Goal: Task Accomplishment & Management: Use online tool/utility

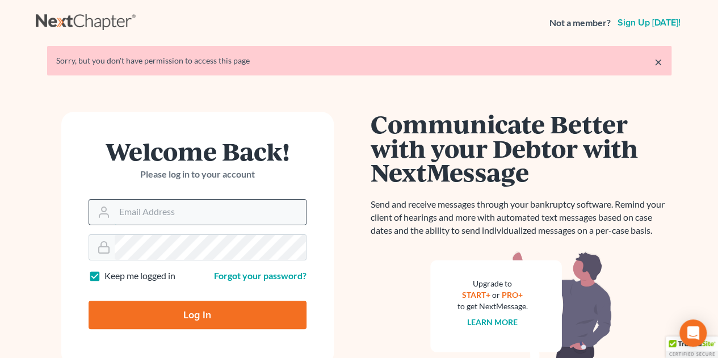
click at [204, 207] on input "Email Address" at bounding box center [210, 212] width 191 height 25
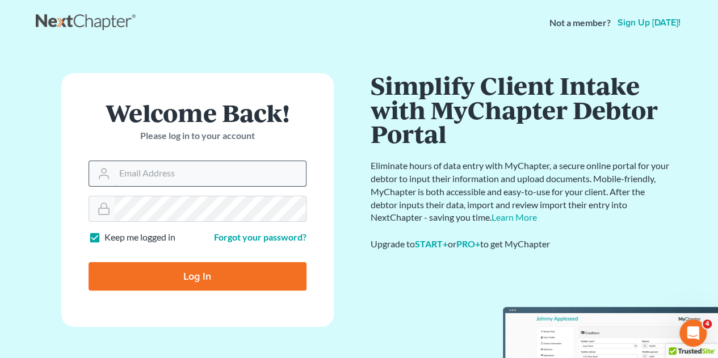
type input "[EMAIL_ADDRESS][DOMAIN_NAME]"
drag, startPoint x: 208, startPoint y: 224, endPoint x: 198, endPoint y: 284, distance: 60.4
click at [198, 284] on form "Welcome Back! Please log in to your account Email Address legal@montejwhite.com…" at bounding box center [197, 200] width 272 height 254
click at [198, 284] on input "Log In" at bounding box center [198, 276] width 218 height 28
type input "Thinking..."
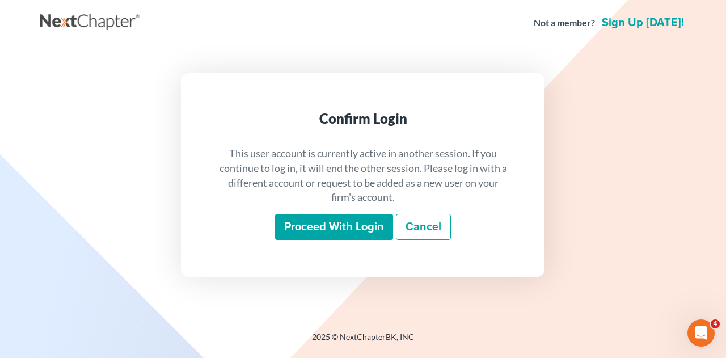
click at [310, 225] on input "Proceed with login" at bounding box center [334, 227] width 118 height 26
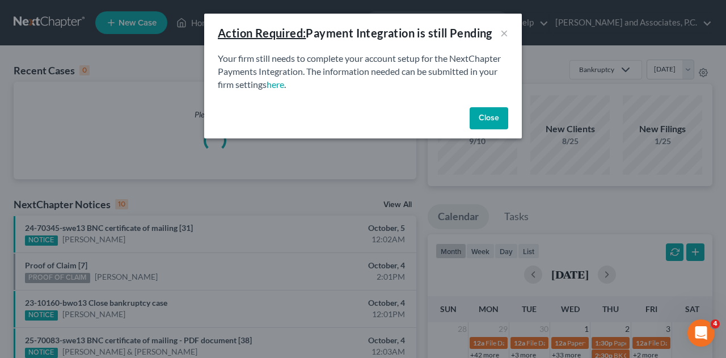
click at [488, 116] on button "Close" at bounding box center [489, 118] width 39 height 23
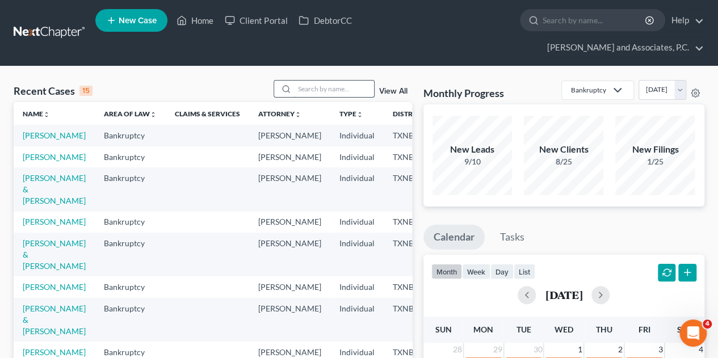
click at [327, 81] on input "search" at bounding box center [334, 89] width 79 height 16
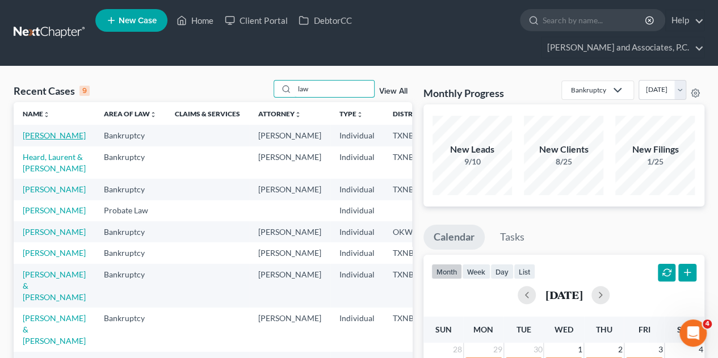
type input "law"
click at [41, 131] on link "[PERSON_NAME]" at bounding box center [54, 136] width 63 height 10
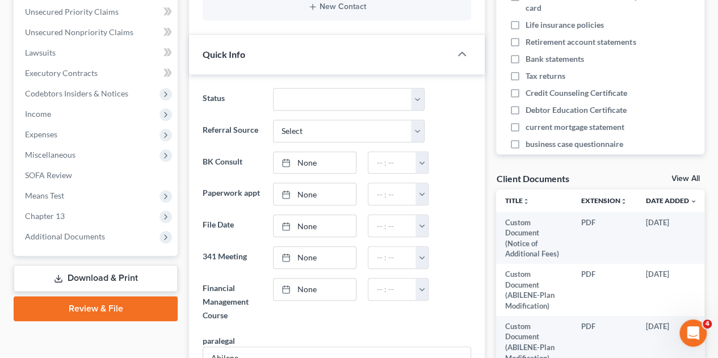
scroll to position [305, 0]
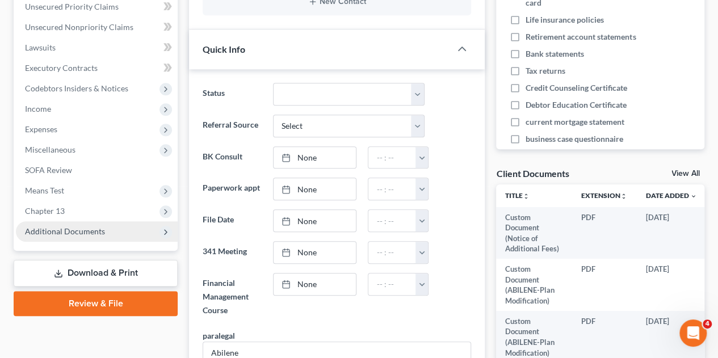
click at [56, 226] on span "Additional Documents" at bounding box center [65, 231] width 80 height 10
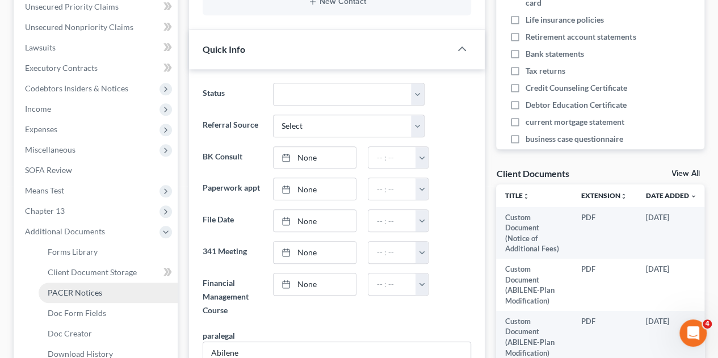
click at [57, 288] on span "PACER Notices" at bounding box center [75, 293] width 54 height 10
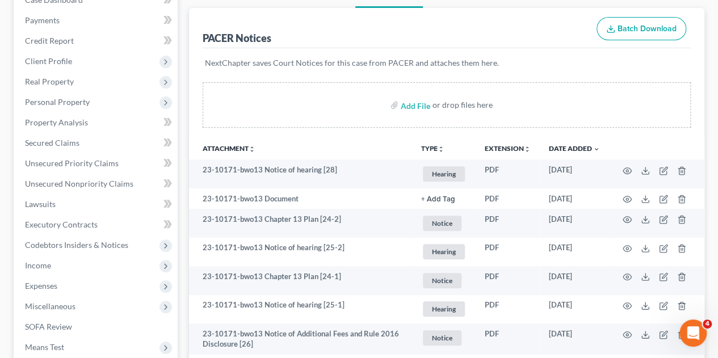
scroll to position [153, 0]
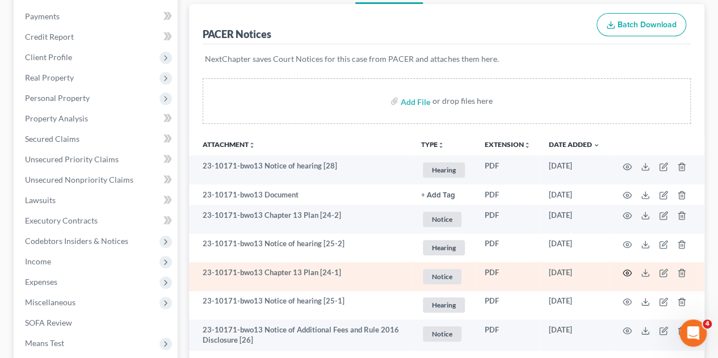
click at [628, 268] on icon "button" at bounding box center [627, 272] width 9 height 9
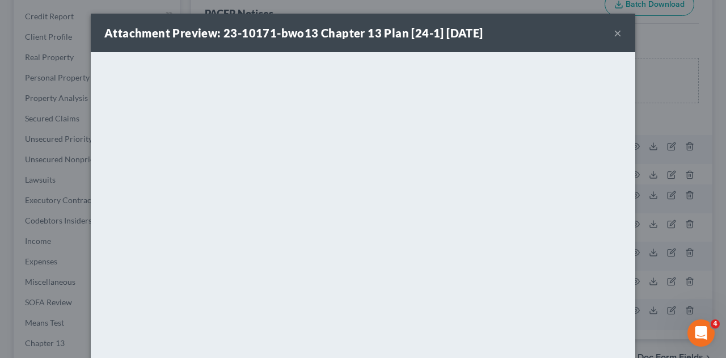
click at [614, 33] on button "×" at bounding box center [618, 33] width 8 height 14
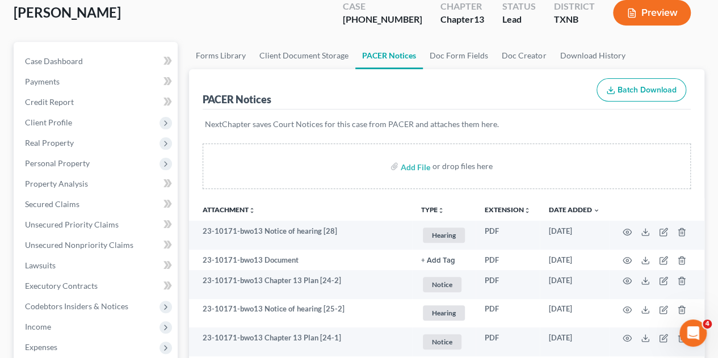
scroll to position [68, 0]
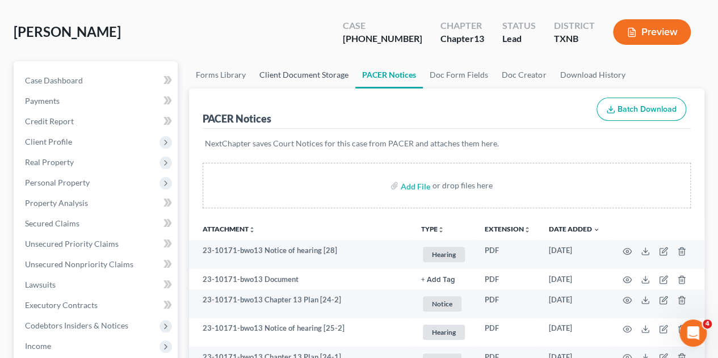
click at [306, 61] on link "Client Document Storage" at bounding box center [304, 74] width 103 height 27
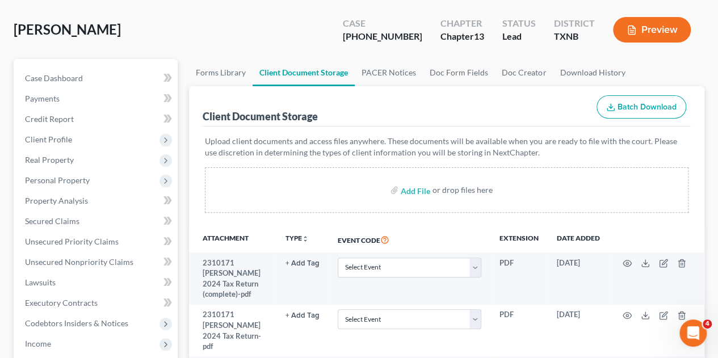
scroll to position [71, 0]
click at [712, 96] on div "[PERSON_NAME] Upgraded Case [PHONE_NUMBER] Chapter Chapter 13 Status [GEOGRAPHI…" at bounding box center [359, 345] width 718 height 700
click at [411, 179] on input "file" at bounding box center [414, 189] width 27 height 20
type input "C:\fakepath\amended dec page.pdf"
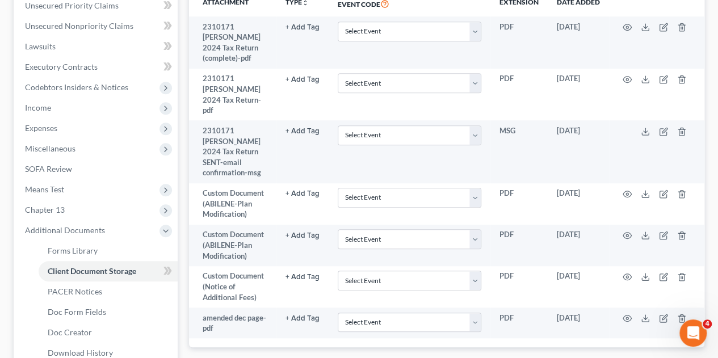
scroll to position [330, 0]
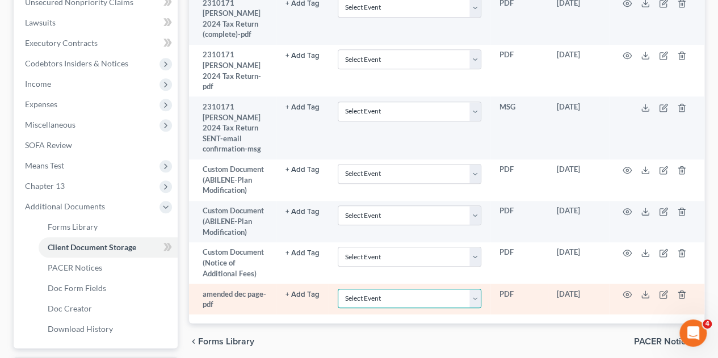
click at [475, 289] on select "Select Event 20 Largest unsecured creditors Amended petition Attachment to Volu…" at bounding box center [410, 299] width 144 height 20
select select "18"
click at [338, 289] on select "Select Event 20 Largest unsecured creditors Amended petition Attachment to Volu…" at bounding box center [410, 299] width 144 height 20
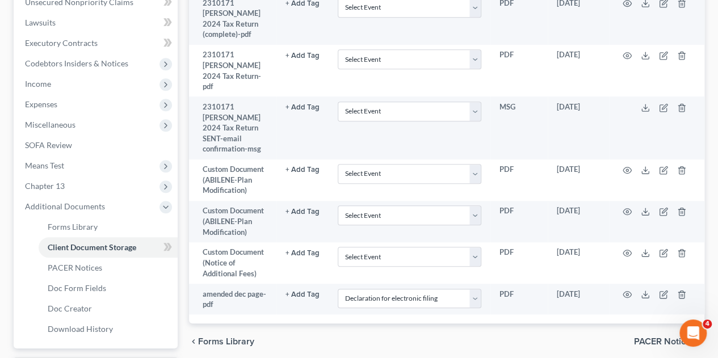
click at [423, 323] on div "chevron_left Forms Library PACER Notices chevron_right" at bounding box center [446, 341] width 515 height 36
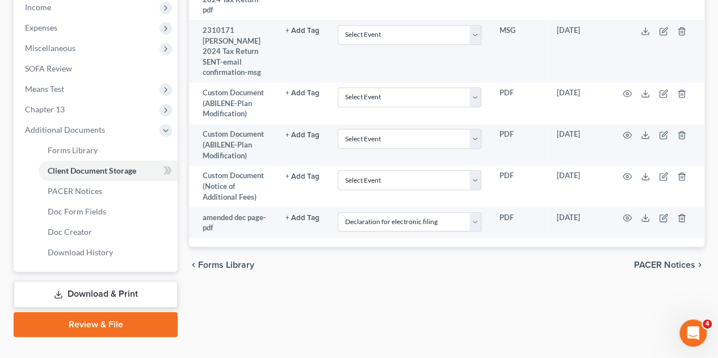
click at [110, 312] on link "Review & File" at bounding box center [96, 324] width 164 height 25
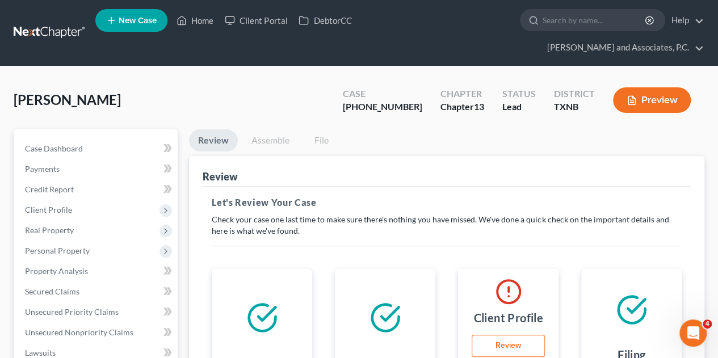
click at [518, 335] on link "Review" at bounding box center [508, 346] width 73 height 23
select select "0"
select select "3"
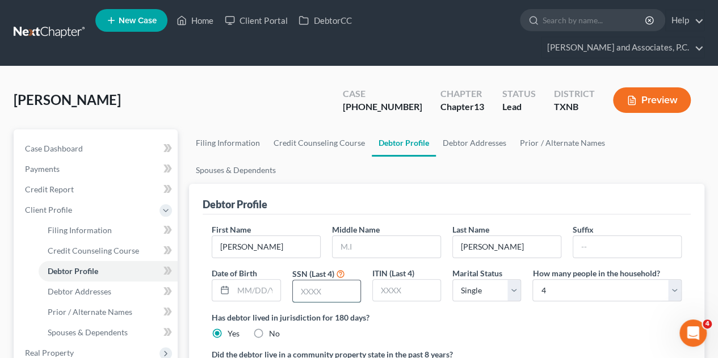
click at [300, 280] on input "text" at bounding box center [327, 291] width 68 height 22
type input "1111"
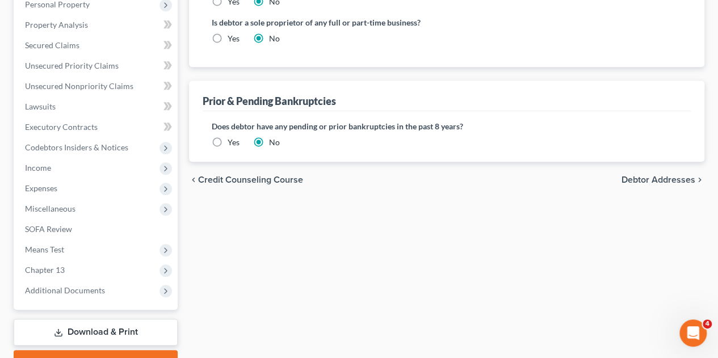
scroll to position [407, 0]
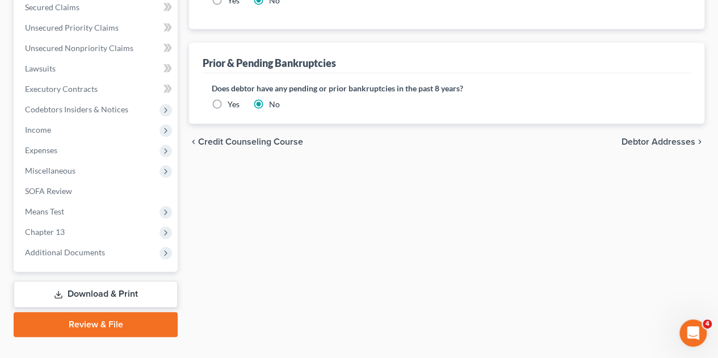
click at [129, 312] on link "Review & File" at bounding box center [96, 324] width 164 height 25
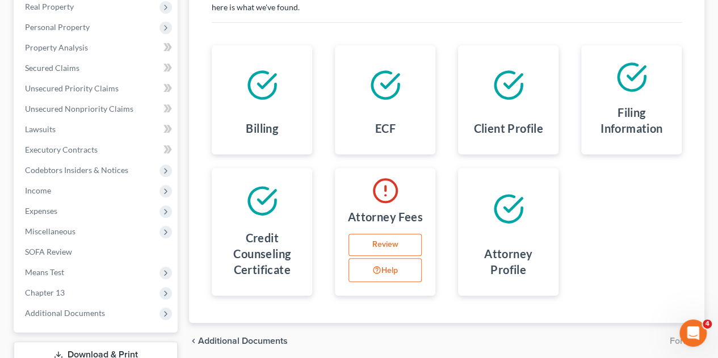
scroll to position [242, 0]
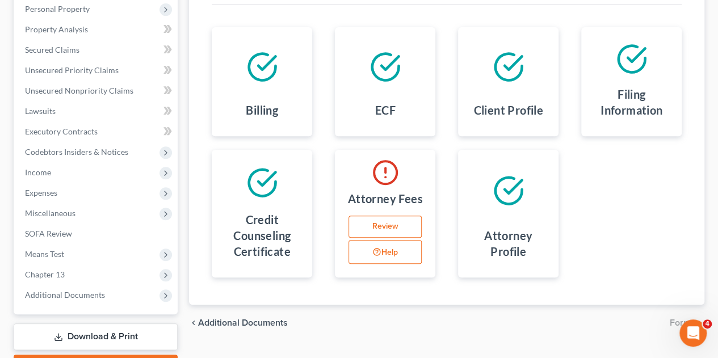
click at [380, 216] on link "Review" at bounding box center [384, 227] width 73 height 23
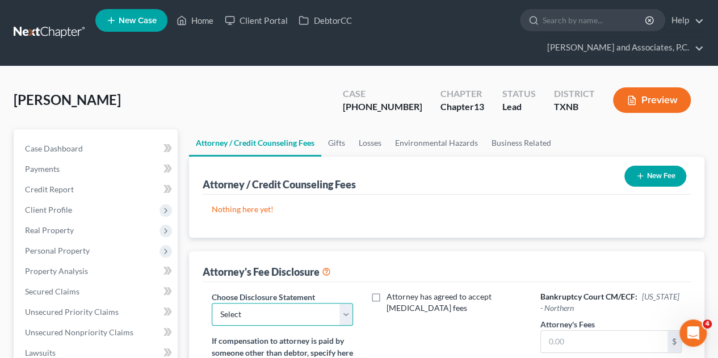
click at [346, 303] on select "Select attorney disclosure-[US_STATE] attorney disclosure-[US_STATE]" at bounding box center [282, 314] width 141 height 23
select select "1"
click at [212, 303] on select "Select attorney disclosure-[US_STATE] attorney disclosure-[US_STATE]" at bounding box center [282, 314] width 141 height 23
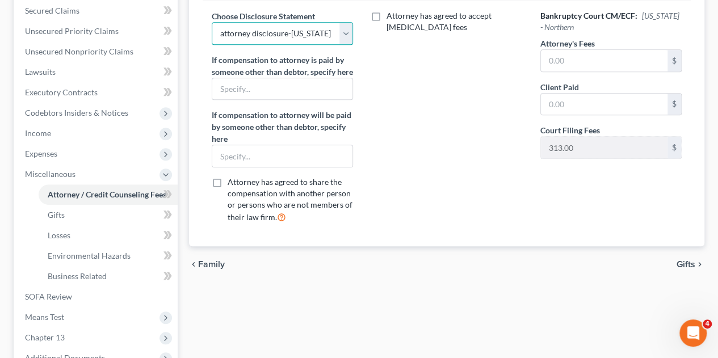
scroll to position [386, 0]
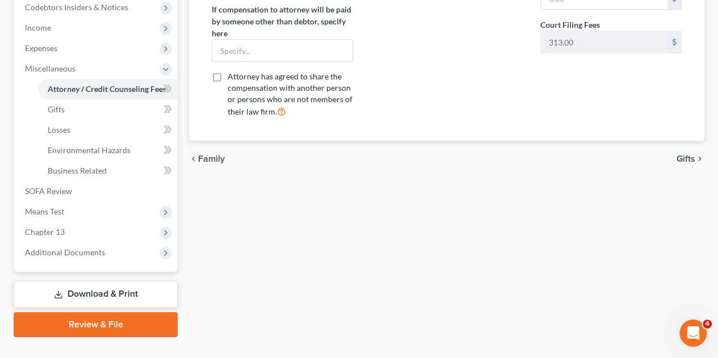
click at [137, 312] on link "Review & File" at bounding box center [96, 324] width 164 height 25
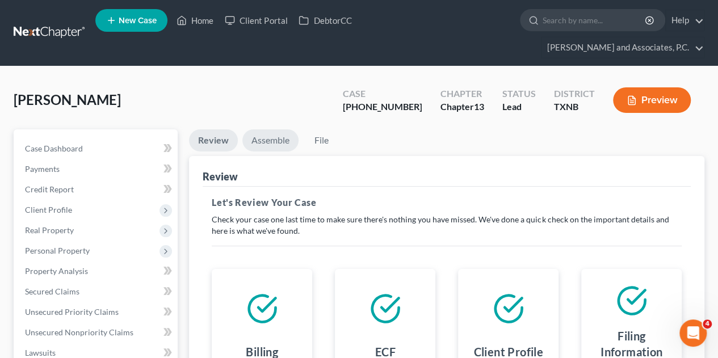
click at [260, 129] on link "Assemble" at bounding box center [270, 140] width 56 height 22
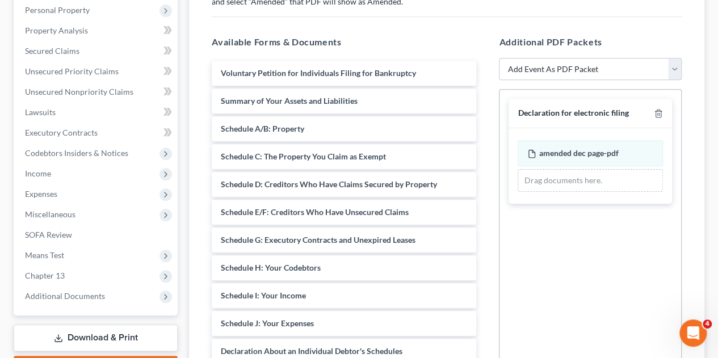
scroll to position [245, 0]
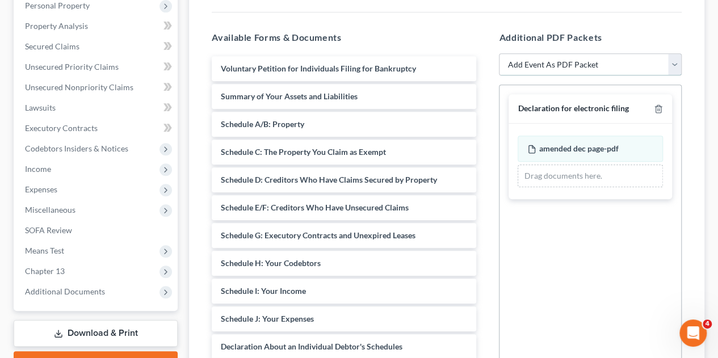
click at [675, 53] on select "Add Event As PDF Packet Amended petition Certificate of credit counseling Certi…" at bounding box center [590, 64] width 183 height 23
select select "17"
click at [499, 53] on select "Add Event As PDF Packet Amended petition Certificate of credit counseling Certi…" at bounding box center [590, 64] width 183 height 23
select select
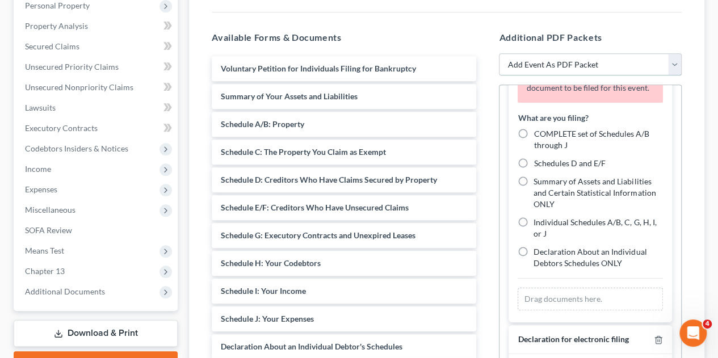
scroll to position [83, 0]
click at [533, 216] on label "Individual Schedules A/B, C, G, H, I, or J" at bounding box center [597, 227] width 129 height 23
click at [538, 216] on input "Individual Schedules A/B, C, G, H, I, or J" at bounding box center [541, 219] width 7 height 7
radio input "true"
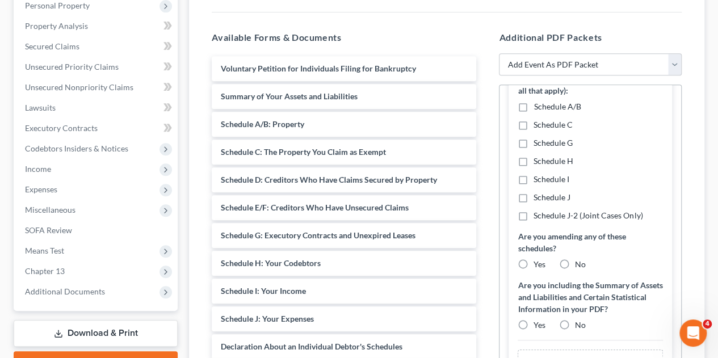
scroll to position [285, 0]
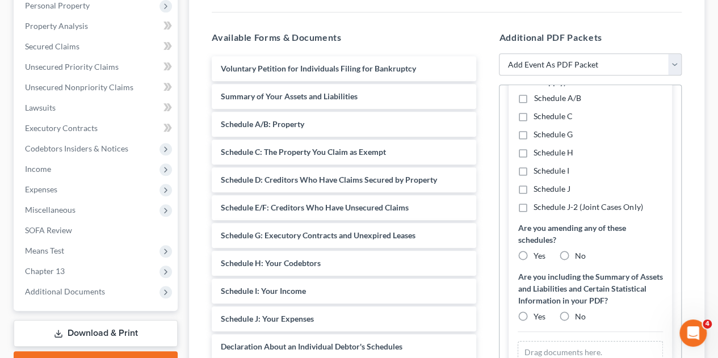
click at [533, 165] on label "Schedule I" at bounding box center [551, 170] width 36 height 11
click at [538, 165] on input "Schedule I" at bounding box center [541, 168] width 7 height 7
checkbox input "true"
click at [533, 183] on label "Schedule J" at bounding box center [551, 188] width 37 height 11
click at [538, 183] on input "Schedule J" at bounding box center [541, 186] width 7 height 7
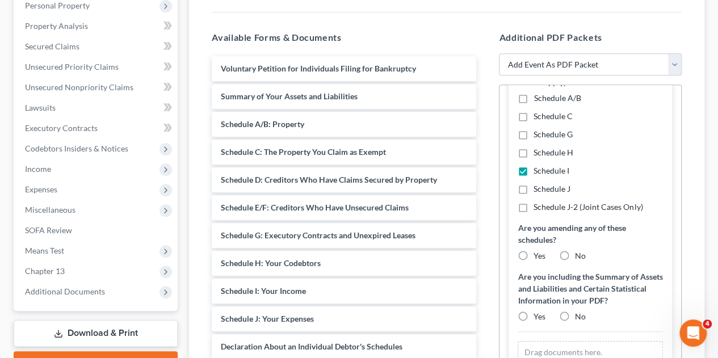
checkbox input "true"
click at [533, 250] on label "Yes" at bounding box center [539, 255] width 12 height 11
click at [538, 250] on input "Yes" at bounding box center [541, 253] width 7 height 7
radio input "true"
click at [575, 311] on label "No" at bounding box center [580, 316] width 11 height 11
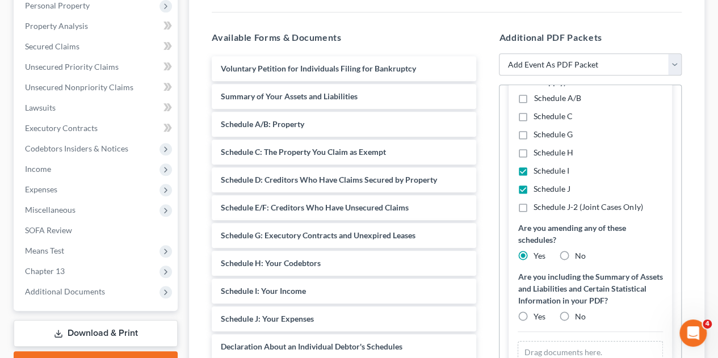
click at [579, 311] on input "No" at bounding box center [582, 314] width 7 height 7
radio input "true"
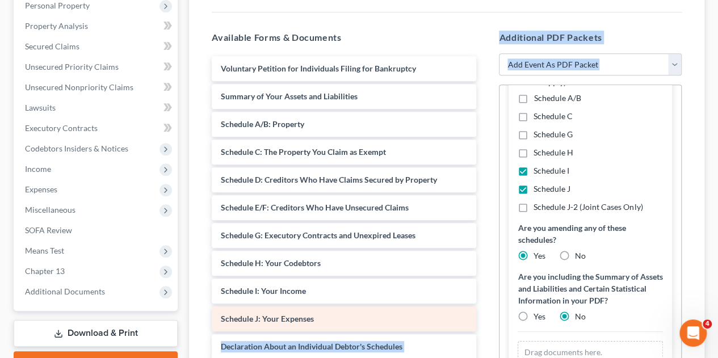
drag, startPoint x: 565, startPoint y: 304, endPoint x: 371, endPoint y: 297, distance: 194.2
click at [371, 297] on div "Available Forms & Documents Voluntary Petition for Individuals Filing for Bankr…" at bounding box center [446, 214] width 493 height 385
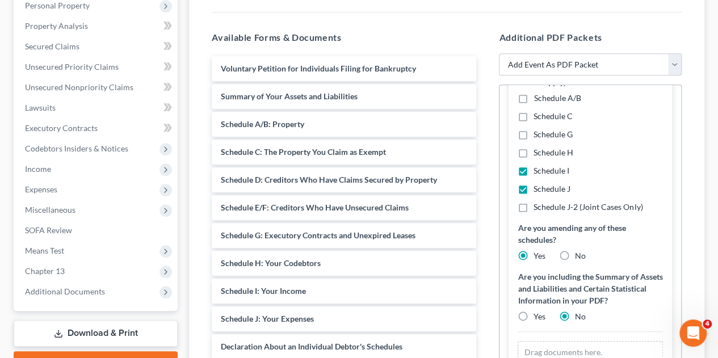
click at [489, 318] on div "Additional PDF Packets Add Event As PDF Packet Amended petition Certificate of …" at bounding box center [589, 214] width 205 height 385
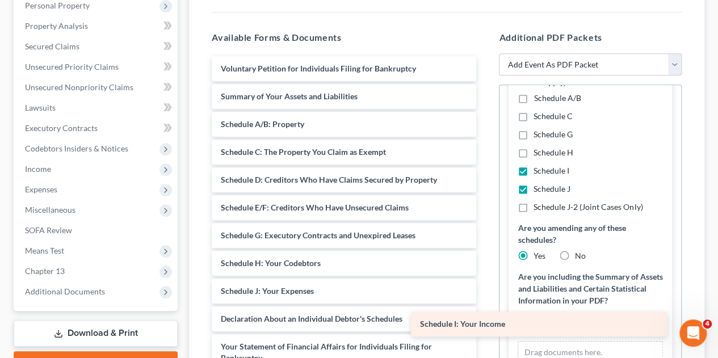
drag, startPoint x: 335, startPoint y: 268, endPoint x: 544, endPoint y: 329, distance: 217.6
click at [485, 329] on div "Schedule I: Your Income Voluntary Petition for Individuals Filing for Bankruptc…" at bounding box center [344, 358] width 283 height 604
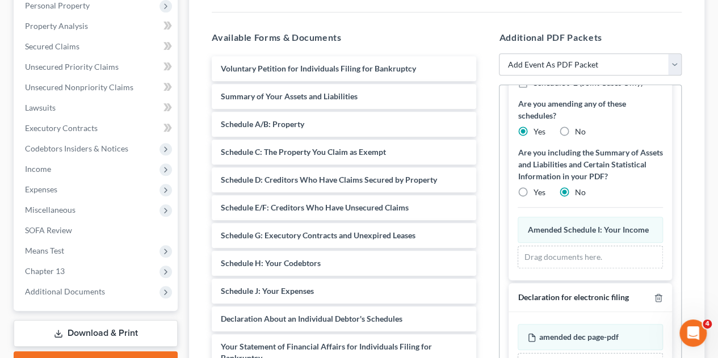
scroll to position [368, 0]
click at [711, 115] on div "[PERSON_NAME] Upgraded Case [PHONE_NUMBER] Chapter Chapter 13 Status [GEOGRAPHI…" at bounding box center [359, 149] width 718 height 657
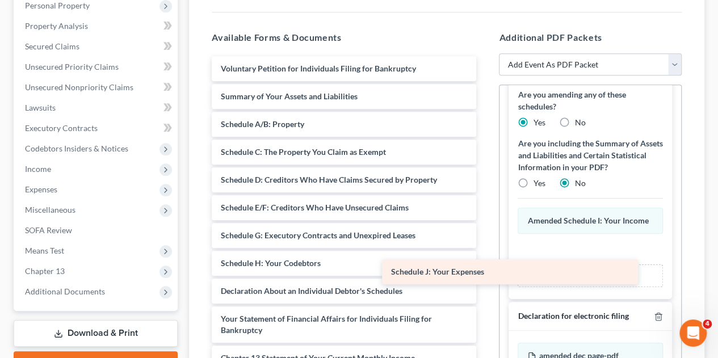
drag, startPoint x: 315, startPoint y: 267, endPoint x: 516, endPoint y: 247, distance: 201.9
click at [485, 247] on div "Schedule J: Your Expenses Voluntary Petition for Individuals Filing for Bankrup…" at bounding box center [344, 344] width 283 height 576
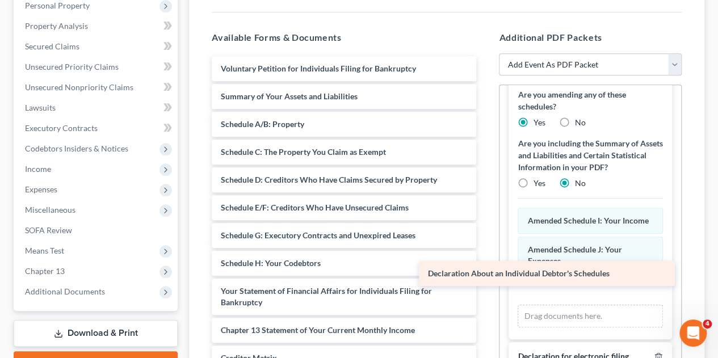
drag, startPoint x: 381, startPoint y: 268, endPoint x: 588, endPoint y: 272, distance: 207.2
click at [485, 272] on div "Declaration About an Individual Debtor's Schedules Voluntary Petition for Indiv…" at bounding box center [344, 330] width 283 height 548
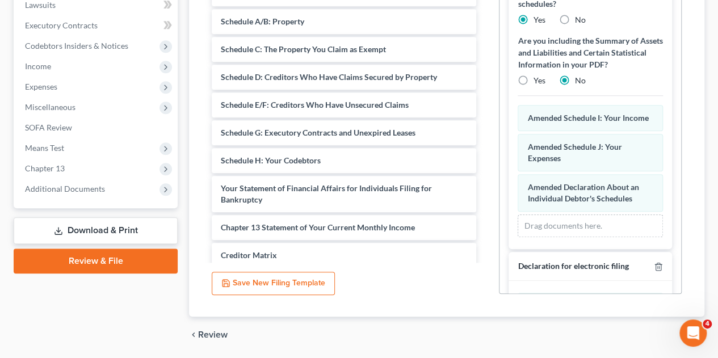
scroll to position [364, 0]
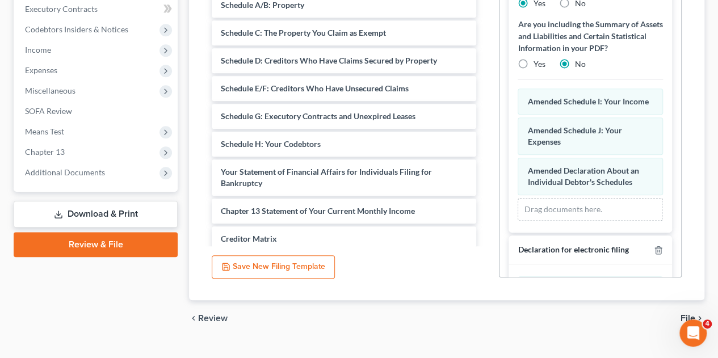
click at [688, 314] on span "File" at bounding box center [687, 318] width 15 height 9
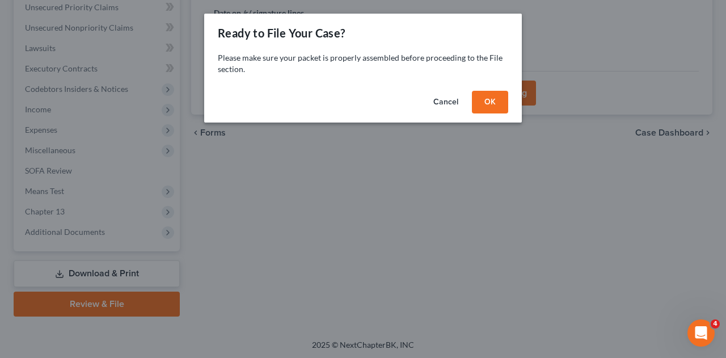
click at [494, 100] on button "OK" at bounding box center [490, 102] width 36 height 23
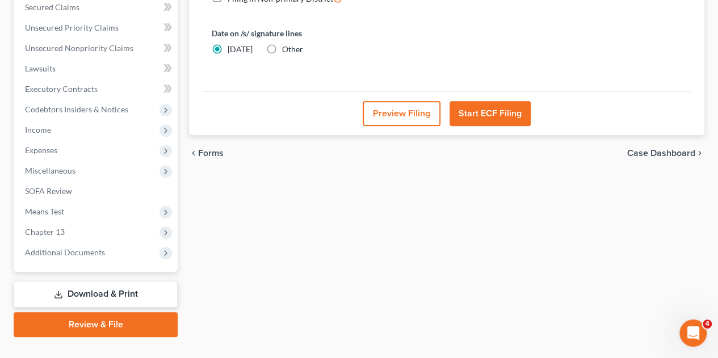
click at [417, 101] on button "Preview Filing" at bounding box center [402, 113] width 78 height 25
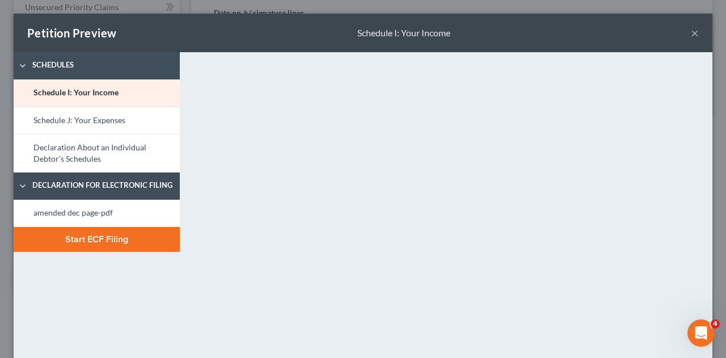
click at [69, 239] on button "Start ECF Filing" at bounding box center [97, 239] width 166 height 25
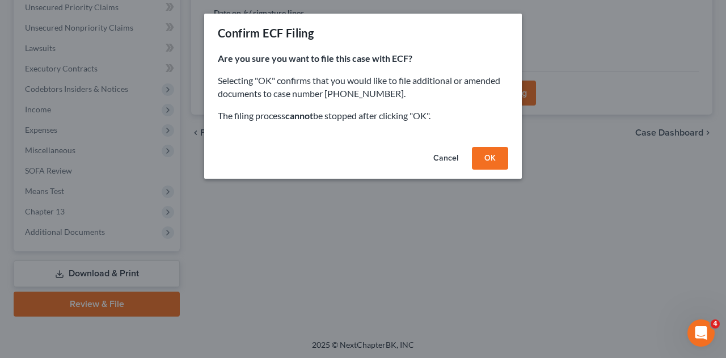
click at [491, 159] on button "OK" at bounding box center [490, 158] width 36 height 23
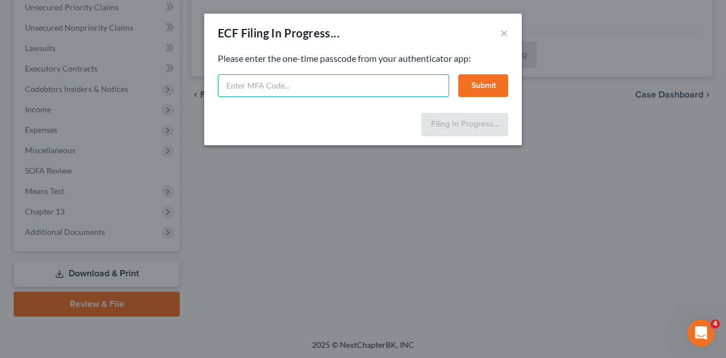
click at [364, 88] on input "text" at bounding box center [334, 85] width 232 height 23
type input "690893"
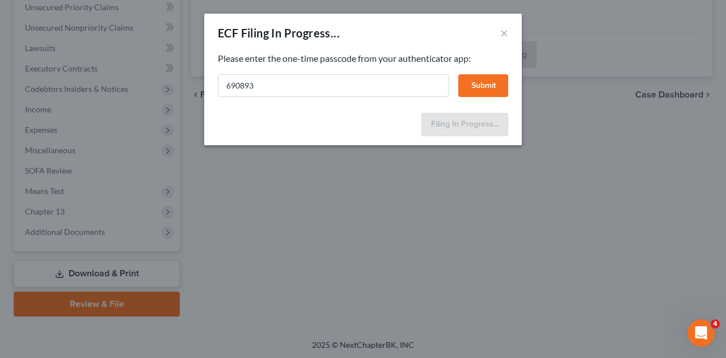
click at [486, 89] on button "Submit" at bounding box center [484, 85] width 50 height 23
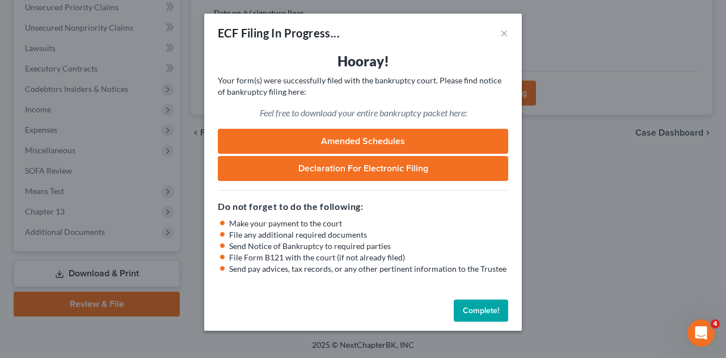
click at [485, 312] on button "Complete!" at bounding box center [481, 311] width 54 height 23
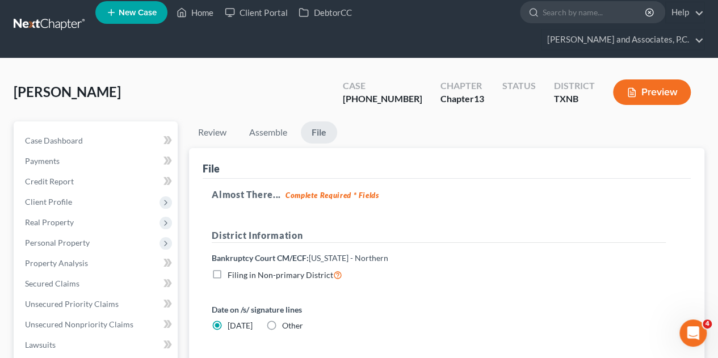
scroll to position [0, 0]
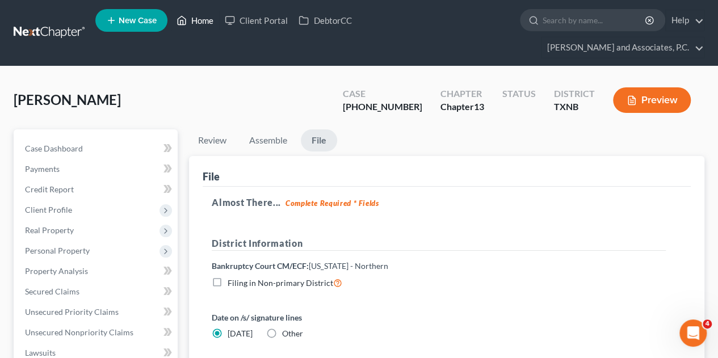
click at [204, 26] on link "Home" at bounding box center [195, 20] width 48 height 20
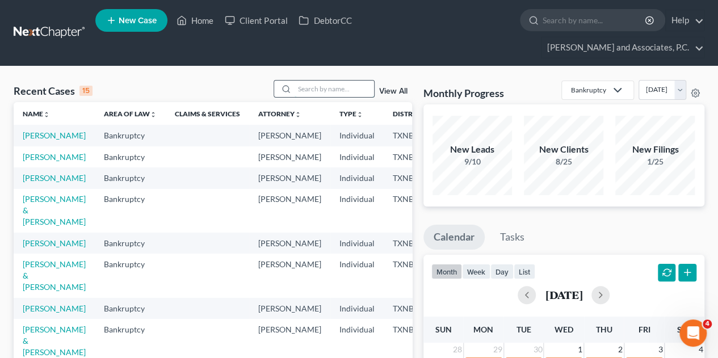
click at [305, 81] on input "search" at bounding box center [334, 89] width 79 height 16
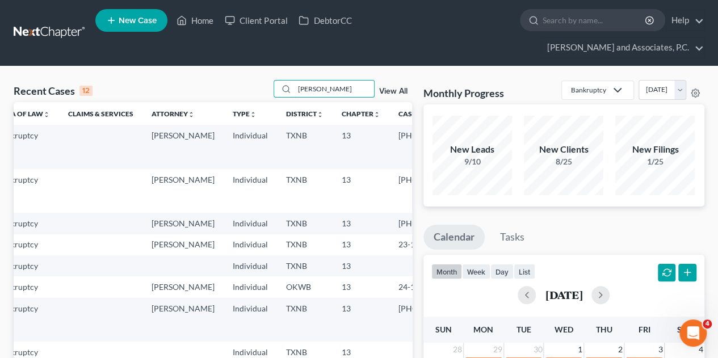
scroll to position [0, 107]
type input "[PERSON_NAME]"
click at [279, 242] on td "TXNB" at bounding box center [304, 244] width 56 height 21
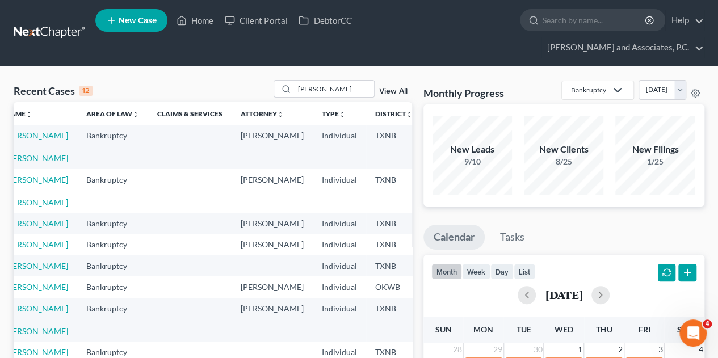
scroll to position [0, 0]
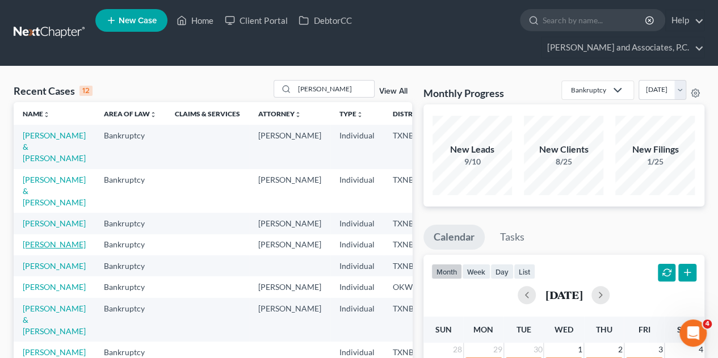
click at [51, 239] on link "[PERSON_NAME]" at bounding box center [54, 244] width 63 height 10
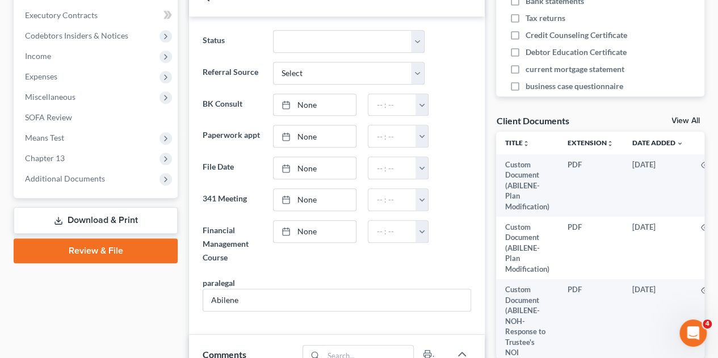
scroll to position [348, 0]
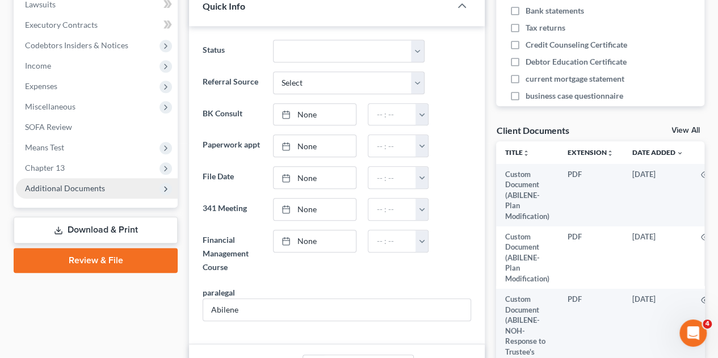
click at [94, 183] on span "Additional Documents" at bounding box center [65, 188] width 80 height 10
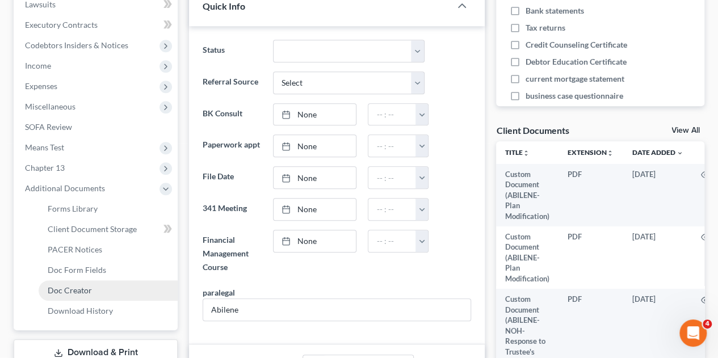
click at [82, 280] on link "Doc Creator" at bounding box center [108, 290] width 139 height 20
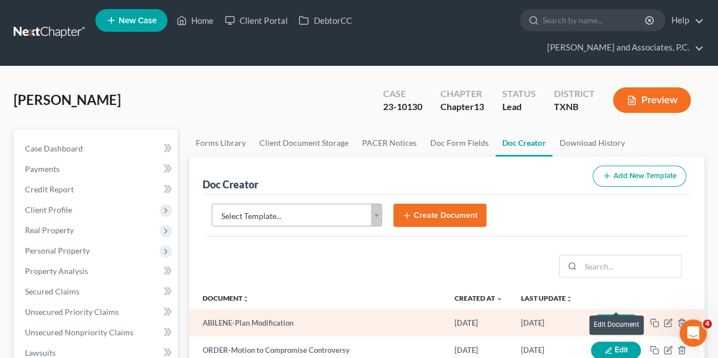
click at [627, 314] on button "Edit" at bounding box center [616, 323] width 50 height 18
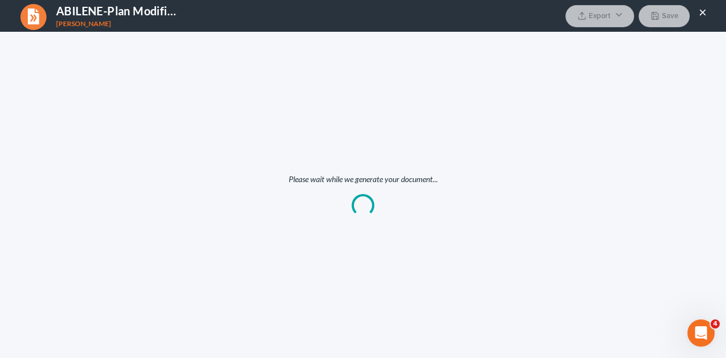
click at [627, 300] on div "Please wait while we generate your document..." at bounding box center [363, 195] width 726 height 326
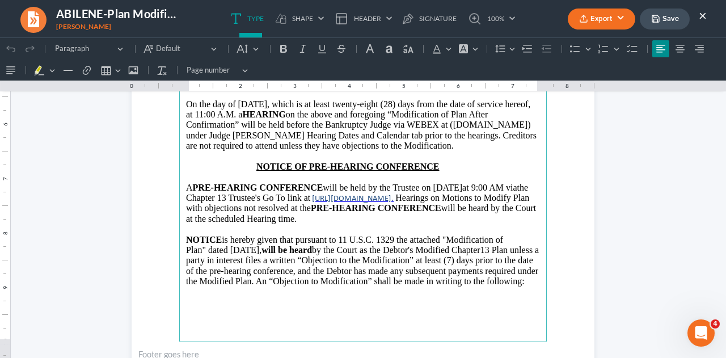
scroll to position [342, 0]
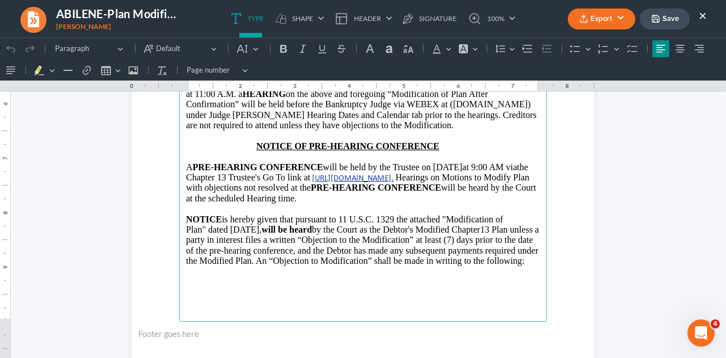
click at [246, 236] on p "Plan" dated [DATE] , will be heard by the Court as the Debtor's Modified Chapte…" at bounding box center [363, 246] width 354 height 42
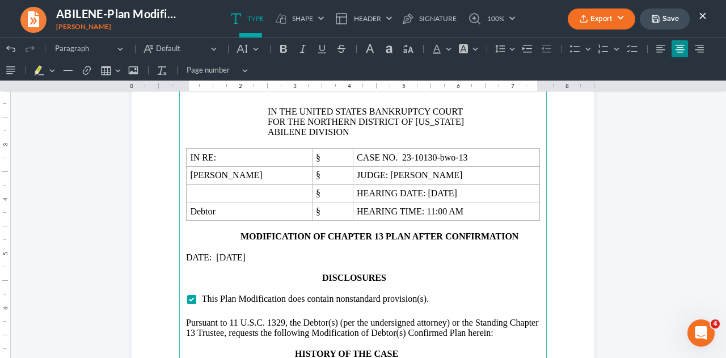
scroll to position [787, 0]
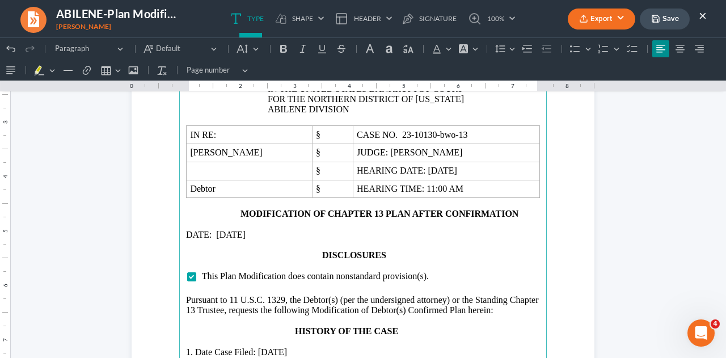
click at [232, 230] on p "DATE: [DATE]" at bounding box center [363, 235] width 354 height 10
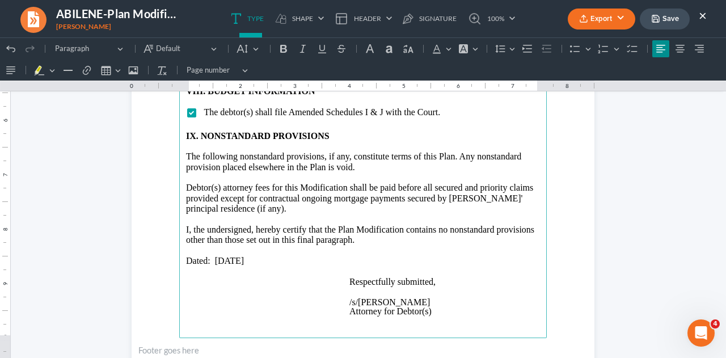
scroll to position [2213, 0]
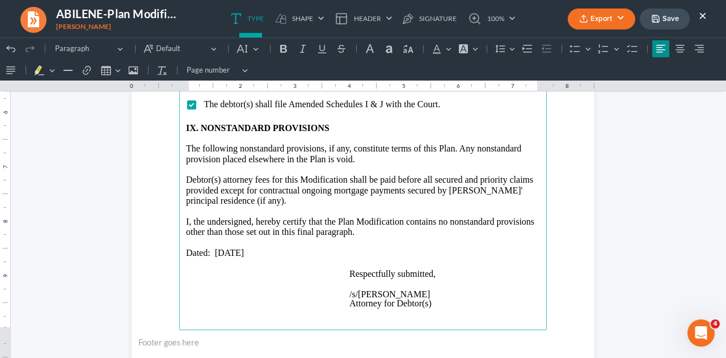
click at [232, 248] on p "Dated: [DATE]" at bounding box center [363, 253] width 354 height 10
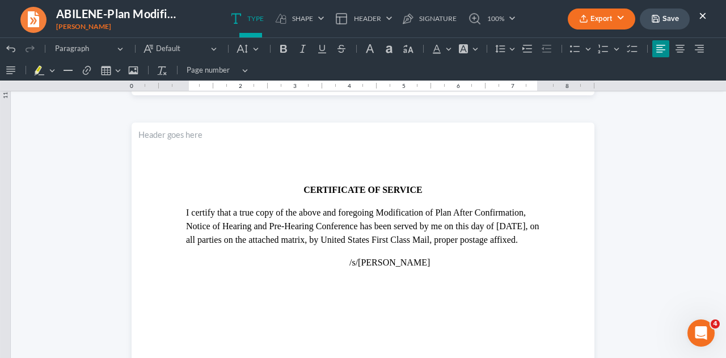
scroll to position [2519, 0]
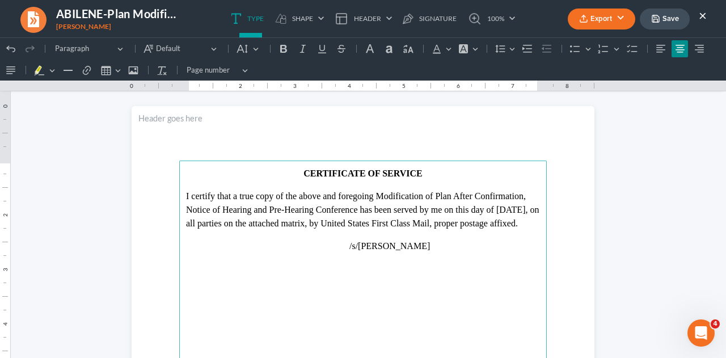
click at [212, 221] on p "I certify that a true copy of the above and foregoing Modification of Plan Afte…" at bounding box center [363, 210] width 354 height 41
click at [250, 272] on p "Rich Text Editor, page-4-main" at bounding box center [363, 267] width 354 height 10
click at [603, 24] on button "Export" at bounding box center [602, 19] width 68 height 21
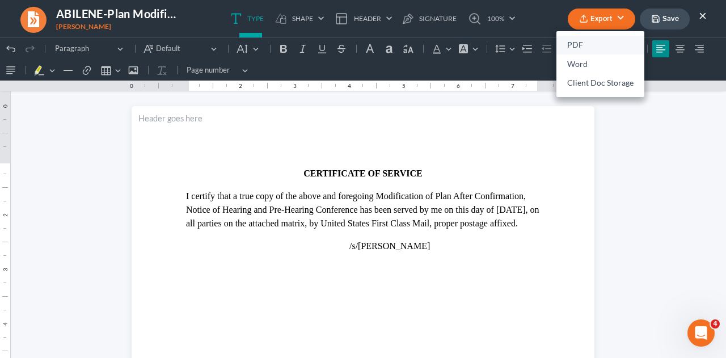
click at [586, 45] on link "PDF" at bounding box center [601, 45] width 88 height 19
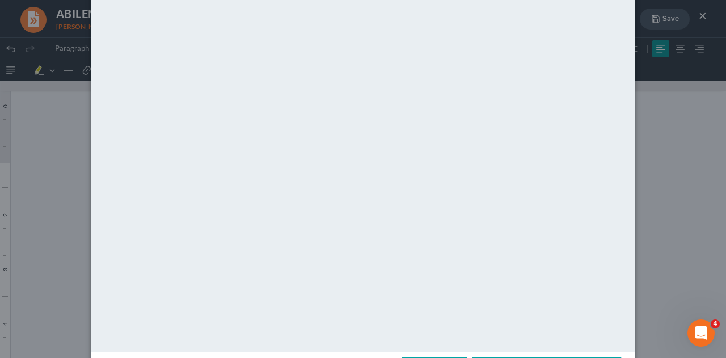
scroll to position [116, 0]
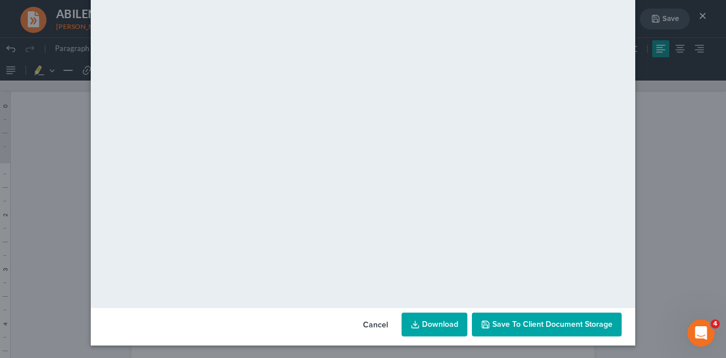
click at [486, 329] on button "Save to Client Document Storage" at bounding box center [547, 325] width 150 height 24
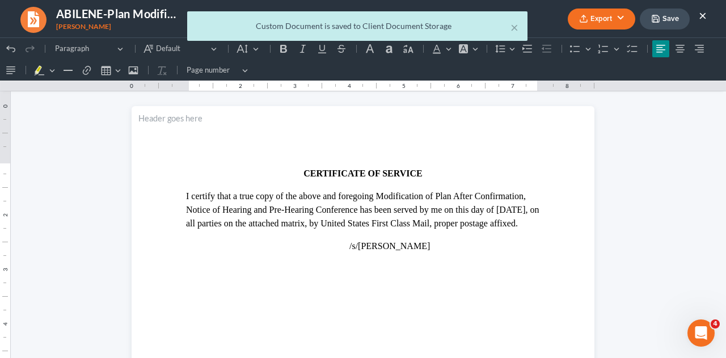
click at [667, 21] on div "× Custom Document is saved to Client Document Storage" at bounding box center [357, 28] width 726 height 35
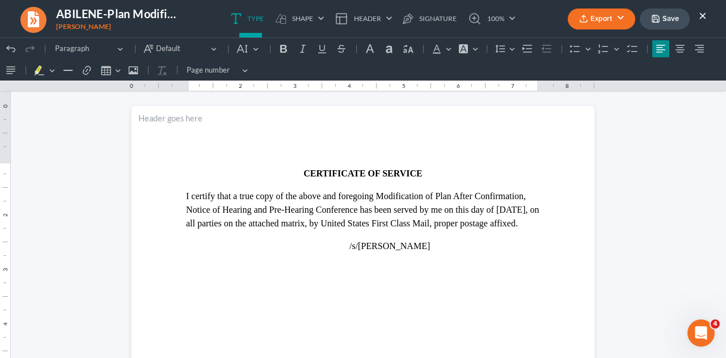
click at [670, 20] on button "Save" at bounding box center [665, 19] width 50 height 21
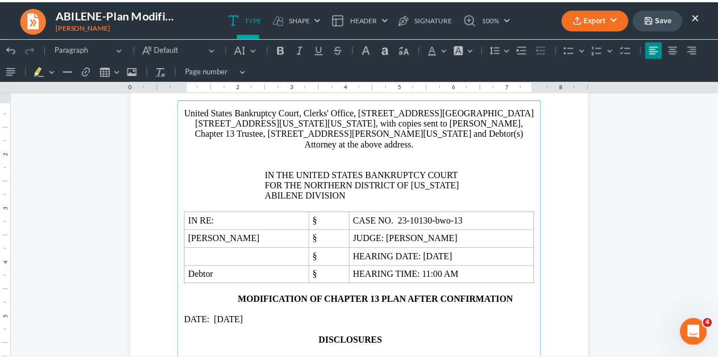
scroll to position [699, 0]
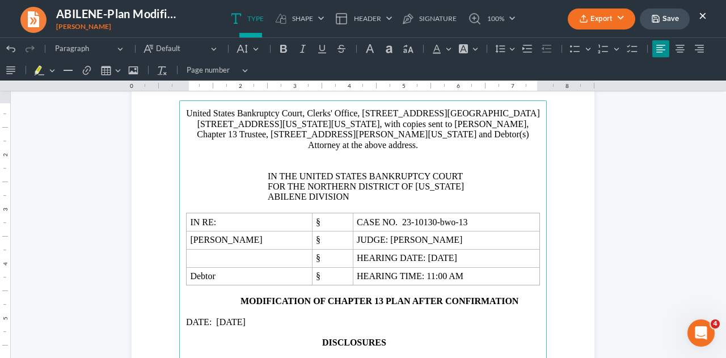
click at [703, 14] on button "×" at bounding box center [703, 16] width 8 height 14
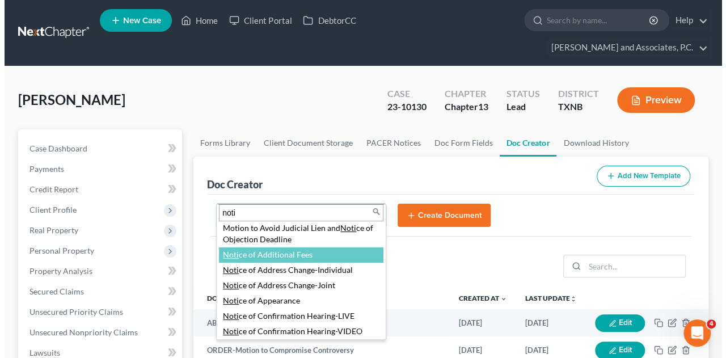
scroll to position [88, 0]
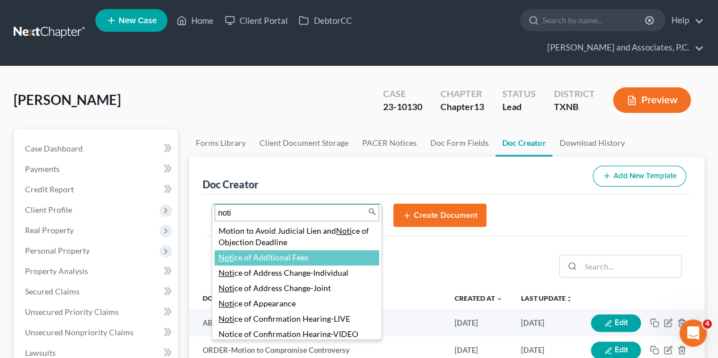
type input "noti"
select select "89269"
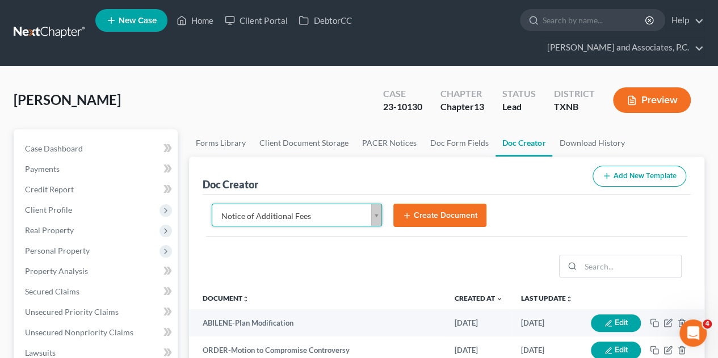
click at [423, 204] on button "Create Document" at bounding box center [439, 216] width 93 height 24
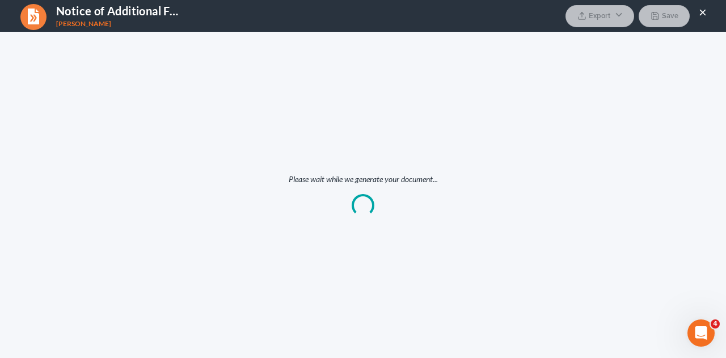
scroll to position [0, 0]
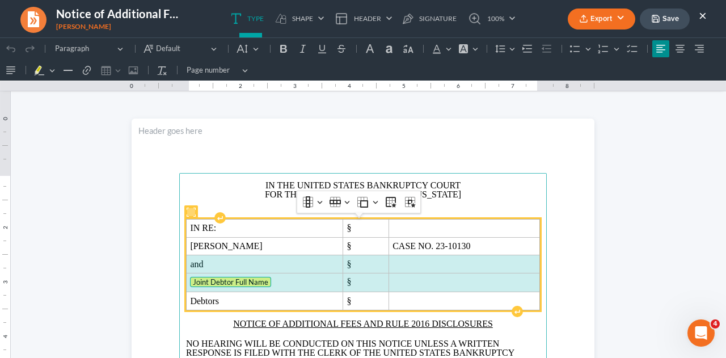
drag, startPoint x: 186, startPoint y: 263, endPoint x: 439, endPoint y: 275, distance: 253.4
click at [439, 275] on tbody "IN RE: § [PERSON_NAME] § CASE NO. 23-10130 and § Joint Debtor Full Name § Debto…" at bounding box center [364, 264] width 354 height 91
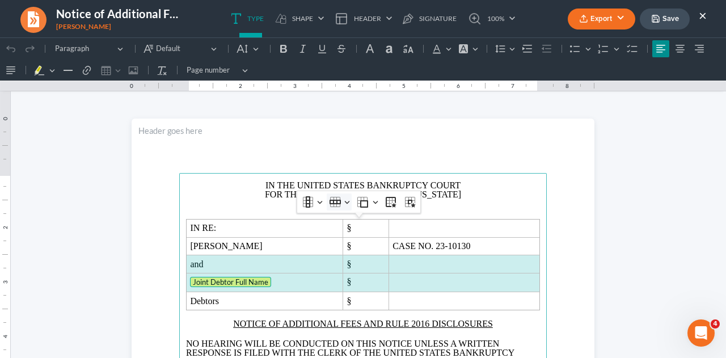
click at [337, 200] on icon "Table toolbar" at bounding box center [335, 202] width 11 height 5
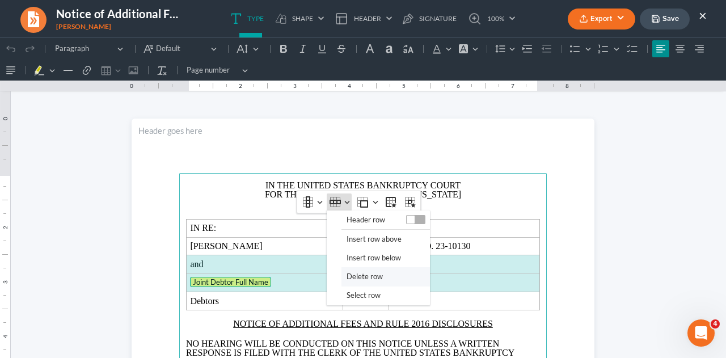
click at [369, 274] on span "Delete row" at bounding box center [365, 276] width 36 height 13
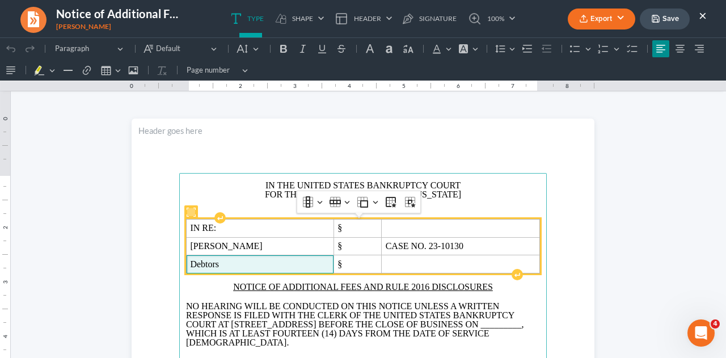
click at [274, 264] on span "Debtors" at bounding box center [260, 264] width 140 height 10
click at [465, 244] on span "CASE NO. 23-10130" at bounding box center [461, 246] width 150 height 10
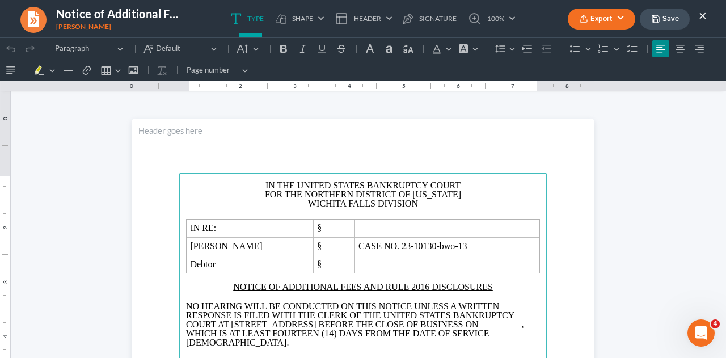
click at [284, 211] on p "Rich Text Editor, page-0-main" at bounding box center [363, 213] width 354 height 10
click at [370, 204] on span "WICHITA FALLS DIVISION" at bounding box center [363, 204] width 110 height 10
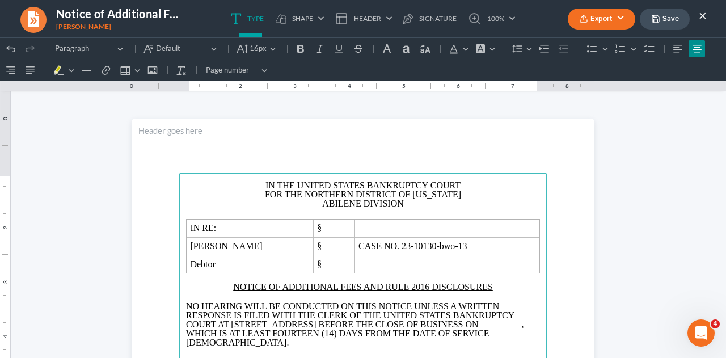
click at [370, 204] on span "ABILENE DIVISION" at bounding box center [363, 204] width 82 height 10
click at [481, 329] on span "_________" at bounding box center [501, 325] width 41 height 10
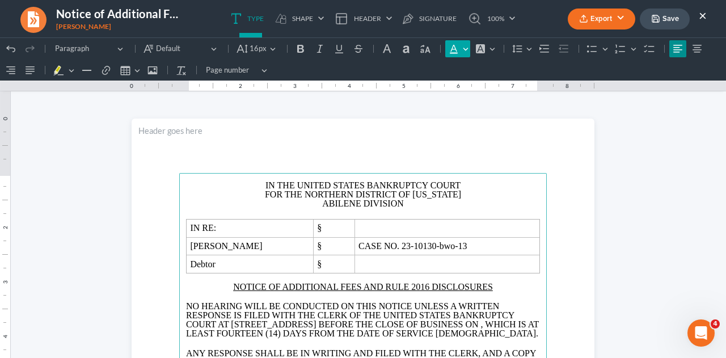
click at [459, 53] on button "Font Color Font Color" at bounding box center [457, 48] width 25 height 17
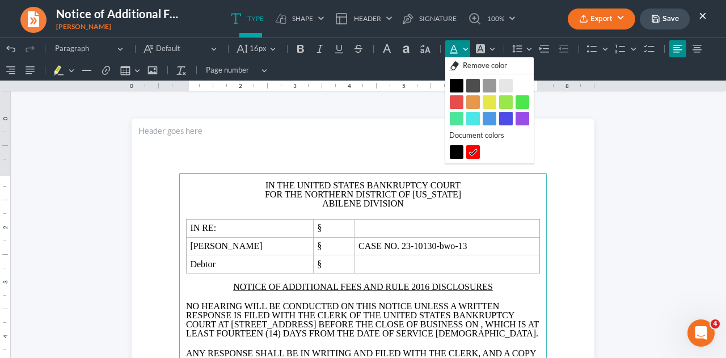
click at [457, 86] on button "Black Black" at bounding box center [457, 86] width 14 height 14
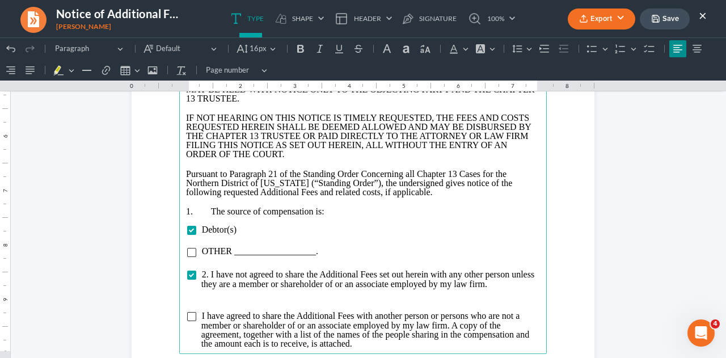
scroll to position [311, 0]
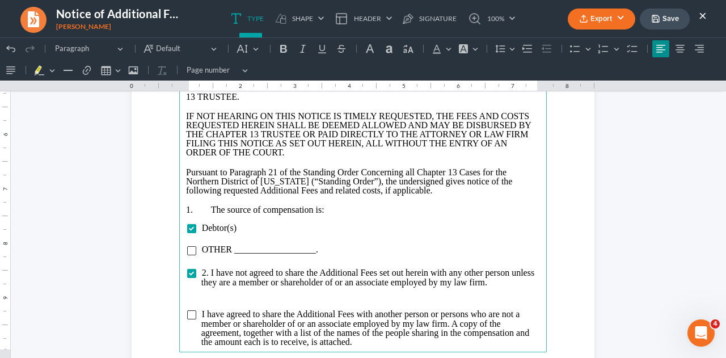
click at [241, 295] on p "Rich Text Editor, page-0-main" at bounding box center [363, 295] width 354 height 10
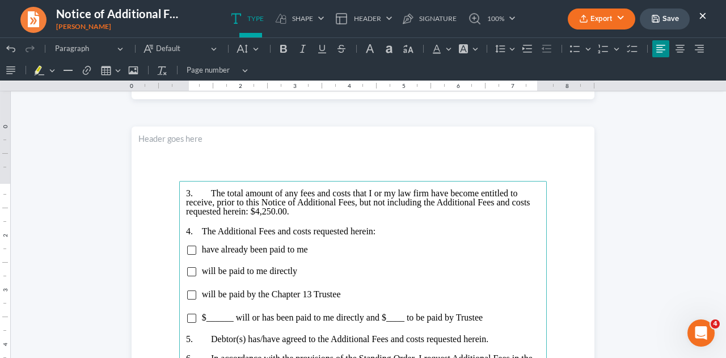
scroll to position [729, 0]
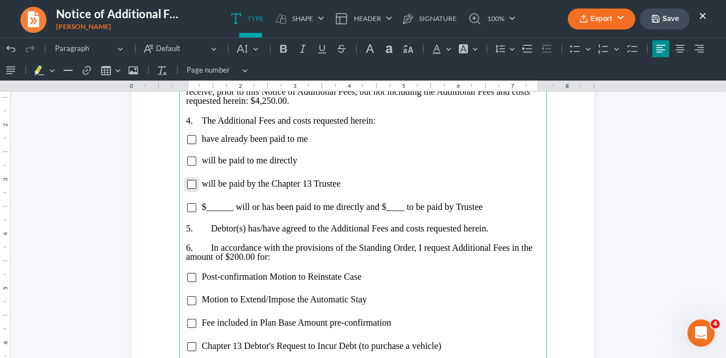
click at [188, 183] on input "Rich Text Editor, page-1-main" at bounding box center [191, 184] width 9 height 9
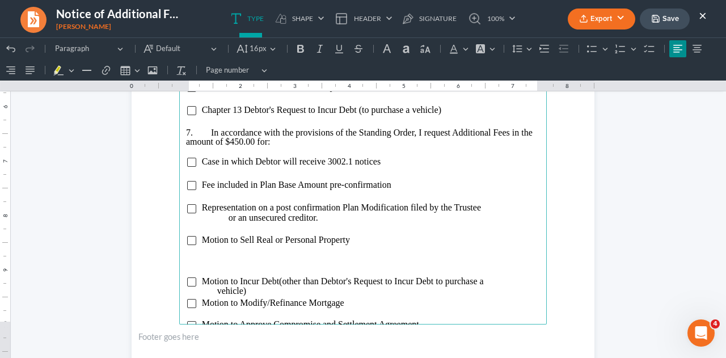
scroll to position [998, 0]
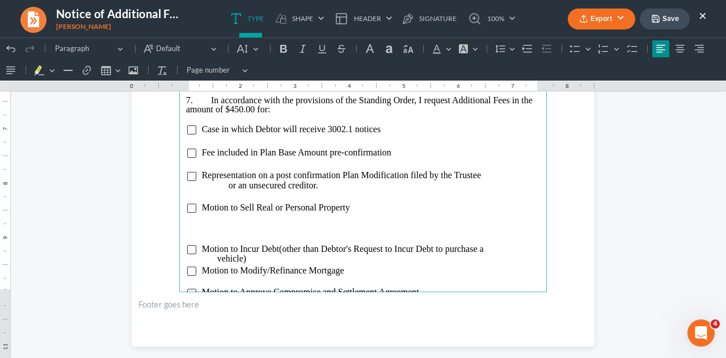
click at [371, 233] on p "Rich Text Editor, page-1-main" at bounding box center [363, 229] width 354 height 9
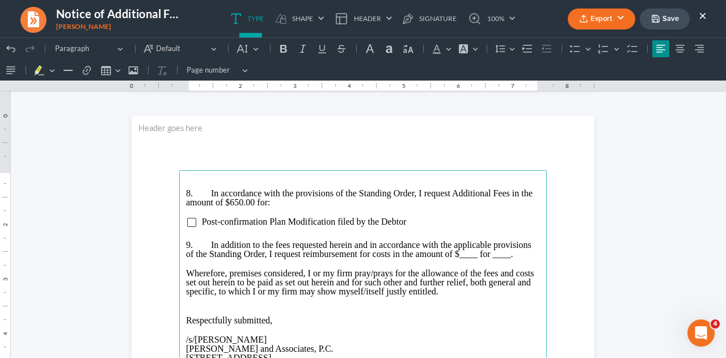
scroll to position [1259, 0]
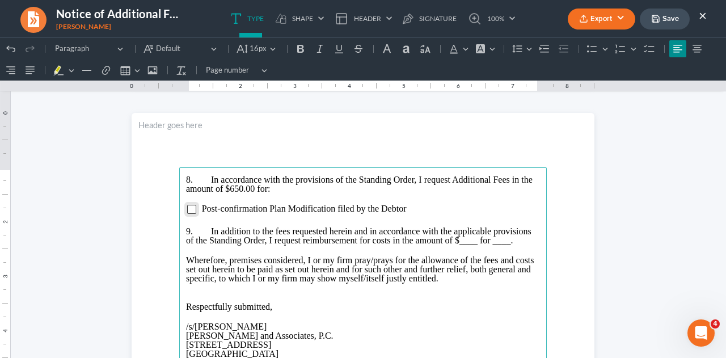
click at [187, 212] on input "Rich Text Editor, page-2-main" at bounding box center [191, 209] width 9 height 9
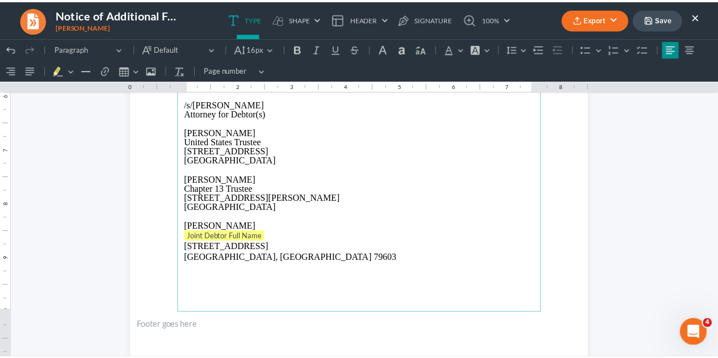
scroll to position [1605, 0]
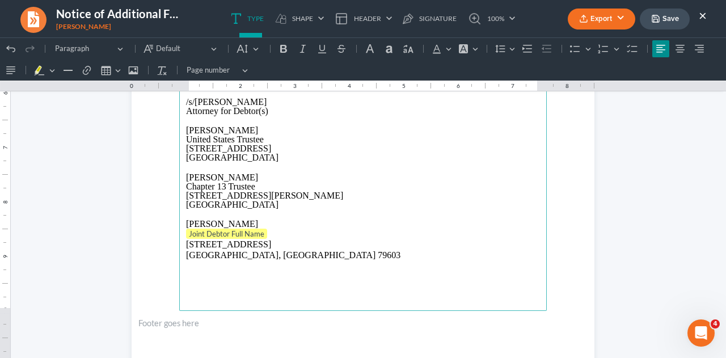
click at [246, 135] on p "[PERSON_NAME]" at bounding box center [363, 130] width 354 height 9
click at [179, 254] on main "8. In accordance with the provisions of the Standing Order, I request Additiona…" at bounding box center [363, 66] width 368 height 490
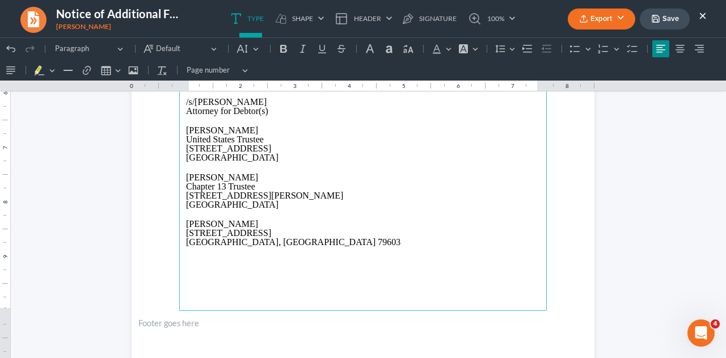
click at [671, 17] on button "Save" at bounding box center [665, 19] width 50 height 21
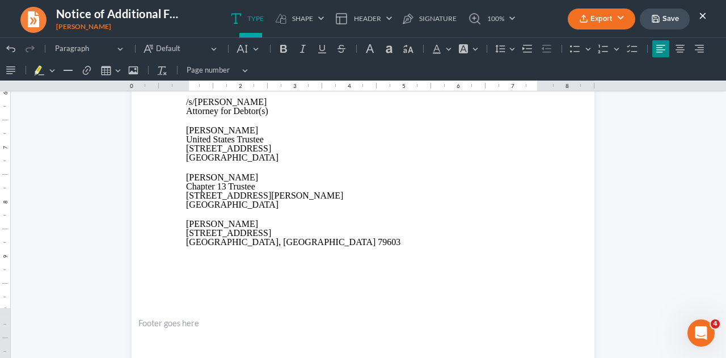
click at [606, 18] on button "Export" at bounding box center [602, 19] width 68 height 21
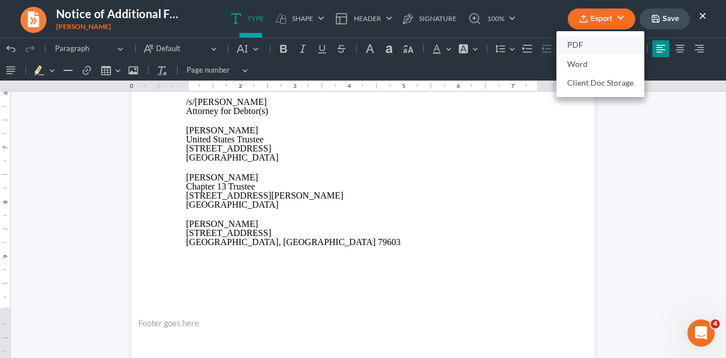
click at [574, 44] on link "PDF" at bounding box center [601, 45] width 88 height 19
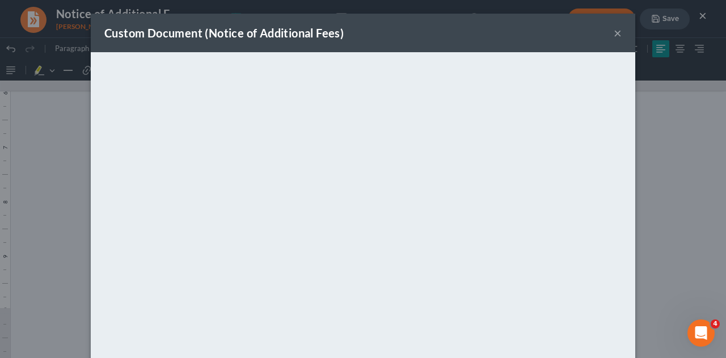
click at [669, 112] on div "Custom Document (Notice of Additional Fees) × <object ng-attr-data='[URL][DOMAI…" at bounding box center [363, 179] width 726 height 358
click at [614, 30] on button "×" at bounding box center [618, 33] width 8 height 14
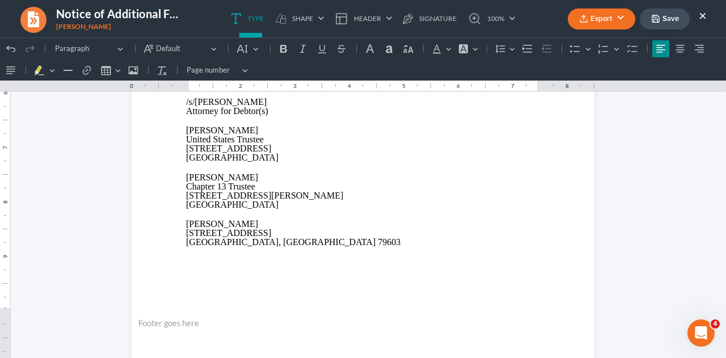
click at [670, 20] on button "Save" at bounding box center [665, 19] width 50 height 21
click at [661, 19] on button "Save" at bounding box center [665, 19] width 50 height 21
click at [703, 16] on button "×" at bounding box center [703, 16] width 8 height 14
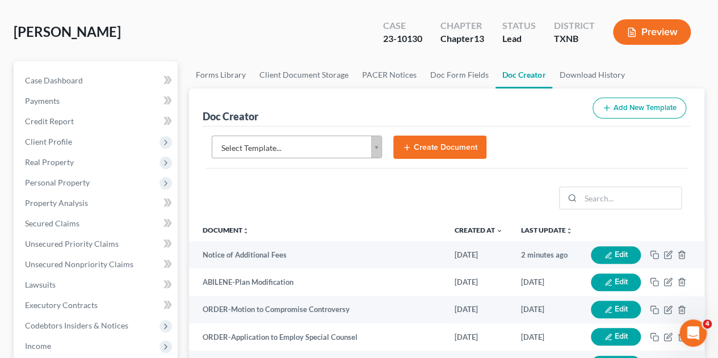
scroll to position [70, 0]
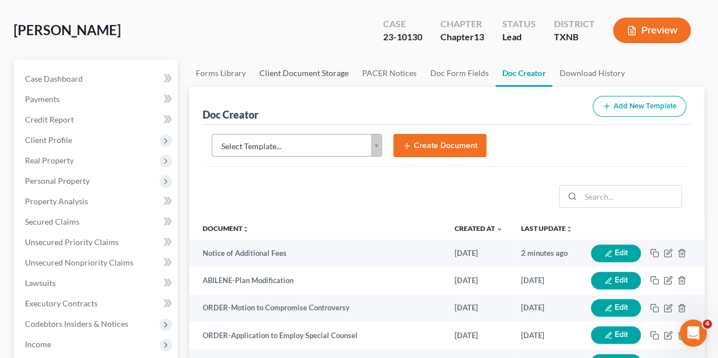
click at [328, 60] on link "Client Document Storage" at bounding box center [304, 73] width 103 height 27
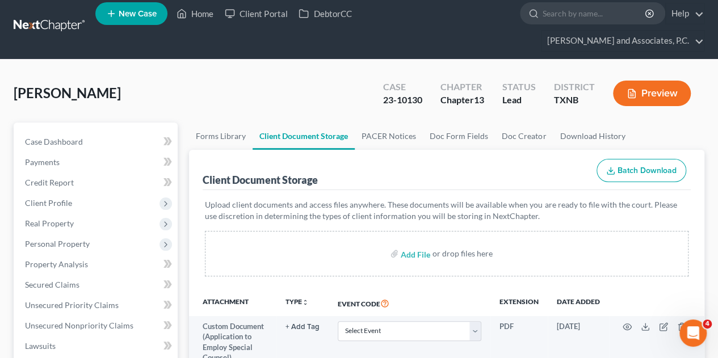
scroll to position [5, 0]
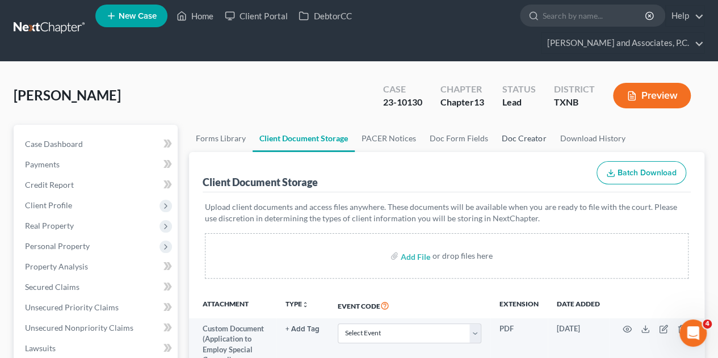
click at [514, 125] on link "Doc Creator" at bounding box center [524, 138] width 58 height 27
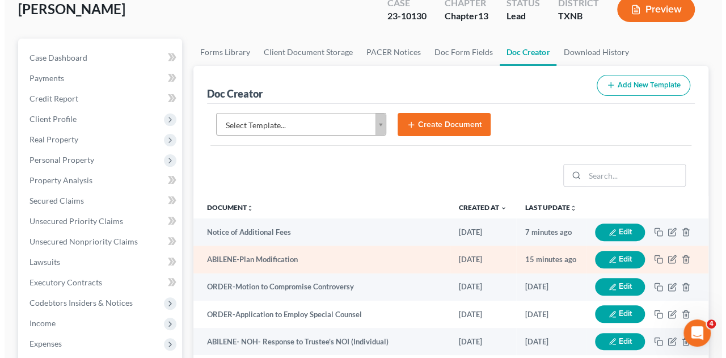
scroll to position [91, 0]
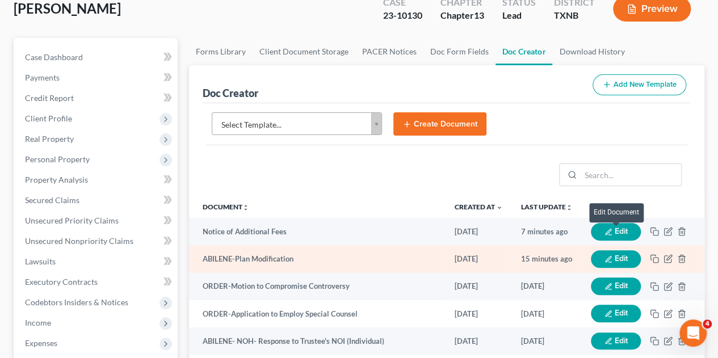
click at [621, 250] on button "Edit" at bounding box center [616, 259] width 50 height 18
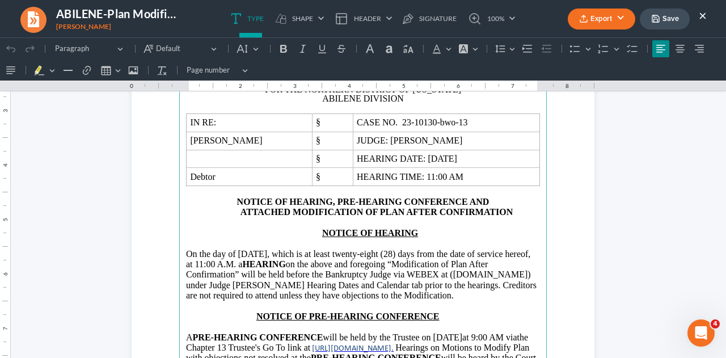
scroll to position [178, 0]
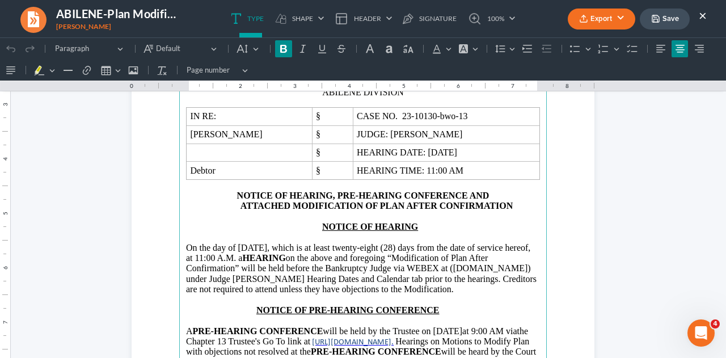
click at [237, 191] on strong "NOTICE OF HEARING, PRE-HEARING CONFERENCE AND" at bounding box center [363, 196] width 253 height 10
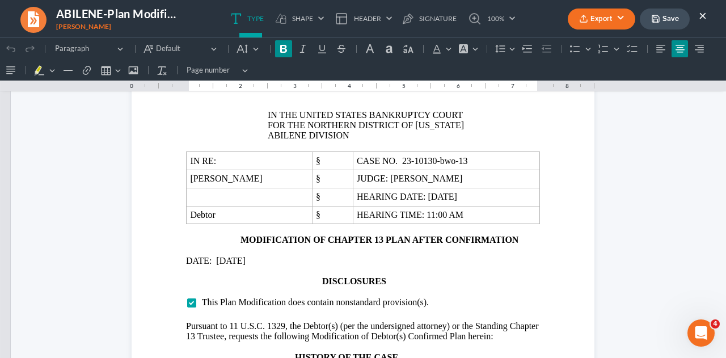
scroll to position [762, 0]
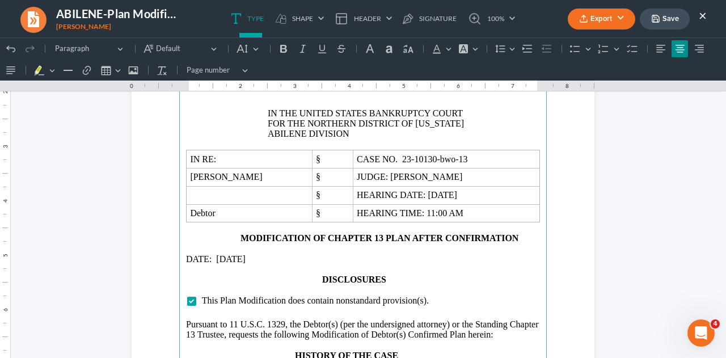
click at [226, 225] on main "United States Bankruptcy Court, Clerks' Office, [STREET_ADDRESS][GEOGRAPHIC_DAT…" at bounding box center [363, 282] width 368 height 490
click at [230, 226] on main "United States Bankruptcy Court, Clerks' Office, [STREET_ADDRESS][GEOGRAPHIC_DAT…" at bounding box center [363, 282] width 368 height 490
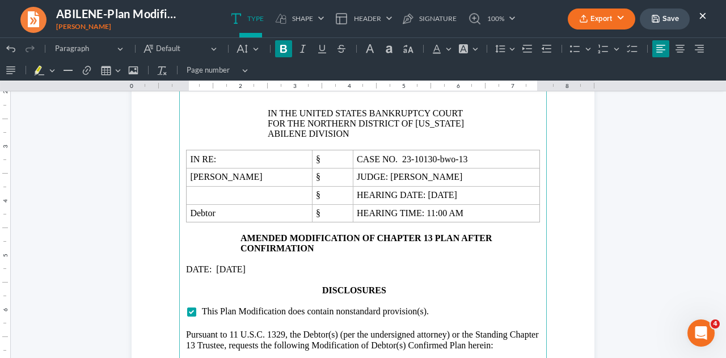
click at [432, 233] on strong "AMENDED MODIFICATION OF CHAPTER 13 PLAN AFTER CONFIRMATION" at bounding box center [367, 243] width 252 height 20
click at [287, 243] on strong "PLAN AFTER CONFIRMATION" at bounding box center [307, 248] width 133 height 10
click at [231, 236] on main "United States Bankruptcy Court, Clerks' Office, [STREET_ADDRESS][GEOGRAPHIC_DAT…" at bounding box center [363, 282] width 368 height 490
click at [226, 228] on main "United States Bankruptcy Court, Clerks' Office, [STREET_ADDRESS][GEOGRAPHIC_DAT…" at bounding box center [363, 282] width 368 height 490
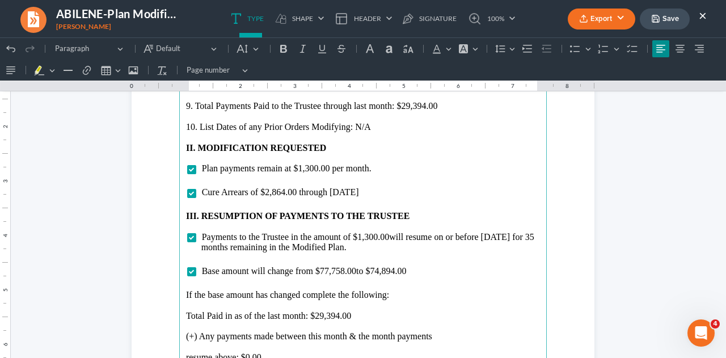
scroll to position [1353, 0]
click at [281, 192] on span "Cure Arrears of $2,864.00 through [DATE]" at bounding box center [280, 193] width 157 height 10
click at [218, 246] on span "will resume on or before [DATE] for 35 months remaining in the Modified Plan." at bounding box center [367, 243] width 333 height 20
click at [392, 272] on span "to $74,894.00" at bounding box center [381, 272] width 50 height 10
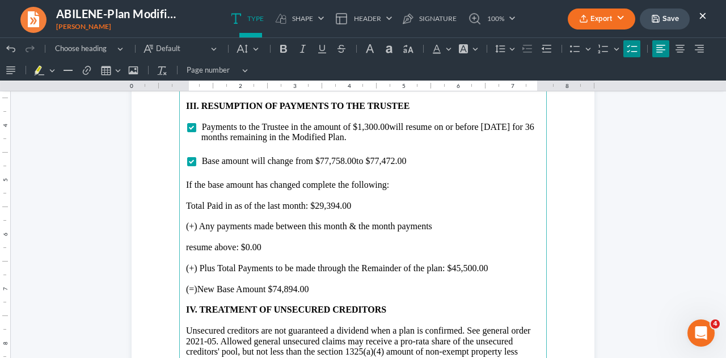
scroll to position [1465, 0]
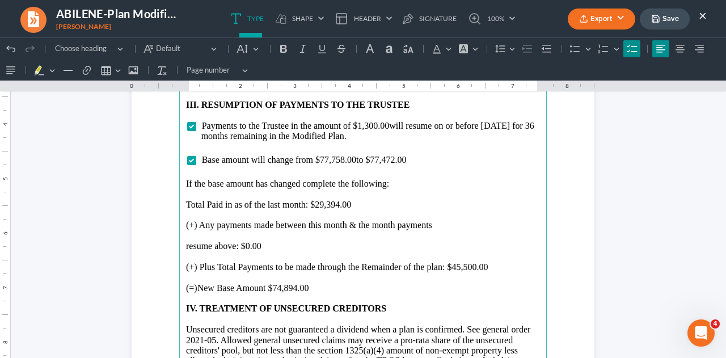
click at [272, 254] on p "Rich Text Editor, page-2-main" at bounding box center [363, 257] width 354 height 10
click at [264, 245] on p "resume above: $0.00" at bounding box center [363, 246] width 354 height 10
click at [463, 267] on p "(+) Plus Total Payments to be made through the Remainder of the plan: $45,500.00" at bounding box center [363, 267] width 354 height 10
click at [293, 287] on p "(=)New Base Amount $74,894.00" at bounding box center [363, 288] width 354 height 10
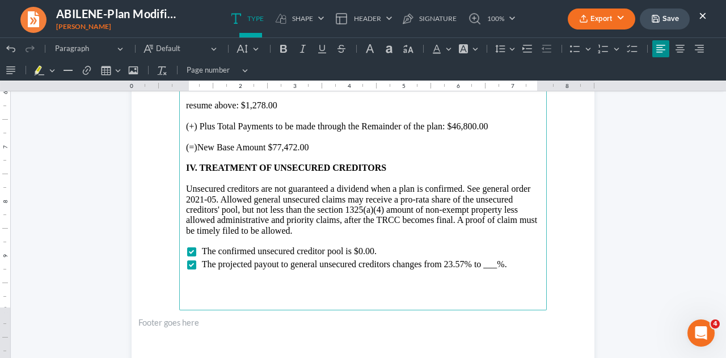
scroll to position [1607, 0]
click at [494, 265] on span "The projected payout to general unsecured creditors changes from 23.57% to ___%." at bounding box center [354, 264] width 305 height 10
click at [661, 18] on button "Save" at bounding box center [665, 19] width 50 height 21
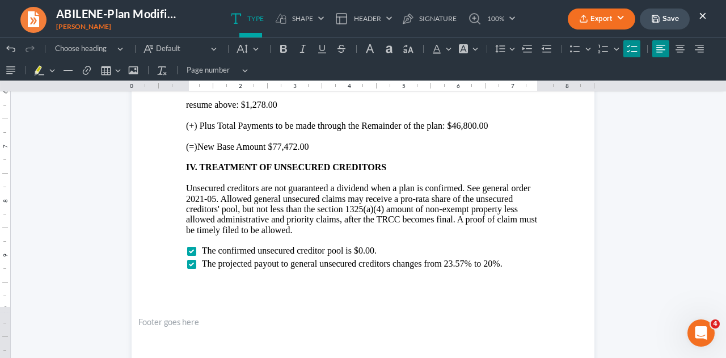
click at [597, 22] on button "Export" at bounding box center [602, 19] width 68 height 21
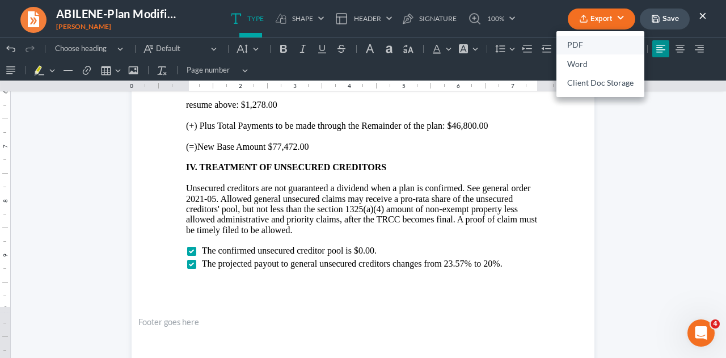
click at [577, 44] on link "PDF" at bounding box center [601, 45] width 88 height 19
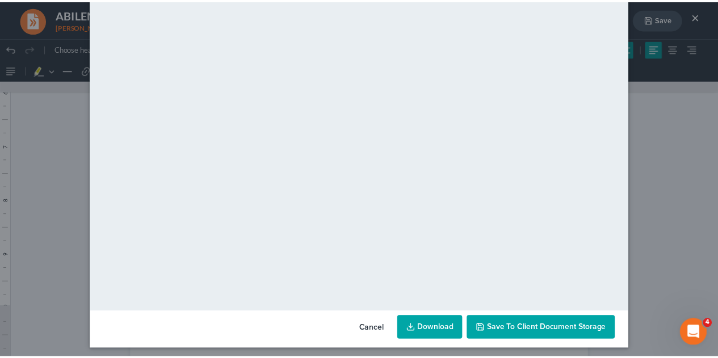
scroll to position [116, 0]
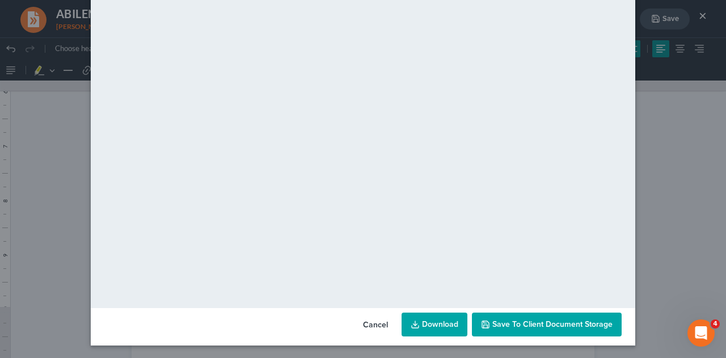
click at [484, 320] on icon "button" at bounding box center [485, 324] width 9 height 9
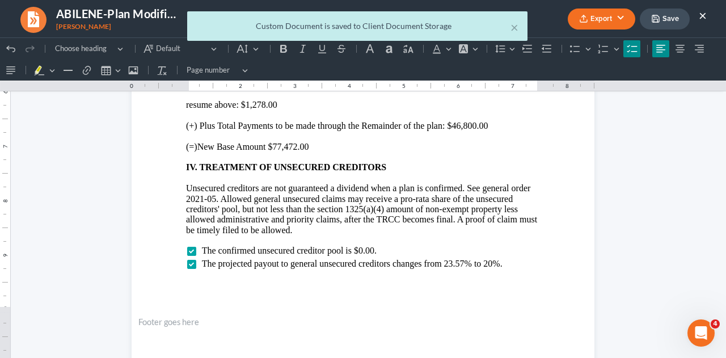
click at [703, 14] on div "× Custom Document is saved to Client Document Storage" at bounding box center [357, 28] width 726 height 35
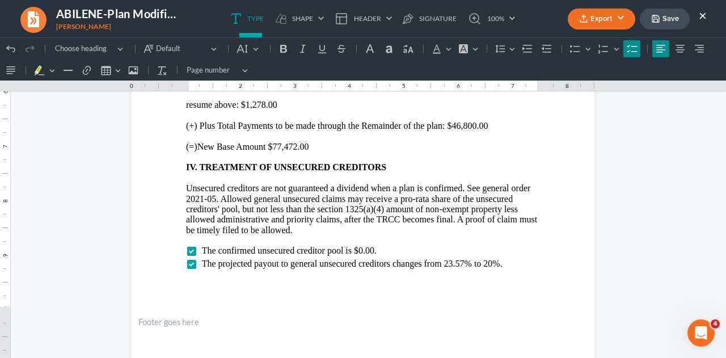
click at [703, 15] on button "×" at bounding box center [703, 16] width 8 height 14
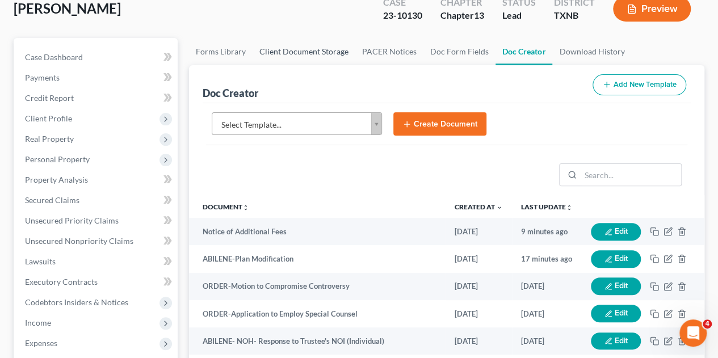
click at [329, 38] on link "Client Document Storage" at bounding box center [304, 51] width 103 height 27
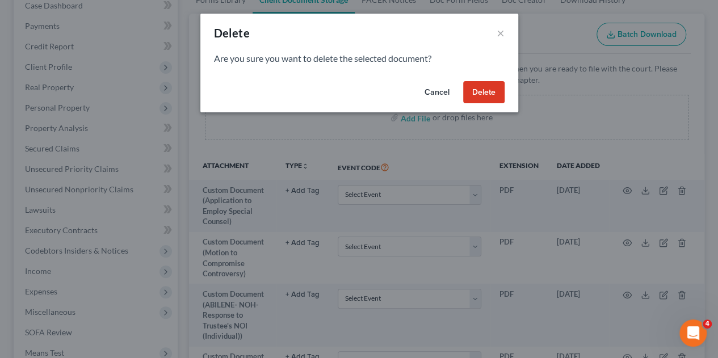
scroll to position [180, 0]
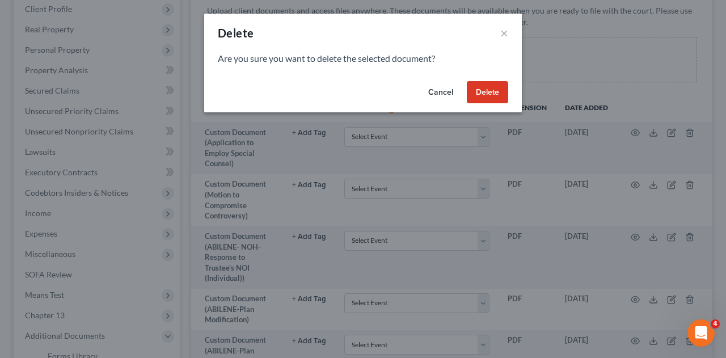
click at [444, 94] on button "Cancel" at bounding box center [440, 92] width 43 height 23
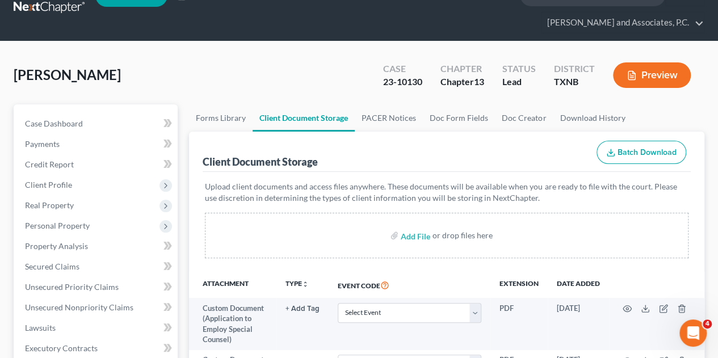
scroll to position [0, 0]
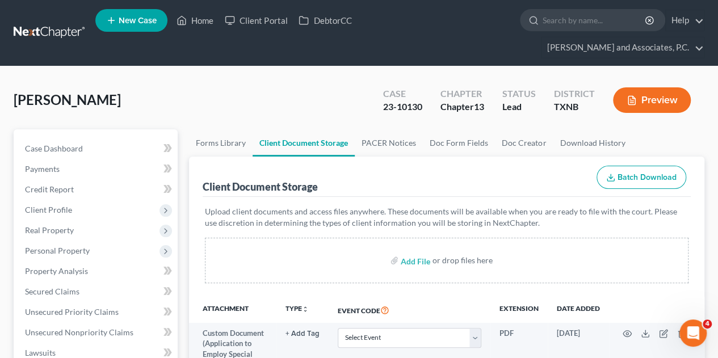
click at [712, 15] on nav "Home New Case Client Portal DebtorCC [PERSON_NAME] and Associates, P.C. [EMAIL_…" at bounding box center [359, 33] width 718 height 66
click at [206, 21] on link "Home" at bounding box center [195, 20] width 48 height 20
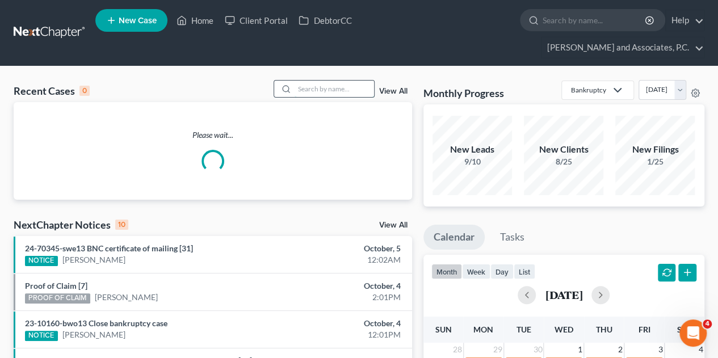
click at [321, 81] on input "search" at bounding box center [334, 89] width 79 height 16
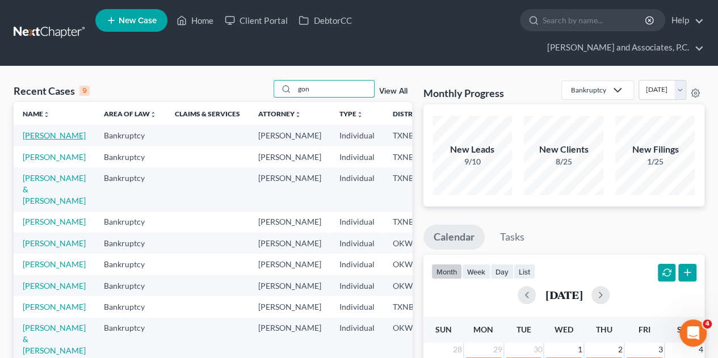
type input "gon"
click at [43, 131] on link "[PERSON_NAME]" at bounding box center [54, 136] width 63 height 10
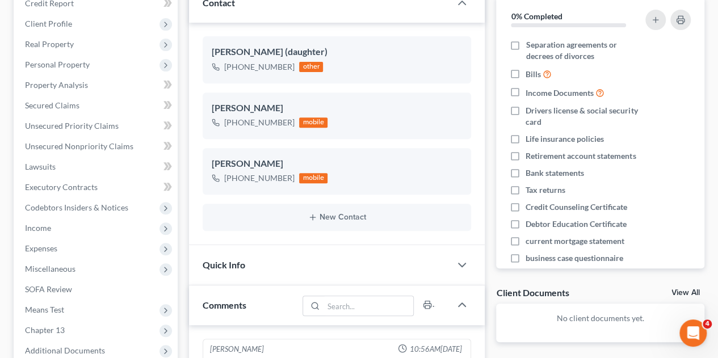
scroll to position [189, 0]
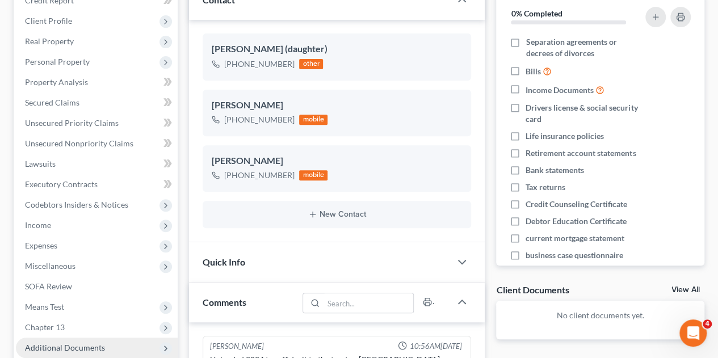
click at [44, 343] on span "Additional Documents" at bounding box center [65, 348] width 80 height 10
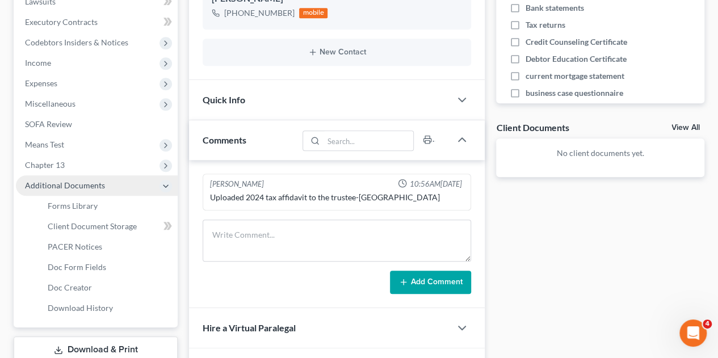
scroll to position [363, 0]
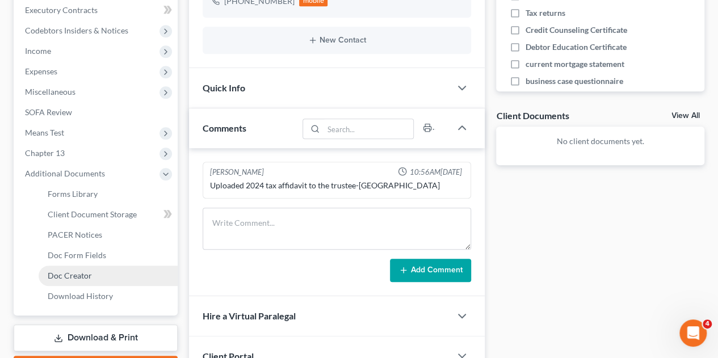
click at [76, 271] on span "Doc Creator" at bounding box center [70, 276] width 44 height 10
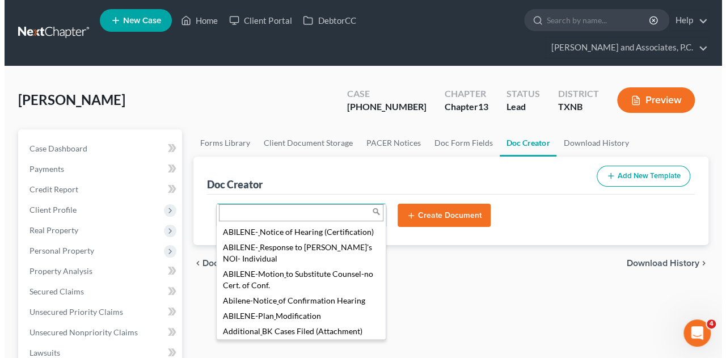
scroll to position [114, 0]
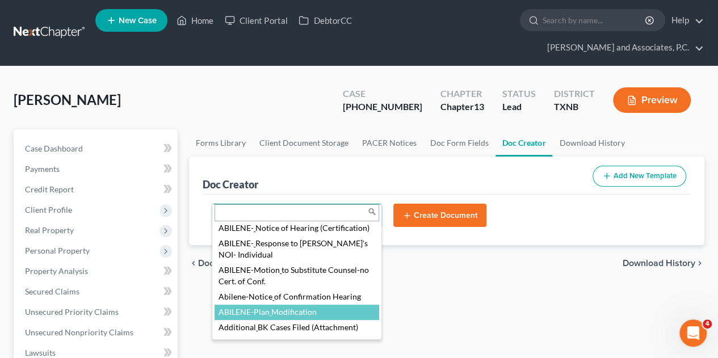
select select "108652"
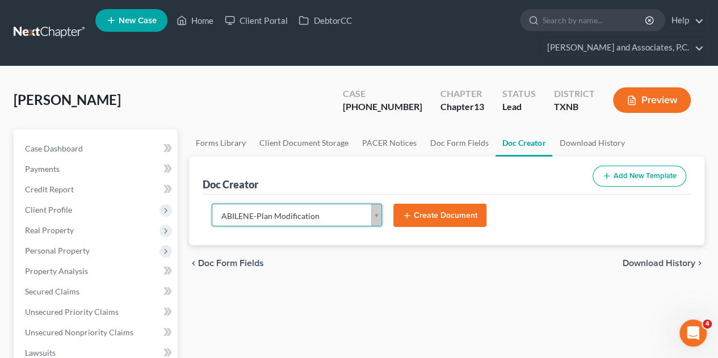
click at [423, 204] on button "Create Document" at bounding box center [439, 216] width 93 height 24
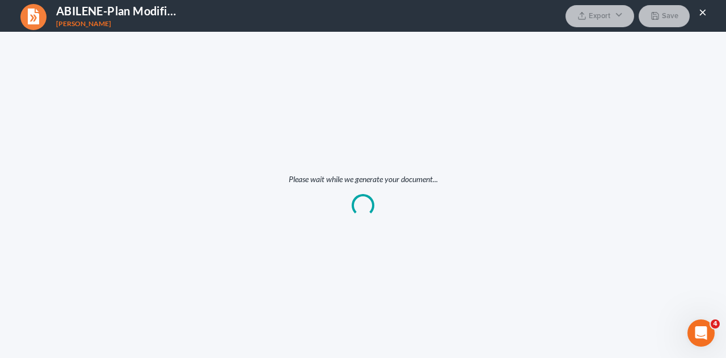
scroll to position [0, 0]
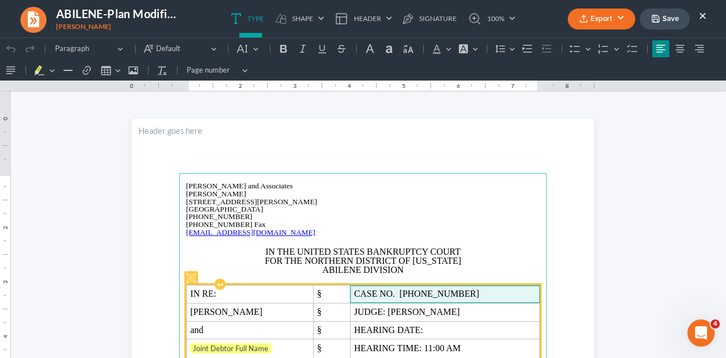
click at [445, 292] on span "CASE NO. [PHONE_NUMBER]" at bounding box center [445, 294] width 182 height 10
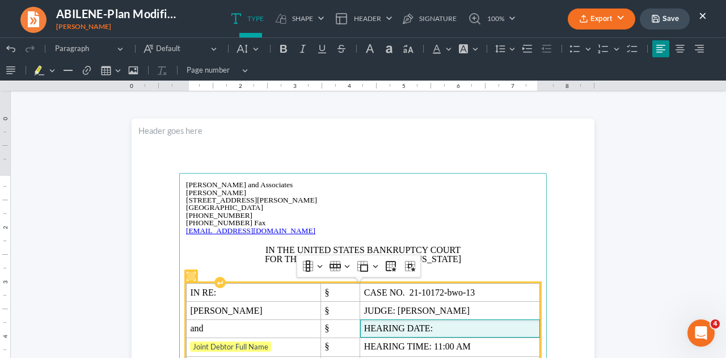
click at [440, 330] on span "HEARING DATE:" at bounding box center [450, 328] width 172 height 10
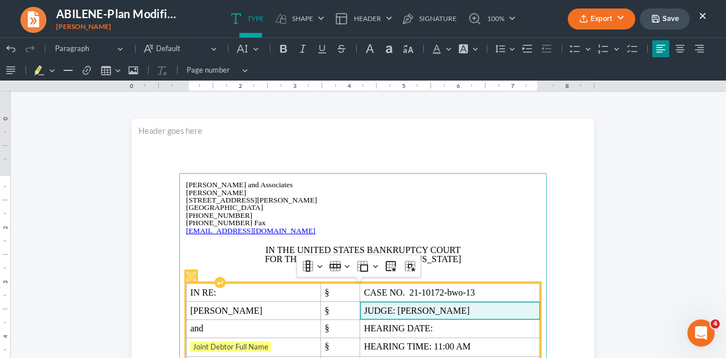
click at [423, 311] on span "JUDGE: [PERSON_NAME]" at bounding box center [450, 311] width 172 height 10
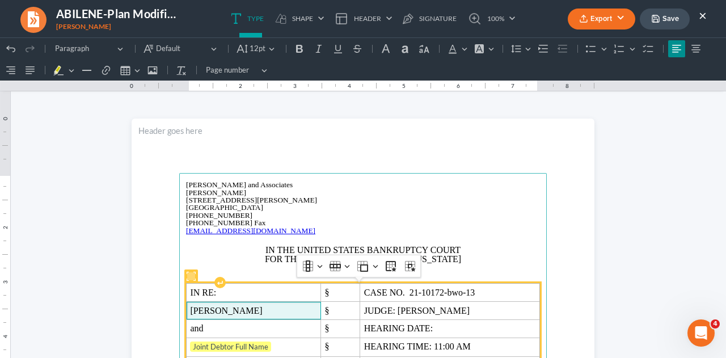
click at [219, 310] on span "[PERSON_NAME]" at bounding box center [226, 311] width 72 height 10
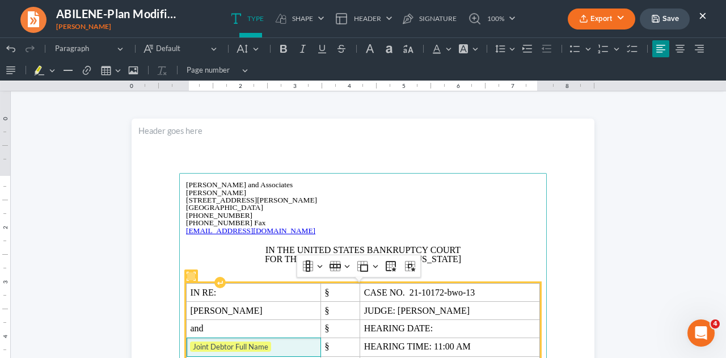
click at [277, 348] on span "Joint Debtor Full Name" at bounding box center [253, 347] width 127 height 11
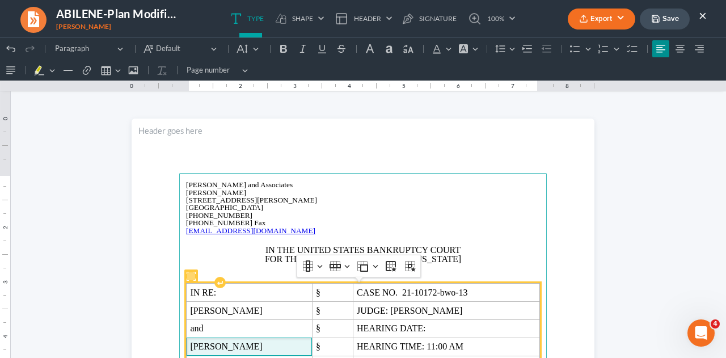
scroll to position [11, 0]
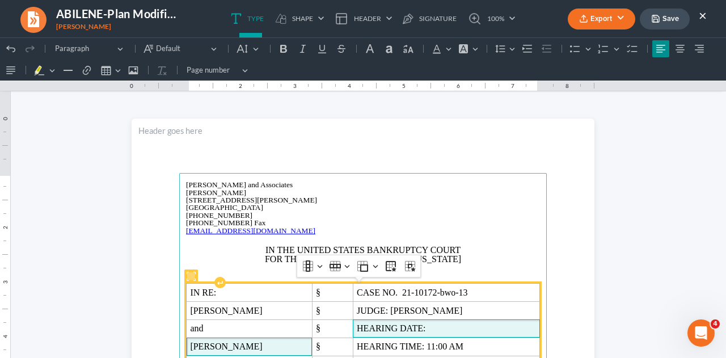
click at [455, 325] on span "HEARING DATE:" at bounding box center [446, 328] width 179 height 10
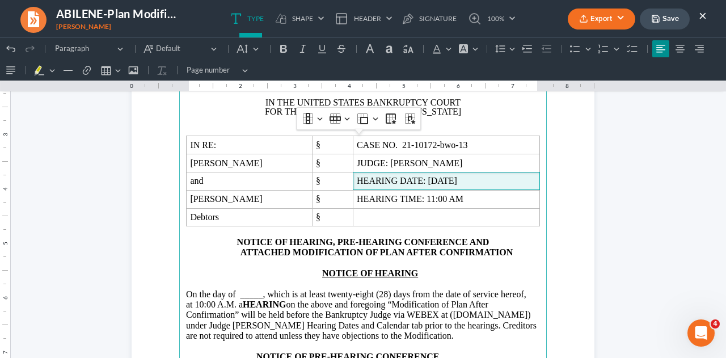
scroll to position [152, 0]
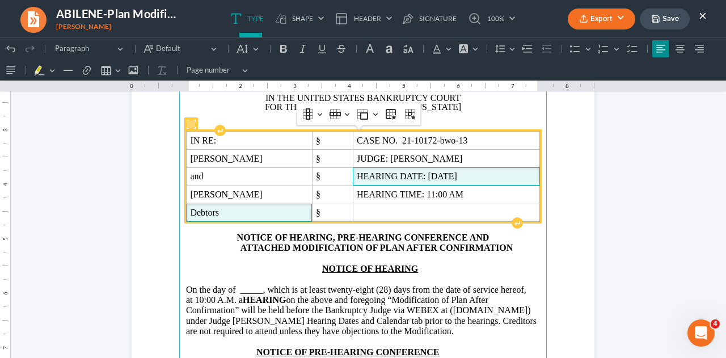
click at [270, 212] on span "Debtors" at bounding box center [249, 213] width 118 height 10
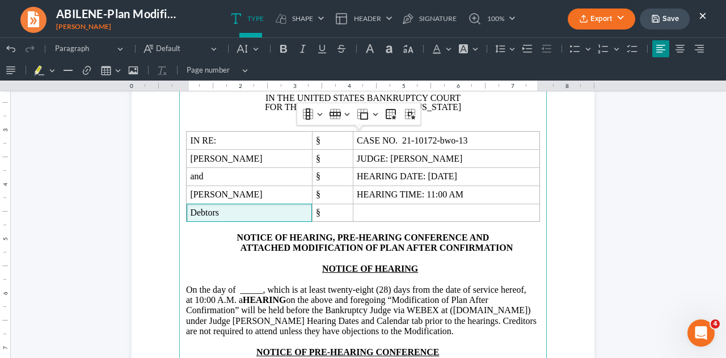
click at [278, 289] on span ", which is at least twenty-eight (28) days from the date of service hereof, at …" at bounding box center [356, 300] width 341 height 31
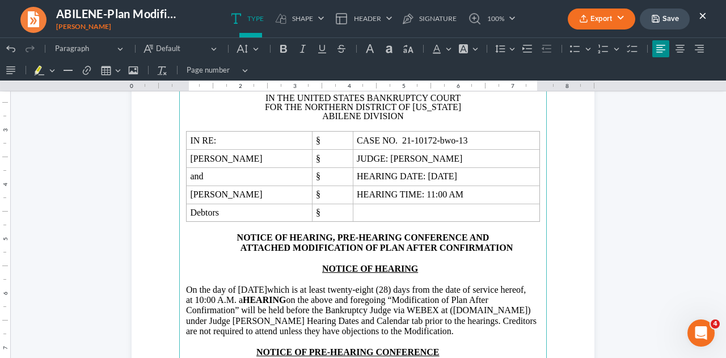
click at [254, 300] on span "which is at least twenty-eight (28) days from the date of service hereof, at 10…" at bounding box center [356, 300] width 340 height 31
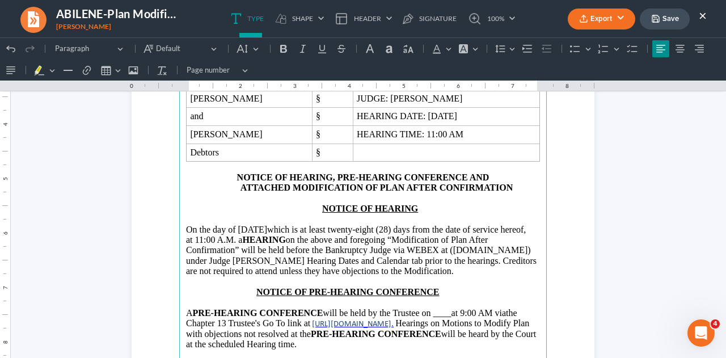
scroll to position [232, 0]
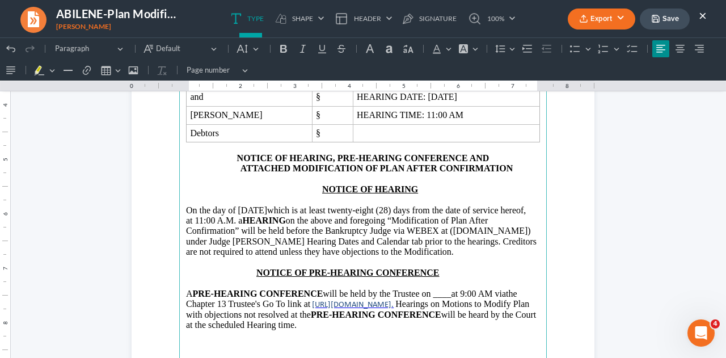
click at [468, 296] on p "A PRE-HEARING CONFERENCE will be held by the Trustee on ____ at 9:00 AM via the…" at bounding box center [363, 310] width 354 height 42
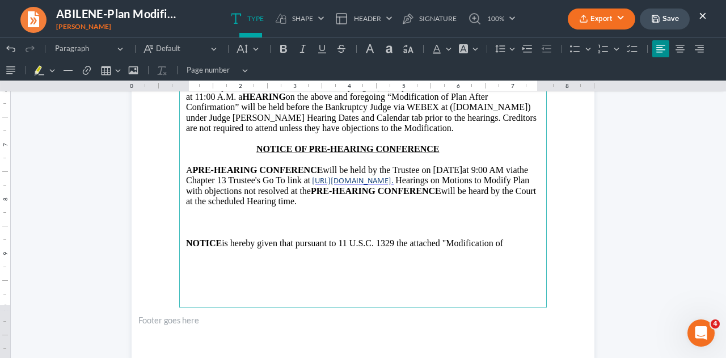
scroll to position [360, 0]
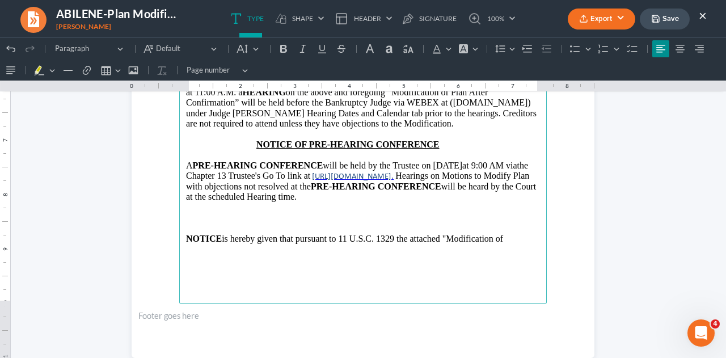
click at [429, 223] on p "Rich Text Editor, page-0-main" at bounding box center [363, 218] width 354 height 10
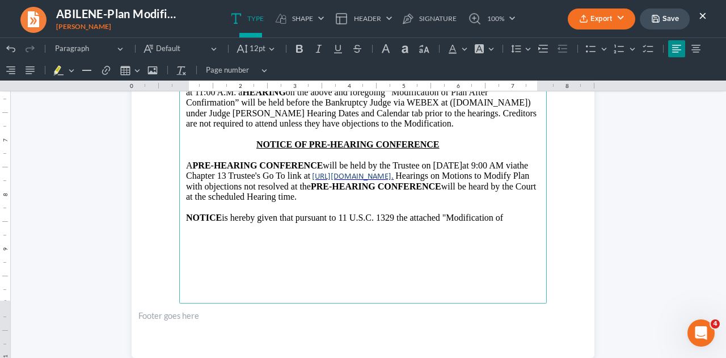
click at [225, 285] on main "[PERSON_NAME] and Associates [PERSON_NAME][GEOGRAPHIC_DATA][STREET_ADDRESS][PER…" at bounding box center [363, 58] width 368 height 490
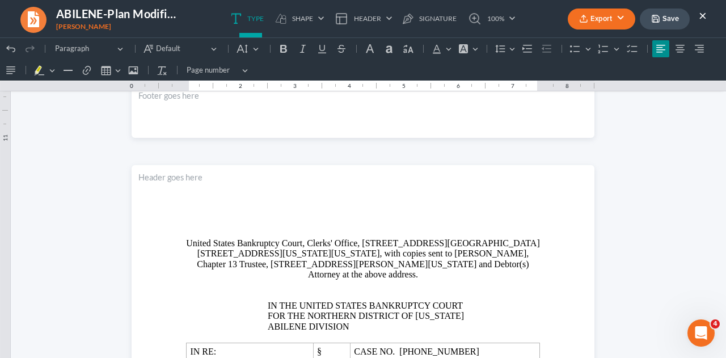
scroll to position [595, 0]
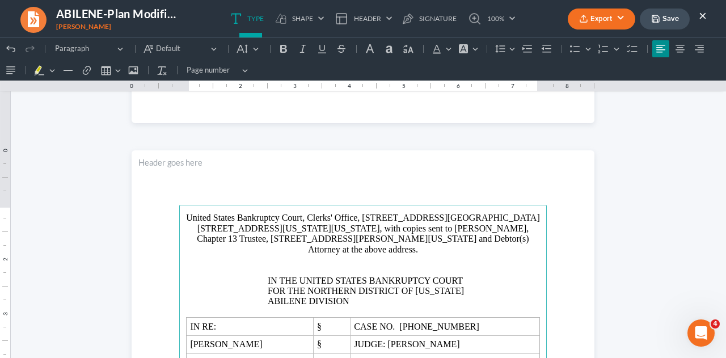
click at [398, 265] on p "Rich Text Editor, page-1-main" at bounding box center [404, 270] width 272 height 10
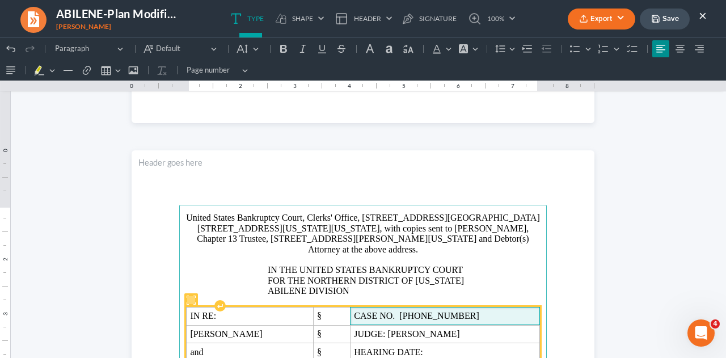
click at [446, 311] on span "CASE NO. [PHONE_NUMBER]" at bounding box center [445, 316] width 182 height 10
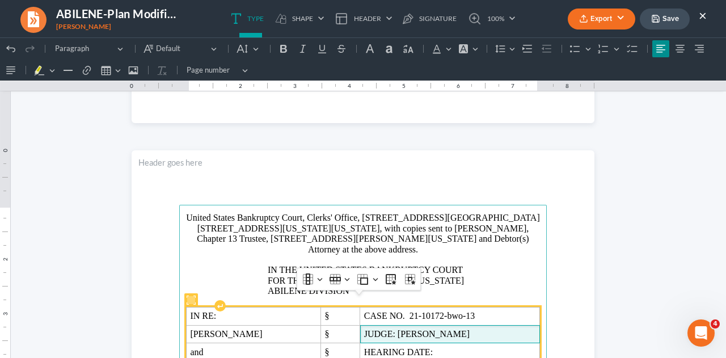
click at [427, 329] on span "JUDGE: [PERSON_NAME]" at bounding box center [450, 334] width 172 height 10
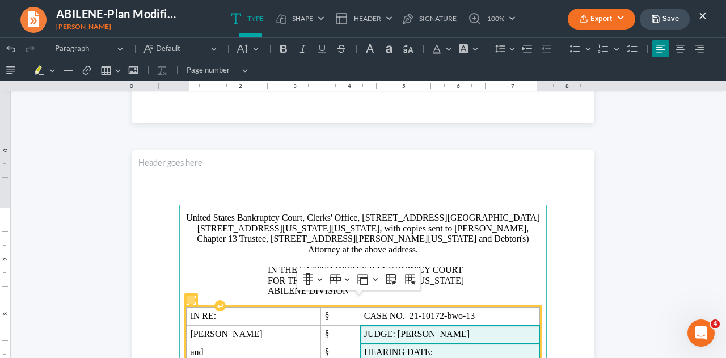
click at [448, 347] on span "HEARING DATE:" at bounding box center [450, 352] width 172 height 10
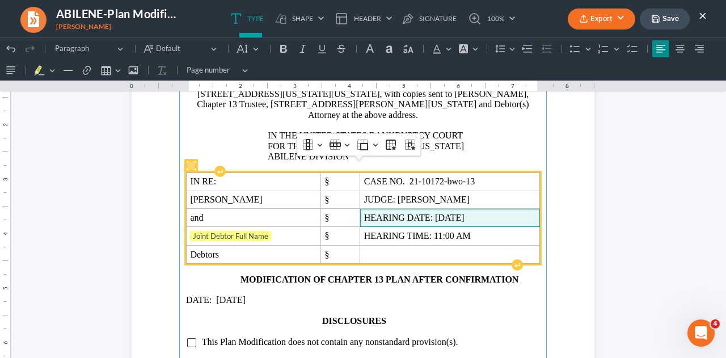
scroll to position [730, 0]
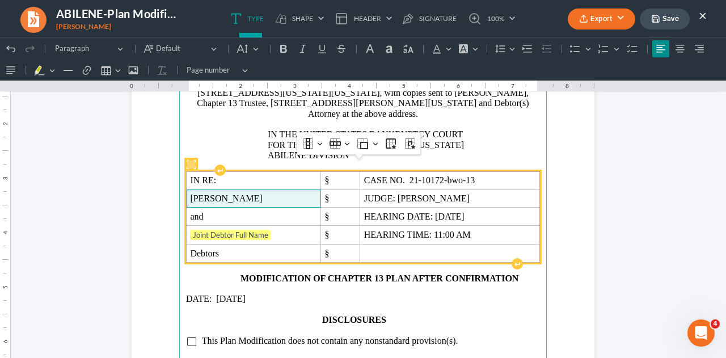
click at [217, 194] on span "[PERSON_NAME]" at bounding box center [253, 199] width 127 height 10
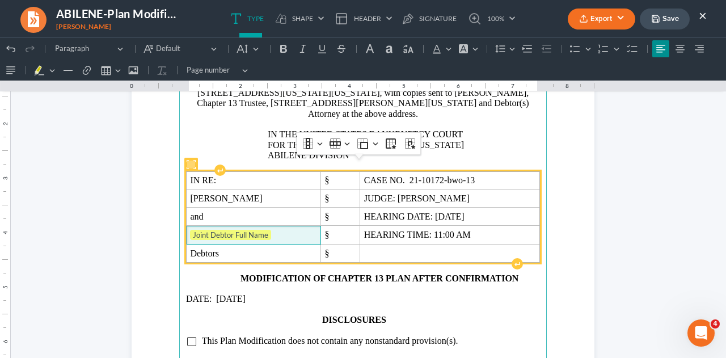
click at [274, 230] on span "Joint Debtor Full Name" at bounding box center [253, 235] width 127 height 11
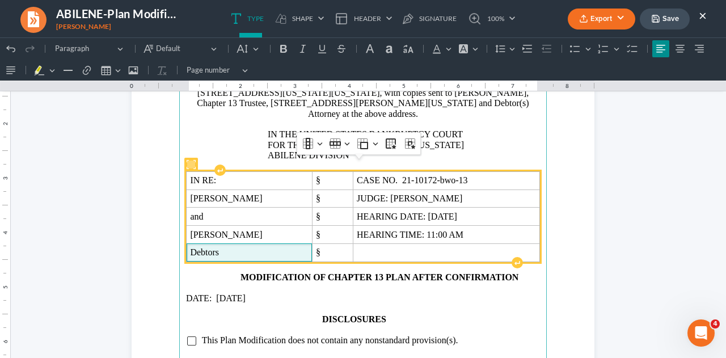
click at [259, 247] on span "Debtors" at bounding box center [249, 252] width 118 height 10
click at [221, 247] on span "Debtors" at bounding box center [249, 252] width 118 height 10
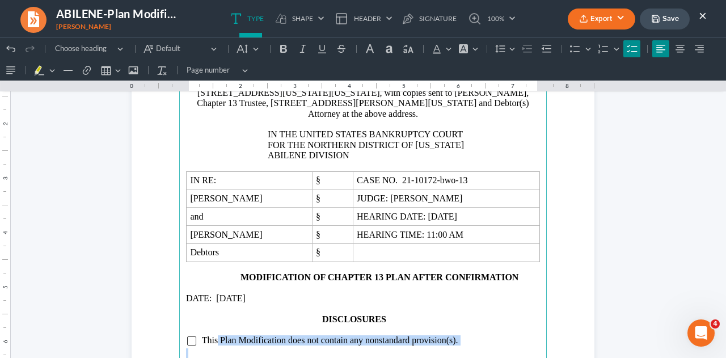
drag, startPoint x: 207, startPoint y: 327, endPoint x: 309, endPoint y: 337, distance: 102.6
click at [309, 337] on main "United States Bankruptcy Court, Clerks' Office, [STREET_ADDRESS][GEOGRAPHIC_DAT…" at bounding box center [363, 314] width 368 height 490
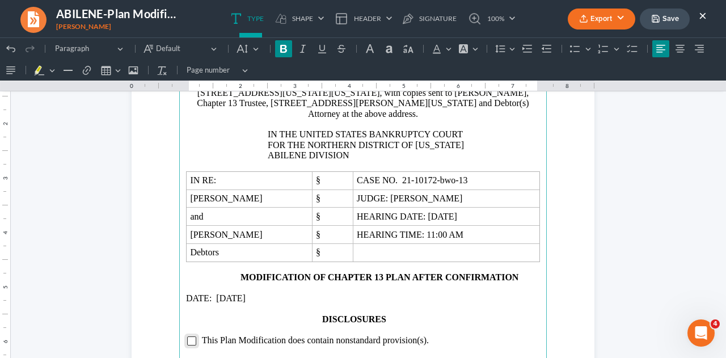
click at [188, 337] on input "Rich Text Editor, page-1-main" at bounding box center [191, 341] width 9 height 9
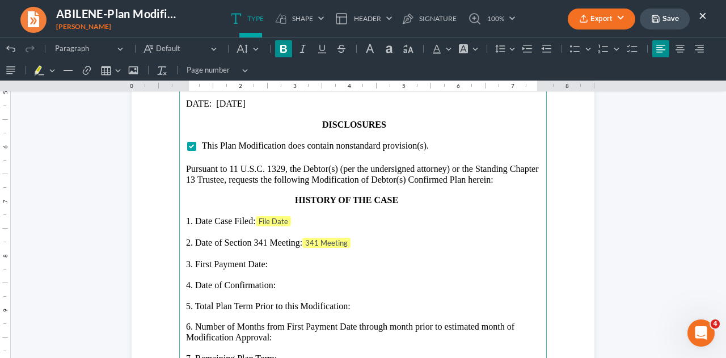
scroll to position [925, 0]
click at [295, 216] on p "1. Date Case Filed: File Date" at bounding box center [363, 221] width 354 height 11
click at [356, 237] on p "2. Date of Section 341 Meeting: 341 Meeting" at bounding box center [363, 242] width 354 height 11
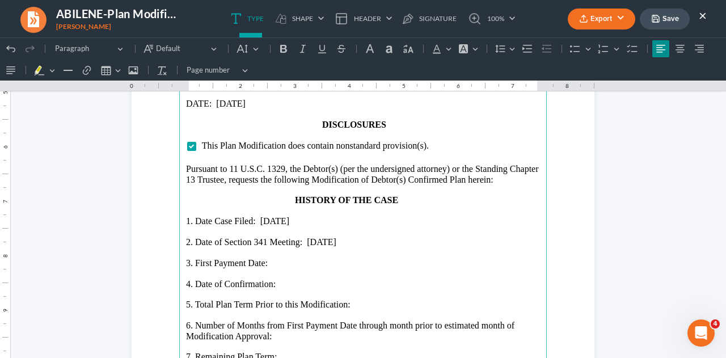
click at [279, 258] on p "3. First Payment Date:" at bounding box center [363, 263] width 354 height 10
click at [278, 279] on p "4. Date of Confirmation:" at bounding box center [363, 284] width 354 height 10
click at [357, 300] on p "5. Total Plan Term Prior to this Modification:" at bounding box center [363, 305] width 354 height 10
click at [275, 325] on p "6. Number of Months from First Payment Date through month prior to estimated mo…" at bounding box center [363, 331] width 354 height 21
click at [279, 352] on p "7. Remaining Plan Term:" at bounding box center [363, 357] width 354 height 10
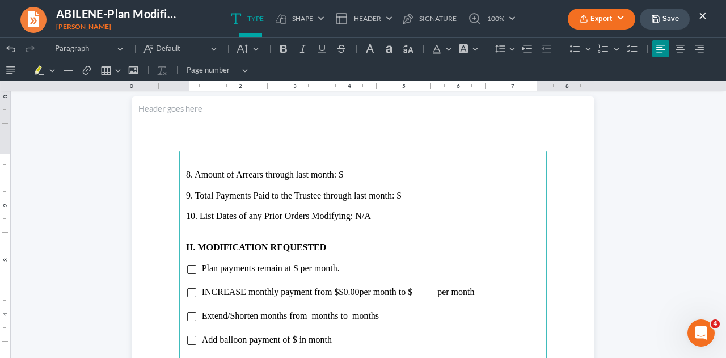
scroll to position [1276, 0]
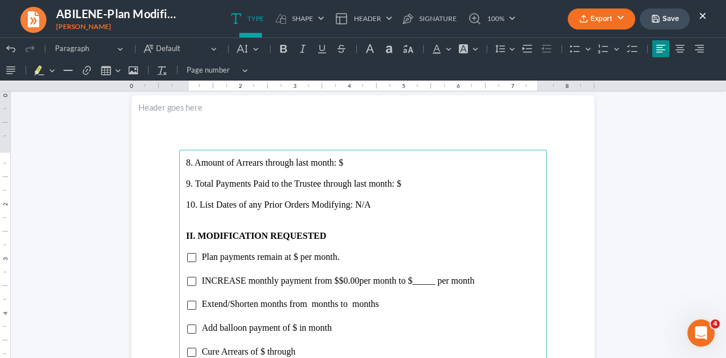
click at [343, 161] on p "8. Amount of Arrears through last month: $" at bounding box center [363, 163] width 354 height 10
click at [405, 184] on p "9. Total Payments Paid to the Trustee through last month: $" at bounding box center [363, 184] width 354 height 10
click at [187, 259] on input "Rich Text Editor, page-2-main" at bounding box center [191, 257] width 9 height 9
click at [293, 256] on span "Plan payments remain at $ per month." at bounding box center [271, 257] width 138 height 10
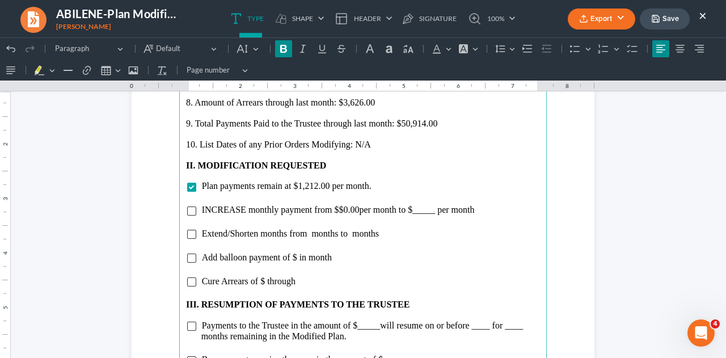
scroll to position [1342, 0]
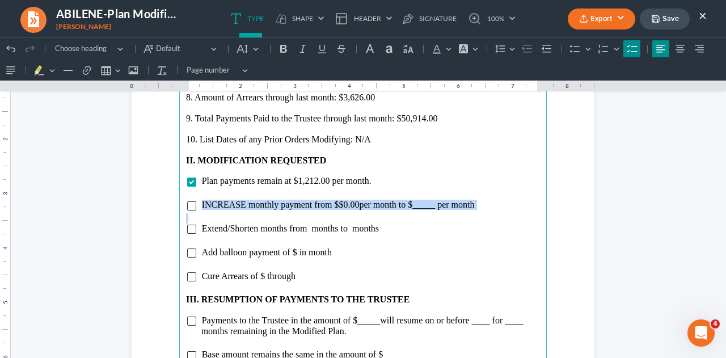
drag, startPoint x: 194, startPoint y: 206, endPoint x: 286, endPoint y: 213, distance: 92.2
click at [286, 213] on main "8. Amount of Arrears through last month: $3,626.00 9. Total Payments Paid to th…" at bounding box center [363, 330] width 368 height 490
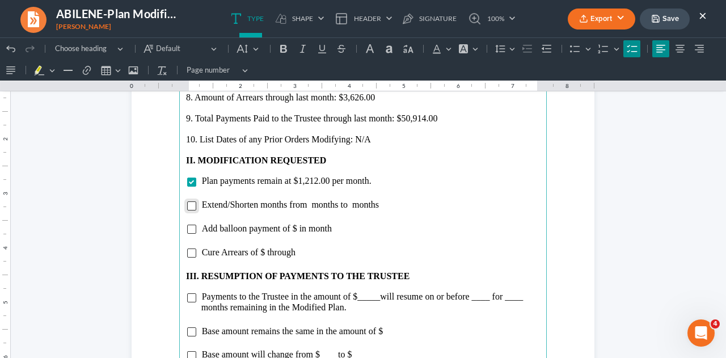
click at [187, 207] on input "Rich Text Editor, page-2-main" at bounding box center [191, 205] width 9 height 9
click at [226, 204] on span "Extend/Shorten months from months to months" at bounding box center [290, 205] width 177 height 10
click at [278, 205] on span "Shorten months from months to months" at bounding box center [276, 205] width 149 height 10
click at [326, 207] on span "Shorten months from 54 months to months" at bounding box center [281, 205] width 158 height 10
click at [189, 255] on input "Rich Text Editor, page-2-main" at bounding box center [191, 253] width 9 height 9
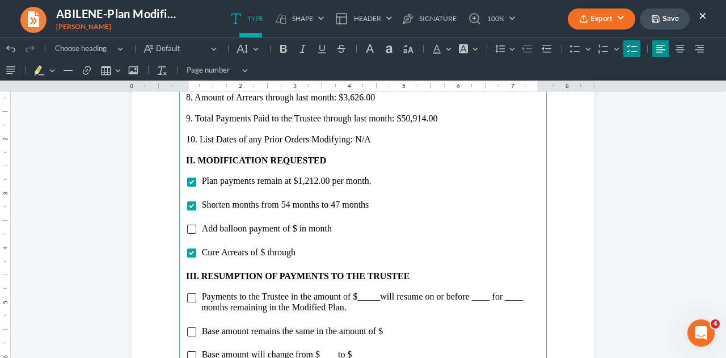
click at [260, 252] on span "Cure Arrears of $ through" at bounding box center [249, 252] width 94 height 10
click at [326, 253] on li "Cure Arrears of $3,626.00 through" at bounding box center [370, 252] width 339 height 10
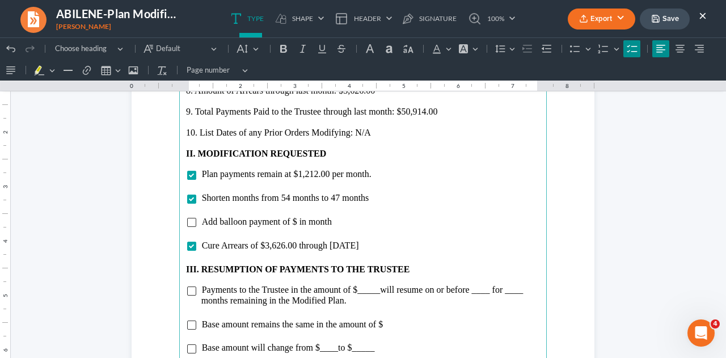
scroll to position [1355, 0]
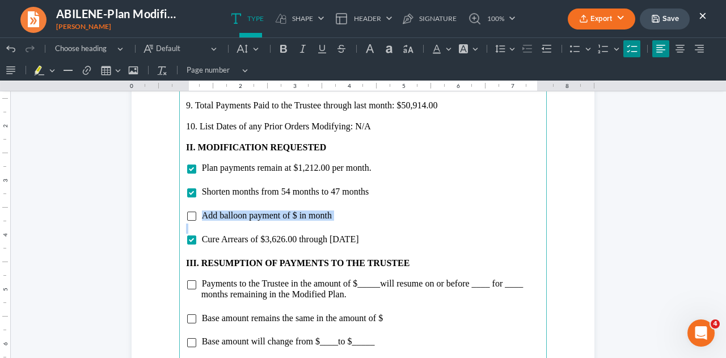
drag, startPoint x: 198, startPoint y: 215, endPoint x: 306, endPoint y: 231, distance: 109.6
click at [306, 231] on main "8. Amount of Arrears through last month: $3,626.00 9. Total Payments Paid to th…" at bounding box center [363, 317] width 368 height 490
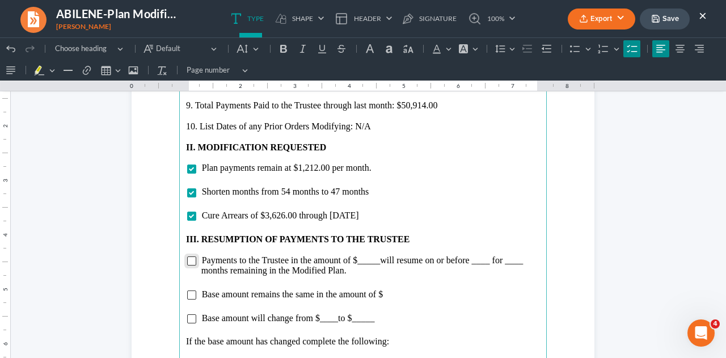
click at [188, 263] on input "Rich Text Editor, page-2-main" at bounding box center [191, 261] width 9 height 9
click at [375, 261] on span "Payments to the Trustee in the amount of $_____ will resume on or before ____ f…" at bounding box center [362, 265] width 322 height 20
click at [497, 261] on span "will resume on or before ____ for ____ months remaining in the Modified Plan." at bounding box center [366, 265] width 331 height 20
click at [247, 272] on span "will resume on or before [DATE] for ____ months remaining in the Modified Plan." at bounding box center [362, 265] width 322 height 20
click at [263, 271] on span "will resume on or before [DATE] for 1 months remaining in the Modified Plan." at bounding box center [365, 265] width 329 height 20
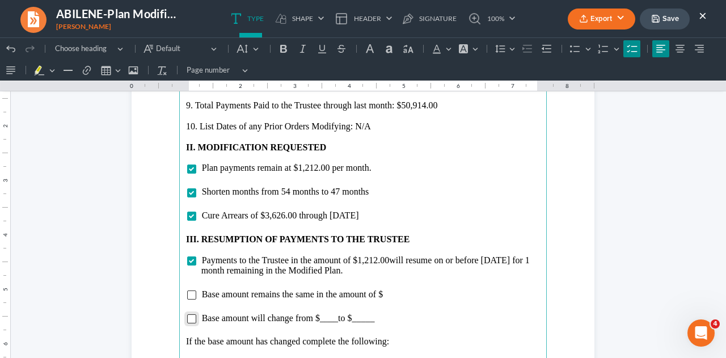
click at [187, 320] on input "Rich Text Editor, page-2-main" at bounding box center [191, 318] width 9 height 9
click at [338, 320] on span "to $_____" at bounding box center [356, 318] width 36 height 10
click at [395, 320] on li "Base amount will change from $65,448.00 to $_____" at bounding box center [370, 318] width 339 height 10
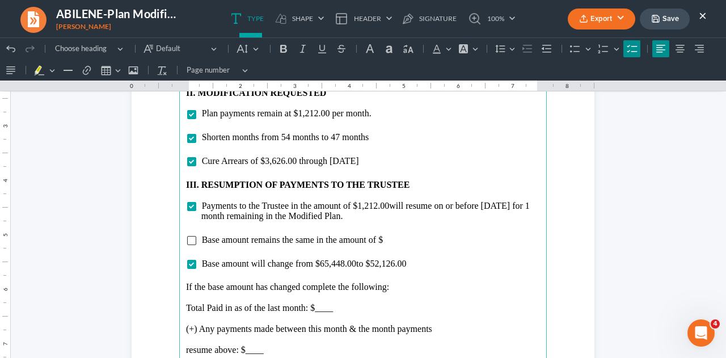
scroll to position [1412, 0]
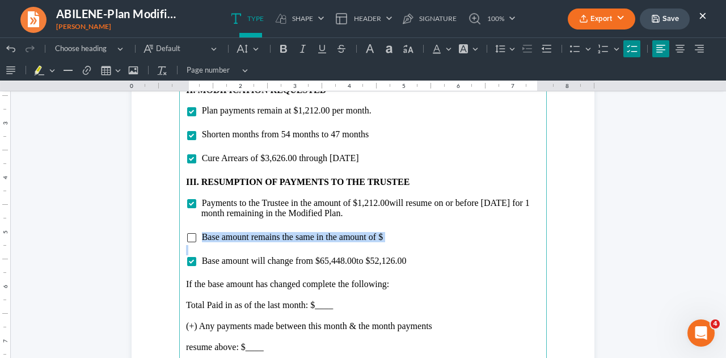
drag, startPoint x: 198, startPoint y: 234, endPoint x: 396, endPoint y: 245, distance: 198.3
click at [396, 245] on main "8. Amount of Arrears through last month: $3,626.00 9. Total Payments Paid to th…" at bounding box center [363, 259] width 368 height 490
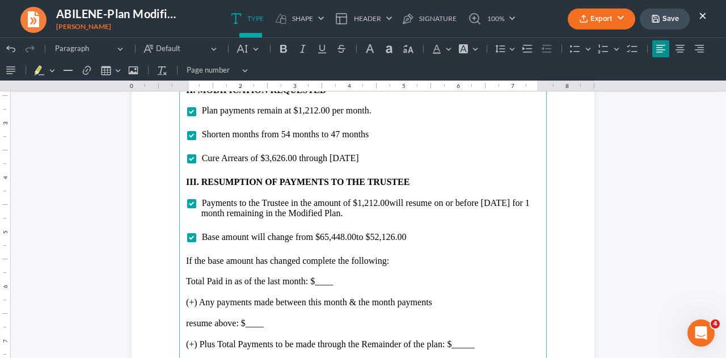
click at [330, 283] on p "Total Paid in as of the last month: $____" at bounding box center [363, 281] width 354 height 10
click at [265, 326] on p "resume above: $____" at bounding box center [363, 323] width 354 height 10
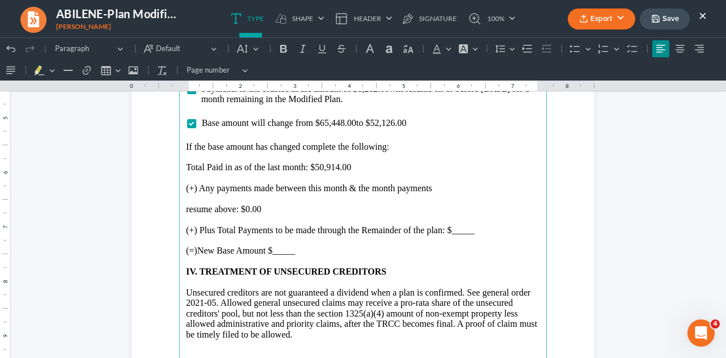
scroll to position [1541, 0]
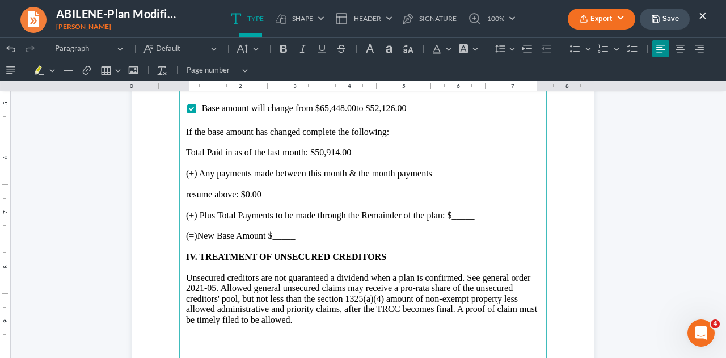
click at [476, 216] on p "(+) Plus Total Payments to be made through the Remainder of the plan: $_____" at bounding box center [363, 216] width 354 height 10
click at [330, 238] on p "(=)New Base Amount $_____" at bounding box center [363, 236] width 354 height 10
click at [295, 236] on p "(=)New Base Amount $_____" at bounding box center [363, 236] width 354 height 10
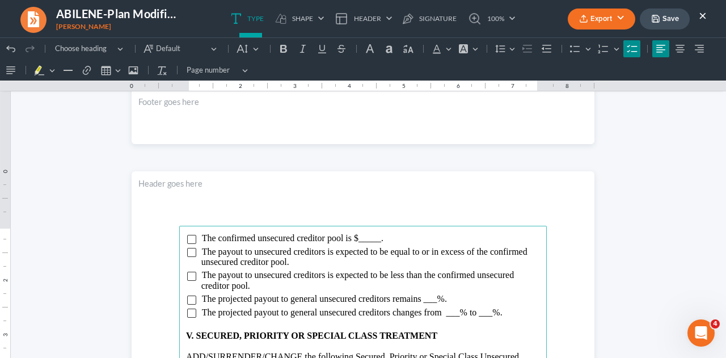
scroll to position [1830, 0]
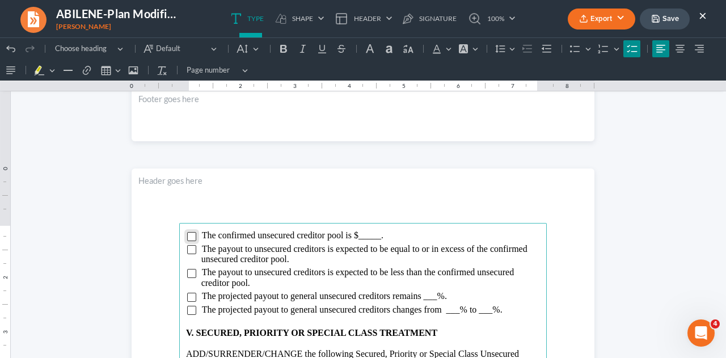
click at [187, 238] on input "Rich Text Editor, page-3-main" at bounding box center [191, 236] width 9 height 9
click at [377, 237] on span "The confirmed unsecured creditor pool is $_____." at bounding box center [293, 235] width 182 height 10
click at [187, 312] on input "Rich Text Editor, page-3-main" at bounding box center [191, 310] width 9 height 9
click at [456, 310] on span "The projected payout to general unsecured creditors changes from ___% to ___%." at bounding box center [352, 310] width 301 height 10
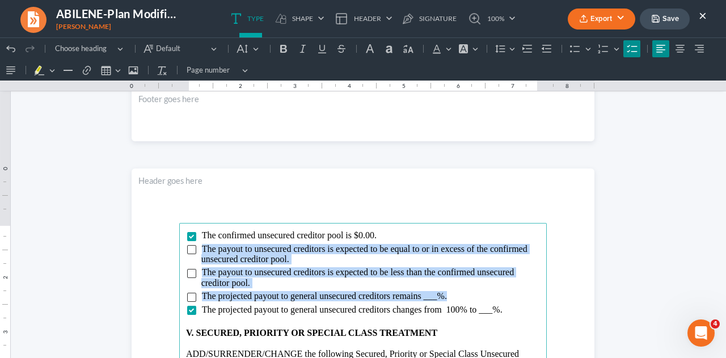
drag, startPoint x: 199, startPoint y: 250, endPoint x: 453, endPoint y: 296, distance: 257.8
click at [453, 296] on ul "The confirmed unsecured creditor pool is $0.00. The payout to unsecured credito…" at bounding box center [363, 273] width 354 height 84
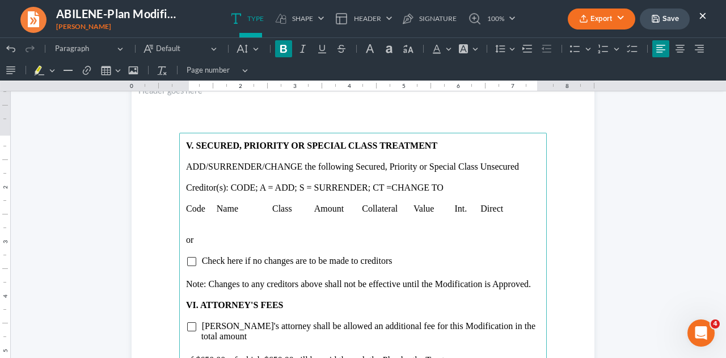
scroll to position [1924, 0]
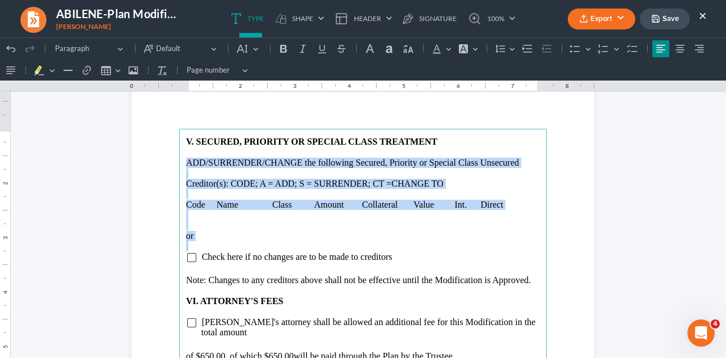
drag, startPoint x: 179, startPoint y: 164, endPoint x: 212, endPoint y: 247, distance: 89.2
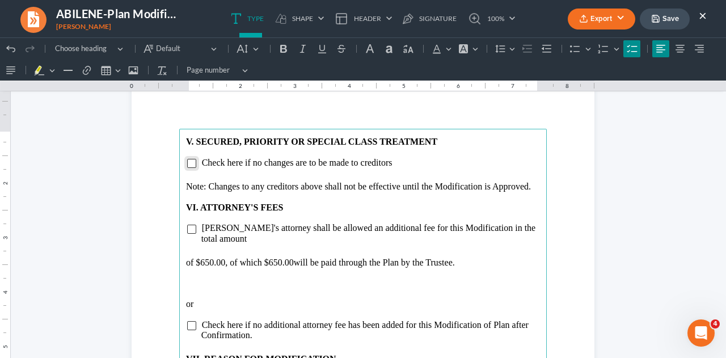
click at [187, 162] on input "Rich Text Editor, page-3-main" at bounding box center [191, 163] width 9 height 9
click at [194, 176] on p "Rich Text Editor, page-3-main" at bounding box center [363, 176] width 354 height 10
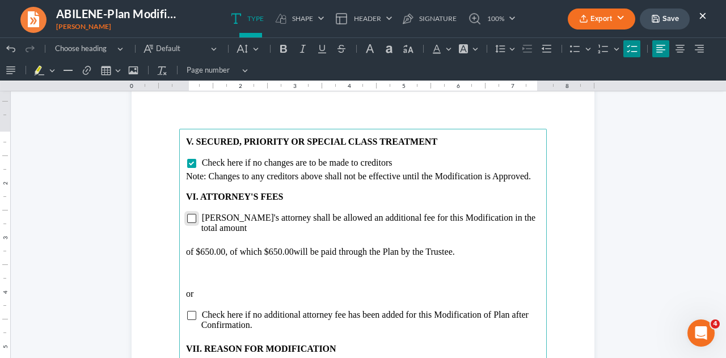
click at [190, 217] on input "Rich Text Editor, page-3-main" at bounding box center [191, 218] width 9 height 9
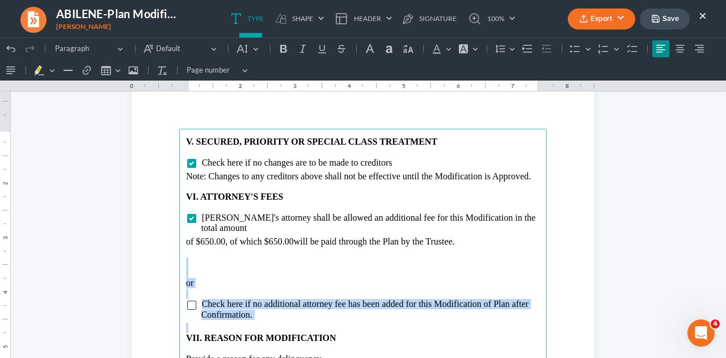
drag, startPoint x: 179, startPoint y: 253, endPoint x: 286, endPoint y: 313, distance: 122.5
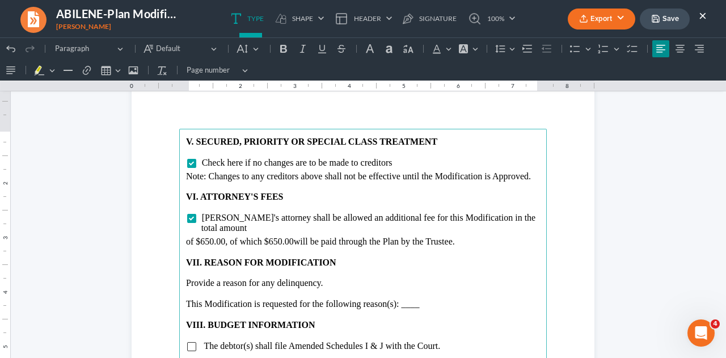
click at [333, 278] on p "Provide a reason for any delinquency." at bounding box center [363, 283] width 354 height 10
click at [420, 310] on p "Rich Text Editor, page-3-main" at bounding box center [363, 315] width 354 height 10
click at [420, 299] on p "This Modification is requested for the following reason(s): ____" at bounding box center [363, 304] width 354 height 10
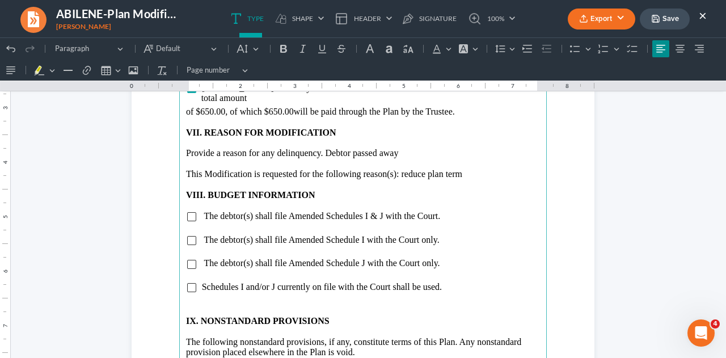
scroll to position [2054, 0]
click at [187, 283] on input "Rich Text Editor, page-3-main" at bounding box center [191, 287] width 9 height 9
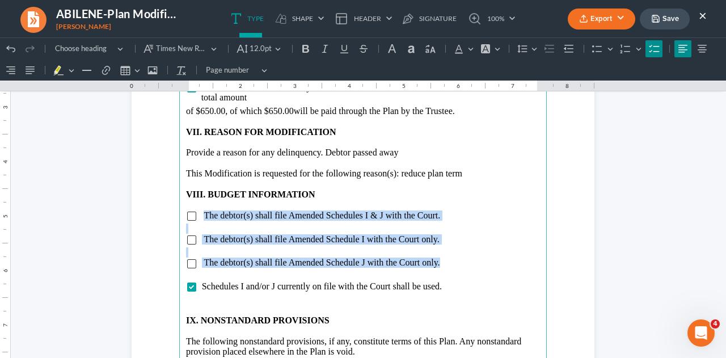
drag, startPoint x: 199, startPoint y: 201, endPoint x: 451, endPoint y: 250, distance: 256.8
click at [451, 250] on main "V. SECURED, PRIORITY OR SPECIAL CLASS TREATMENT Check here if no changes are to…" at bounding box center [363, 243] width 368 height 490
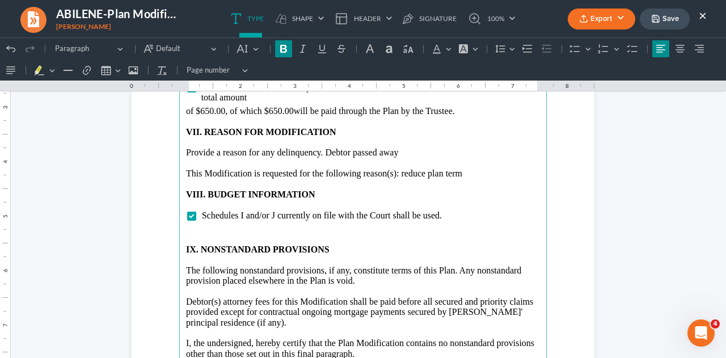
click at [354, 234] on p "Rich Text Editor, page-3-main" at bounding box center [363, 239] width 354 height 10
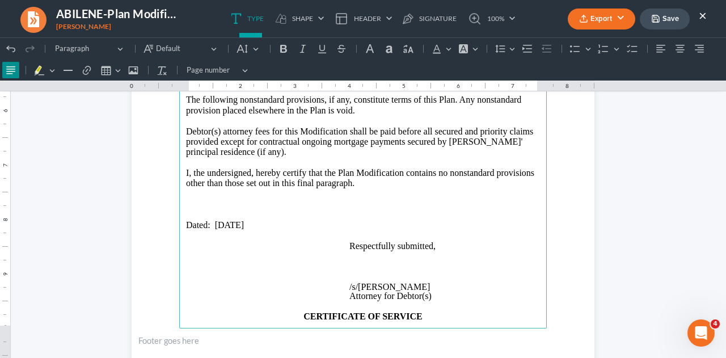
scroll to position [2210, 0]
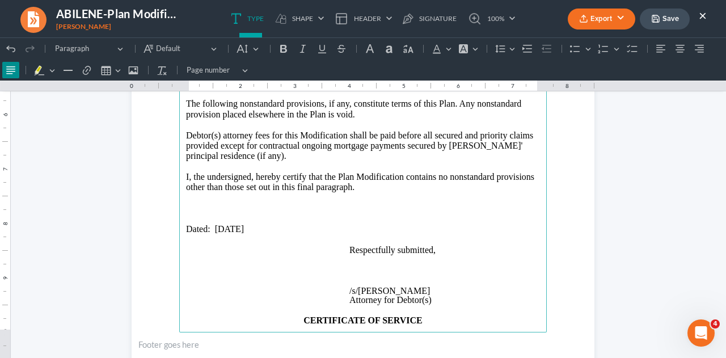
click at [301, 214] on p "Rich Text Editor, page-3-main" at bounding box center [363, 219] width 354 height 10
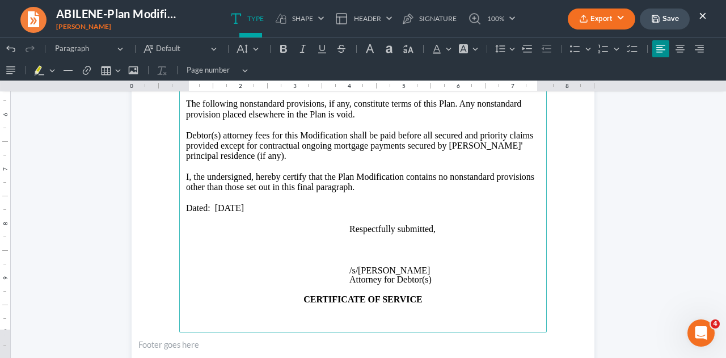
click at [356, 245] on p "Rich Text Editor, page-3-main" at bounding box center [445, 250] width 191 height 10
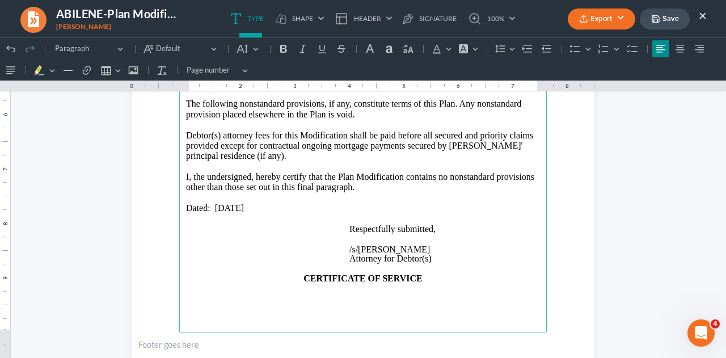
click at [436, 263] on p "Rich Text Editor, page-3-main" at bounding box center [363, 268] width 354 height 10
click at [295, 274] on p "CERTIFICATE OF SERVICE" at bounding box center [363, 279] width 354 height 10
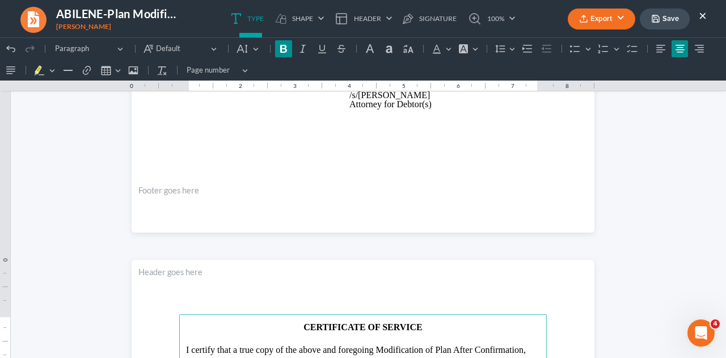
scroll to position [2349, 0]
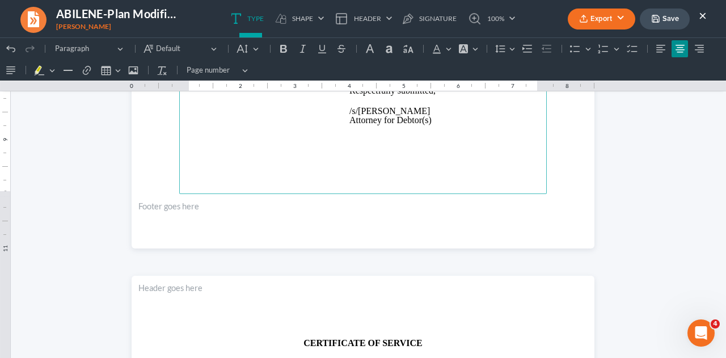
click at [667, 16] on button "Save" at bounding box center [665, 19] width 50 height 21
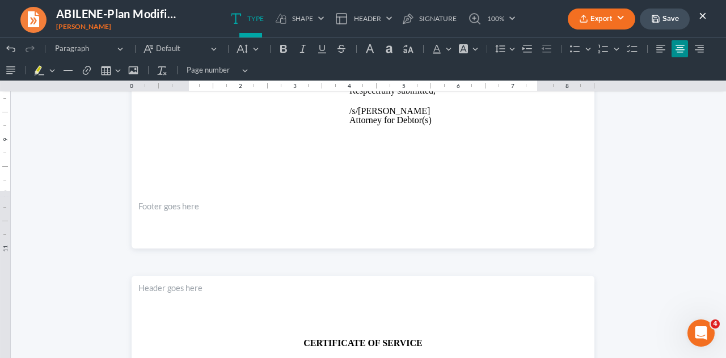
click at [606, 16] on button "Export" at bounding box center [602, 19] width 68 height 21
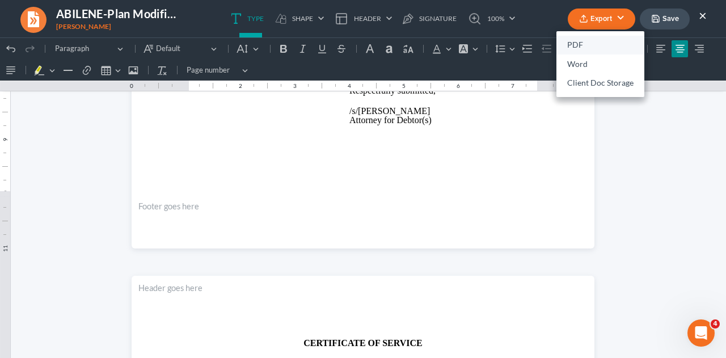
click at [578, 47] on link "PDF" at bounding box center [601, 45] width 88 height 19
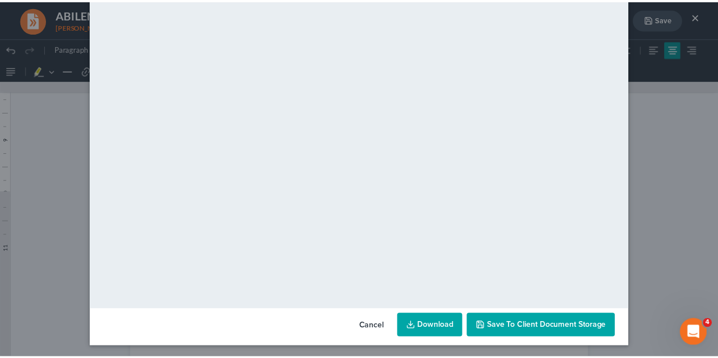
scroll to position [116, 0]
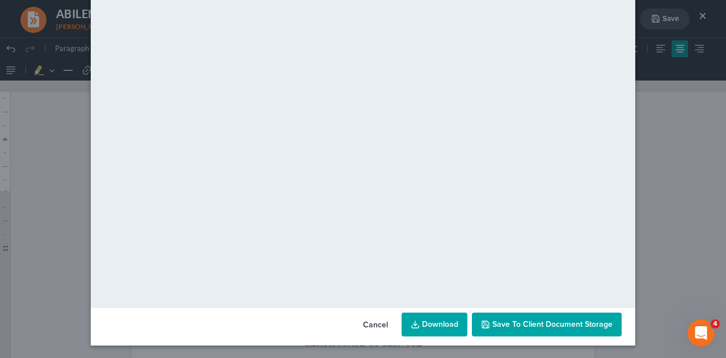
click at [481, 323] on icon "button" at bounding box center [485, 324] width 9 height 9
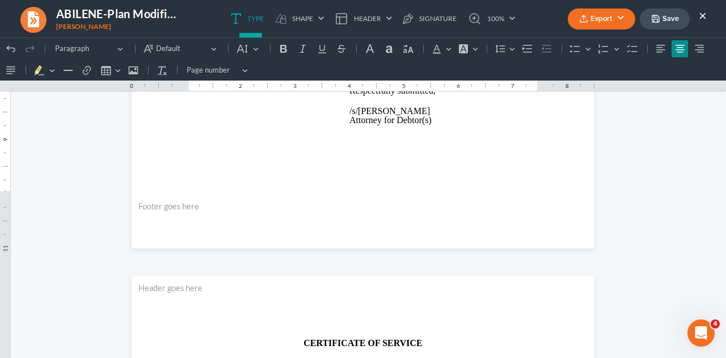
click at [705, 16] on button "×" at bounding box center [703, 16] width 8 height 14
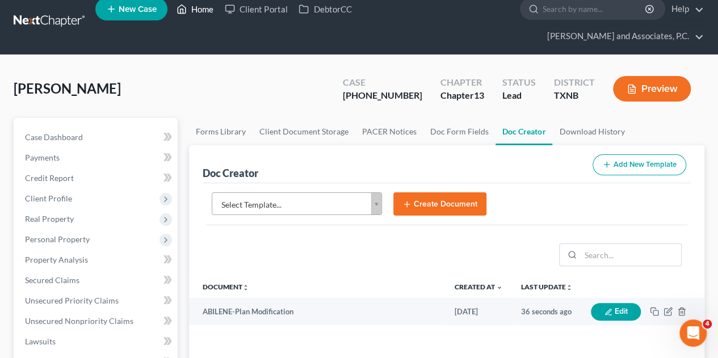
click at [203, 13] on link "Home" at bounding box center [195, 9] width 48 height 20
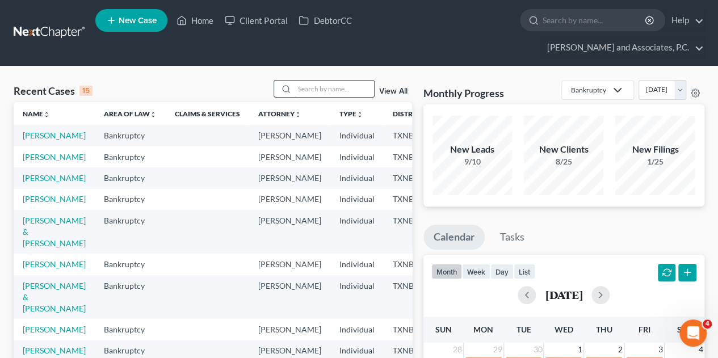
click at [309, 81] on input "search" at bounding box center [334, 89] width 79 height 16
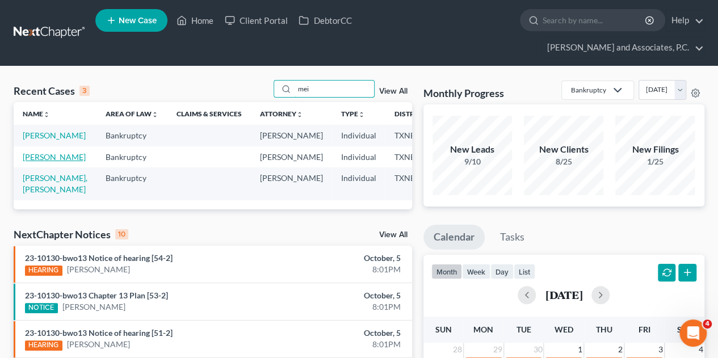
type input "mei"
click at [34, 152] on link "[PERSON_NAME]" at bounding box center [54, 157] width 63 height 10
select select "5"
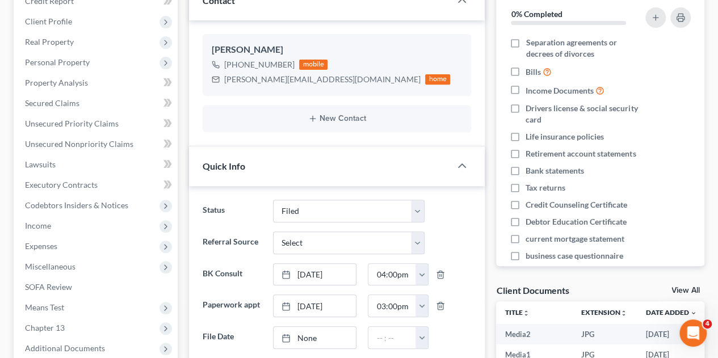
scroll to position [194, 0]
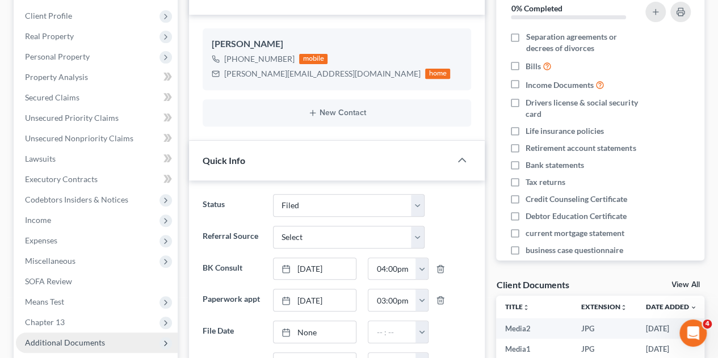
click at [59, 338] on span "Additional Documents" at bounding box center [65, 343] width 80 height 10
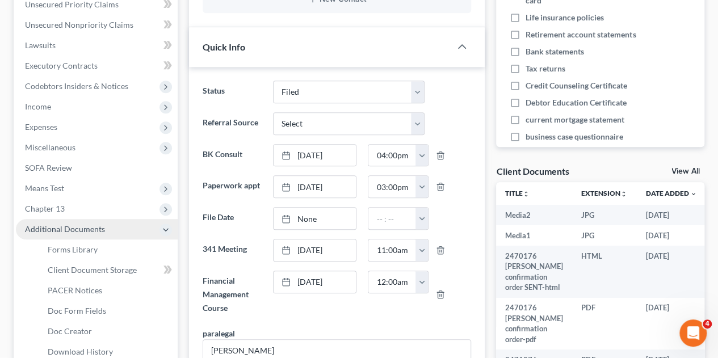
scroll to position [373, 0]
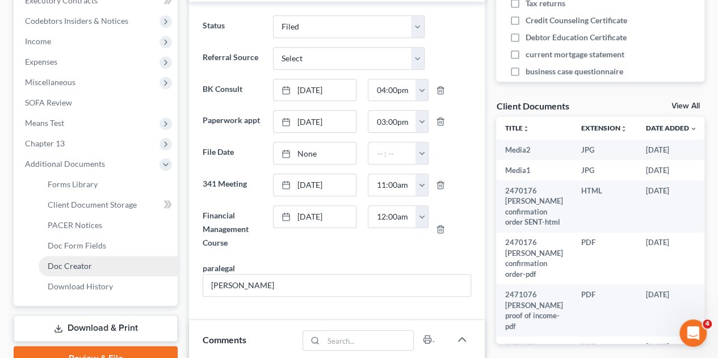
click at [62, 261] on span "Doc Creator" at bounding box center [70, 266] width 44 height 10
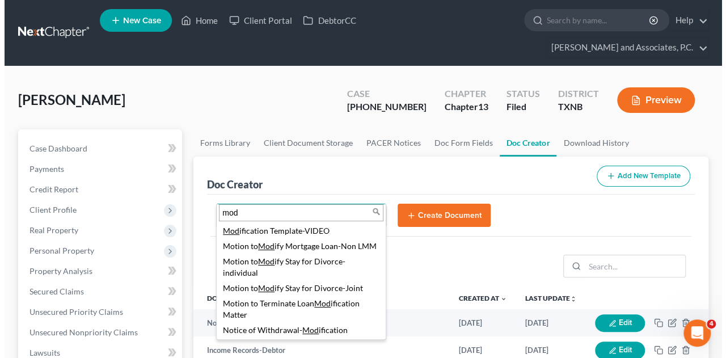
scroll to position [285, 0]
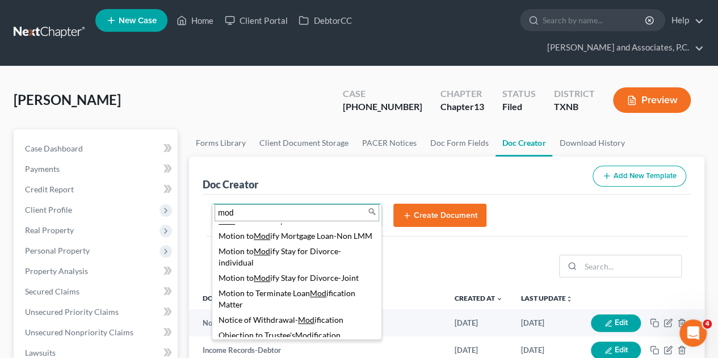
type input "mod"
select select "77150"
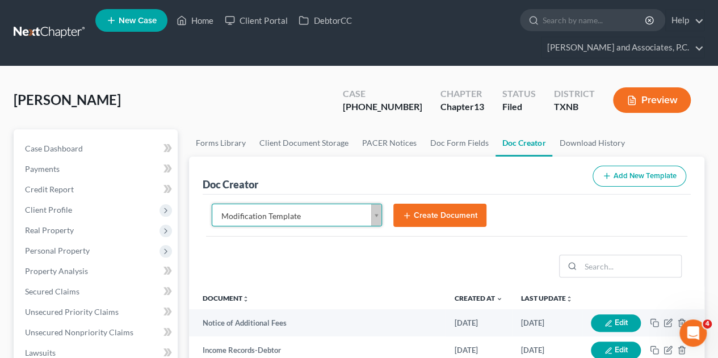
click at [424, 204] on button "Create Document" at bounding box center [439, 216] width 93 height 24
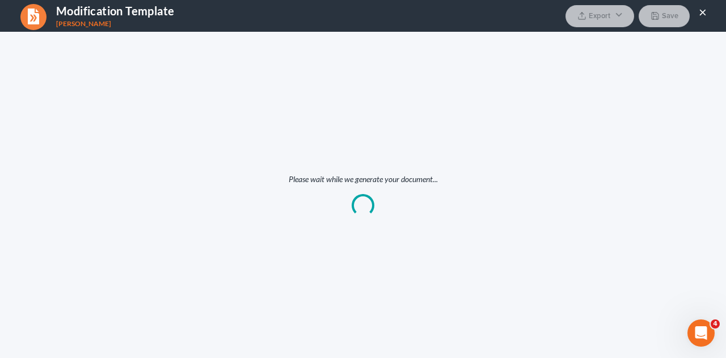
scroll to position [0, 0]
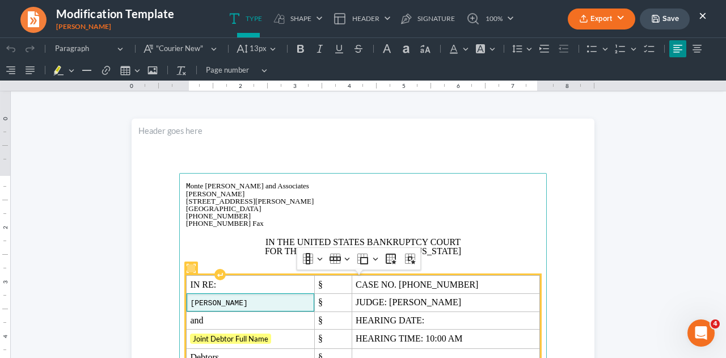
drag, startPoint x: 185, startPoint y: 302, endPoint x: 266, endPoint y: 300, distance: 80.6
click at [266, 300] on td "[PERSON_NAME]" at bounding box center [251, 302] width 128 height 18
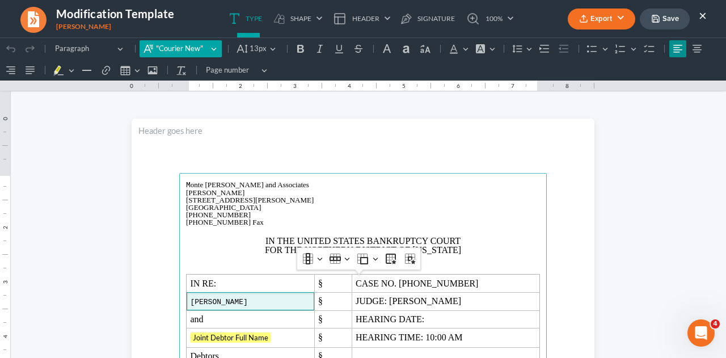
click at [191, 47] on span ""Courier New"" at bounding box center [182, 48] width 52 height 11
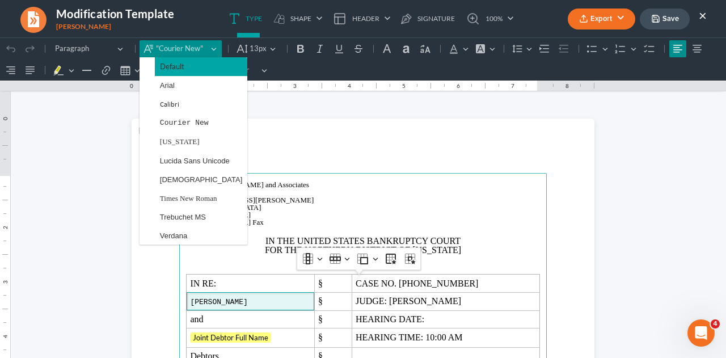
click at [183, 66] on span "Default" at bounding box center [172, 66] width 24 height 13
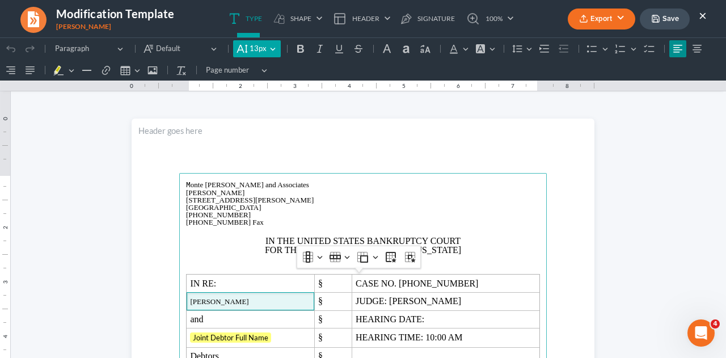
click at [251, 52] on span "13px" at bounding box center [258, 48] width 17 height 11
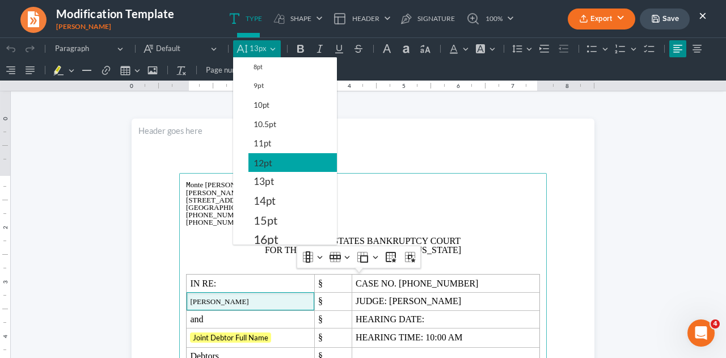
click at [257, 165] on span "12pt" at bounding box center [263, 163] width 19 height 14
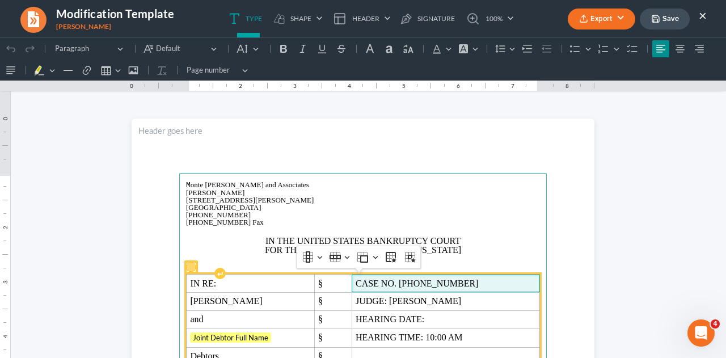
click at [444, 284] on span "CASE NO. [PHONE_NUMBER]" at bounding box center [446, 284] width 180 height 10
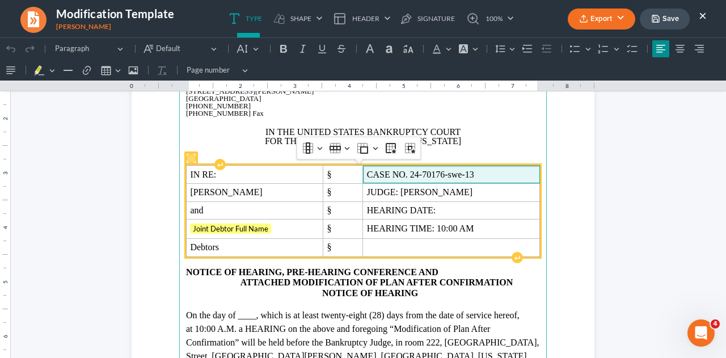
scroll to position [111, 0]
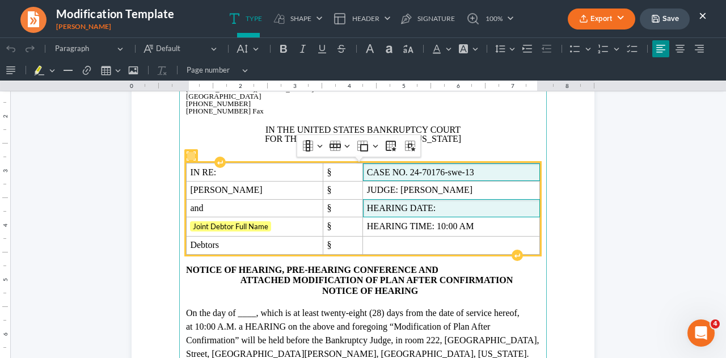
click at [442, 205] on span "HEARING DATE:" at bounding box center [451, 208] width 169 height 10
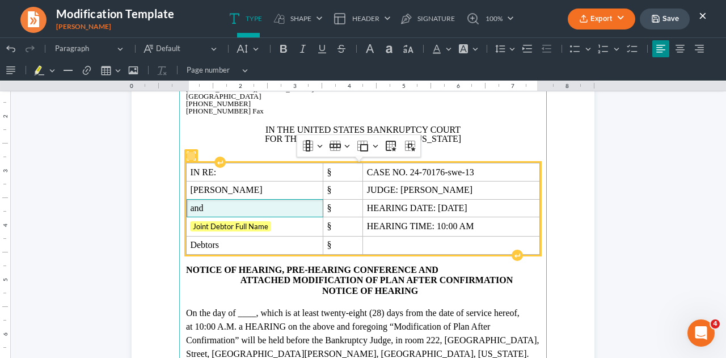
click at [205, 207] on span "and" at bounding box center [254, 208] width 129 height 10
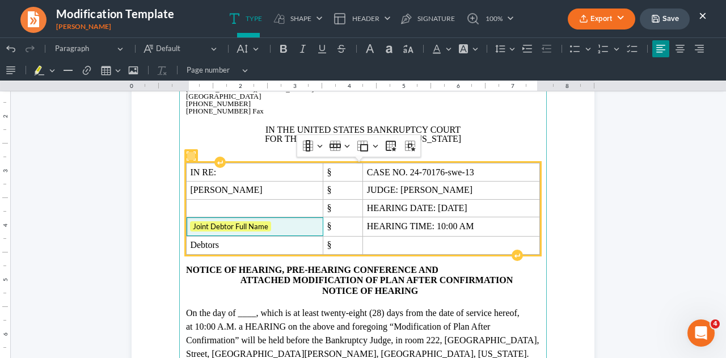
click at [268, 226] on span "Joint Debtor Full Name" at bounding box center [254, 226] width 129 height 11
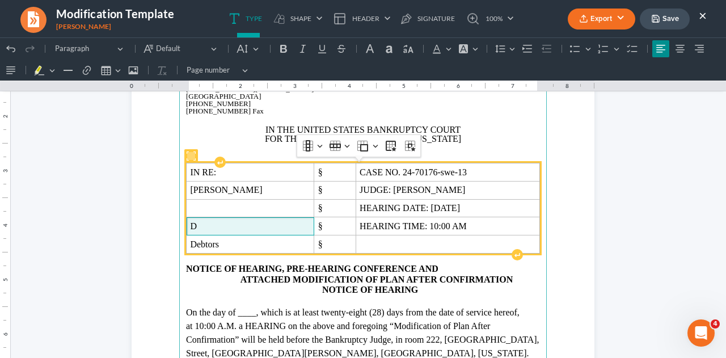
click at [268, 226] on span "D" at bounding box center [250, 226] width 120 height 10
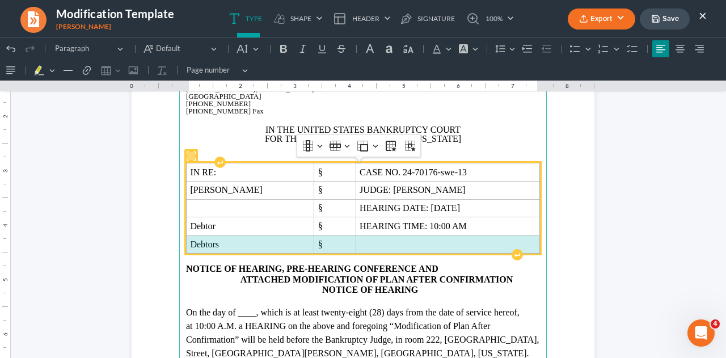
drag, startPoint x: 187, startPoint y: 243, endPoint x: 394, endPoint y: 242, distance: 206.6
click at [394, 242] on tr "Debtors §" at bounding box center [364, 245] width 354 height 18
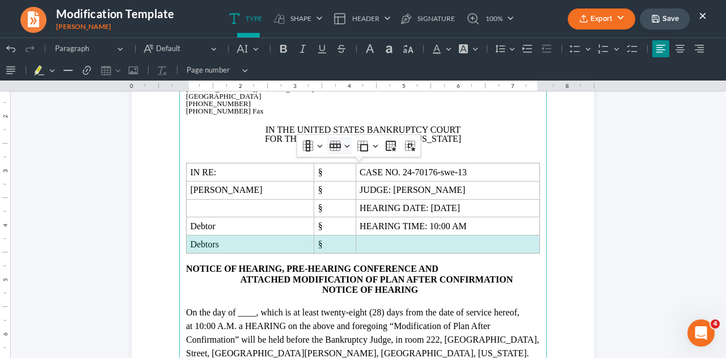
click at [330, 144] on icon "Table toolbar" at bounding box center [335, 146] width 11 height 5
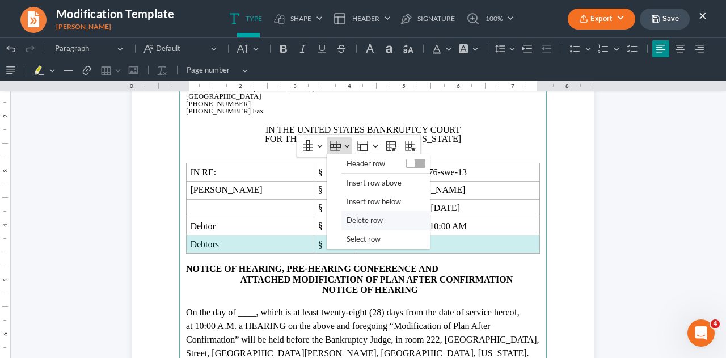
click at [348, 216] on span "Delete row" at bounding box center [365, 220] width 36 height 13
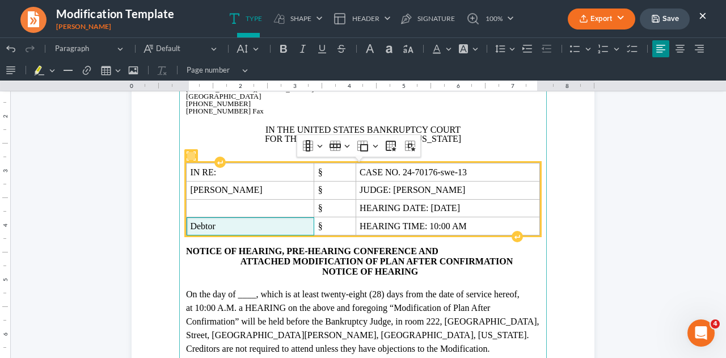
click at [235, 226] on span "Debtor" at bounding box center [250, 226] width 120 height 10
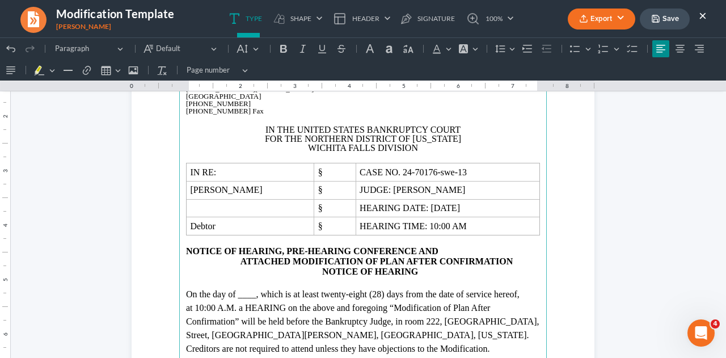
click at [270, 294] on span ", which is at least twenty-eight (28) days from the date of service hereof, at …" at bounding box center [363, 321] width 354 height 64
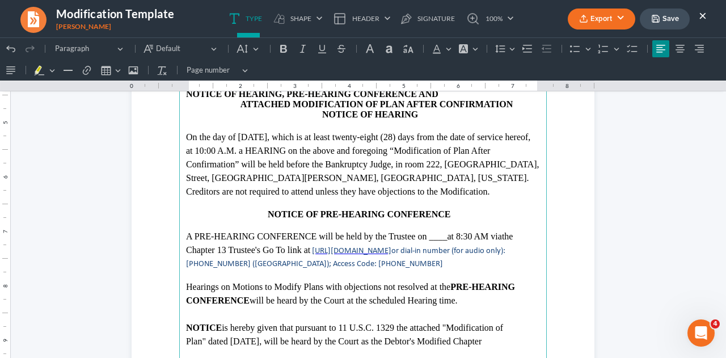
scroll to position [269, 0]
click at [461, 239] on span "at 8:30 AM via" at bounding box center [474, 236] width 54 height 10
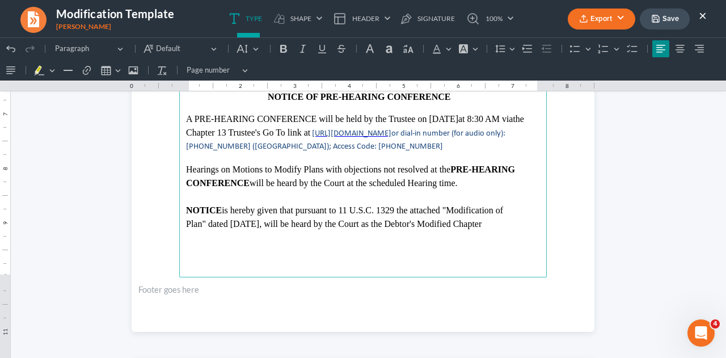
scroll to position [388, 0]
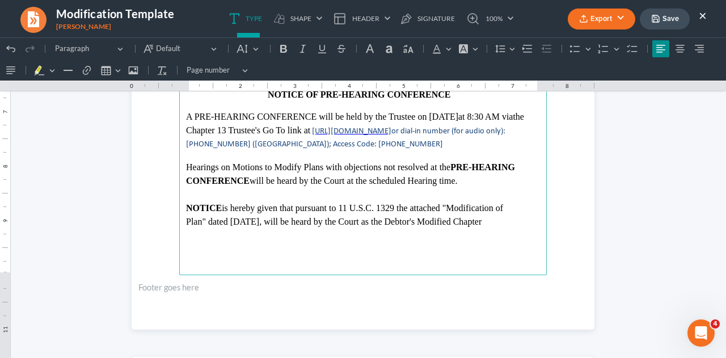
click at [388, 258] on main "M onte [PERSON_NAME] and Associates [PERSON_NAME][GEOGRAPHIC_DATA][STREET_ADDRE…" at bounding box center [363, 30] width 368 height 490
click at [226, 262] on main "M onte [PERSON_NAME] and Associates [PERSON_NAME][GEOGRAPHIC_DATA][STREET_ADDRE…" at bounding box center [363, 30] width 368 height 490
click at [513, 226] on p "Plan" dated [DATE] , will be heard by the Court as the Debtor's Modified Chapter" at bounding box center [363, 222] width 354 height 14
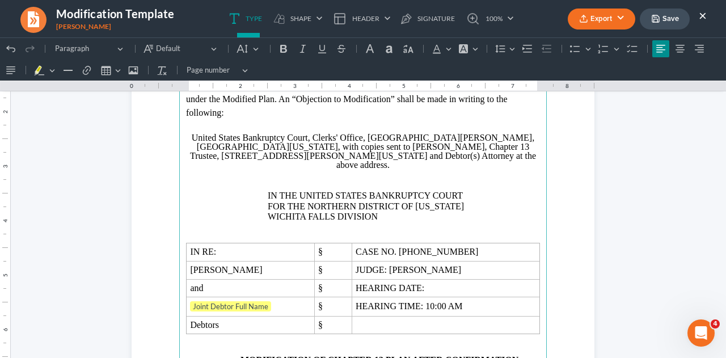
scroll to position [745, 0]
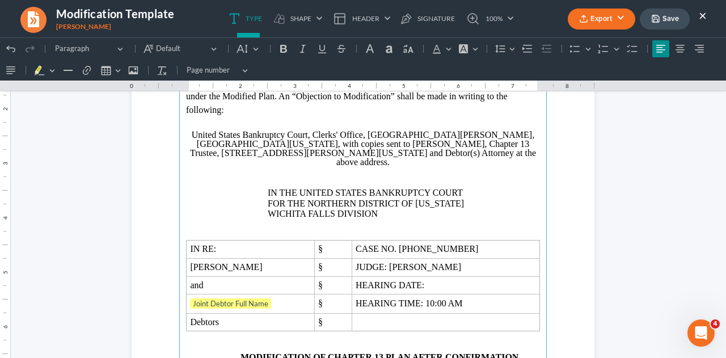
click at [375, 230] on p "Rich Text Editor, page-1-main" at bounding box center [363, 235] width 354 height 10
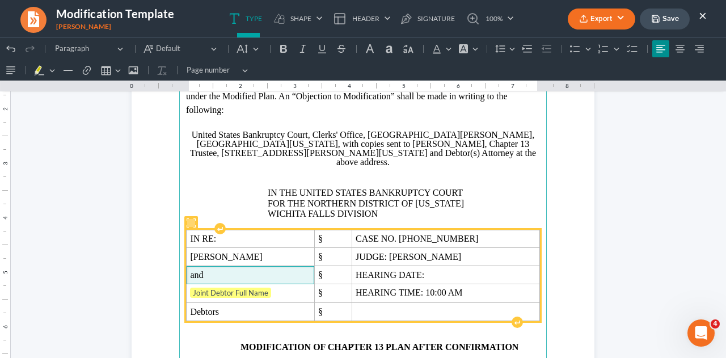
click at [217, 270] on span "and" at bounding box center [250, 275] width 120 height 10
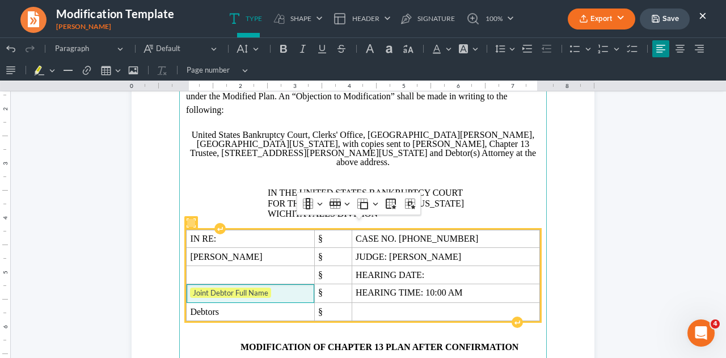
click at [272, 288] on span "Joint Debtor Full Name" at bounding box center [250, 293] width 120 height 11
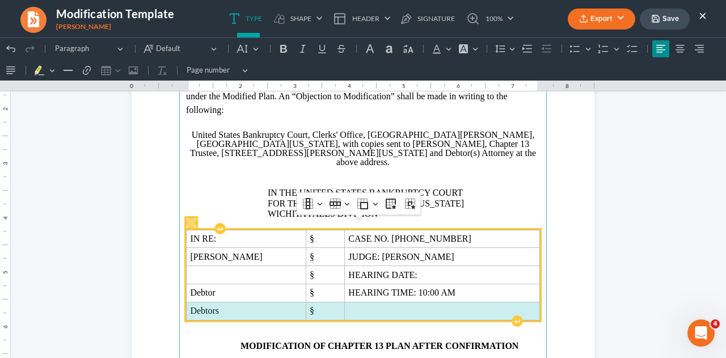
drag, startPoint x: 185, startPoint y: 306, endPoint x: 370, endPoint y: 308, distance: 185.0
click at [370, 308] on tr "Debtors §" at bounding box center [364, 311] width 354 height 18
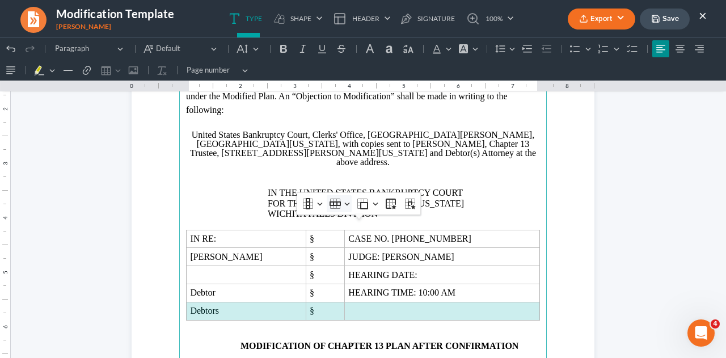
click at [332, 205] on icon "Table toolbar" at bounding box center [335, 203] width 11 height 5
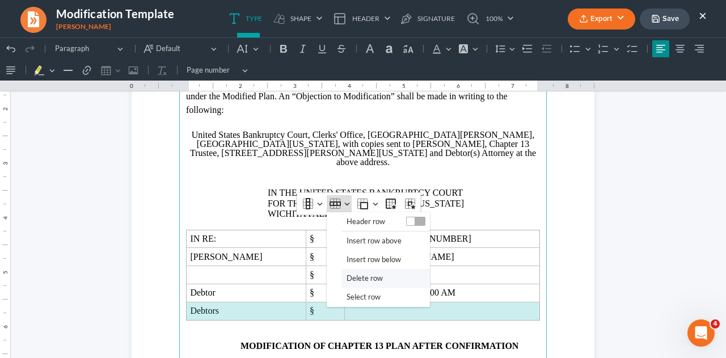
click at [358, 276] on span "Delete row" at bounding box center [365, 278] width 36 height 13
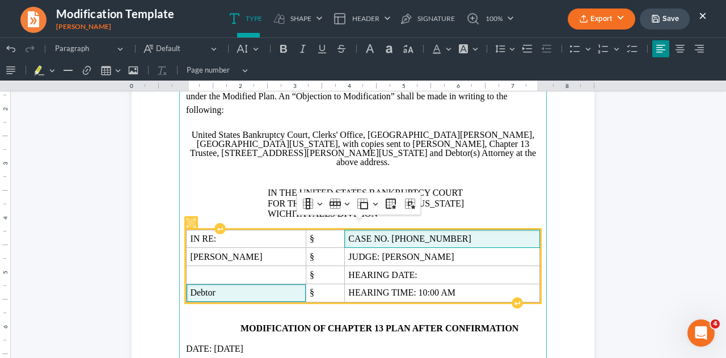
click at [427, 234] on span "CASE NO. [PHONE_NUMBER]" at bounding box center [441, 239] width 187 height 10
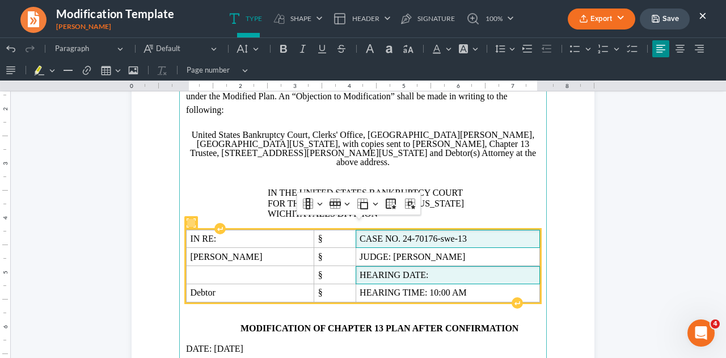
click at [423, 270] on span "HEARING DATE:" at bounding box center [448, 275] width 176 height 10
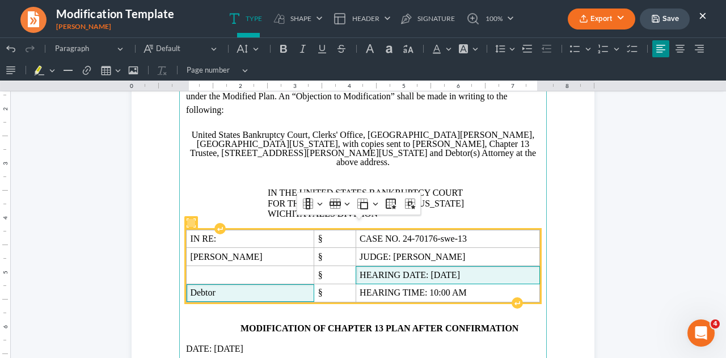
click at [218, 288] on span "Debtor" at bounding box center [250, 293] width 120 height 10
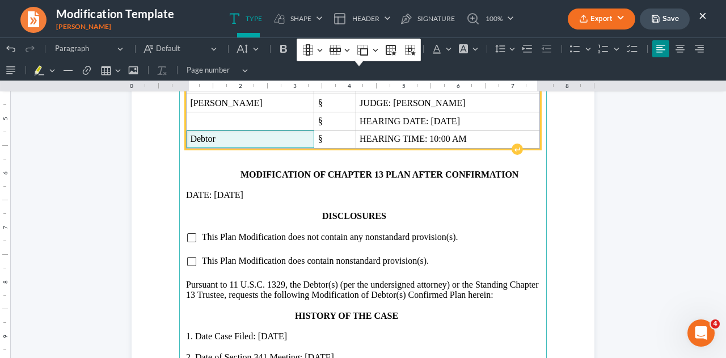
scroll to position [899, 0]
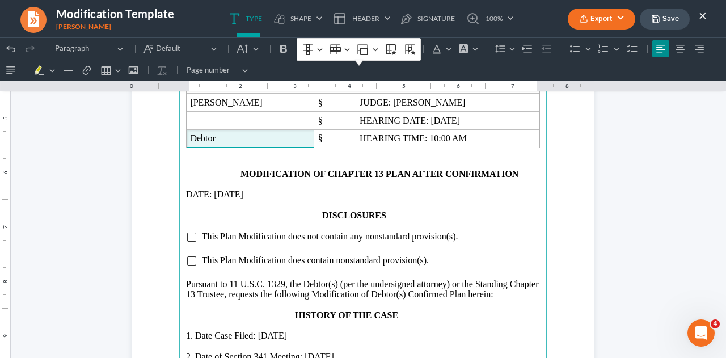
click at [251, 158] on p "Rich Text Editor, page-1-main" at bounding box center [363, 163] width 354 height 10
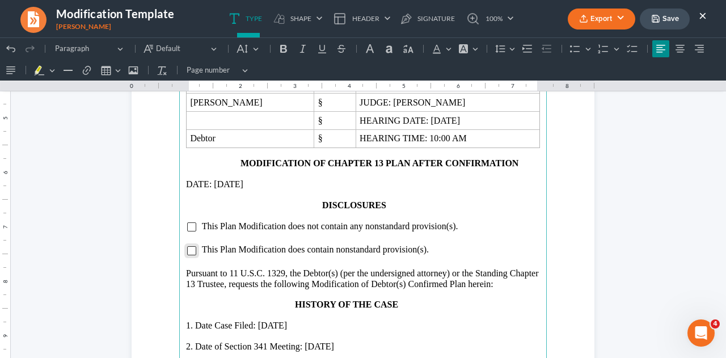
click at [189, 246] on input "Rich Text Editor, page-1-main" at bounding box center [191, 250] width 9 height 9
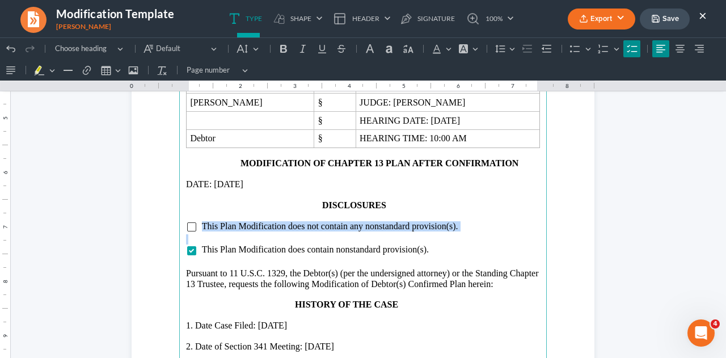
drag, startPoint x: 197, startPoint y: 215, endPoint x: 313, endPoint y: 226, distance: 116.8
click at [313, 226] on main "13 Plan unless a party in interest files a written “Objection to the Modificati…" at bounding box center [363, 145] width 368 height 490
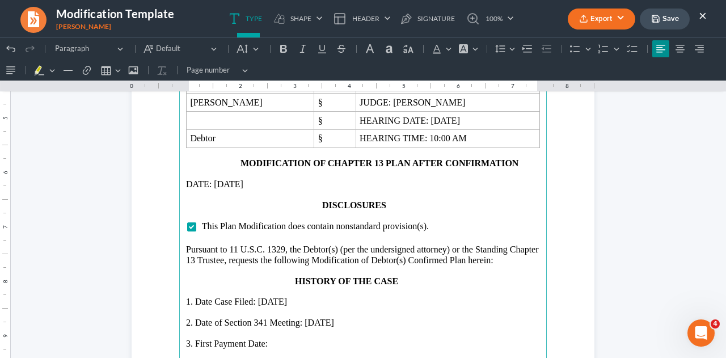
click at [313, 234] on p "Rich Text Editor, page-1-main" at bounding box center [363, 239] width 354 height 10
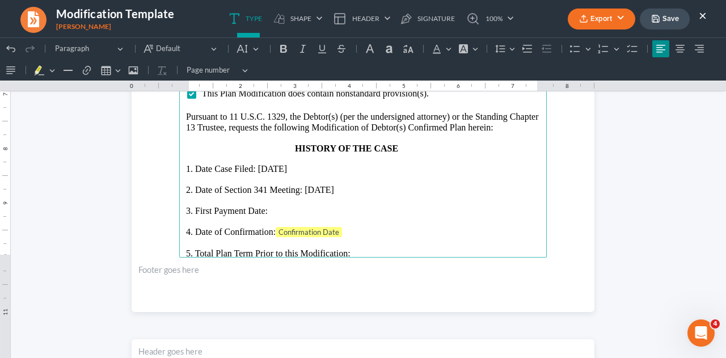
scroll to position [1035, 0]
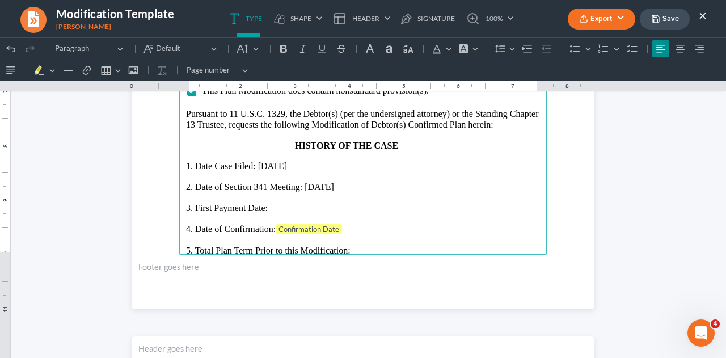
click at [276, 203] on p "3. First Payment Date:" at bounding box center [363, 208] width 354 height 10
click at [345, 224] on p "4. Date of Confirmation: Confirmation Date" at bounding box center [363, 229] width 354 height 11
click at [308, 203] on p "3. First Payment Date: [DATE]" at bounding box center [363, 208] width 354 height 10
click at [353, 245] on p "5. Total Plan Term Prior to this Modification:" at bounding box center [363, 250] width 354 height 10
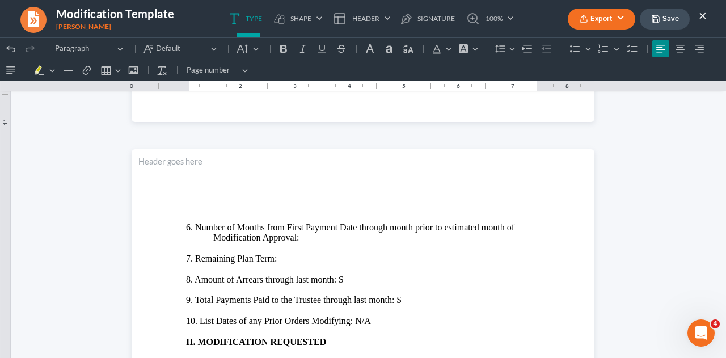
scroll to position [1232, 0]
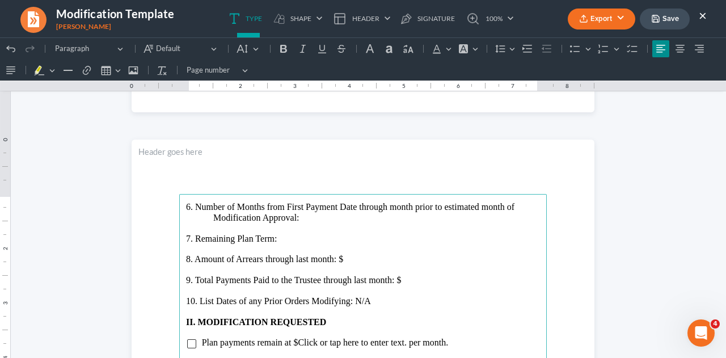
click at [304, 218] on p "6. Number of Months from First Payment Date through month prior to estimated mo…" at bounding box center [363, 212] width 354 height 21
click at [283, 236] on p "7. Remaining Plan Term:" at bounding box center [363, 239] width 354 height 10
click at [344, 257] on p "8. Amount of Arrears through last month: $" at bounding box center [363, 259] width 354 height 10
click at [405, 278] on p "9. Total Payments Paid to the Trustee through last month: $" at bounding box center [363, 280] width 354 height 10
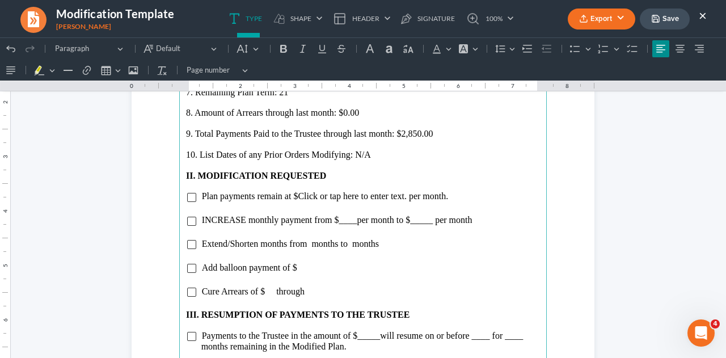
scroll to position [1381, 0]
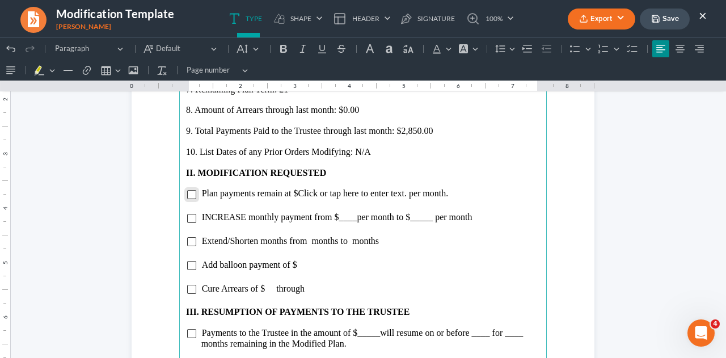
click at [188, 196] on input "Rich Text Editor, page-2-main" at bounding box center [191, 194] width 9 height 9
drag, startPoint x: 293, startPoint y: 192, endPoint x: 405, endPoint y: 194, distance: 112.4
click at [405, 194] on span "Plan payments remain at $Click or tap here to enter text. per month." at bounding box center [325, 193] width 247 height 10
drag, startPoint x: 196, startPoint y: 217, endPoint x: 476, endPoint y: 214, distance: 279.2
click at [476, 214] on ul "INCREASE monthly payment from $____ per month to $_____ per month" at bounding box center [363, 217] width 354 height 10
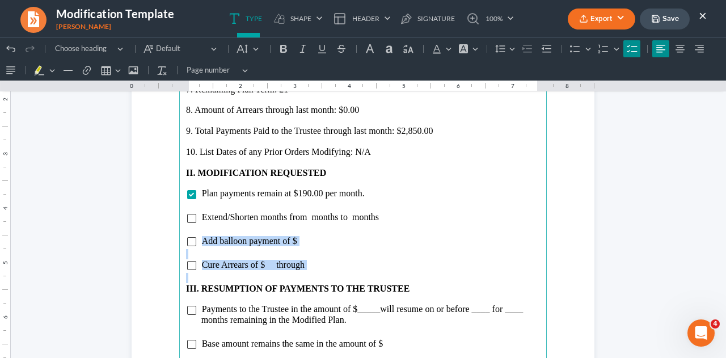
drag, startPoint x: 200, startPoint y: 240, endPoint x: 326, endPoint y: 276, distance: 131.7
click at [326, 276] on main "6. Number of Months from First Payment Date through month prior to estimated mo…" at bounding box center [363, 290] width 368 height 490
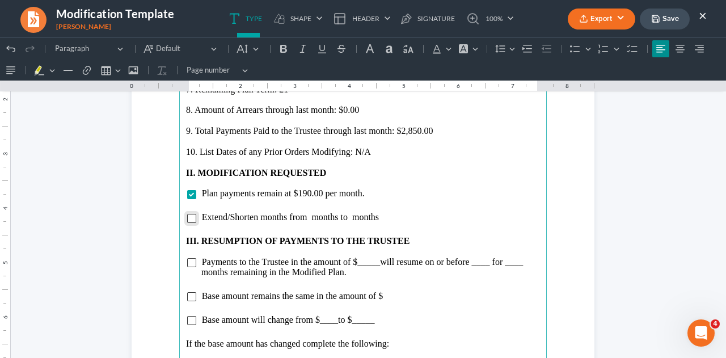
click at [187, 219] on input "Rich Text Editor, page-2-main" at bounding box center [191, 218] width 9 height 9
click at [226, 215] on span "Extend/Shorten months from months to months" at bounding box center [290, 217] width 177 height 10
click at [276, 218] on span "Shorten months from months to months" at bounding box center [276, 217] width 149 height 10
click at [326, 218] on span "Shorten months from 60 months to months" at bounding box center [281, 217] width 158 height 10
click at [191, 262] on input "Rich Text Editor, page-2-main" at bounding box center [191, 262] width 9 height 9
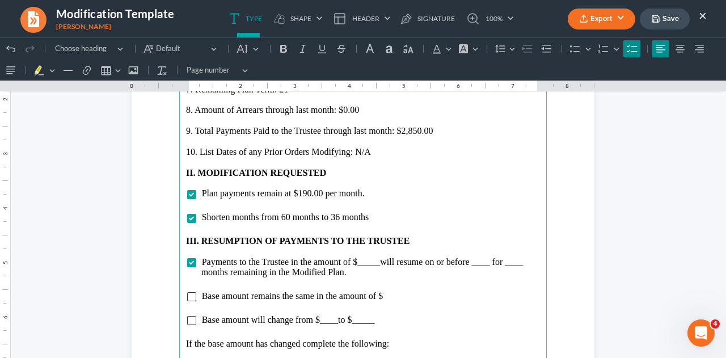
click at [377, 265] on span "will resume on or before ____ for ____ months remaining in the Modified Plan." at bounding box center [362, 267] width 322 height 20
click at [490, 266] on span "will resume on or before ____ for ____ months remaining in the Modified Plan." at bounding box center [363, 267] width 325 height 20
click at [232, 278] on main "6. Number of Months from First Payment Date through month prior to estimated mo…" at bounding box center [363, 290] width 368 height 490
click at [227, 275] on span "will resume on or before [DATE] for ____ months remaining in the Modified Plan." at bounding box center [368, 267] width 335 height 20
click at [187, 322] on input "Rich Text Editor, page-2-main" at bounding box center [191, 320] width 9 height 9
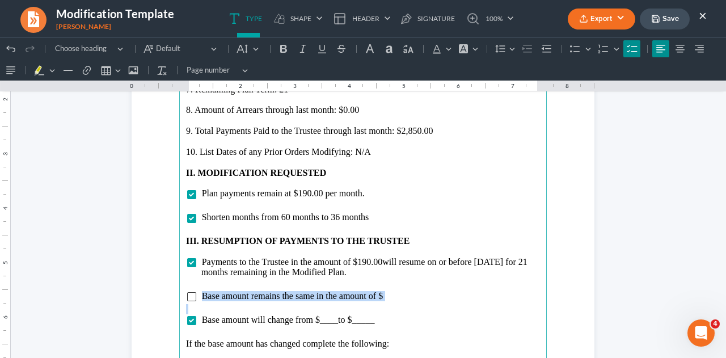
drag, startPoint x: 199, startPoint y: 296, endPoint x: 303, endPoint y: 310, distance: 105.4
click at [303, 310] on main "6. Number of Months from First Payment Date through month prior to estimated mo…" at bounding box center [363, 290] width 368 height 490
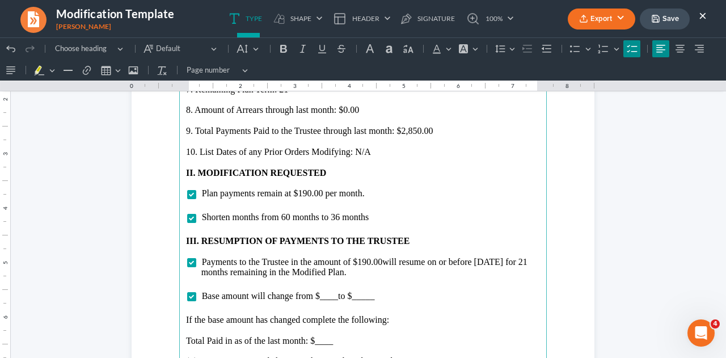
click at [333, 298] on span "Base amount will change from $____ to $_____" at bounding box center [288, 296] width 173 height 10
click at [398, 297] on li "Base amount will change from $11,400.00 to $_____" at bounding box center [370, 296] width 339 height 10
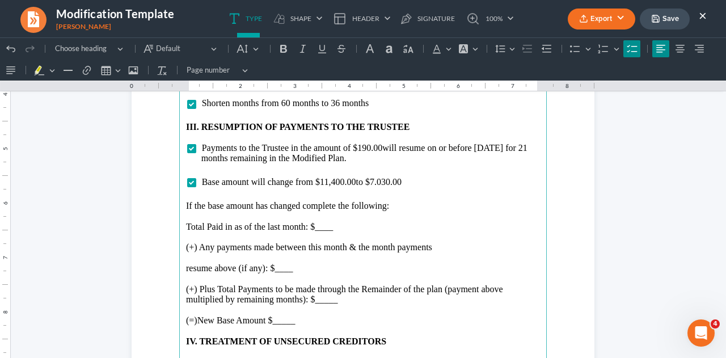
scroll to position [1496, 0]
click at [334, 229] on p "Total Paid in as of the last month: $____" at bounding box center [363, 226] width 354 height 10
click at [291, 268] on p "resume above (if any): $____" at bounding box center [363, 268] width 354 height 10
click at [336, 303] on p "(+) Plus Total Payments to be made through the Remainder of the plan (payment a…" at bounding box center [363, 294] width 354 height 21
click at [305, 317] on p "(=)New Base Amount $_____" at bounding box center [363, 320] width 354 height 10
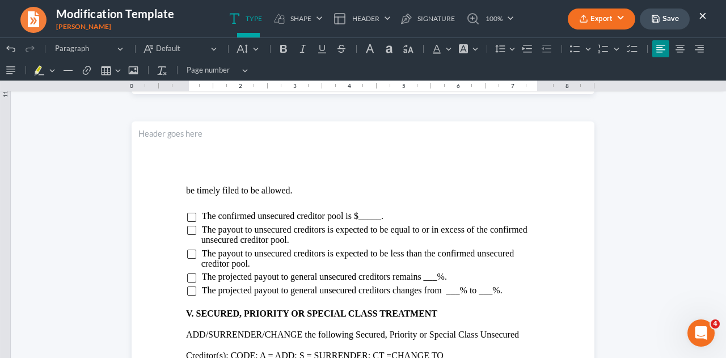
scroll to position [1877, 0]
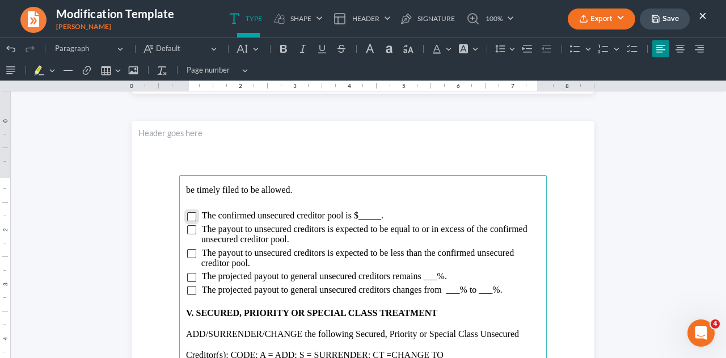
click at [187, 215] on input "Rich Text Editor, page-3-main" at bounding box center [191, 216] width 9 height 9
click at [377, 216] on span "The confirmed unsecured creditor pool is $_____." at bounding box center [293, 216] width 182 height 10
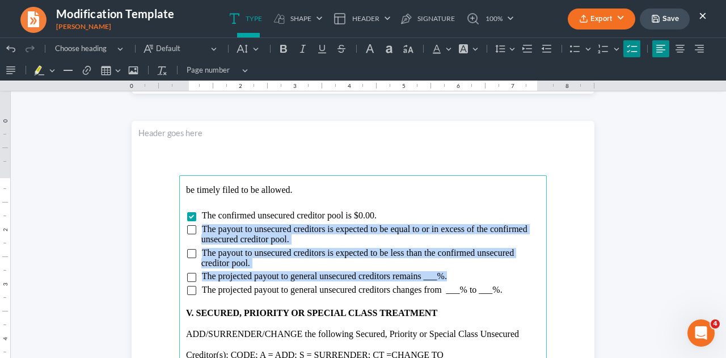
drag, startPoint x: 199, startPoint y: 228, endPoint x: 448, endPoint y: 272, distance: 253.6
click at [448, 272] on ul "The confirmed unsecured creditor pool is $0.00. The payout to unsecured credito…" at bounding box center [363, 253] width 354 height 85
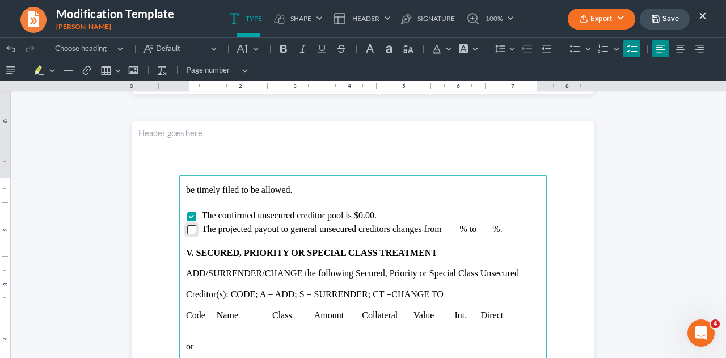
click at [187, 232] on input "Rich Text Editor, page-3-main" at bounding box center [191, 229] width 9 height 9
click at [455, 230] on span "The projected payout to general unsecured creditors changes from ___% to ___%." at bounding box center [352, 229] width 301 height 10
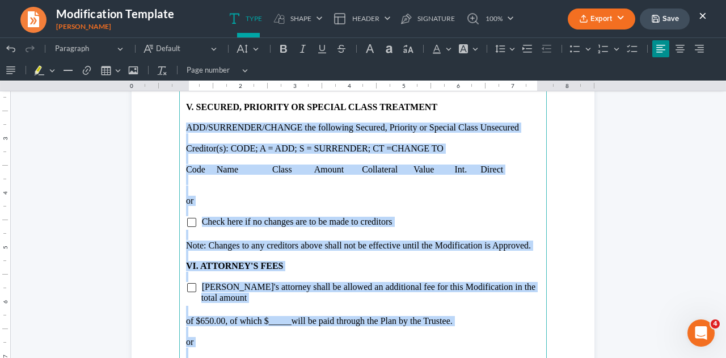
scroll to position [2074, 0]
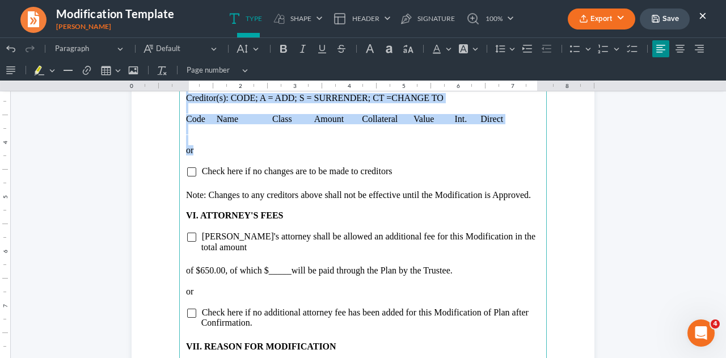
drag, startPoint x: 181, startPoint y: 272, endPoint x: 227, endPoint y: 148, distance: 132.5
click at [227, 148] on main "be timely filed to be allowed. The confirmed unsecured creditor pool is $0.00. …" at bounding box center [363, 224] width 368 height 490
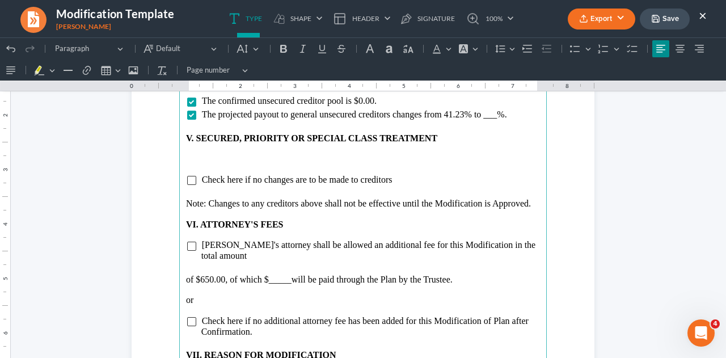
scroll to position [1988, 0]
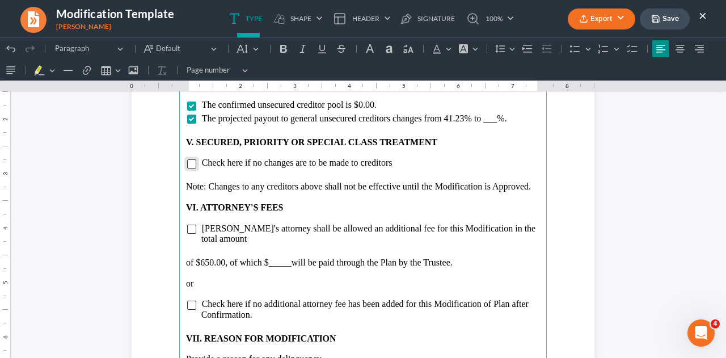
click at [188, 163] on input "Rich Text Editor, page-3-main" at bounding box center [191, 163] width 9 height 9
click at [186, 175] on p "Rich Text Editor, page-3-main" at bounding box center [363, 176] width 354 height 10
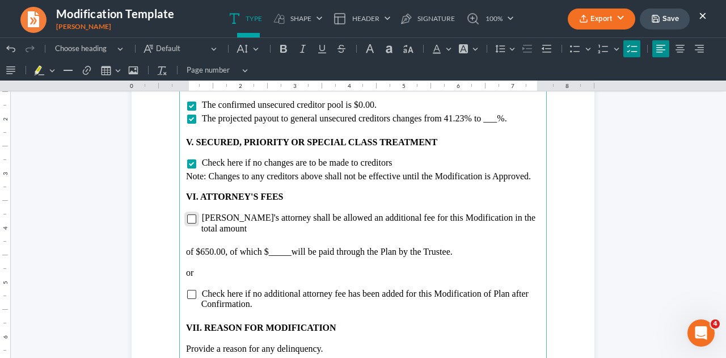
click at [189, 217] on input "Rich Text Editor, page-3-main" at bounding box center [191, 219] width 9 height 9
click at [287, 247] on p "of $650.00, of which $_____ will be paid through the Plan by the Trustee." at bounding box center [363, 252] width 354 height 10
click at [241, 237] on p "Rich Text Editor, page-3-main" at bounding box center [363, 242] width 354 height 10
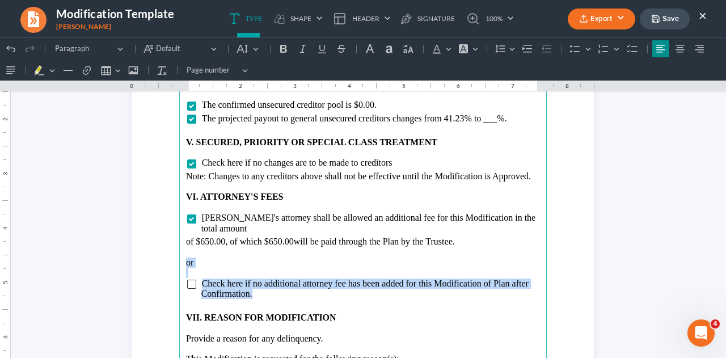
drag, startPoint x: 182, startPoint y: 250, endPoint x: 279, endPoint y: 285, distance: 102.7
click at [279, 285] on main "be timely filed to be allowed. The confirmed unsecured creditor pool is $0.00. …" at bounding box center [363, 310] width 368 height 490
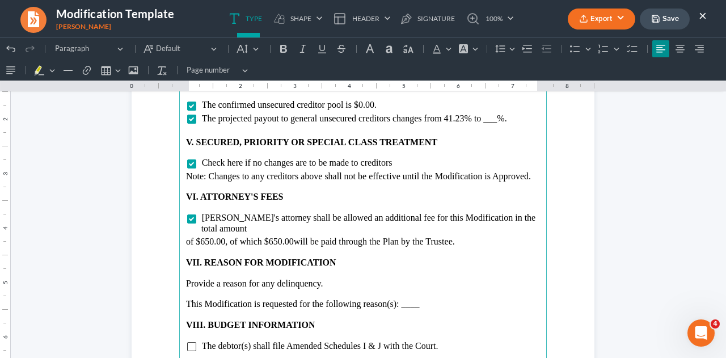
click at [424, 299] on p "This Modification is requested for the following reason(s): ____" at bounding box center [363, 304] width 354 height 10
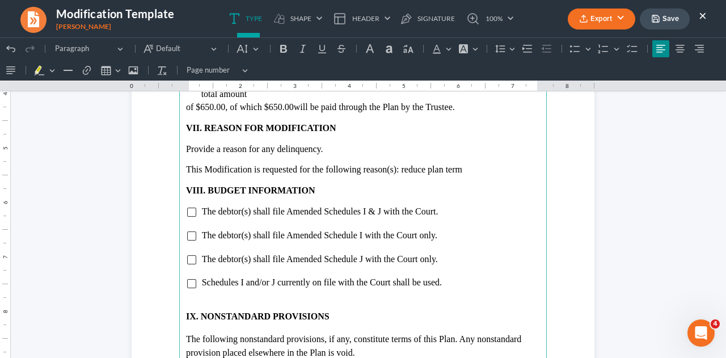
scroll to position [2124, 0]
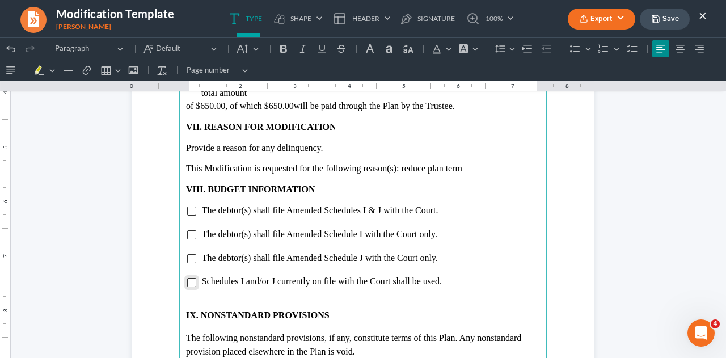
click at [187, 278] on input "Rich Text Editor, page-3-main" at bounding box center [191, 282] width 9 height 9
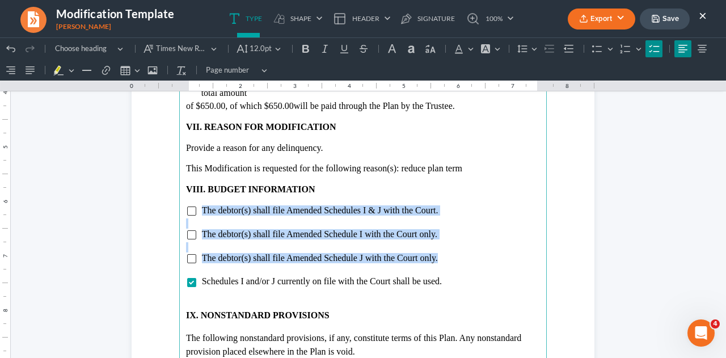
drag, startPoint x: 199, startPoint y: 199, endPoint x: 445, endPoint y: 251, distance: 251.9
click at [445, 251] on main "be timely filed to be allowed. The confirmed unsecured creditor pool is $0.00. …" at bounding box center [363, 174] width 368 height 490
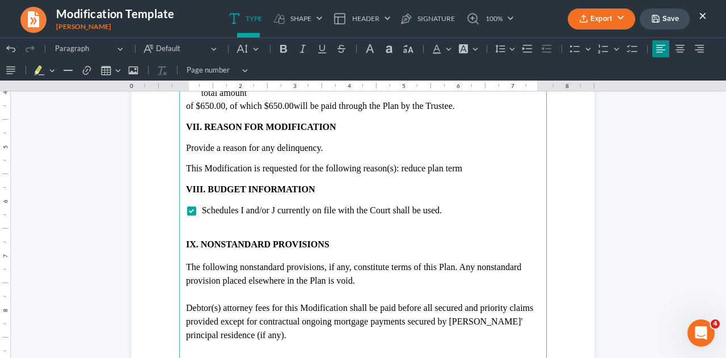
click at [266, 229] on p "Rich Text Editor, page-3-main" at bounding box center [363, 234] width 354 height 10
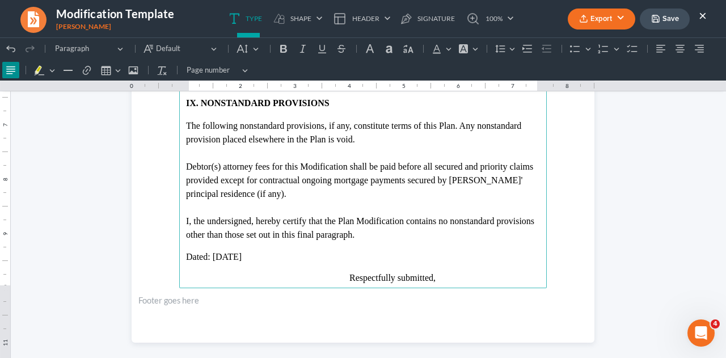
scroll to position [2267, 0]
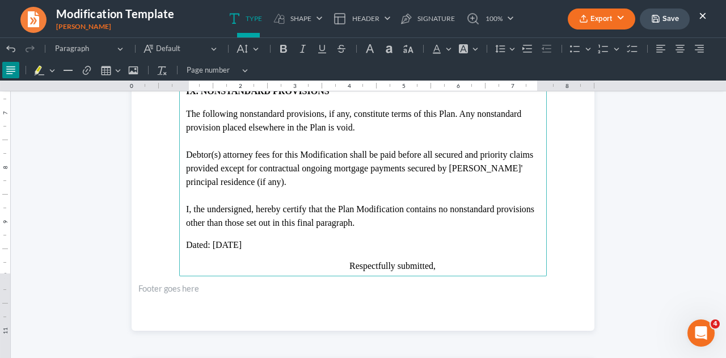
click at [180, 208] on main "be timely filed to be allowed. The confirmed unsecured creditor pool is $0.00. …" at bounding box center [363, 31] width 368 height 490
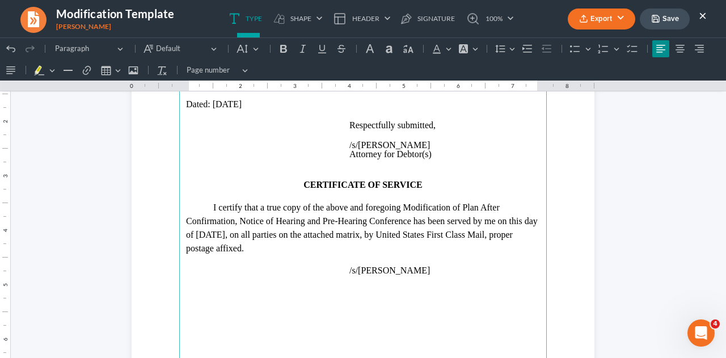
scroll to position [2613, 0]
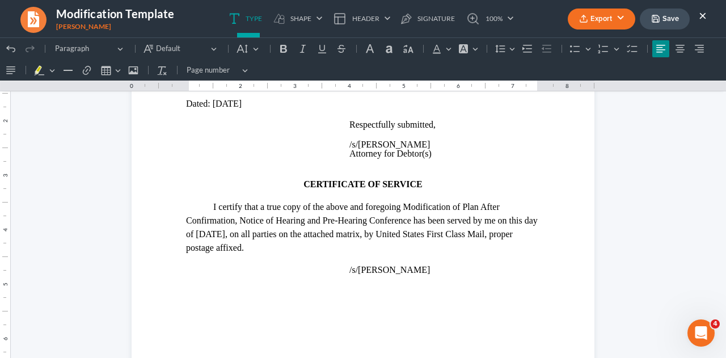
click at [671, 16] on button "Save" at bounding box center [665, 19] width 50 height 21
click at [602, 16] on button "Export" at bounding box center [602, 19] width 68 height 21
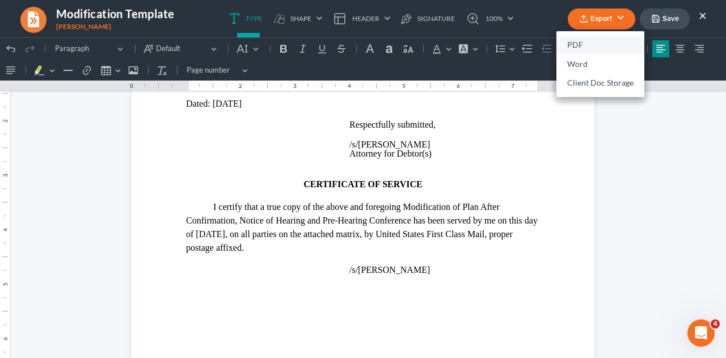
click at [580, 45] on link "PDF" at bounding box center [601, 45] width 88 height 19
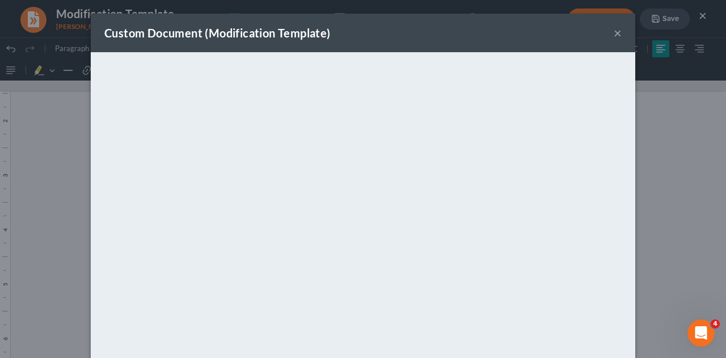
click at [655, 213] on div "Custom Document (Modification Template) × <object ng-attr-data='[URL][DOMAIN_NA…" at bounding box center [363, 179] width 726 height 358
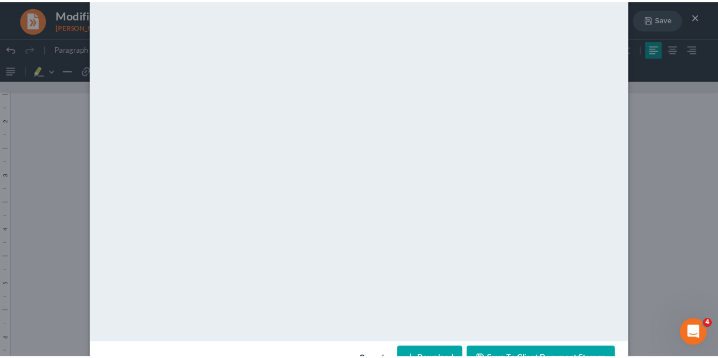
scroll to position [116, 0]
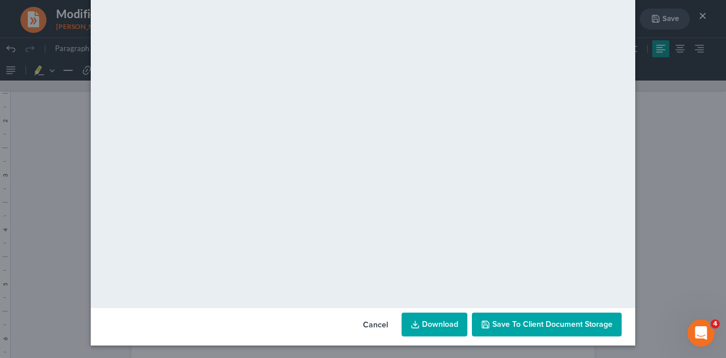
click at [585, 321] on span "Save to Client Document Storage" at bounding box center [553, 325] width 120 height 10
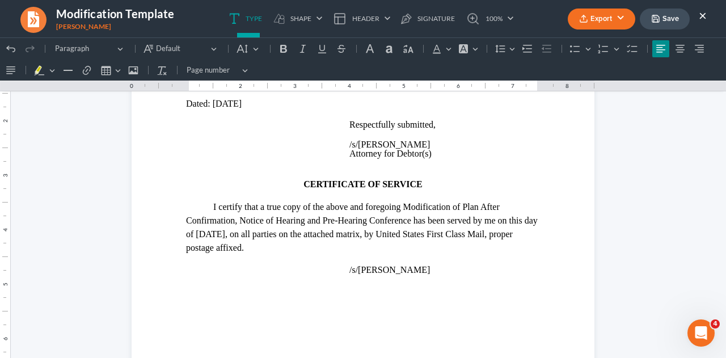
click at [700, 18] on button "×" at bounding box center [703, 16] width 8 height 14
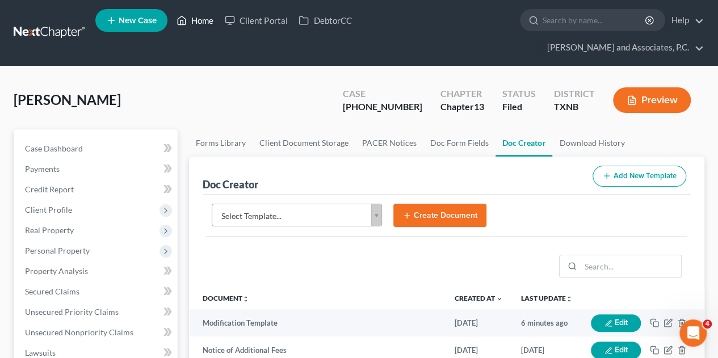
click at [201, 16] on link "Home" at bounding box center [195, 20] width 48 height 20
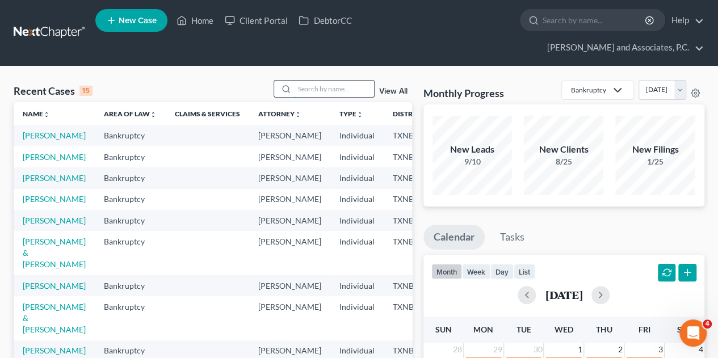
click at [308, 81] on input "search" at bounding box center [334, 89] width 79 height 16
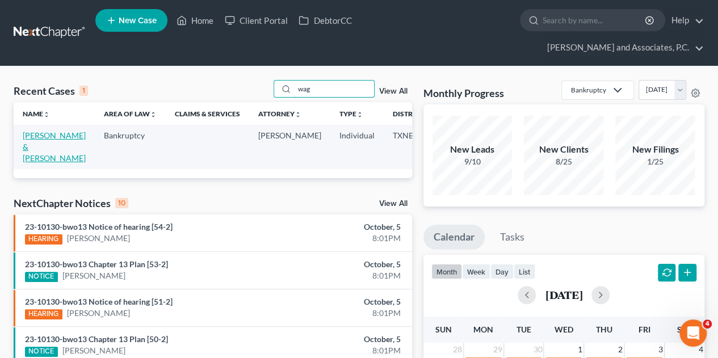
type input "wag"
click at [36, 131] on link "[PERSON_NAME] & [PERSON_NAME]" at bounding box center [54, 147] width 63 height 32
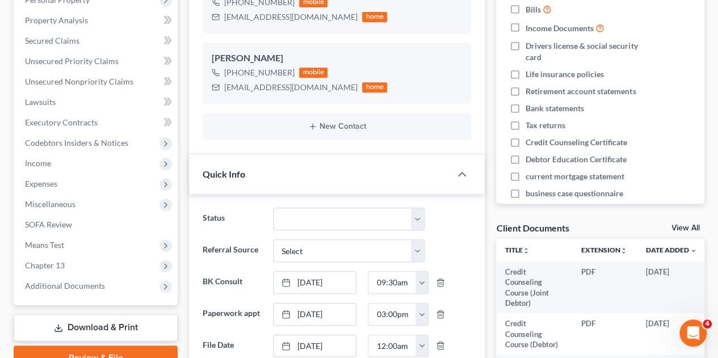
scroll to position [251, 0]
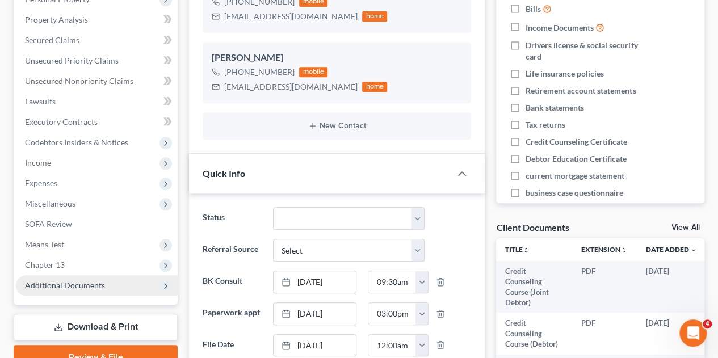
click at [45, 280] on span "Additional Documents" at bounding box center [65, 285] width 80 height 10
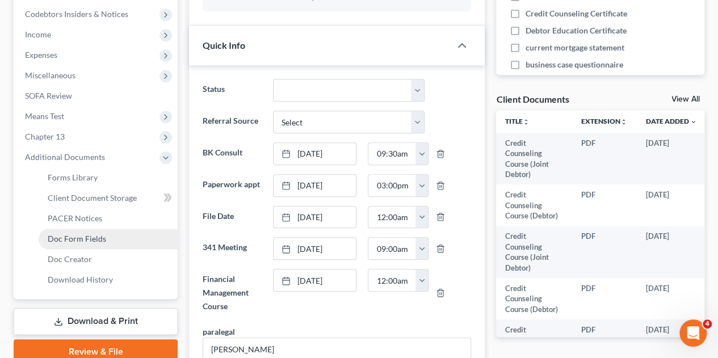
scroll to position [381, 0]
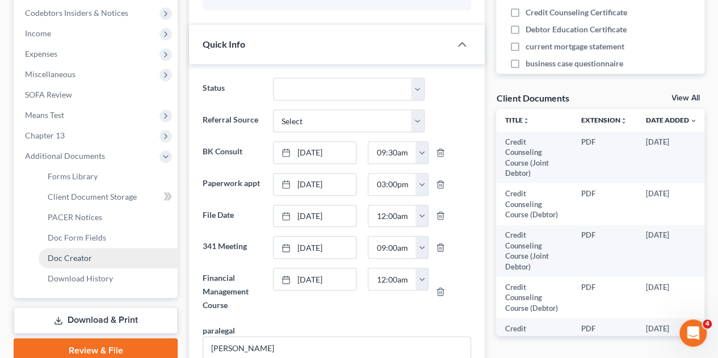
click at [74, 253] on span "Doc Creator" at bounding box center [70, 258] width 44 height 10
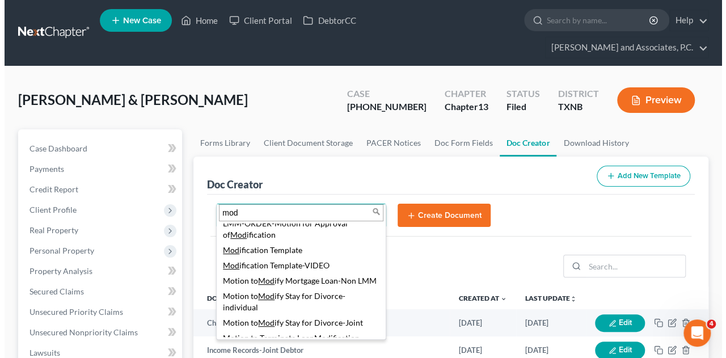
scroll to position [253, 0]
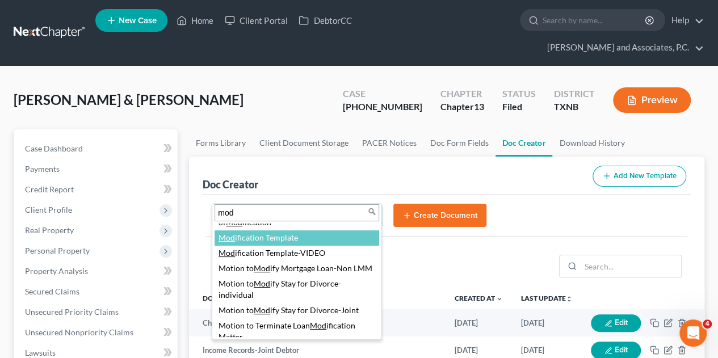
type input "mod"
select select "77150"
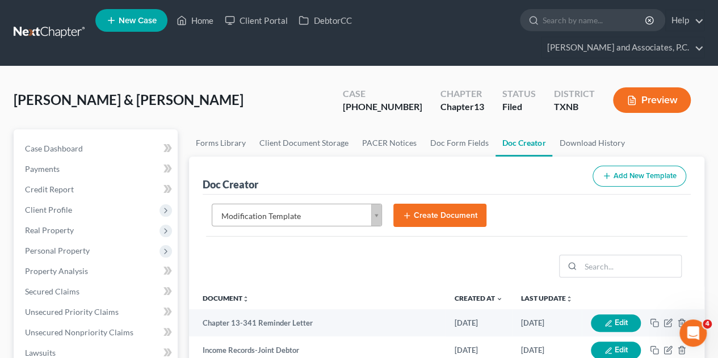
click at [453, 204] on button "Create Document" at bounding box center [439, 216] width 93 height 24
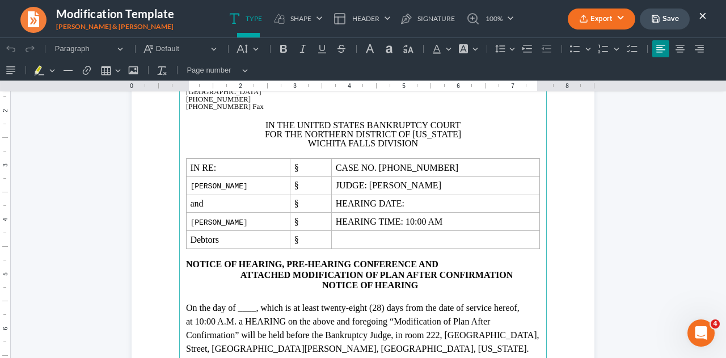
scroll to position [119, 0]
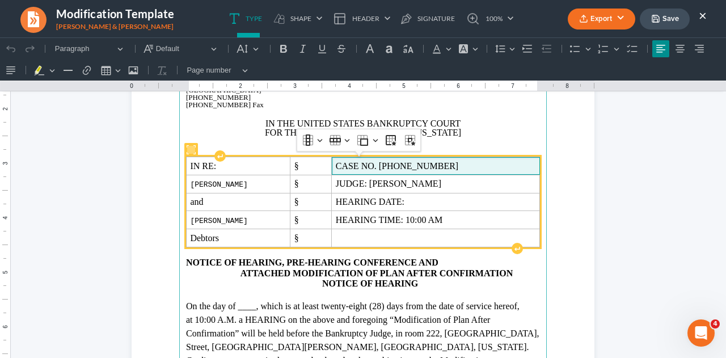
click at [449, 166] on span "CASE NO. [PHONE_NUMBER]" at bounding box center [436, 166] width 200 height 10
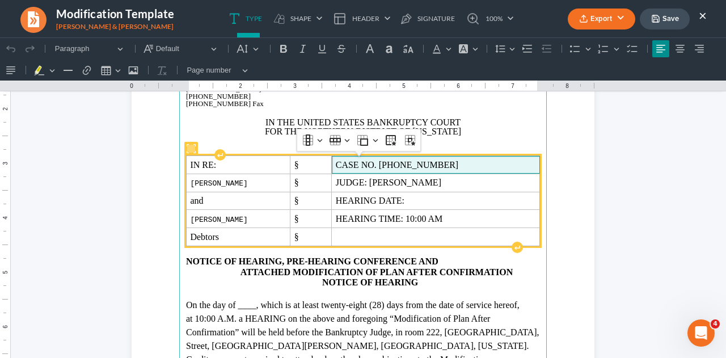
scroll to position [117, 0]
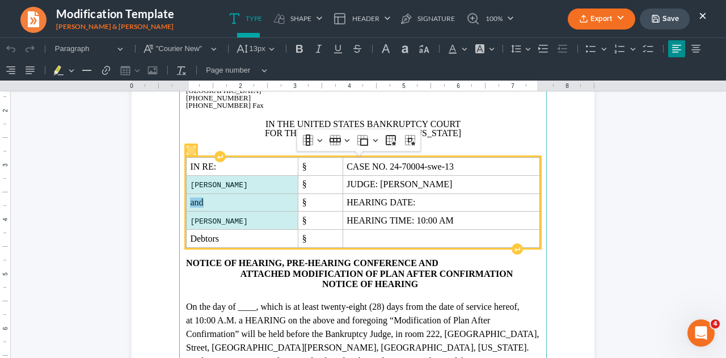
drag, startPoint x: 184, startPoint y: 186, endPoint x: 255, endPoint y: 217, distance: 77.7
click at [255, 217] on tbody "IN RE: § CASE NO. 24-70004-swe-13 [PERSON_NAME] § JUDGE: [PERSON_NAME] and § HE…" at bounding box center [364, 203] width 354 height 90
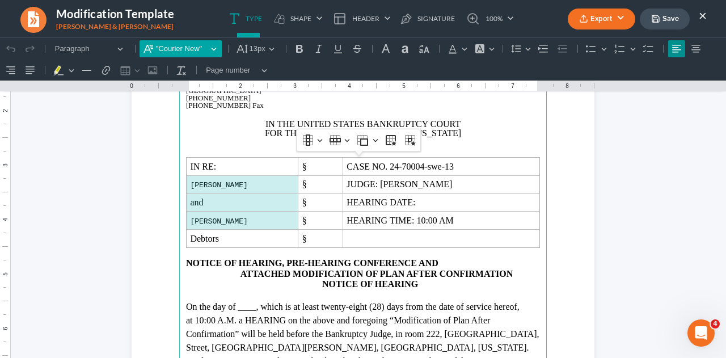
click at [165, 49] on span ""Courier New"" at bounding box center [182, 48] width 52 height 11
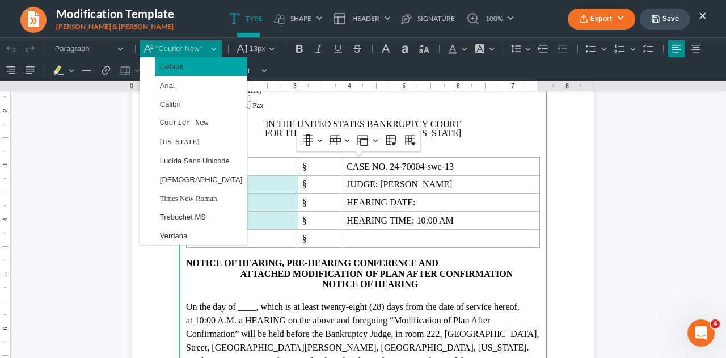
click at [165, 65] on span "Default" at bounding box center [171, 66] width 23 height 13
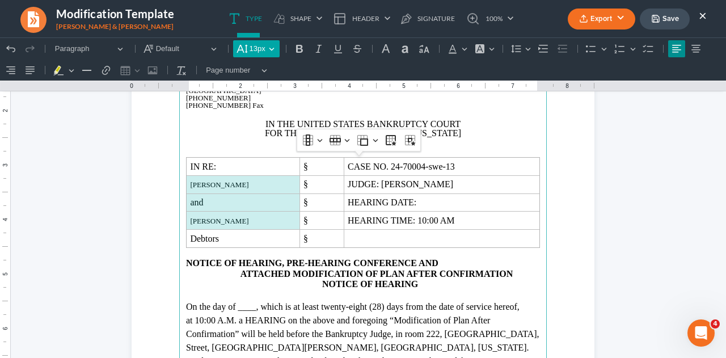
click at [257, 51] on span "13px" at bounding box center [258, 48] width 16 height 11
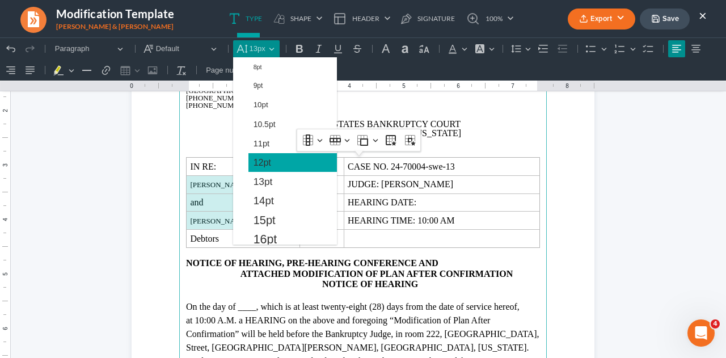
click at [262, 161] on span "12pt" at bounding box center [263, 163] width 18 height 14
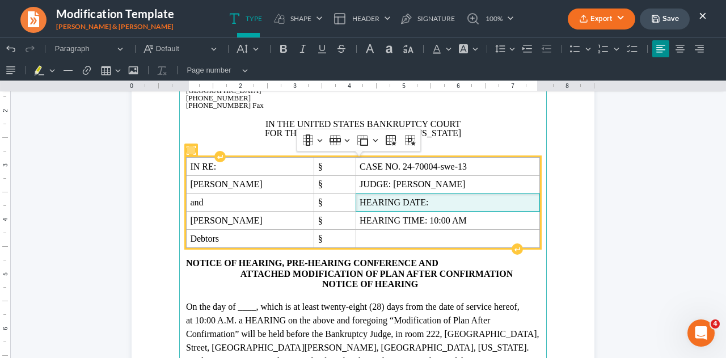
click at [441, 200] on span "HEARING DATE:" at bounding box center [448, 202] width 176 height 10
click at [257, 241] on span "Debtors" at bounding box center [250, 239] width 120 height 10
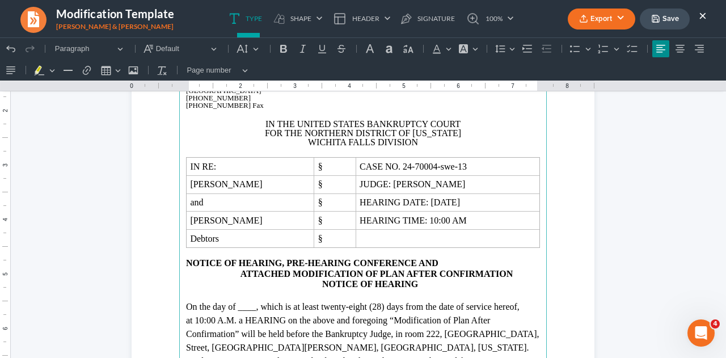
click at [270, 307] on span ", which is at least twenty-eight (28) days from the date of service hereof, at …" at bounding box center [363, 334] width 354 height 64
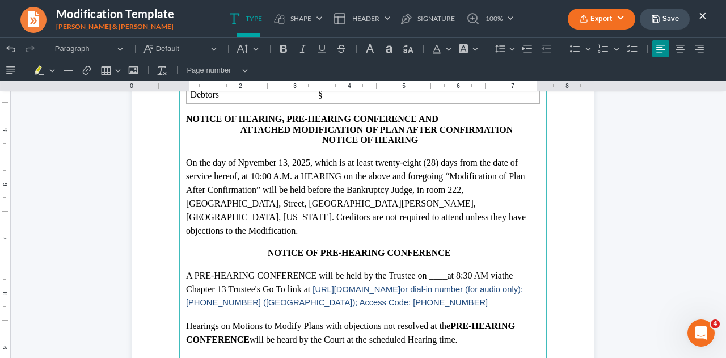
scroll to position [274, 0]
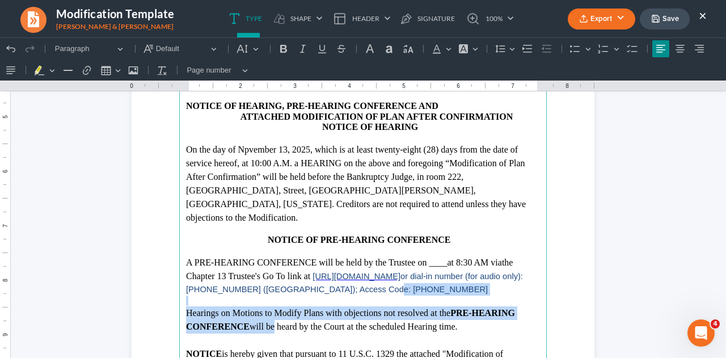
drag, startPoint x: 270, startPoint y: 307, endPoint x: 430, endPoint y: 274, distance: 163.5
click at [430, 274] on main "M onte [PERSON_NAME] and Associates [PERSON_NAME][GEOGRAPHIC_DATA][STREET_ADDRE…" at bounding box center [363, 144] width 368 height 490
click at [430, 274] on p "A PRE-HEARING CONFERENCE will be held by the Trustee on ____ at 8:30 AM via the…" at bounding box center [363, 276] width 354 height 40
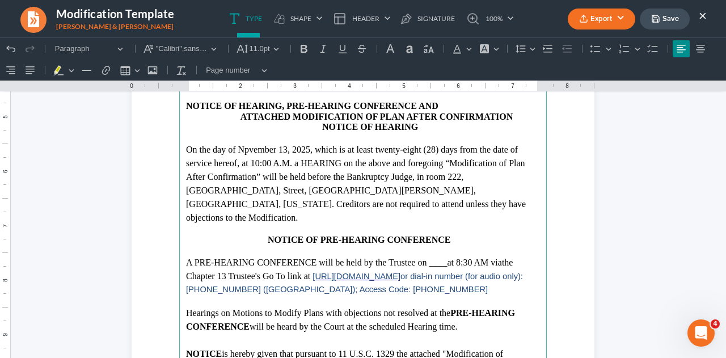
click at [463, 258] on span "at 8:30 AM via" at bounding box center [474, 263] width 54 height 10
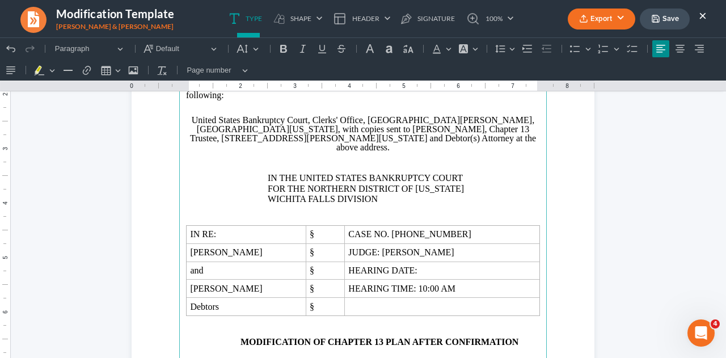
scroll to position [766, 0]
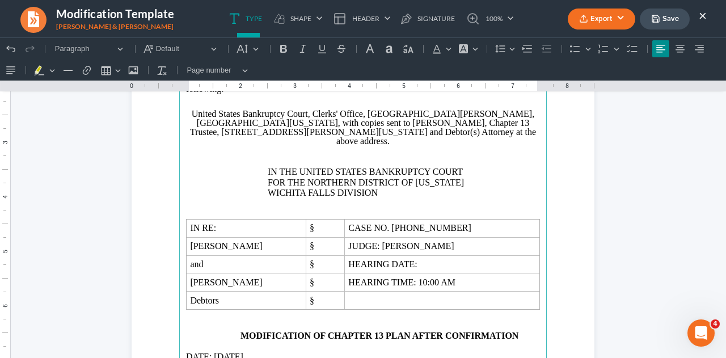
click at [389, 209] on p "Rich Text Editor, page-1-main" at bounding box center [363, 214] width 354 height 10
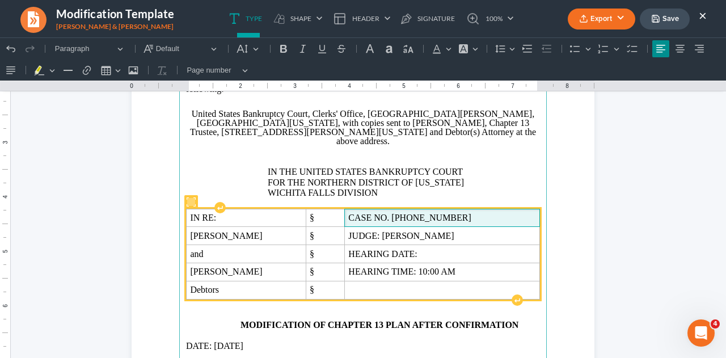
click at [448, 213] on span "CASE NO. [PHONE_NUMBER]" at bounding box center [441, 218] width 187 height 10
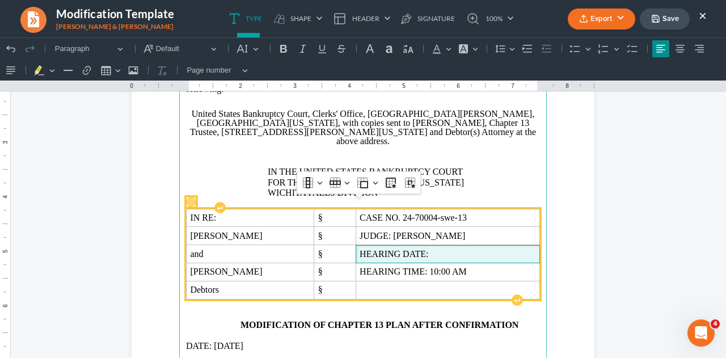
click at [453, 249] on span "HEARING DATE:" at bounding box center [448, 254] width 176 height 10
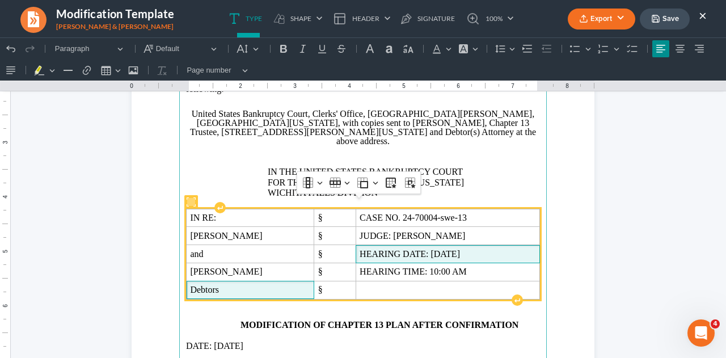
click at [257, 285] on span "Debtors" at bounding box center [250, 290] width 120 height 10
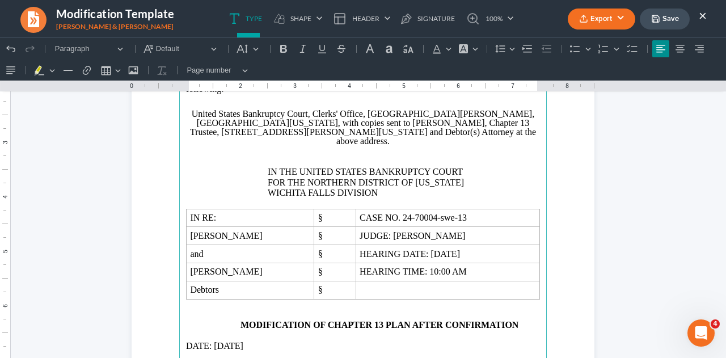
click at [241, 310] on p "Rich Text Editor, page-1-main" at bounding box center [363, 315] width 354 height 10
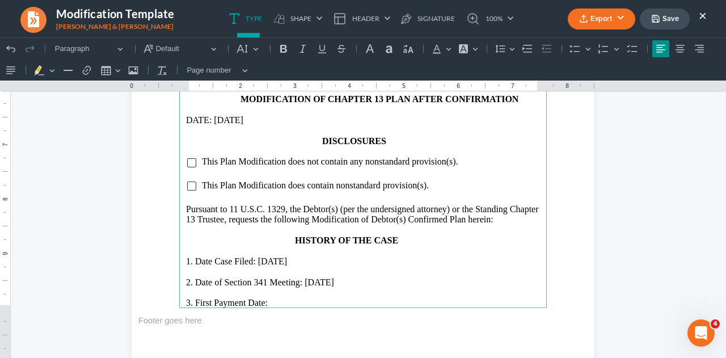
scroll to position [983, 0]
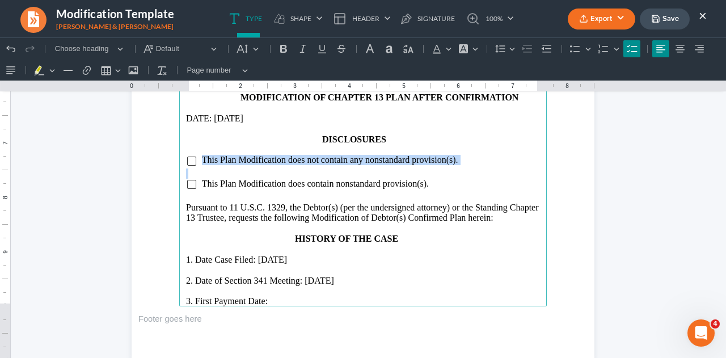
drag, startPoint x: 196, startPoint y: 151, endPoint x: 290, endPoint y: 164, distance: 94.5
click at [290, 164] on main "13 Plan unless a party in interest files a written “Objection to the Modificati…" at bounding box center [363, 61] width 368 height 490
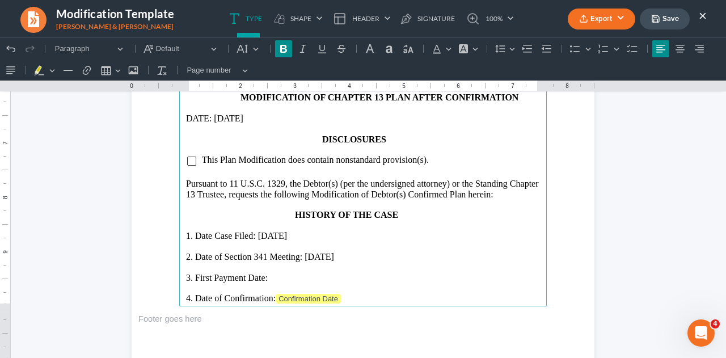
click at [271, 273] on p "3. First Payment Date:" at bounding box center [363, 278] width 354 height 10
click at [347, 293] on p "4. Date of Confirmation: Confirmation Date" at bounding box center [363, 298] width 354 height 11
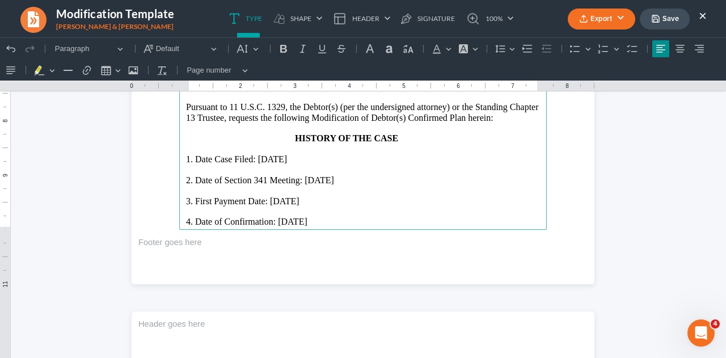
scroll to position [1052, 0]
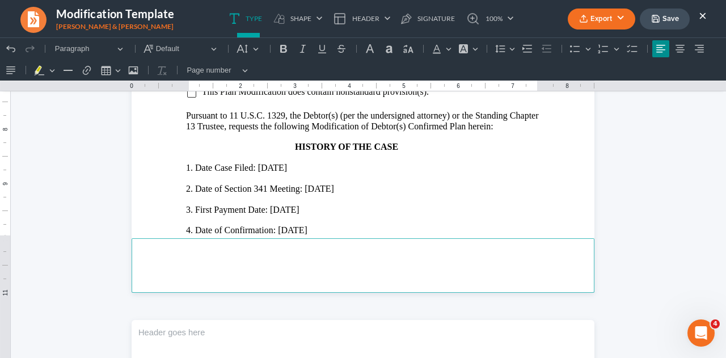
click at [347, 290] on footer "Rich Text Editor, page-1-footer" at bounding box center [363, 265] width 463 height 54
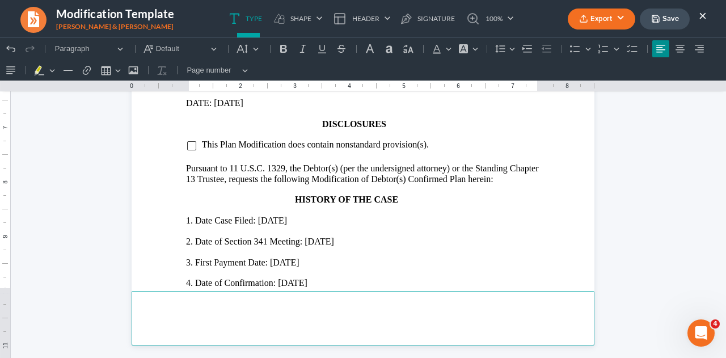
scroll to position [995, 0]
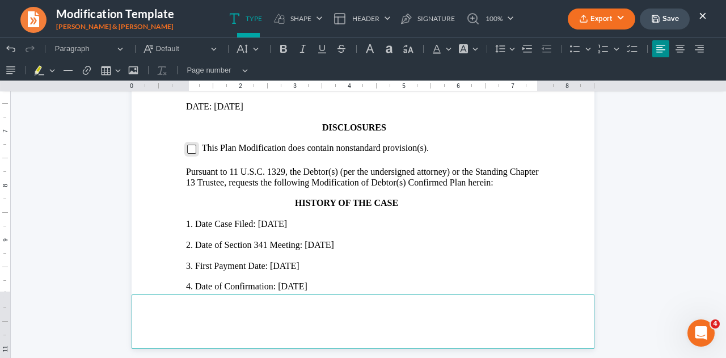
click at [187, 145] on input "Rich Text Editor, page-1-main" at bounding box center [191, 149] width 9 height 9
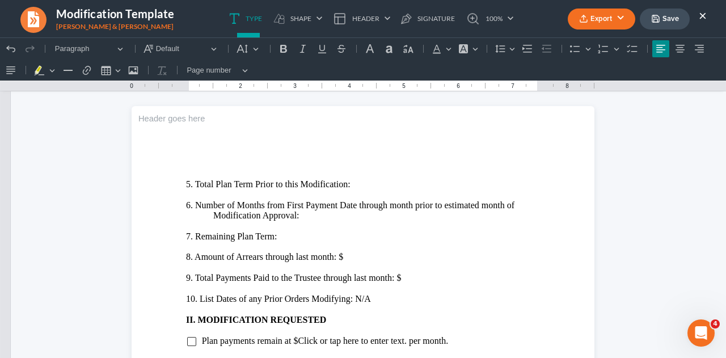
scroll to position [1277, 0]
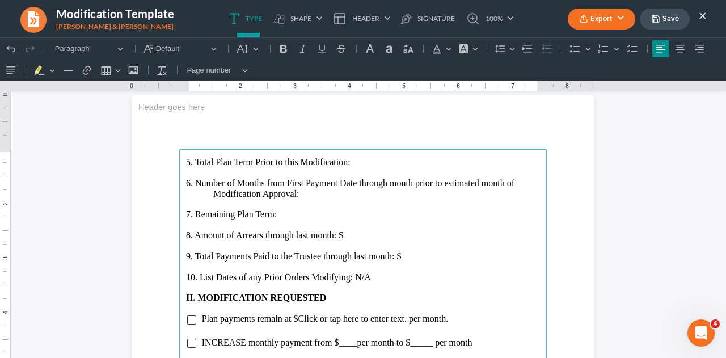
click at [358, 162] on p "5. Total Plan Term Prior to this Modification:" at bounding box center [363, 162] width 354 height 10
click at [306, 191] on p "6. Number of Months from First Payment Date through month prior to estimated mo…" at bounding box center [363, 188] width 354 height 21
click at [282, 214] on p "7. Remaining Plan Term:" at bounding box center [363, 214] width 354 height 10
click at [352, 237] on p "8. Amount of Arrears through last month: $" at bounding box center [363, 235] width 354 height 10
click at [400, 258] on p "9. Total Payments Paid to the Trustee through last month: $" at bounding box center [363, 256] width 354 height 10
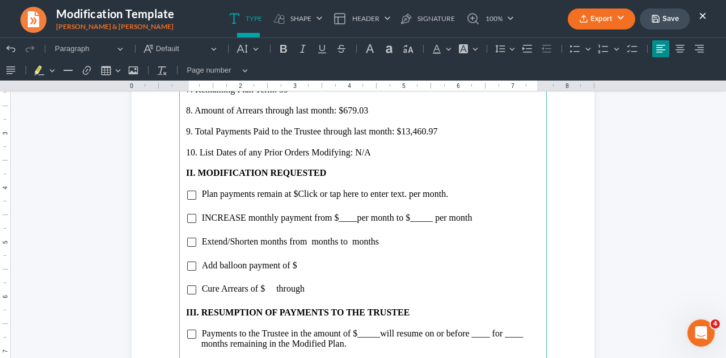
scroll to position [1415, 0]
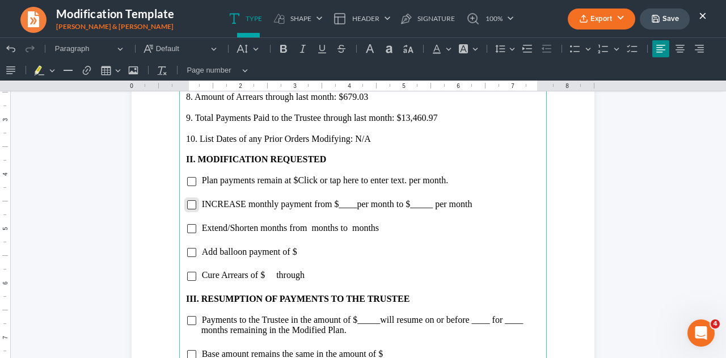
click at [187, 206] on input "Rich Text Editor, page-2-main" at bounding box center [191, 204] width 9 height 9
click at [357, 206] on span "per month to $_____ per month" at bounding box center [414, 204] width 115 height 10
click at [438, 206] on span "per month to $_____ per month" at bounding box center [421, 204] width 115 height 10
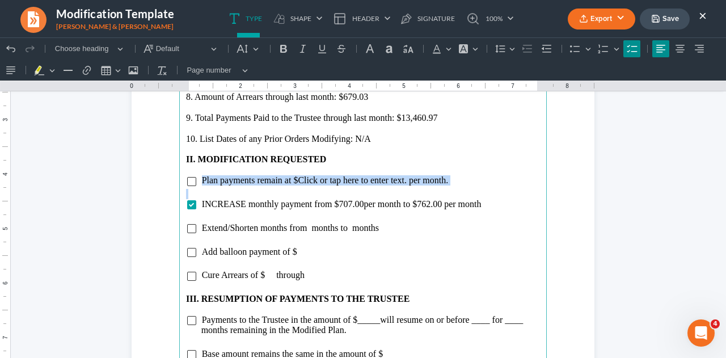
drag, startPoint x: 197, startPoint y: 178, endPoint x: 275, endPoint y: 188, distance: 77.8
click at [275, 188] on main "5. Total Plan Term Prior to this Modification: 60 6. Number of Months from Firs…" at bounding box center [363, 256] width 368 height 490
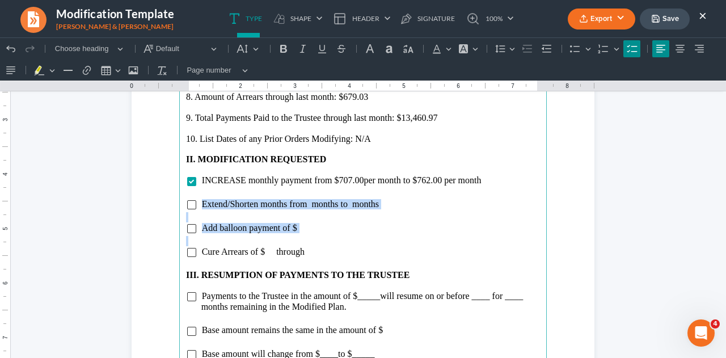
drag, startPoint x: 199, startPoint y: 203, endPoint x: 310, endPoint y: 238, distance: 116.8
click at [310, 238] on main "5. Total Plan Term Prior to this Modification: 60 6. Number of Months from Firs…" at bounding box center [363, 256] width 368 height 490
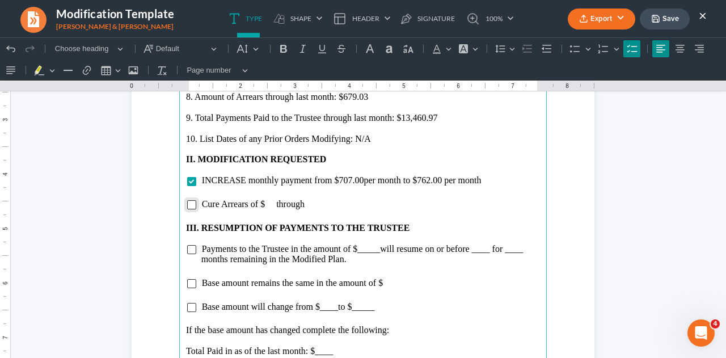
click at [187, 208] on input "Rich Text Editor, page-2-main" at bounding box center [191, 204] width 9 height 9
click at [261, 204] on span "Cure Arrears of $ through" at bounding box center [253, 204] width 103 height 10
click at [328, 205] on li "Cure Arrears of $1,386.03 through" at bounding box center [370, 204] width 339 height 10
click at [187, 250] on input "Rich Text Editor, page-2-main" at bounding box center [191, 249] width 9 height 9
click at [375, 254] on li "Payments to the Trustee in the amount of $_____ will resume on or before ____ f…" at bounding box center [370, 254] width 339 height 21
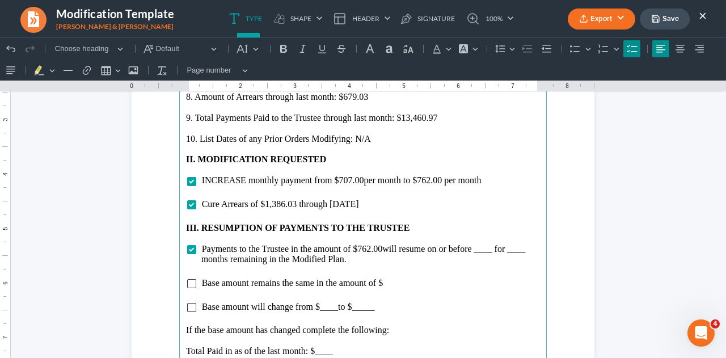
click at [490, 252] on span "will resume on or before ____ for ____ months remaining in the Modified Plan." at bounding box center [363, 254] width 325 height 20
click at [227, 261] on span "will resume on or before [DATE] for ____ months remaining in the Modified Plan." at bounding box center [368, 254] width 335 height 20
drag, startPoint x: 197, startPoint y: 282, endPoint x: 292, endPoint y: 291, distance: 95.2
click at [292, 291] on main "5. Total Plan Term Prior to this Modification: 60 6. Number of Months from Firs…" at bounding box center [363, 256] width 368 height 490
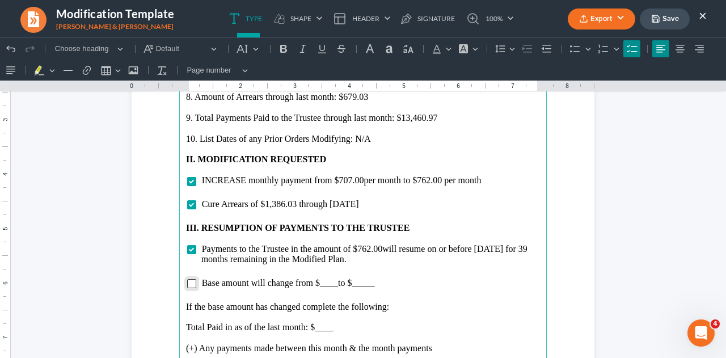
click at [188, 282] on input "Rich Text Editor, page-2-main" at bounding box center [191, 283] width 9 height 9
click at [333, 287] on span "Base amount will change from $____ to $_____" at bounding box center [288, 283] width 173 height 10
click at [402, 287] on li "Base amount will change from $42,420.00 to $_____" at bounding box center [370, 283] width 339 height 10
click at [336, 327] on p "Total Paid in as of the last month: $____" at bounding box center [363, 327] width 354 height 10
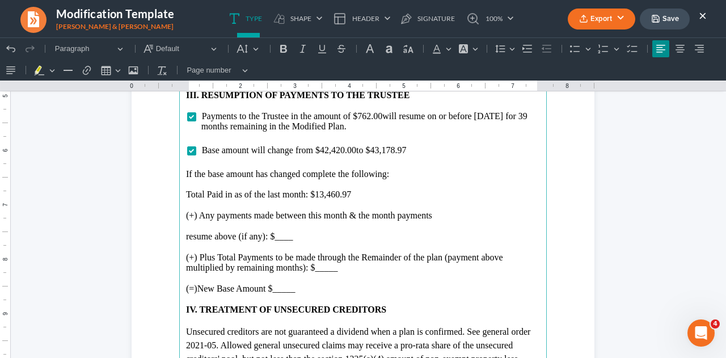
scroll to position [1552, 0]
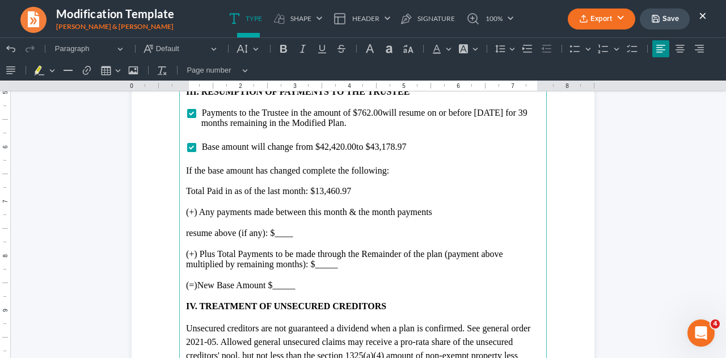
click at [320, 233] on p "resume above (if any): $____" at bounding box center [363, 233] width 354 height 10
click at [293, 236] on p "resume above (if any): $____" at bounding box center [363, 233] width 354 height 10
click at [338, 266] on p "(+) Plus Total Payments to be made through the Remainder of the plan (payment a…" at bounding box center [363, 259] width 354 height 21
click at [302, 284] on p "(=)New Base Amount $_____" at bounding box center [363, 285] width 354 height 10
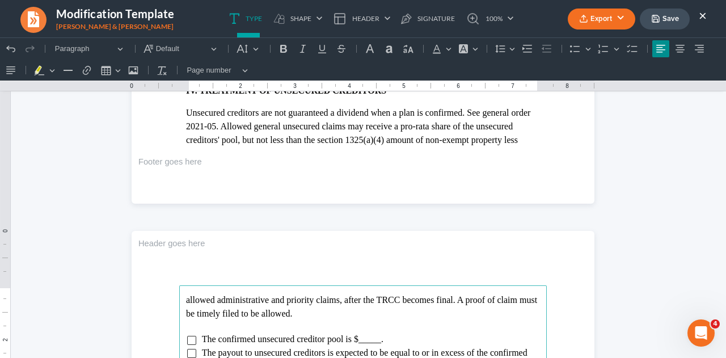
scroll to position [1767, 0]
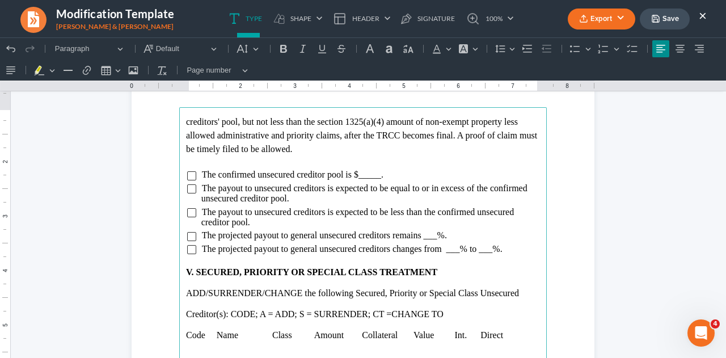
scroll to position [1947, 0]
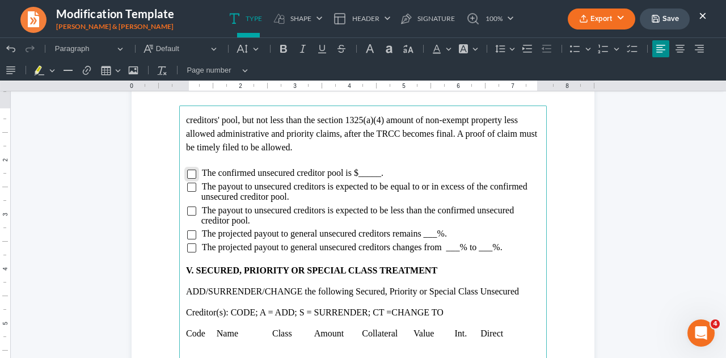
click at [187, 174] on input "Rich Text Editor, page-3-main" at bounding box center [191, 174] width 9 height 9
click at [187, 249] on input "Rich Text Editor, page-3-main" at bounding box center [191, 247] width 9 height 9
click at [455, 248] on span "The projected payout to general unsecured creditors changes from ___% to ___%." at bounding box center [352, 247] width 301 height 10
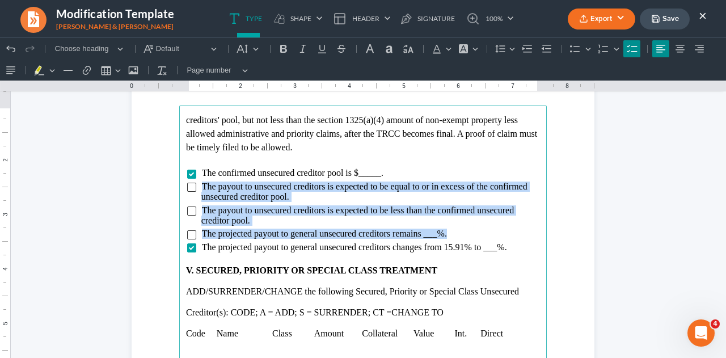
drag, startPoint x: 200, startPoint y: 183, endPoint x: 454, endPoint y: 229, distance: 258.3
click at [454, 229] on ul "The confirmed unsecured creditor pool is $_____. The payout to unsecured credit…" at bounding box center [363, 210] width 354 height 85
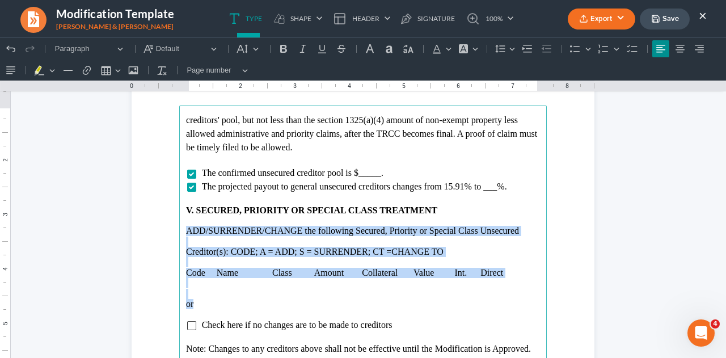
drag, startPoint x: 182, startPoint y: 230, endPoint x: 201, endPoint y: 305, distance: 77.4
click at [201, 305] on main "creditors' pool, but not less than the section 1325(a)(4) amount of non-exempt …" at bounding box center [363, 351] width 368 height 490
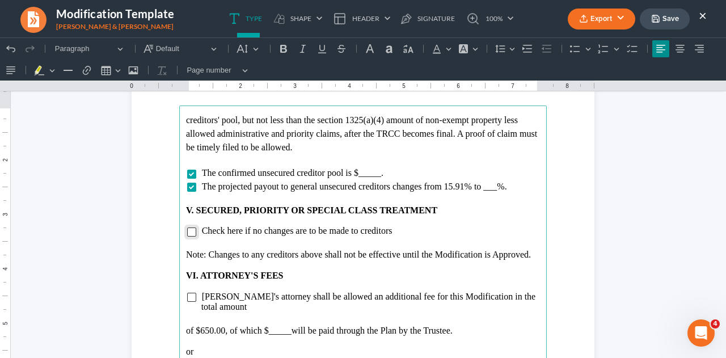
click at [188, 230] on input "Rich Text Editor, page-3-main" at bounding box center [191, 232] width 9 height 9
click at [188, 245] on p "Rich Text Editor, page-3-main" at bounding box center [363, 244] width 354 height 10
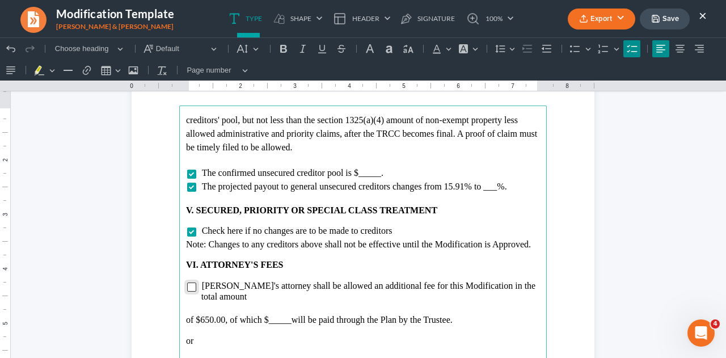
click at [187, 287] on input "Rich Text Editor, page-3-main" at bounding box center [191, 287] width 9 height 9
click at [286, 315] on p "of $650.00, of which $_____ will be paid through the Plan by the Trustee." at bounding box center [363, 320] width 354 height 10
click at [252, 305] on p "Rich Text Editor, page-3-main" at bounding box center [363, 310] width 354 height 10
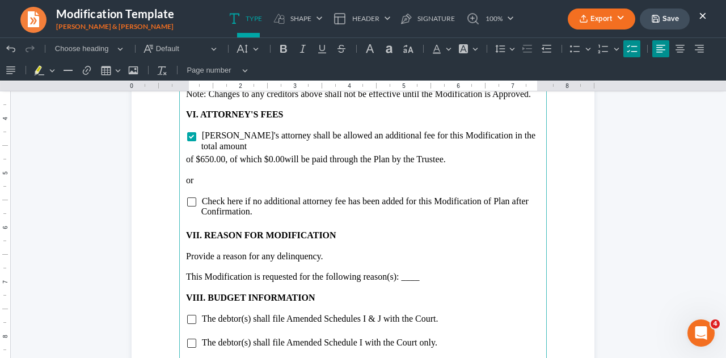
scroll to position [2097, 0]
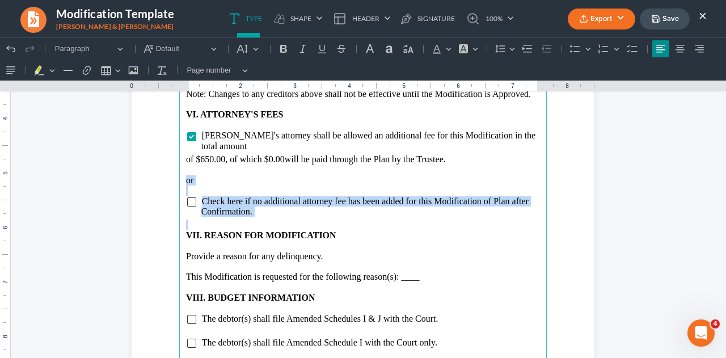
drag, startPoint x: 180, startPoint y: 170, endPoint x: 275, endPoint y: 209, distance: 102.2
click at [275, 209] on main "creditors' pool, but not less than the section 1325(a)(4) amount of non-exempt …" at bounding box center [363, 200] width 368 height 490
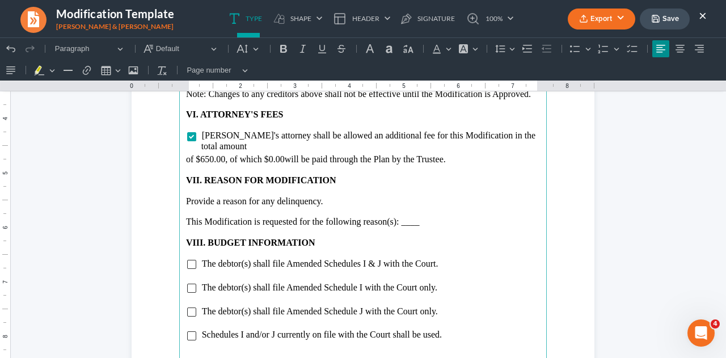
click at [419, 217] on p "This Modification is requested for the following reason(s): ____" at bounding box center [363, 222] width 354 height 10
click at [189, 308] on input "Rich Text Editor, page-3-main" at bounding box center [191, 312] width 9 height 9
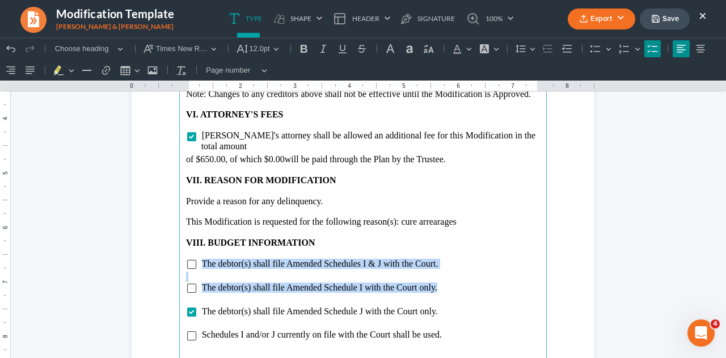
drag, startPoint x: 199, startPoint y: 251, endPoint x: 457, endPoint y: 273, distance: 259.2
click at [457, 273] on main "creditors' pool, but not less than the section 1325(a)(4) amount of non-exempt …" at bounding box center [363, 200] width 368 height 490
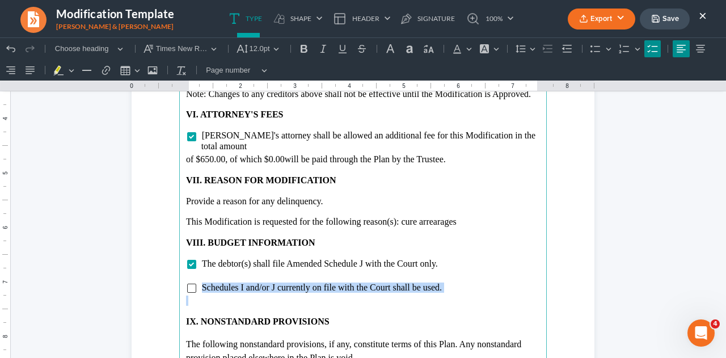
drag, startPoint x: 195, startPoint y: 274, endPoint x: 341, endPoint y: 285, distance: 146.9
click at [341, 285] on main "creditors' pool, but not less than the section 1325(a)(4) amount of non-exempt …" at bounding box center [363, 200] width 368 height 490
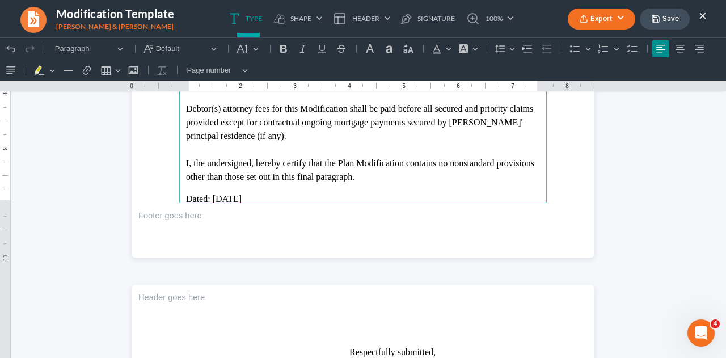
scroll to position [2334, 0]
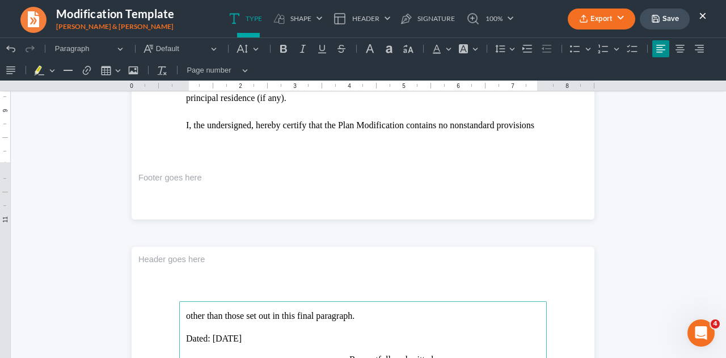
scroll to position [2395, 0]
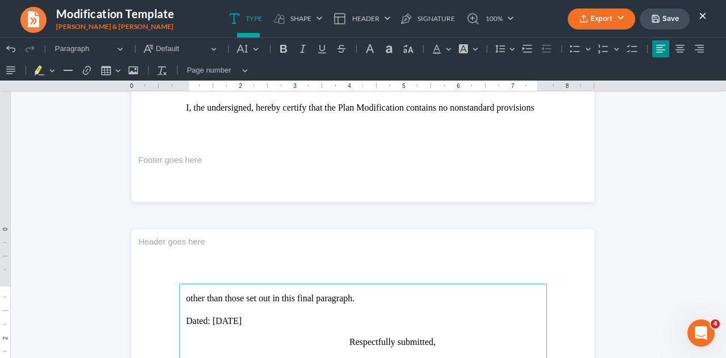
click at [667, 19] on button "Save" at bounding box center [665, 19] width 50 height 21
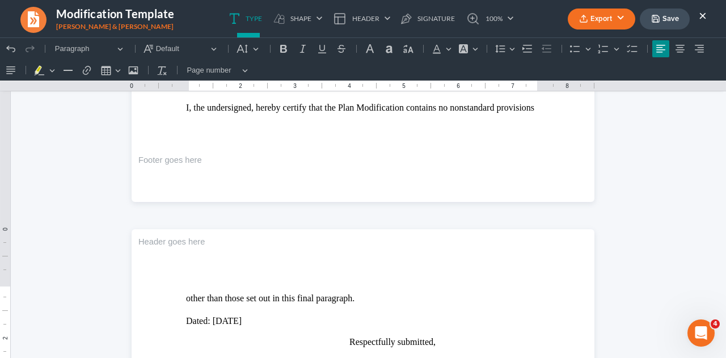
click at [607, 22] on button "Export" at bounding box center [602, 19] width 68 height 21
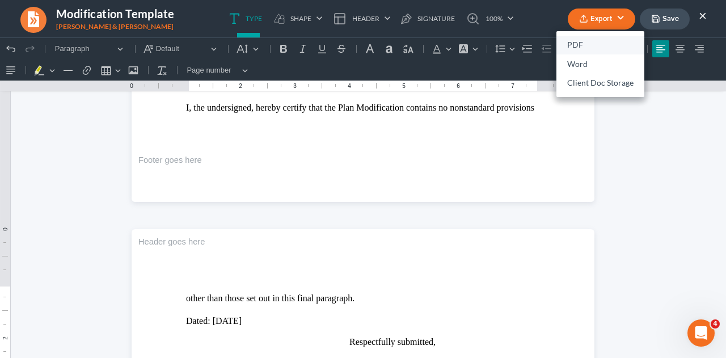
click at [578, 51] on link "PDF" at bounding box center [601, 45] width 88 height 19
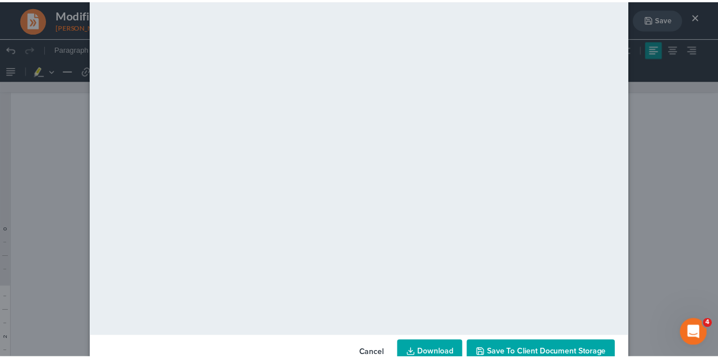
scroll to position [116, 0]
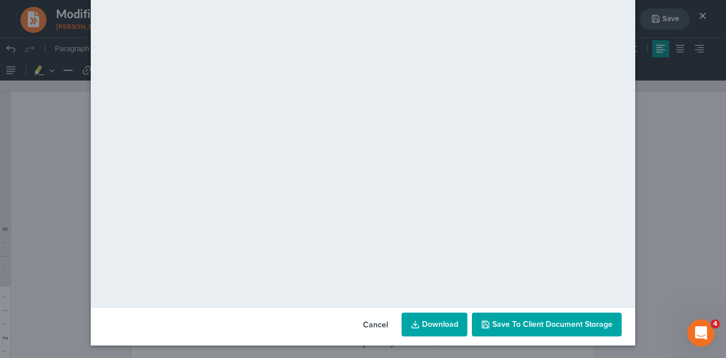
click at [485, 324] on icon "button" at bounding box center [485, 324] width 9 height 9
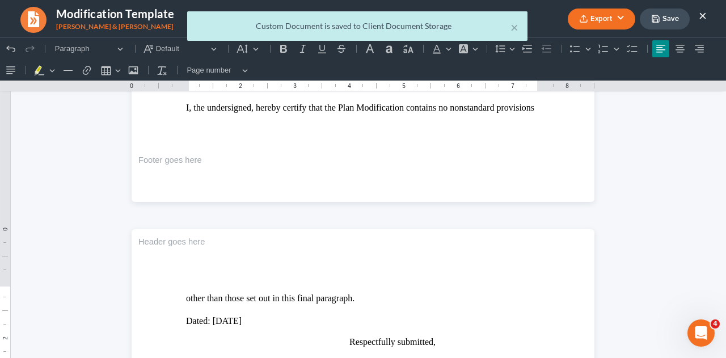
click at [703, 16] on div "× Custom Document is saved to Client Document Storage" at bounding box center [357, 28] width 726 height 35
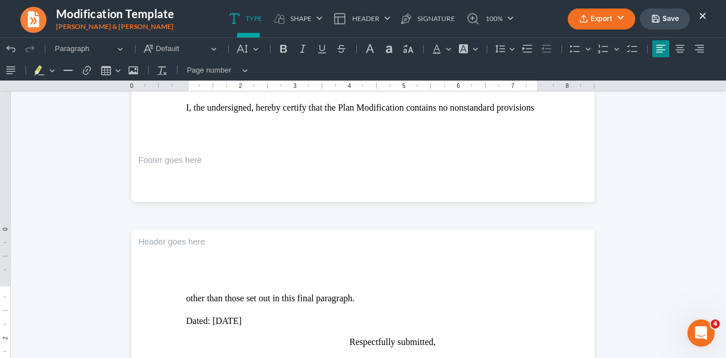
click at [702, 16] on button "×" at bounding box center [703, 16] width 8 height 14
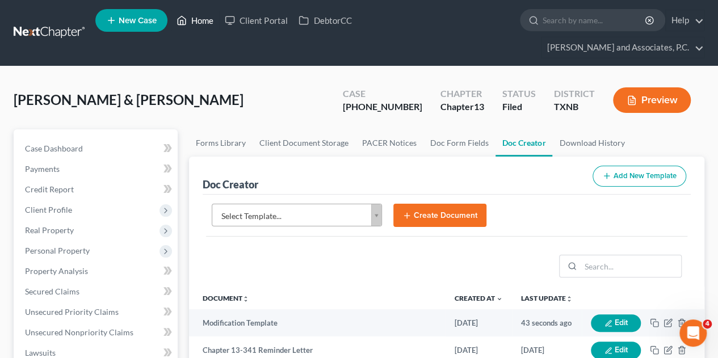
click at [198, 23] on link "Home" at bounding box center [195, 20] width 48 height 20
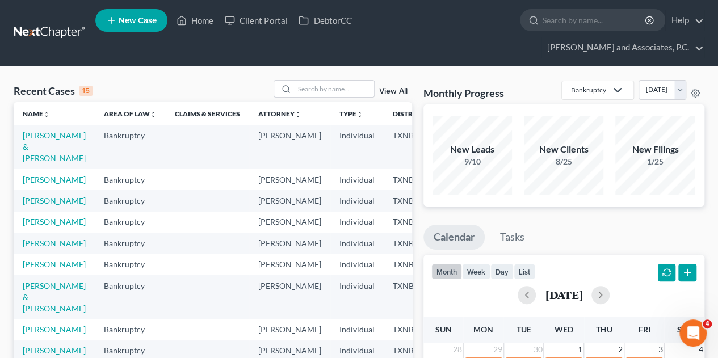
click at [313, 80] on div "Recent Cases 15 View All" at bounding box center [213, 91] width 398 height 22
click at [308, 81] on input "search" at bounding box center [334, 89] width 79 height 16
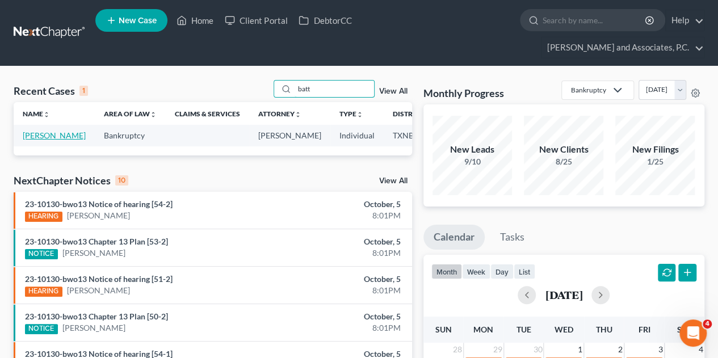
type input "batt"
click at [43, 131] on link "[PERSON_NAME]" at bounding box center [54, 136] width 63 height 10
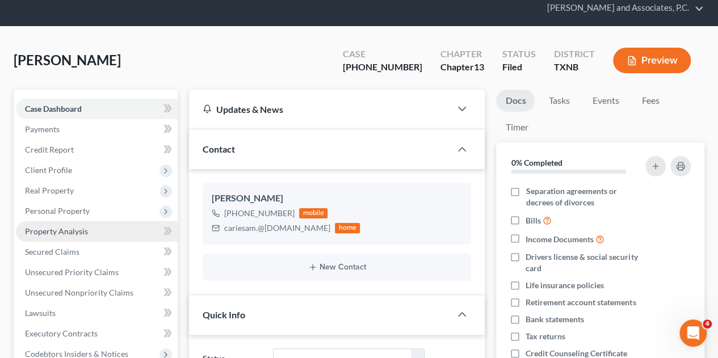
scroll to position [38, 0]
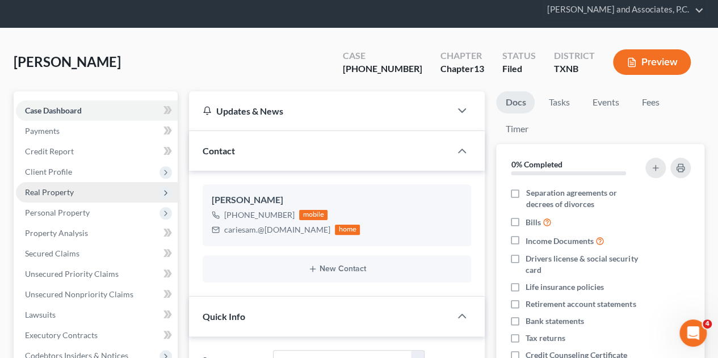
click at [42, 187] on span "Real Property" at bounding box center [49, 192] width 49 height 10
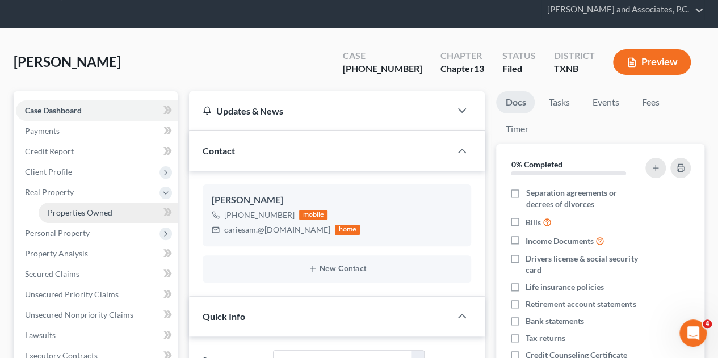
click at [70, 208] on span "Properties Owned" at bounding box center [80, 213] width 65 height 10
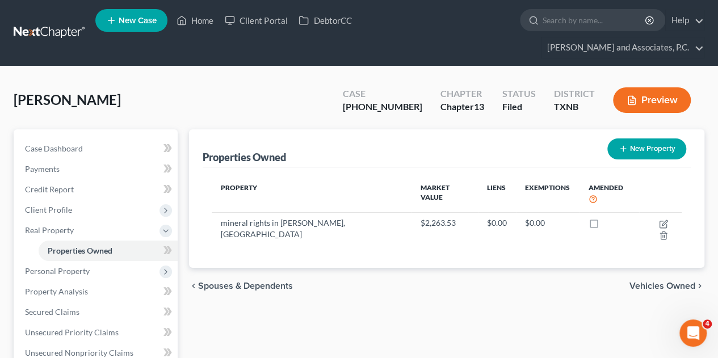
click at [642, 138] on button "New Property" at bounding box center [646, 148] width 79 height 21
select select "45"
select select "181"
select select "0"
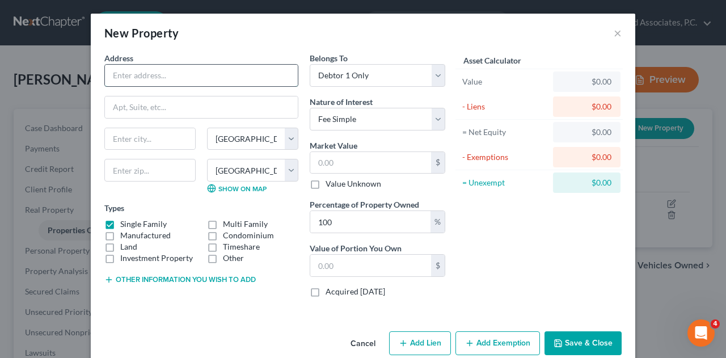
click at [199, 77] on input "text" at bounding box center [201, 76] width 193 height 22
type input "Hangar located at [GEOGRAPHIC_DATA]"
click at [223, 254] on label "Other" at bounding box center [233, 258] width 21 height 11
click at [228, 254] on input "Other" at bounding box center [231, 256] width 7 height 7
checkbox input "true"
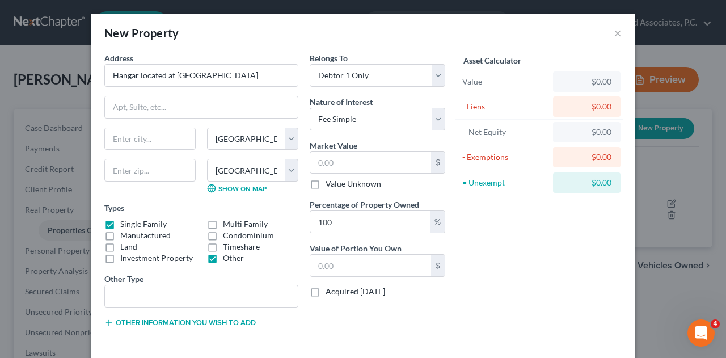
click at [120, 221] on label "Single Family" at bounding box center [143, 223] width 47 height 11
click at [125, 221] on input "Single Family" at bounding box center [128, 221] width 7 height 7
checkbox input "false"
click at [121, 292] on input "text" at bounding box center [201, 296] width 193 height 22
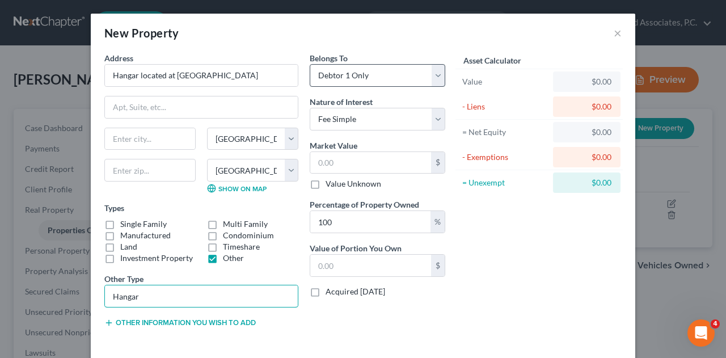
type input "Hangar"
click at [436, 72] on select "Select Debtor 1 Only Debtor 2 Only Debtor 1 And Debtor 2 Only At Least One Of T…" at bounding box center [378, 75] width 136 height 23
select select "3"
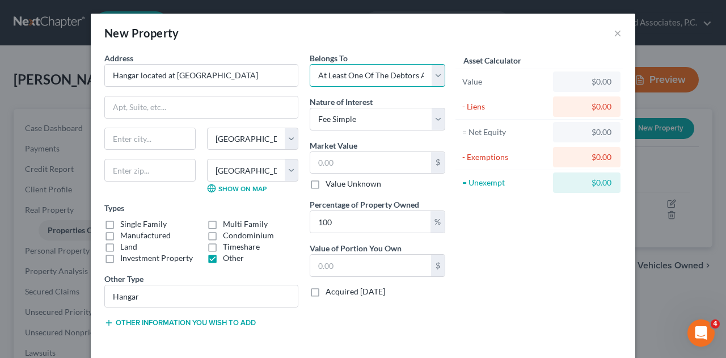
click at [310, 64] on select "Select Debtor 1 Only Debtor 2 Only Debtor 1 And Debtor 2 Only At Least One Of T…" at bounding box center [378, 75] width 136 height 23
click at [387, 163] on input "text" at bounding box center [370, 163] width 121 height 22
type input "1"
type input "1.00"
type input "14"
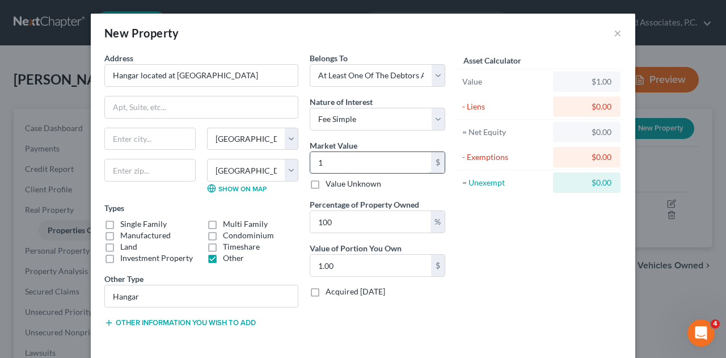
type input "14.00"
type input "145"
type input "145.00"
type input "1451"
type input "1,451.00"
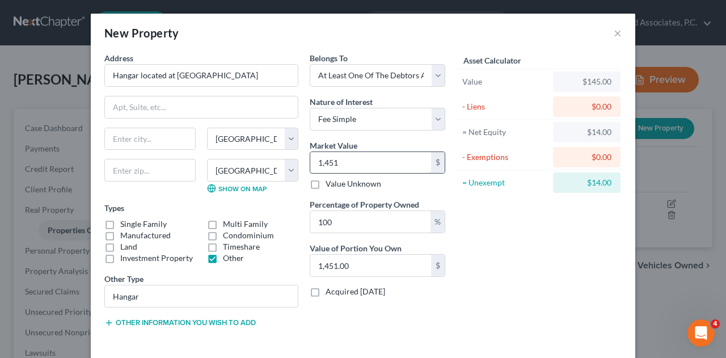
type input "1,4510"
type input "14,510.00"
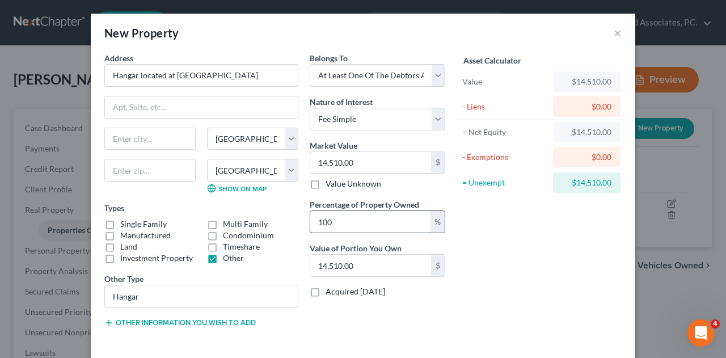
click at [397, 221] on input "100" at bounding box center [370, 222] width 120 height 22
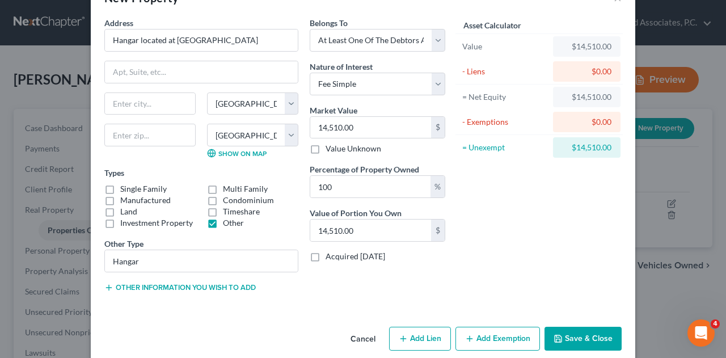
scroll to position [48, 0]
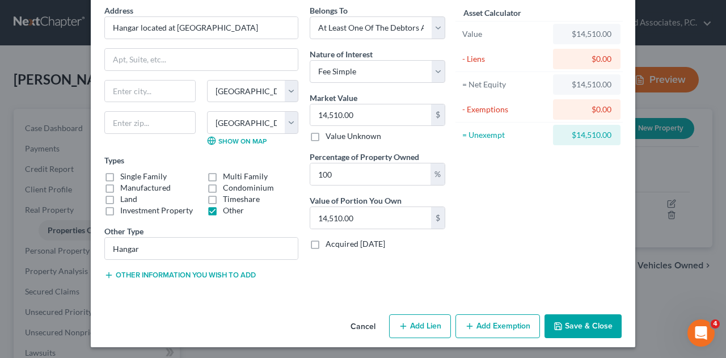
click at [417, 322] on button "Add Lien" at bounding box center [420, 326] width 62 height 24
select select "3"
select select "0"
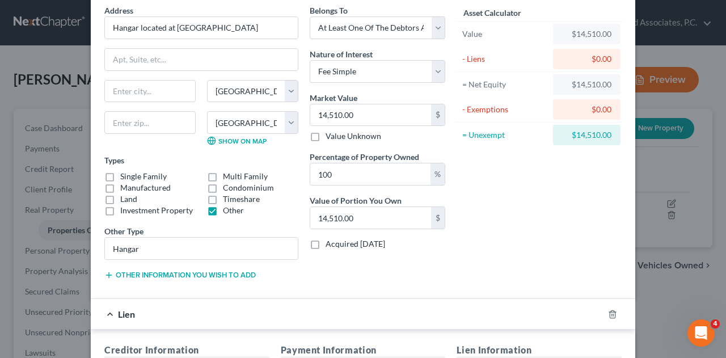
click at [417, 322] on div "Lien" at bounding box center [347, 314] width 513 height 30
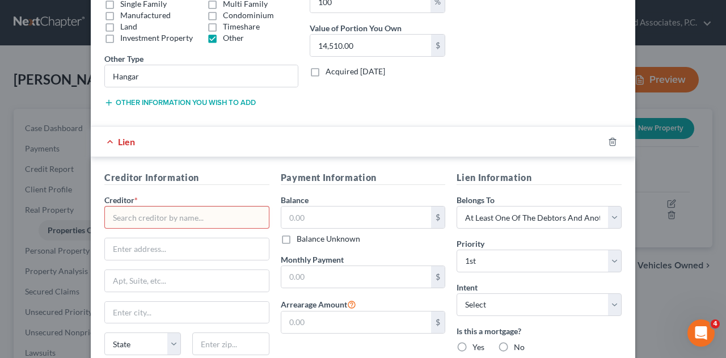
scroll to position [223, 0]
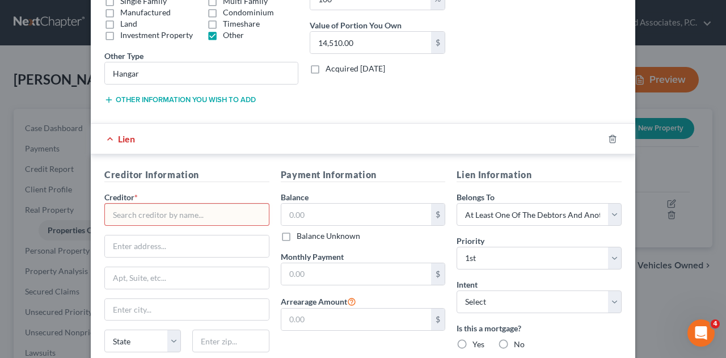
click at [146, 215] on input "text" at bounding box center [186, 214] width 165 height 23
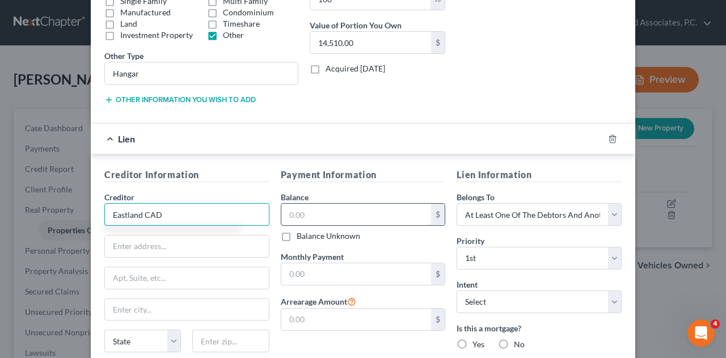
type input "Eastland CAD"
click at [289, 215] on input "text" at bounding box center [356, 215] width 150 height 22
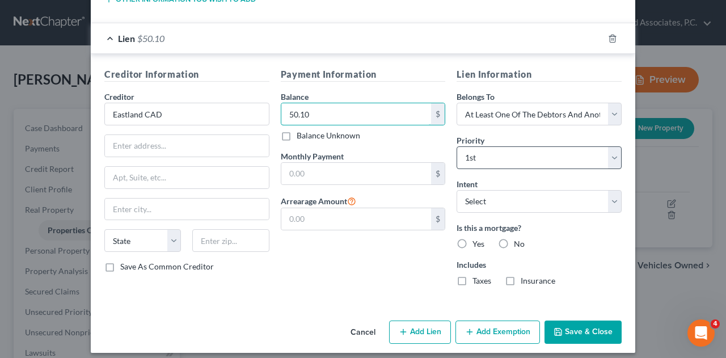
scroll to position [328, 0]
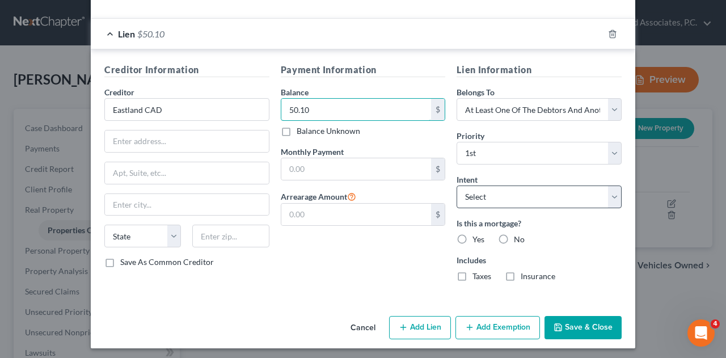
type input "50.10"
click at [547, 195] on select "Select Surrender Redeem Reaffirm Avoid Other" at bounding box center [539, 197] width 165 height 23
select select "0"
click at [457, 186] on select "Select Surrender Redeem Reaffirm Avoid Other" at bounding box center [539, 197] width 165 height 23
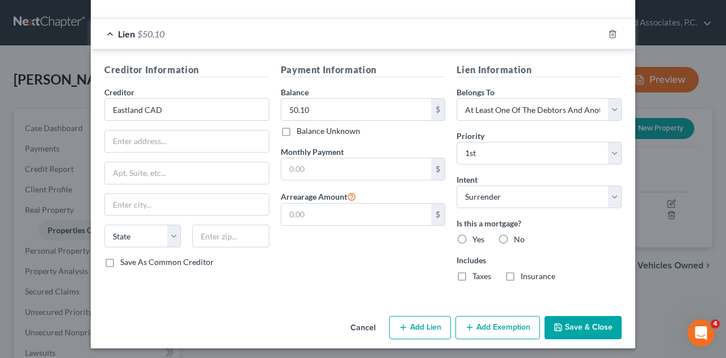
click at [514, 235] on label "No" at bounding box center [519, 239] width 11 height 11
click at [519, 235] on input "No" at bounding box center [522, 237] width 7 height 7
radio input "true"
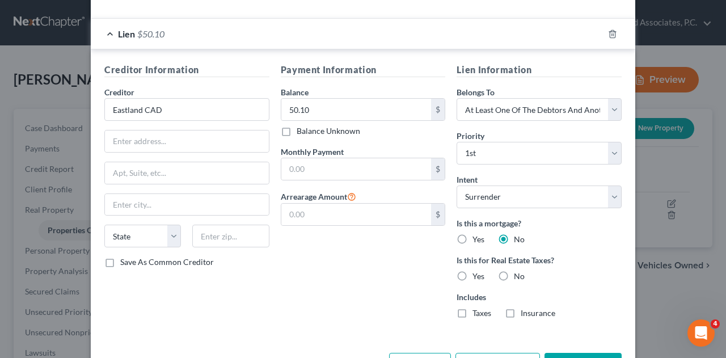
click at [473, 271] on label "Yes" at bounding box center [479, 276] width 12 height 11
click at [477, 271] on input "Yes" at bounding box center [480, 274] width 7 height 7
radio input "true"
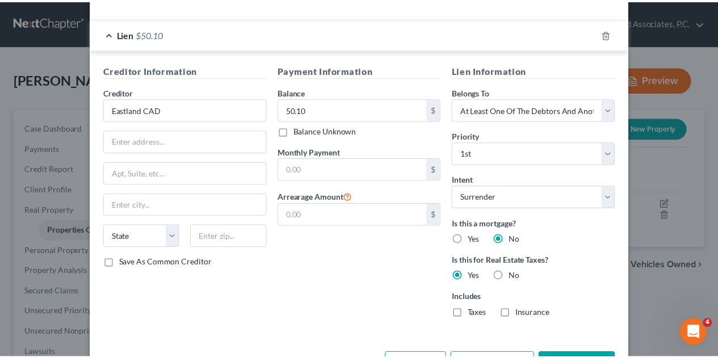
scroll to position [365, 0]
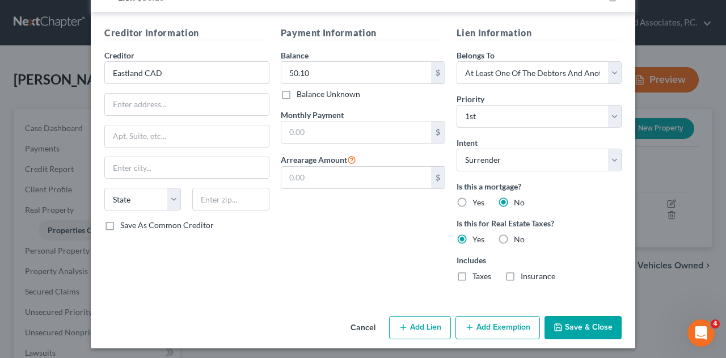
click at [599, 326] on button "Save & Close" at bounding box center [583, 328] width 77 height 24
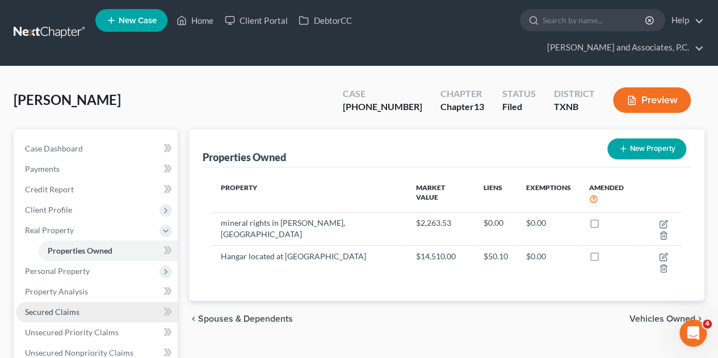
click at [74, 307] on span "Secured Claims" at bounding box center [52, 312] width 54 height 10
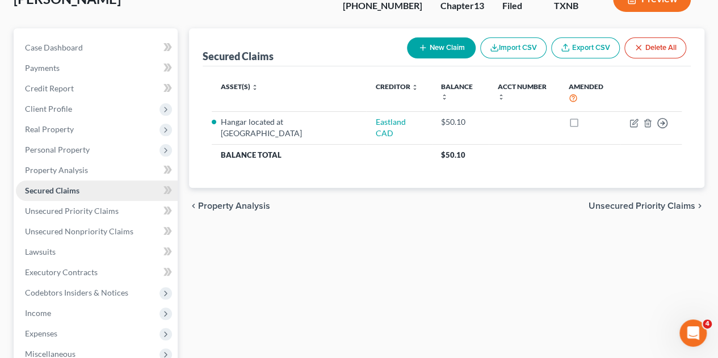
scroll to position [109, 0]
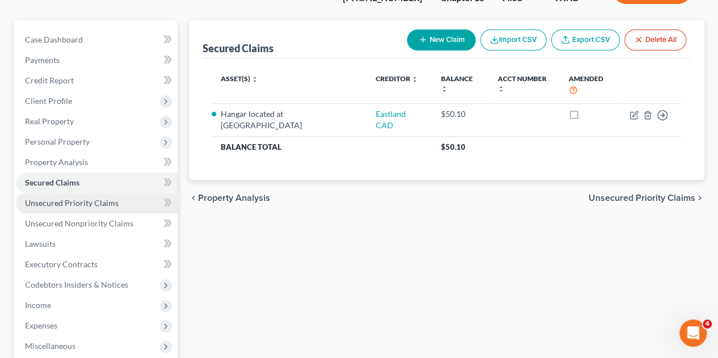
click at [86, 193] on link "Unsecured Priority Claims" at bounding box center [97, 203] width 162 height 20
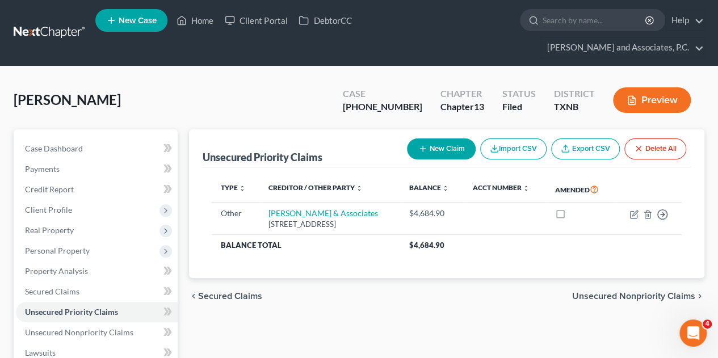
click at [453, 138] on button "New Claim" at bounding box center [441, 148] width 69 height 21
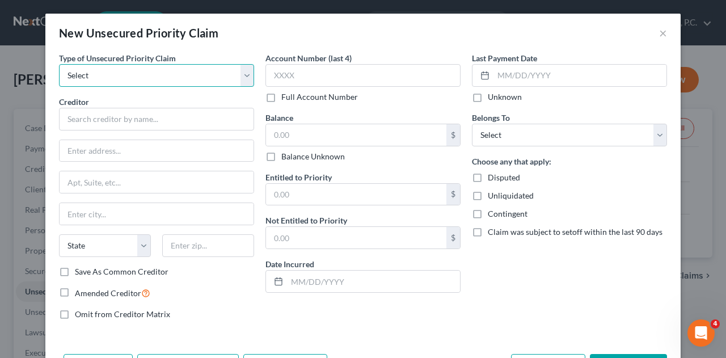
click at [244, 79] on select "Select Taxes & Other Government Units Domestic Support Obligations Extensions o…" at bounding box center [156, 75] width 195 height 23
select select "0"
click at [59, 64] on select "Select Taxes & Other Government Units Domestic Support Obligations Extensions o…" at bounding box center [156, 75] width 195 height 23
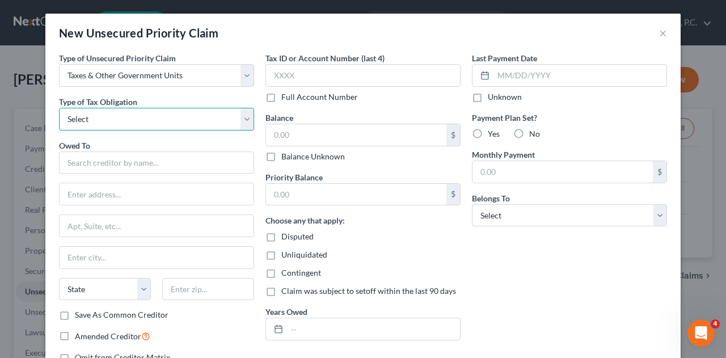
click at [191, 117] on select "Select Federal City State Franchise Tax Board Other" at bounding box center [156, 119] width 195 height 23
select select "0"
click at [59, 108] on select "Select Federal City State Franchise Tax Board Other" at bounding box center [156, 119] width 195 height 23
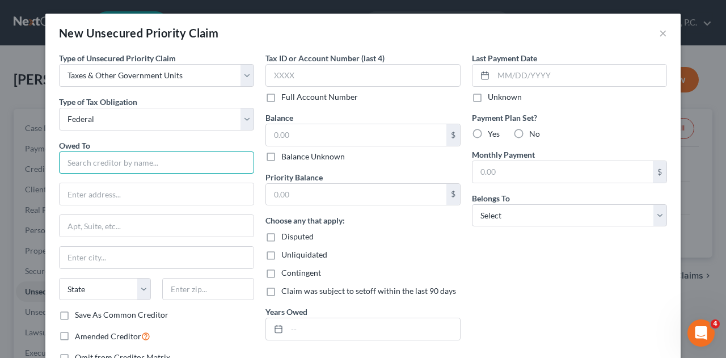
click at [159, 163] on input "text" at bounding box center [156, 163] width 195 height 23
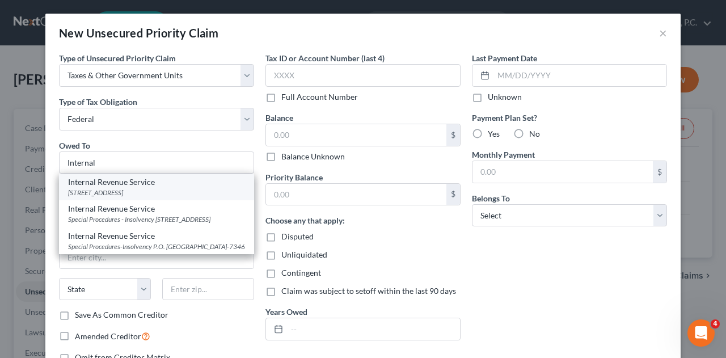
click at [121, 188] on div "[STREET_ADDRESS]" at bounding box center [156, 193] width 177 height 10
type input "Internal Revenue Service"
type input "Po Box 7317"
type input "[GEOGRAPHIC_DATA]"
select select "39"
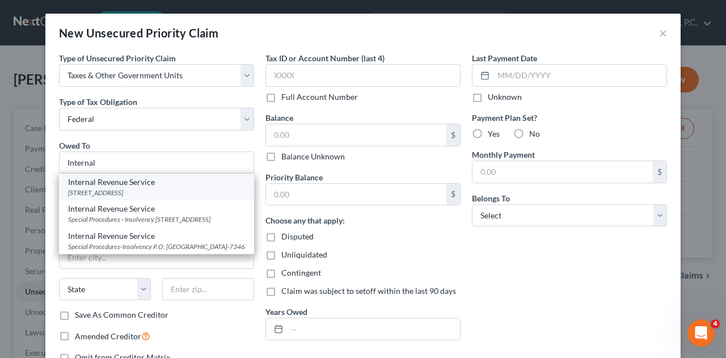
type input "19101"
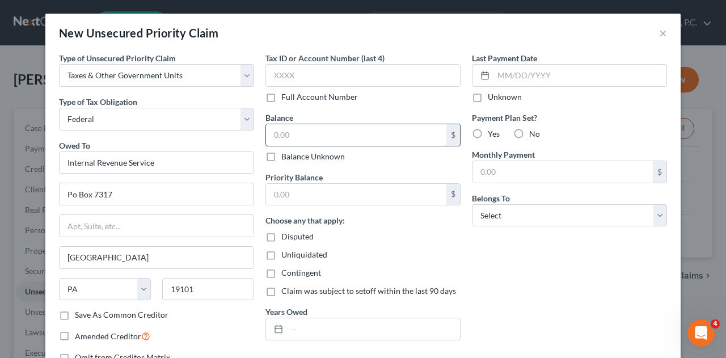
click at [328, 131] on input "text" at bounding box center [356, 135] width 180 height 22
type input "75.08"
click at [324, 187] on input "text" at bounding box center [356, 195] width 180 height 22
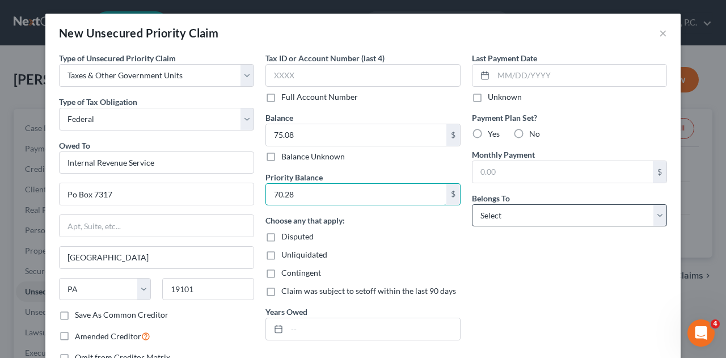
type input "70.28"
click at [530, 213] on select "Select Debtor 1 Only Debtor 2 Only Debtor 1 And Debtor 2 Only At Least One Of T…" at bounding box center [569, 215] width 195 height 23
select select "0"
click at [472, 204] on select "Select Debtor 1 Only Debtor 2 Only Debtor 1 And Debtor 2 Only At Least One Of T…" at bounding box center [569, 215] width 195 height 23
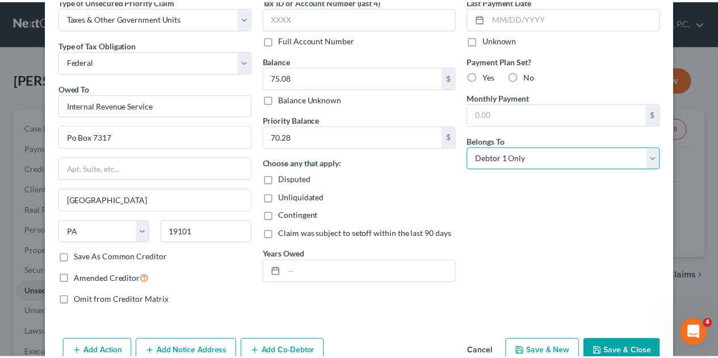
scroll to position [83, 0]
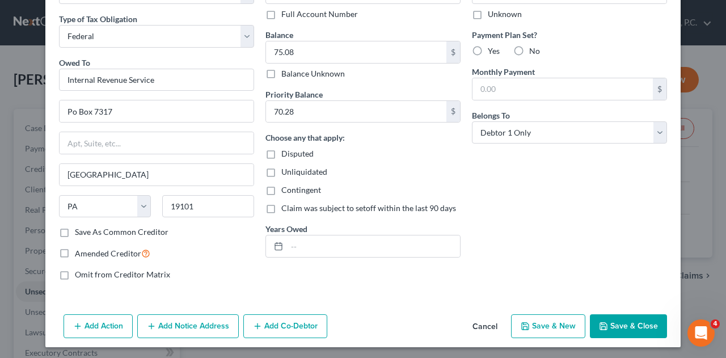
click at [653, 322] on button "Save & Close" at bounding box center [628, 326] width 77 height 24
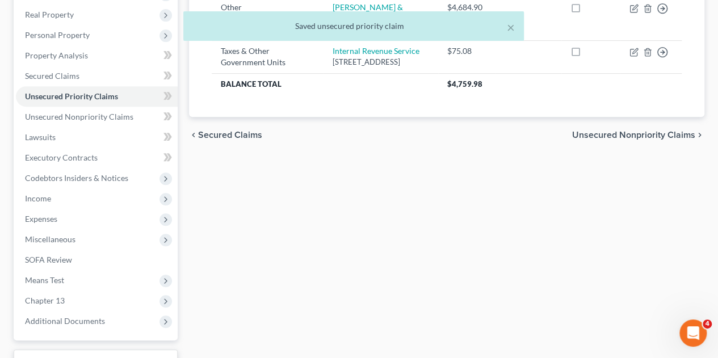
scroll to position [219, 0]
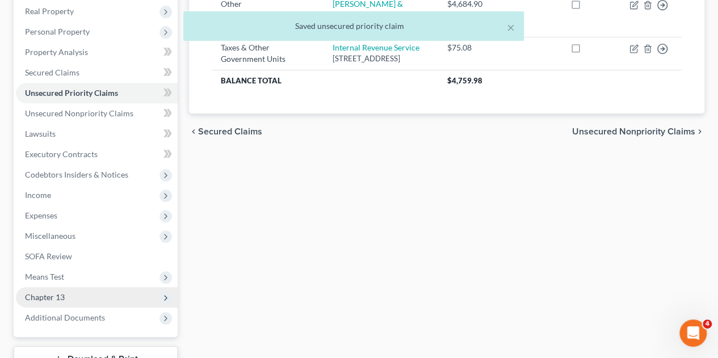
click at [53, 292] on span "Chapter 13" at bounding box center [45, 297] width 40 height 10
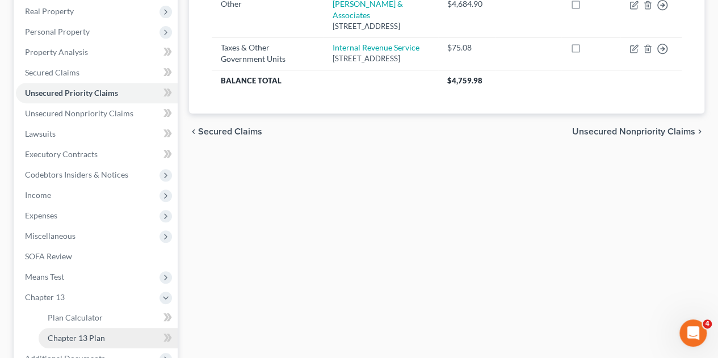
click at [66, 333] on span "Chapter 13 Plan" at bounding box center [76, 338] width 57 height 10
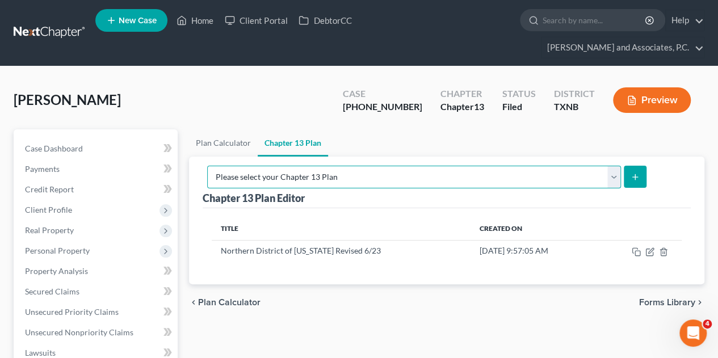
click at [604, 166] on select "Please select your Chapter 13 Plan AUTHORIZATION FOR ADEQUATE PROTECTION DISBUR…" at bounding box center [414, 177] width 414 height 23
select select "6"
click at [207, 166] on select "Please select your Chapter 13 Plan AUTHORIZATION FOR ADEQUATE PROTECTION DISBUR…" at bounding box center [414, 177] width 414 height 23
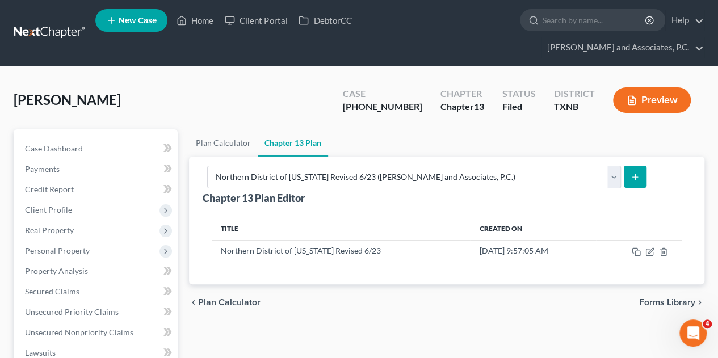
click at [630, 173] on icon "submit" at bounding box center [634, 177] width 9 height 9
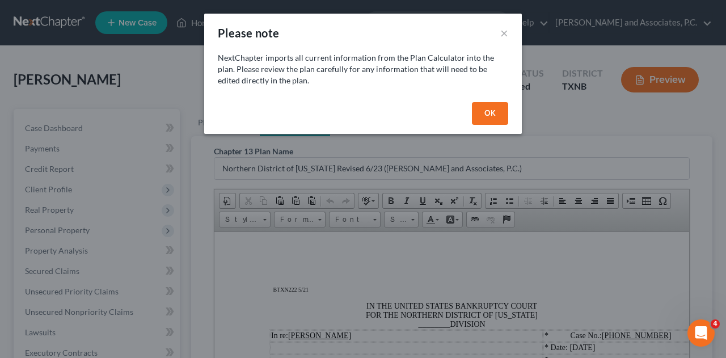
click at [495, 115] on button "OK" at bounding box center [490, 113] width 36 height 23
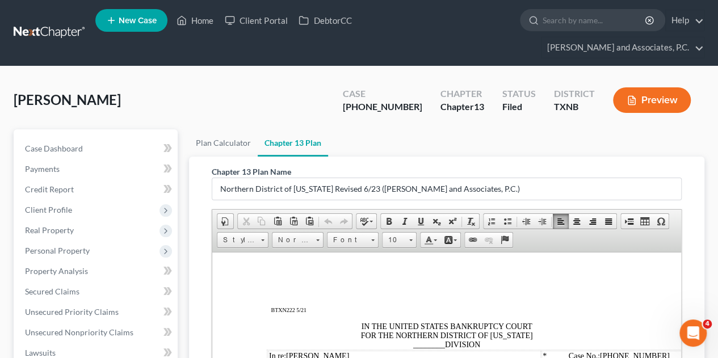
click at [439, 347] on span "________" at bounding box center [429, 344] width 32 height 9
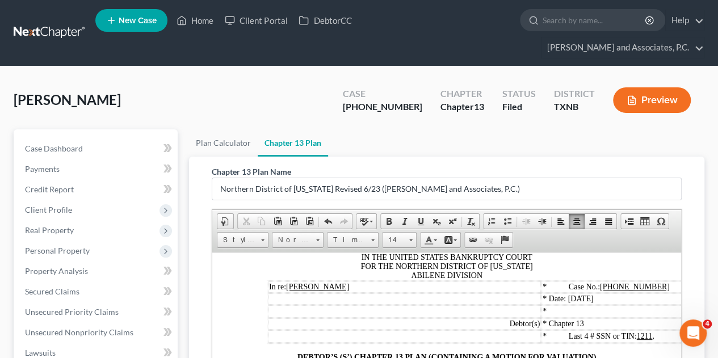
scroll to position [69, 0]
click at [481, 279] on div "IN THE UNITED STATES BANKRUPTCY COURT FOR THE NORTHERN DISTRICT OF [US_STATE] A…" at bounding box center [447, 266] width 360 height 27
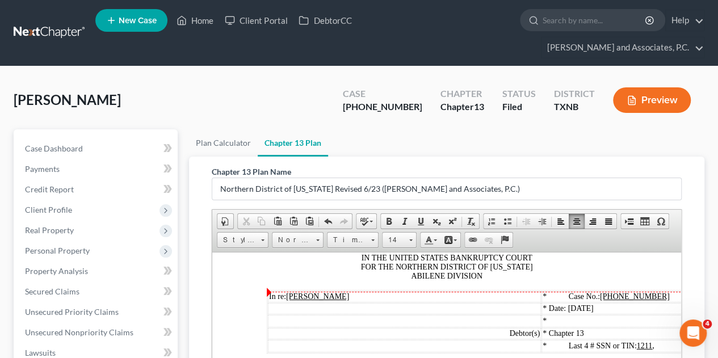
click at [647, 298] on u "[PHONE_NUMBER]" at bounding box center [635, 296] width 70 height 9
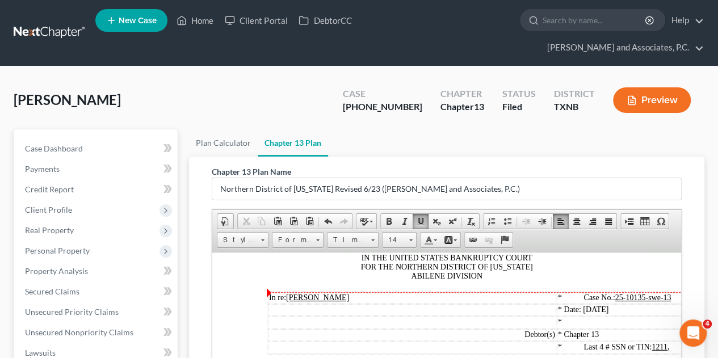
click at [670, 297] on u "25-10135-swe-13" at bounding box center [643, 297] width 56 height 9
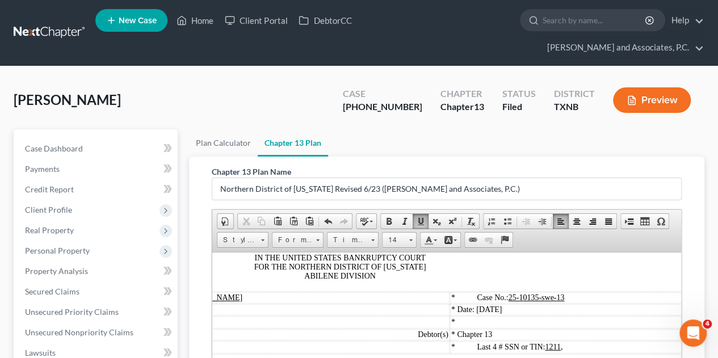
scroll to position [69, 138]
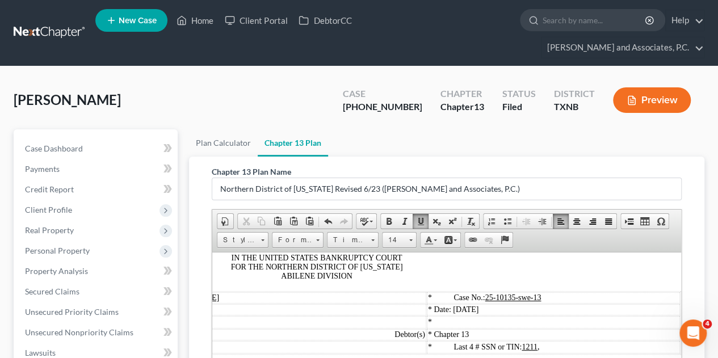
drag, startPoint x: 555, startPoint y: 299, endPoint x: 620, endPoint y: 302, distance: 64.8
click at [620, 302] on td "* Case No.: 25-10135-swe-13" at bounding box center [553, 297] width 253 height 11
click at [420, 217] on span at bounding box center [420, 221] width 9 height 9
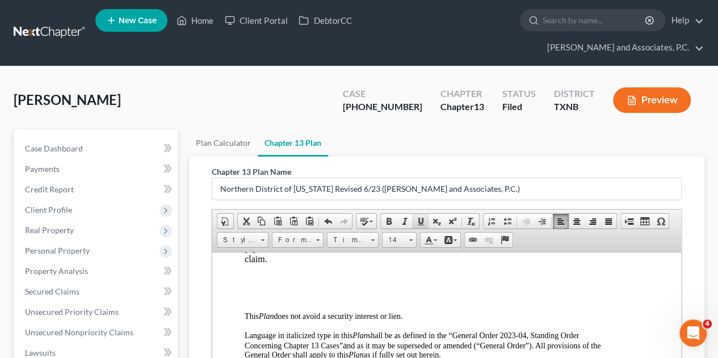
scroll to position [295, 22]
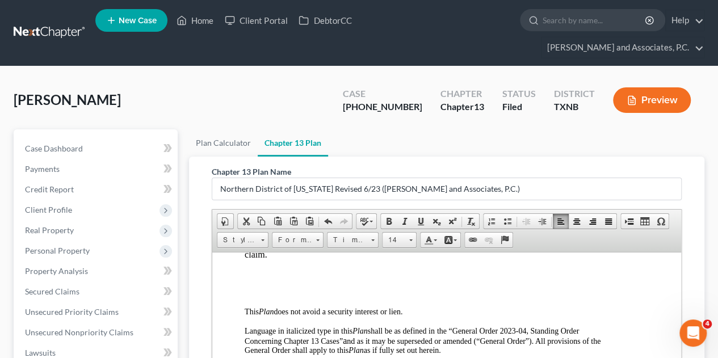
click at [276, 294] on p at bounding box center [425, 293] width 360 height 10
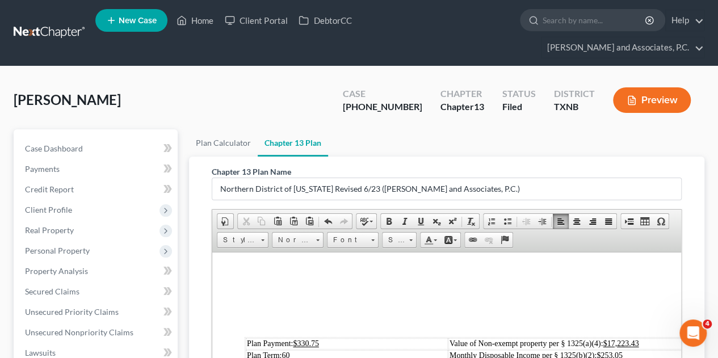
scroll to position [363, 22]
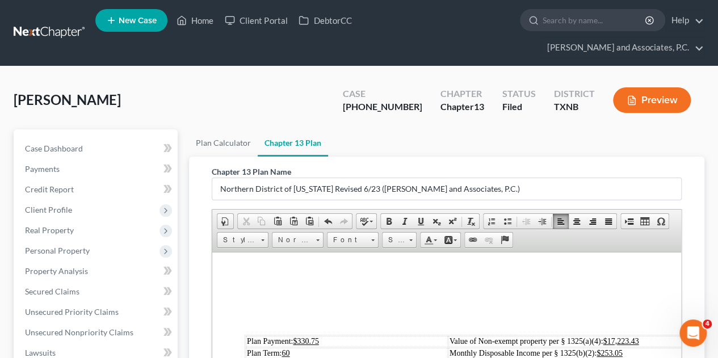
click at [249, 325] on p at bounding box center [425, 320] width 360 height 10
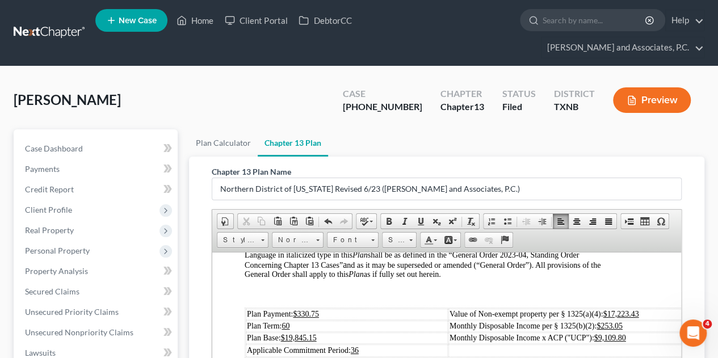
scroll to position [331, 22]
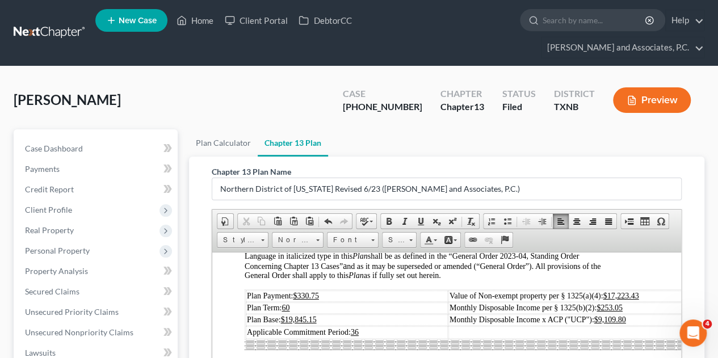
click at [321, 295] on td "Plan Payment: $330.75" at bounding box center [347, 295] width 202 height 11
click at [641, 296] on td "Value of Non-exempt property per § 1325(a)(4): $17,223.43" at bounding box center [617, 295] width 339 height 11
click at [625, 308] on u "$253.05" at bounding box center [612, 307] width 26 height 9
click at [627, 318] on u "$9,109.80" at bounding box center [612, 319] width 32 height 9
click at [289, 309] on u "60" at bounding box center [285, 307] width 8 height 9
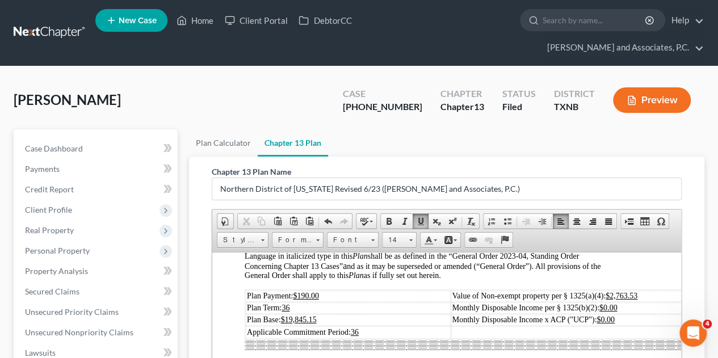
click at [319, 321] on td "Plan Base: $19,845.15" at bounding box center [348, 319] width 205 height 11
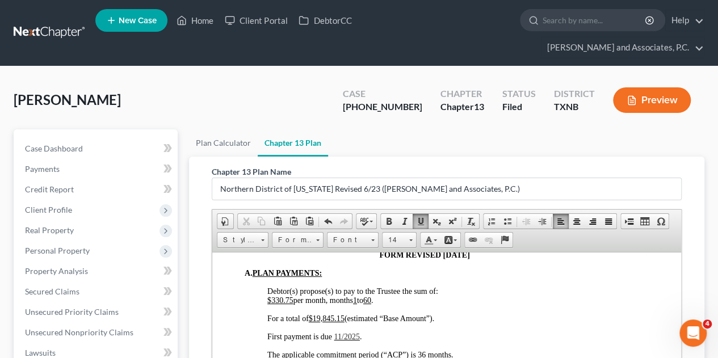
scroll to position [583, 22]
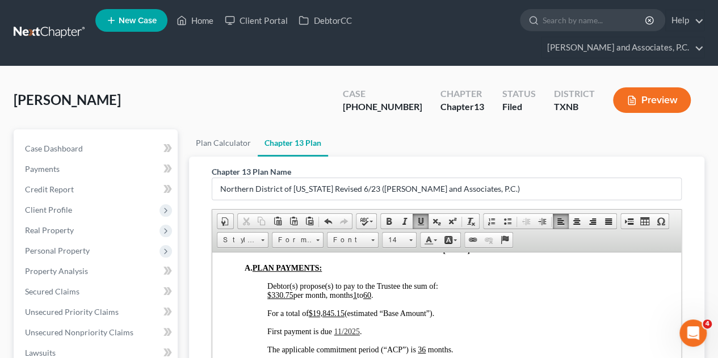
click at [292, 298] on u "$330.75" at bounding box center [280, 295] width 26 height 9
click at [373, 298] on span "$190.00 per month, months 1 to 60 ." at bounding box center [320, 295] width 106 height 9
click at [346, 317] on span "For a total of $19,845.15 (estimated “Base Amount”)." at bounding box center [350, 313] width 167 height 9
click at [341, 335] on span "11/2025" at bounding box center [347, 331] width 26 height 9
drag, startPoint x: 335, startPoint y: 335, endPoint x: 356, endPoint y: 334, distance: 20.5
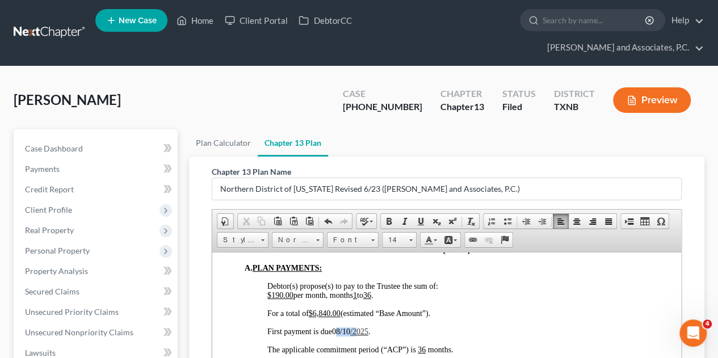
click at [356, 334] on p "First payment is due [DATE] ." at bounding box center [435, 331] width 337 height 9
click at [419, 217] on span at bounding box center [420, 221] width 9 height 9
click at [436, 315] on p "For a total of $6,840.00 (estimated “Base Amount”)." at bounding box center [435, 313] width 337 height 9
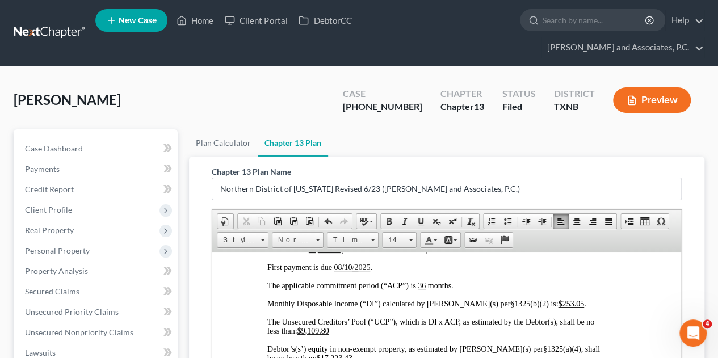
scroll to position [649, 22]
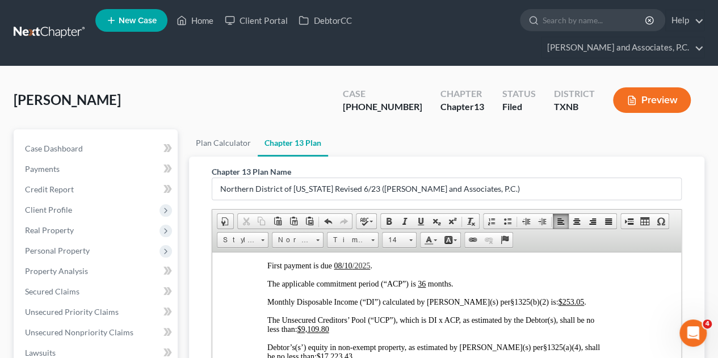
click at [544, 306] on span "Monthly Disposable Income (“DI”) calculated by [PERSON_NAME](s) per§1325(b)(2) …" at bounding box center [426, 301] width 318 height 9
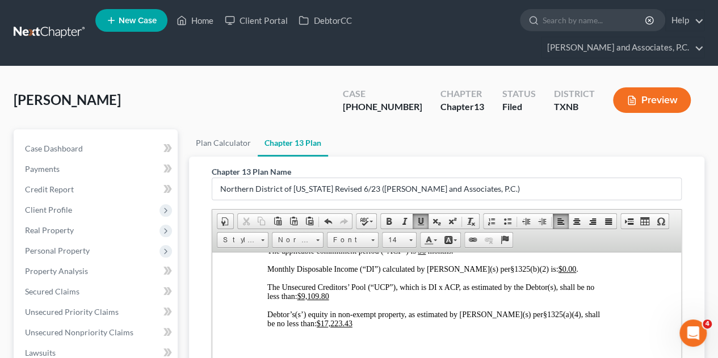
scroll to position [688, 22]
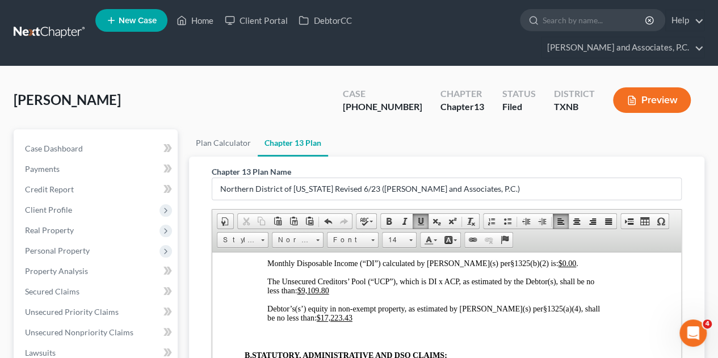
click at [328, 295] on u "$9,109.80" at bounding box center [313, 290] width 32 height 9
click at [326, 322] on p "Debtor’s(s’) equity in non-exempt property, as estimated by [PERSON_NAME](s) pe…" at bounding box center [435, 313] width 337 height 18
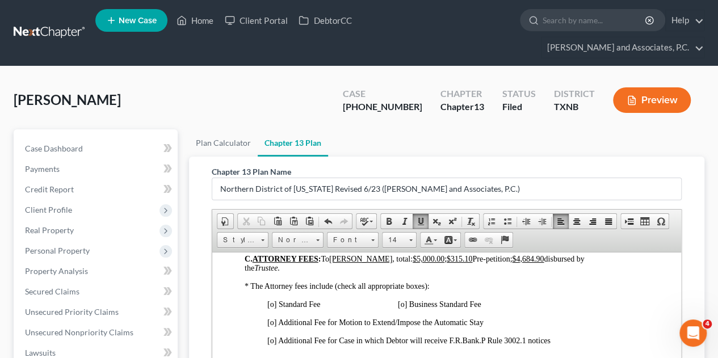
scroll to position [940, 22]
click at [274, 308] on span "[o] Standard Fee [o] Business Standard Fee" at bounding box center [373, 304] width 213 height 9
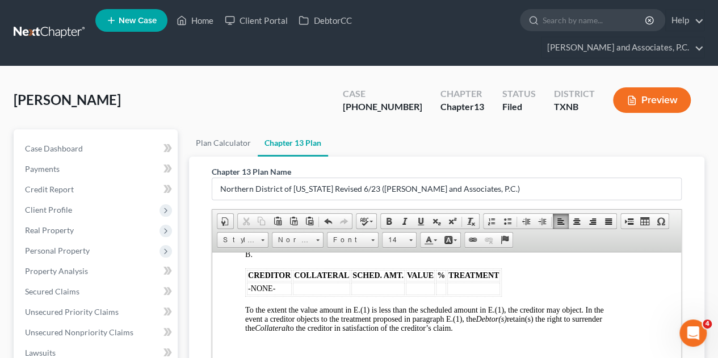
scroll to position [1417, 22]
drag, startPoint x: 243, startPoint y: 269, endPoint x: 515, endPoint y: 292, distance: 273.4
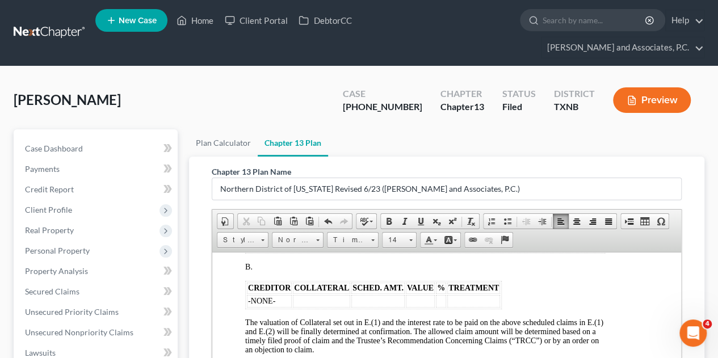
scroll to position [1544, 22]
drag, startPoint x: 242, startPoint y: 280, endPoint x: 506, endPoint y: 301, distance: 264.7
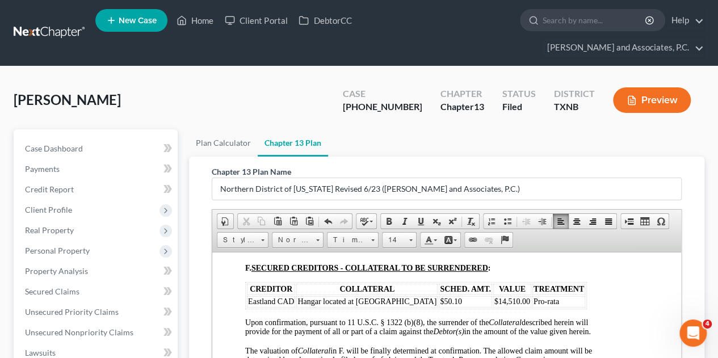
scroll to position [1644, 22]
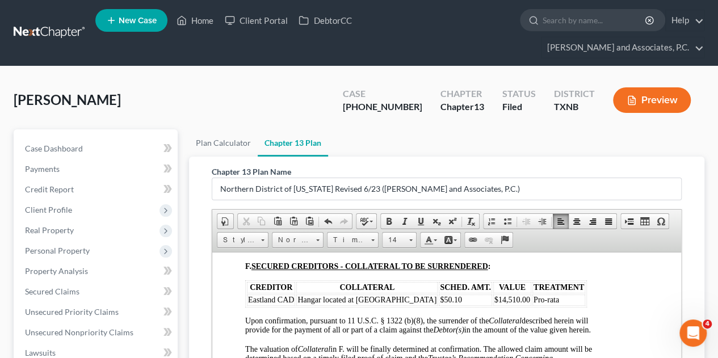
click at [532, 305] on td "Pro-rata" at bounding box center [558, 299] width 53 height 11
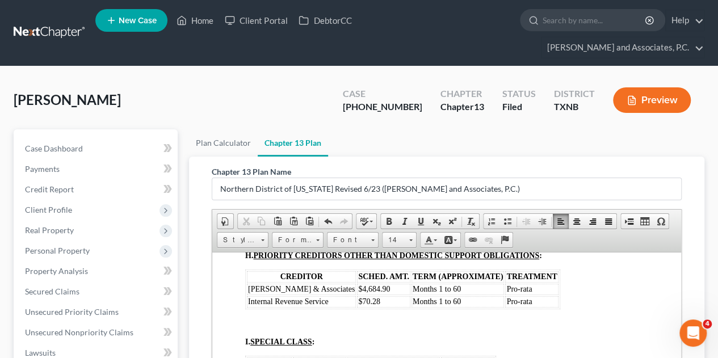
scroll to position [1951, 22]
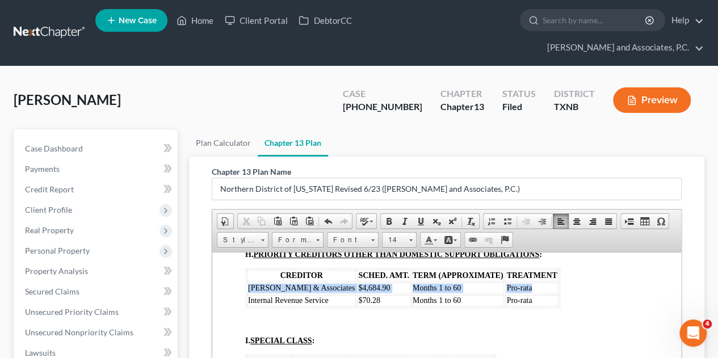
drag, startPoint x: 249, startPoint y: 317, endPoint x: 518, endPoint y: 321, distance: 269.0
click at [518, 293] on tr "[PERSON_NAME] & Associates $4,684.90 Months 1 to 60 Pro-rata" at bounding box center [403, 287] width 312 height 11
click at [518, 293] on td "Pro-rata" at bounding box center [531, 287] width 53 height 11
drag, startPoint x: 247, startPoint y: 318, endPoint x: 512, endPoint y: 316, distance: 265.0
click at [512, 293] on tr "[PERSON_NAME] & Associates $4,684.90 Months 1 to 60 Pro-rat" at bounding box center [403, 287] width 312 height 11
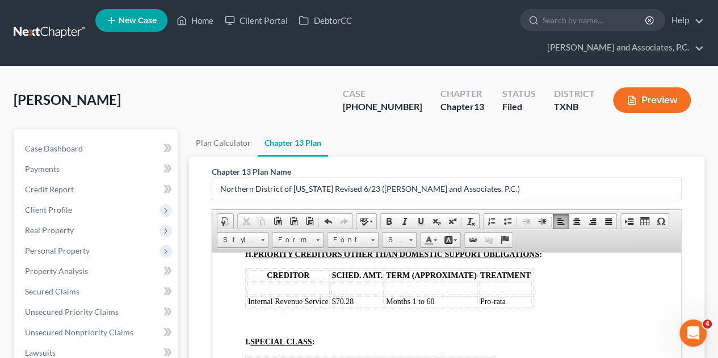
click at [510, 307] on td "Pro-rata" at bounding box center [505, 301] width 53 height 11
click at [436, 308] on td "Months 1 to 60" at bounding box center [431, 302] width 93 height 12
click at [489, 308] on td at bounding box center [505, 302] width 53 height 12
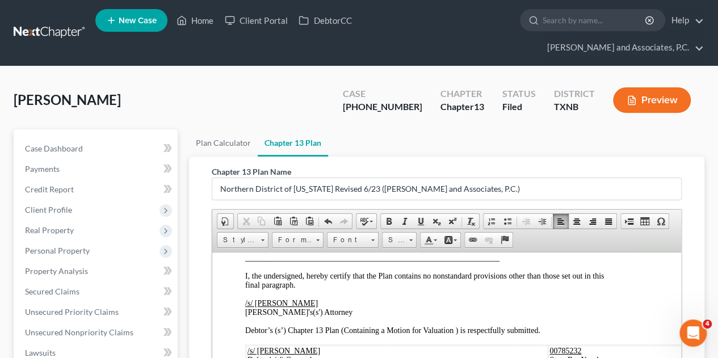
scroll to position [5635, 22]
click at [424, 208] on p at bounding box center [425, 203] width 360 height 10
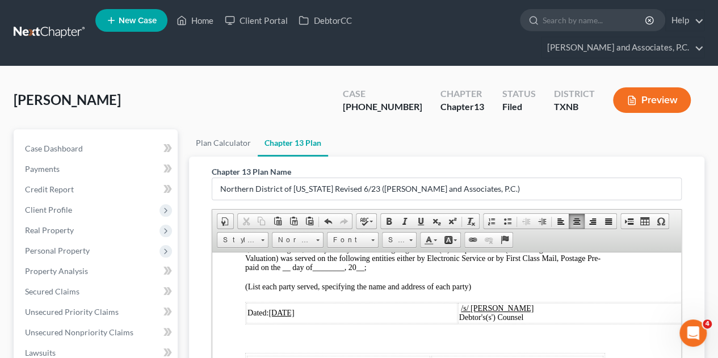
scroll to position [5808, 22]
click at [595, 176] on td "Joint Debtor" at bounding box center [668, 166] width 240 height 22
click at [438, 217] on div at bounding box center [471, 212] width 453 height 10
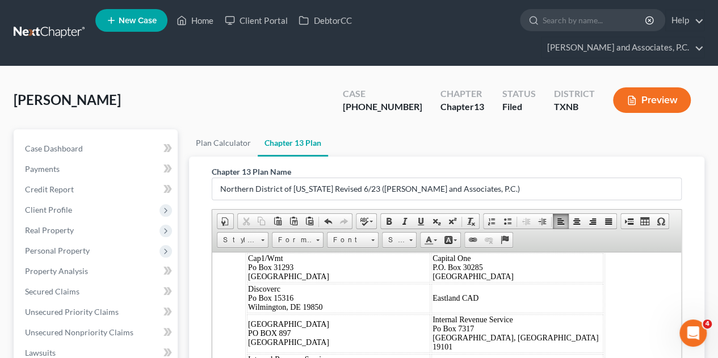
scroll to position [5872, 22]
click at [292, 168] on span "__" at bounding box center [286, 163] width 12 height 9
click at [363, 168] on span "I, the undersigned, hereby certify that the foregoing Debtor’s(s’) Chapter 13 P…" at bounding box center [422, 154] width 355 height 27
click at [377, 168] on span "I, the undersigned, hereby certify that the foregoing Debtor’s(s’) Chapter 13 P…" at bounding box center [422, 154] width 355 height 27
click at [287, 213] on span "[DATE]" at bounding box center [281, 209] width 26 height 9
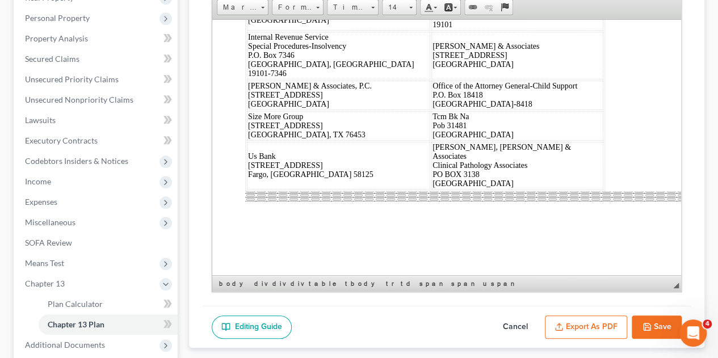
scroll to position [234, 0]
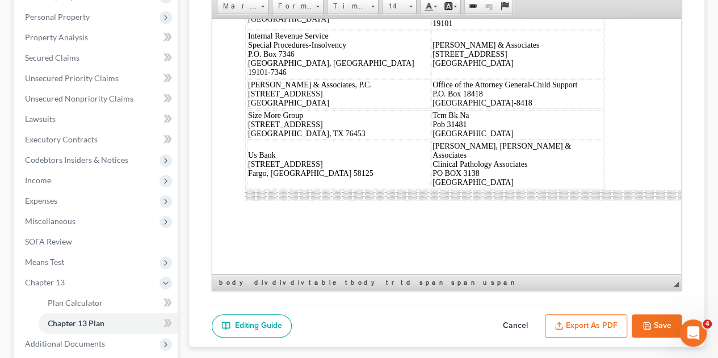
click at [588, 314] on button "Export as PDF" at bounding box center [586, 326] width 82 height 24
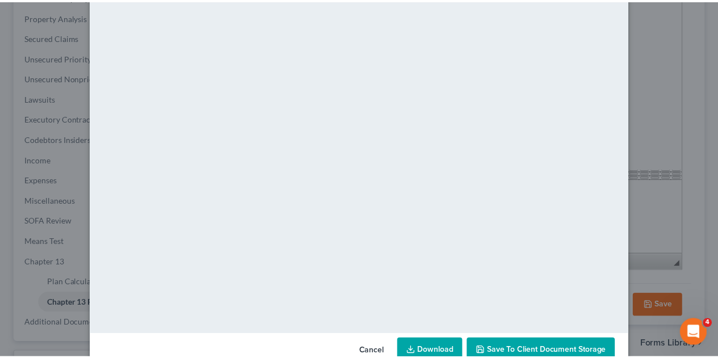
scroll to position [106, 0]
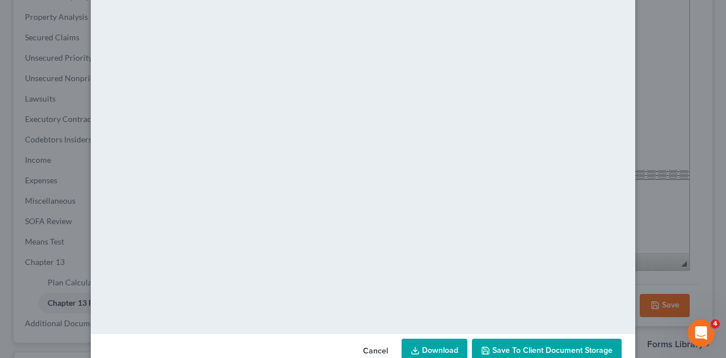
click at [718, 350] on div at bounding box center [718, 350] width 0 height 0
click at [493, 346] on span "Save to Client Document Storage" at bounding box center [553, 351] width 120 height 10
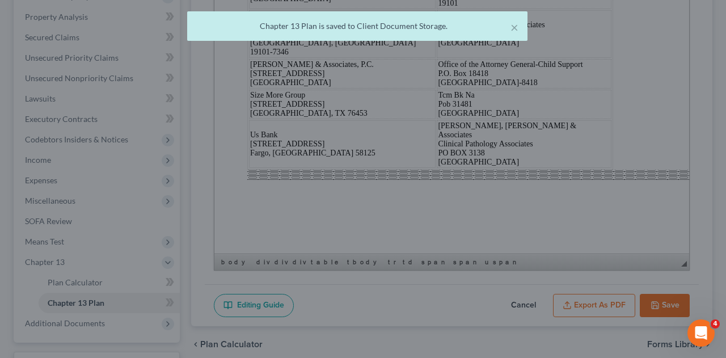
click at [718, 350] on div at bounding box center [718, 350] width 0 height 0
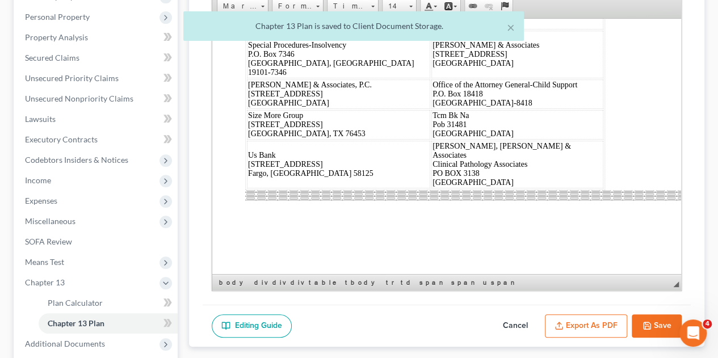
scroll to position [6085, 22]
click at [709, 350] on div at bounding box center [709, 350] width 0 height 0
click at [661, 314] on button "Save" at bounding box center [657, 326] width 50 height 24
select select "6"
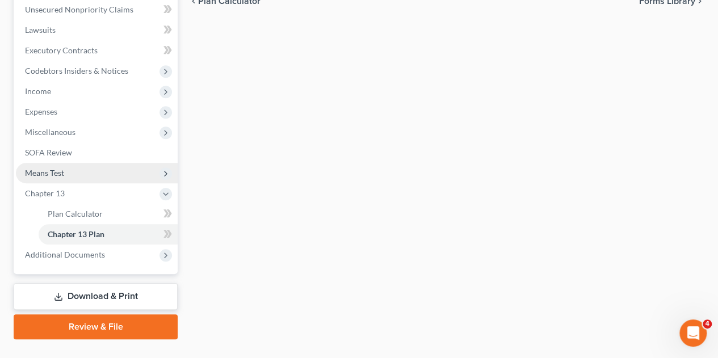
scroll to position [325, 0]
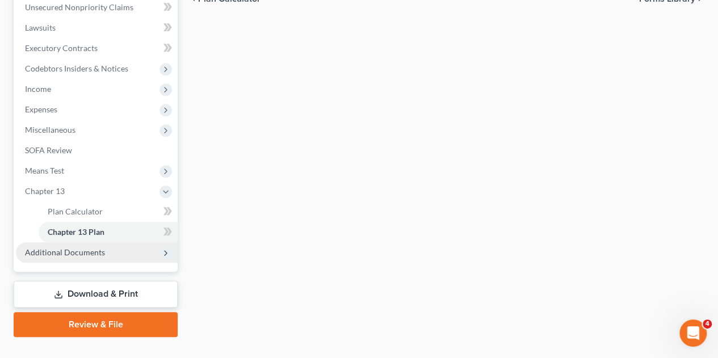
click at [43, 247] on span "Additional Documents" at bounding box center [65, 252] width 80 height 10
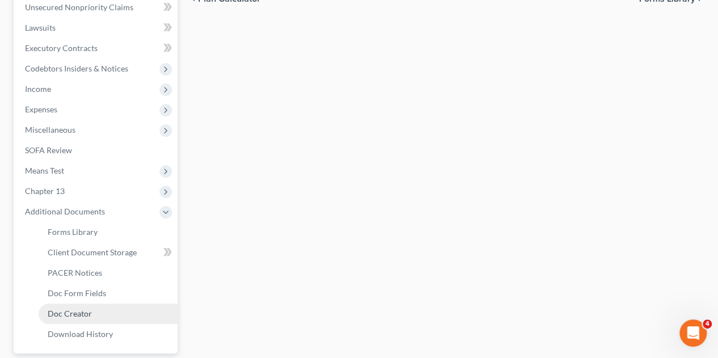
click at [59, 309] on span "Doc Creator" at bounding box center [70, 314] width 44 height 10
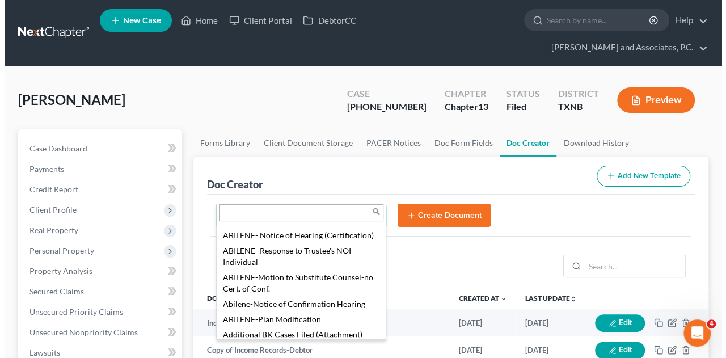
scroll to position [114, 0]
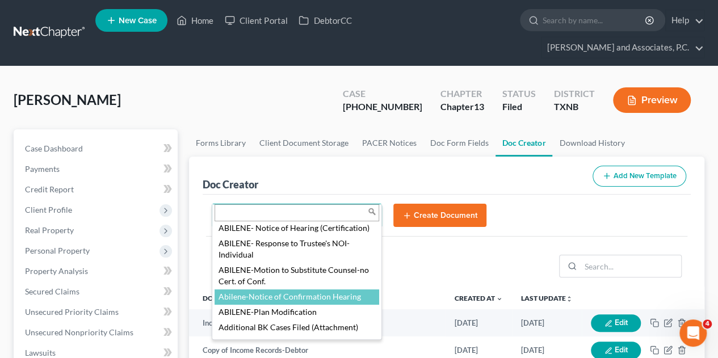
select select "110355"
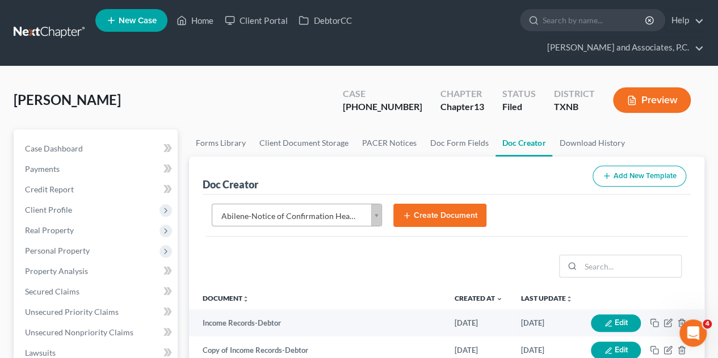
click at [423, 204] on button "Create Document" at bounding box center [439, 216] width 93 height 24
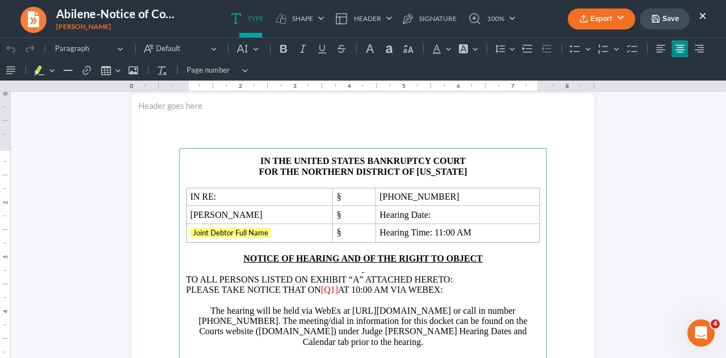
scroll to position [31, 0]
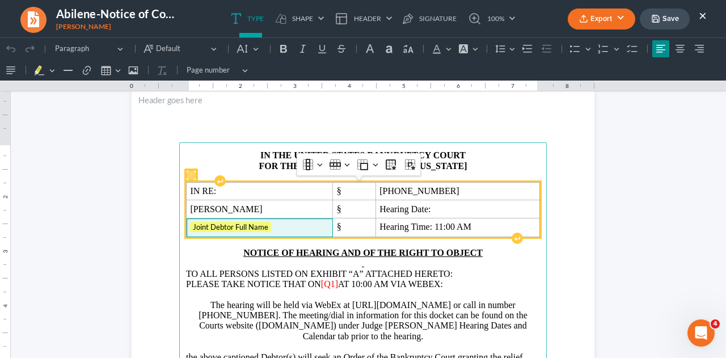
click at [279, 226] on span "Joint Debtor Full Name" at bounding box center [259, 227] width 139 height 11
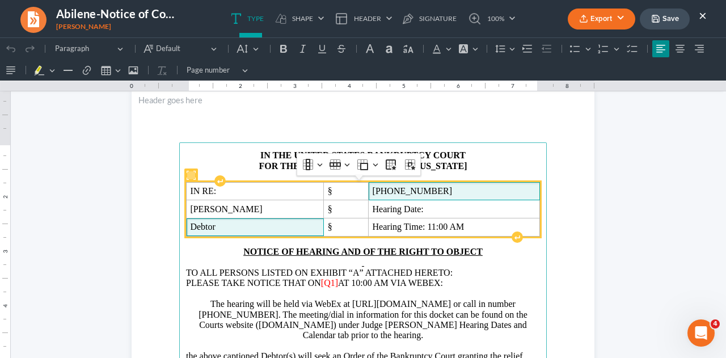
click at [409, 191] on span "[PHONE_NUMBER]" at bounding box center [454, 191] width 163 height 10
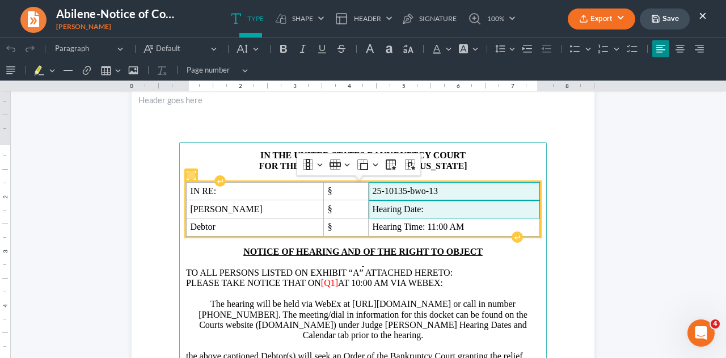
click at [427, 209] on span "Hearing Date:" at bounding box center [454, 209] width 163 height 10
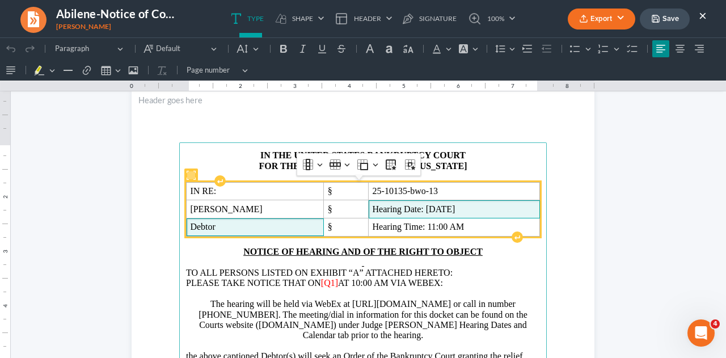
click at [263, 228] on span "Debtor" at bounding box center [255, 227] width 130 height 10
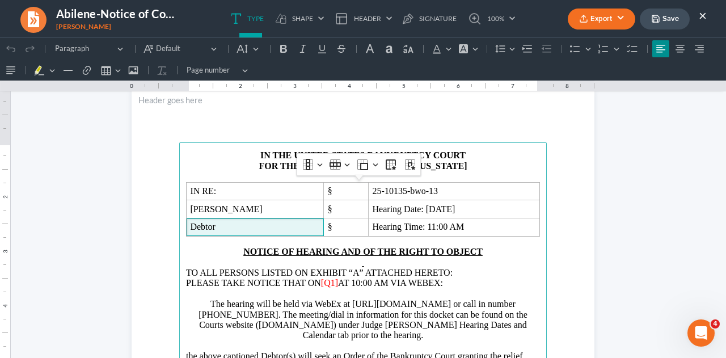
click at [338, 283] on span "AT 10:00 AM VIA WEBEX:" at bounding box center [390, 283] width 105 height 10
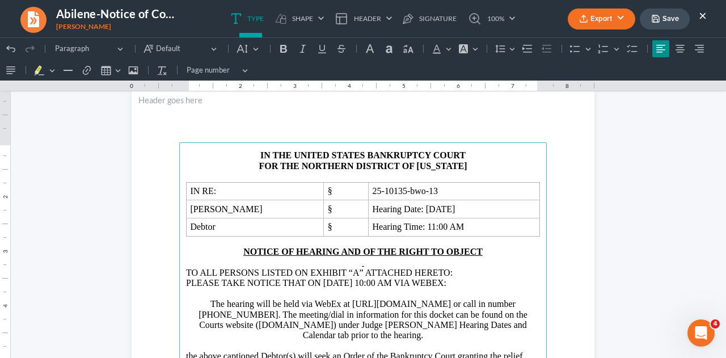
click at [410, 281] on span "PLEASE TAKE NOTICE THAT ON [DATE] 10:00 AM VIA WEBEX:" at bounding box center [316, 283] width 260 height 10
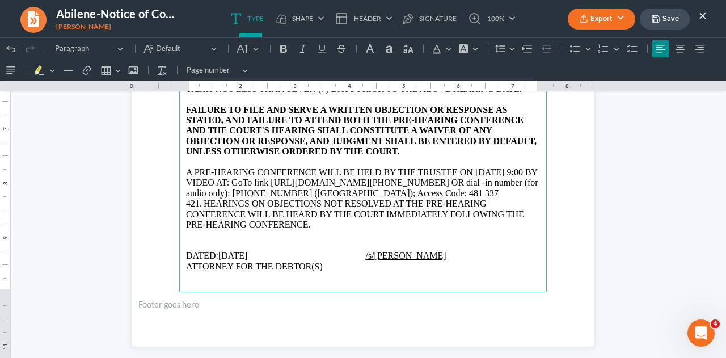
scroll to position [374, 0]
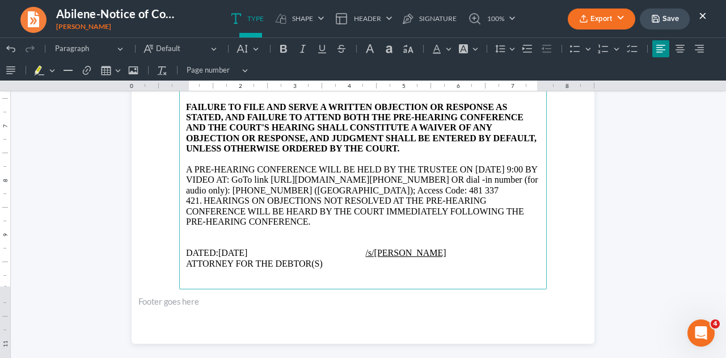
click at [323, 259] on span "ATTORNEY FOR THE DEBTOR(S)" at bounding box center [254, 264] width 137 height 10
click at [516, 259] on p "ATTORNEY FOR THE DEBTOR(S)" at bounding box center [363, 264] width 354 height 10
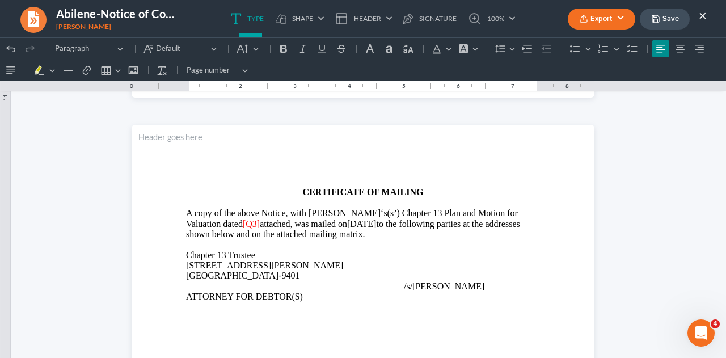
scroll to position [626, 0]
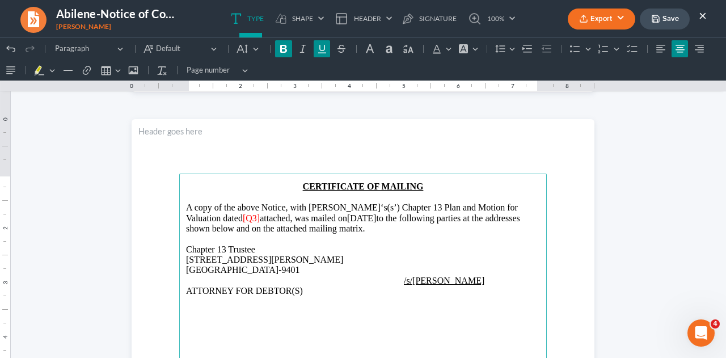
click at [260, 217] on span "attached, was mailed on" at bounding box center [303, 218] width 87 height 10
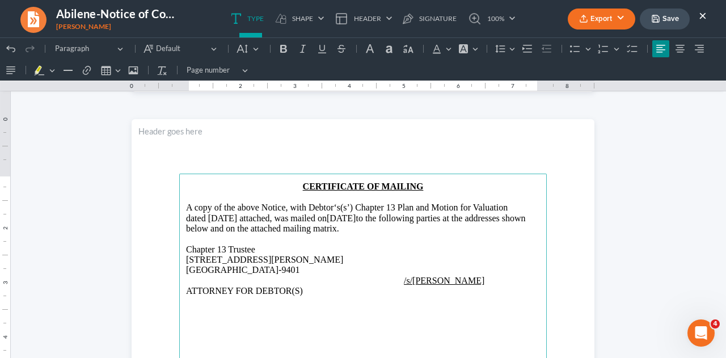
click at [594, 22] on button "Export" at bounding box center [602, 19] width 68 height 21
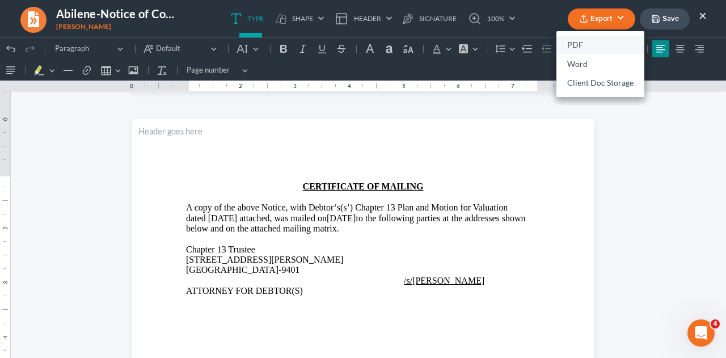
click at [583, 45] on link "PDF" at bounding box center [601, 45] width 88 height 19
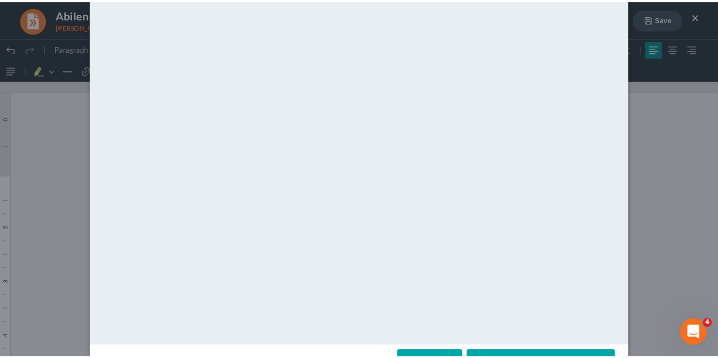
scroll to position [116, 0]
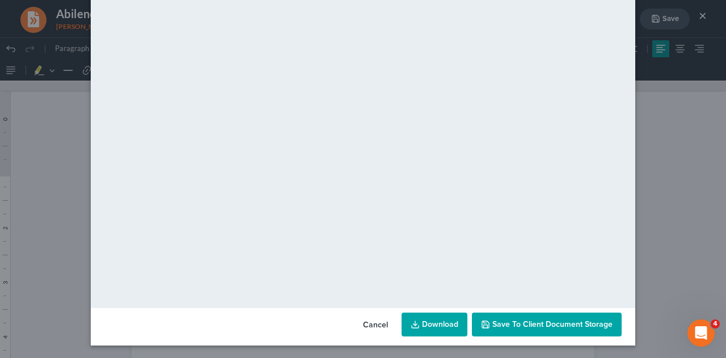
click at [484, 327] on icon "button" at bounding box center [485, 324] width 9 height 9
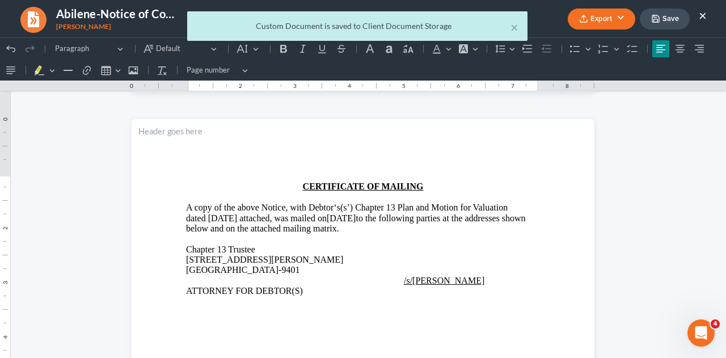
click at [658, 19] on div "× Custom Document is saved to Client Document Storage" at bounding box center [357, 28] width 726 height 35
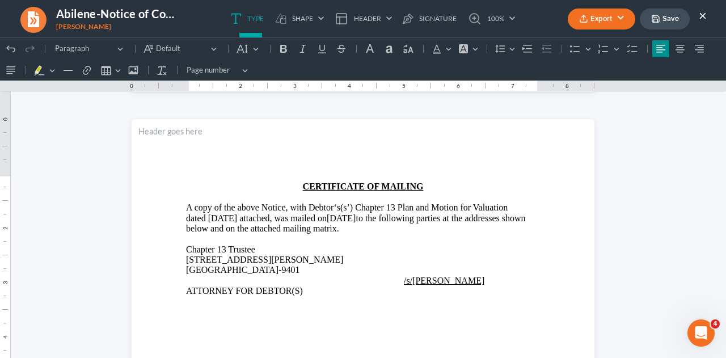
click at [665, 22] on button "Save" at bounding box center [665, 19] width 50 height 21
click at [701, 15] on button "×" at bounding box center [703, 16] width 8 height 14
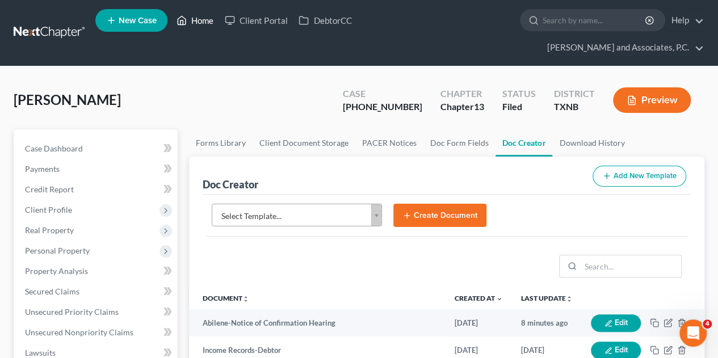
click at [204, 21] on link "Home" at bounding box center [195, 20] width 48 height 20
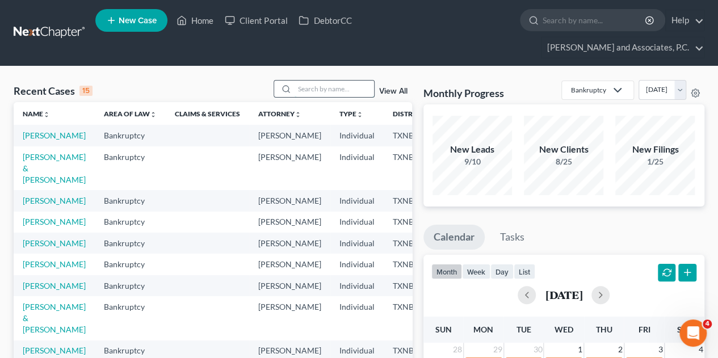
click at [308, 81] on input "search" at bounding box center [334, 89] width 79 height 16
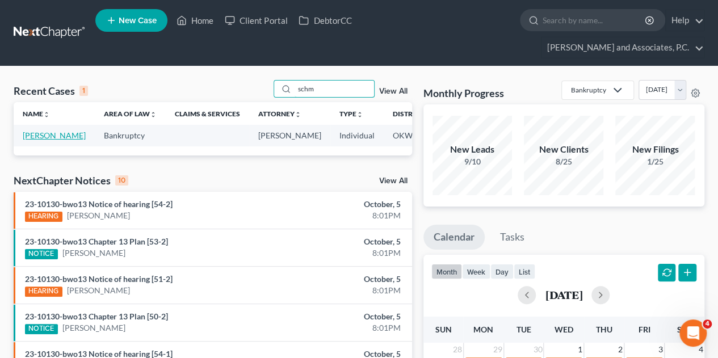
type input "schm"
click at [40, 131] on link "[PERSON_NAME]" at bounding box center [54, 136] width 63 height 10
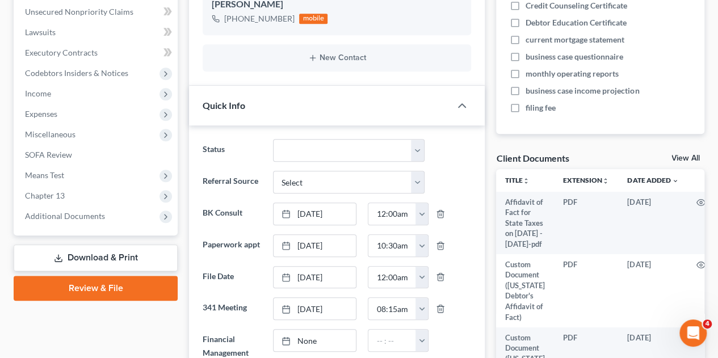
scroll to position [331, 0]
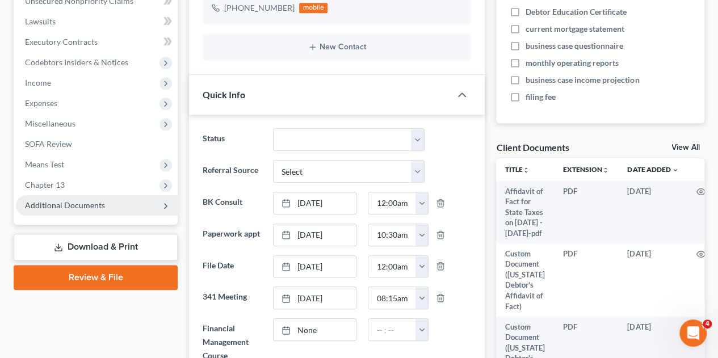
click at [53, 200] on span "Additional Documents" at bounding box center [65, 205] width 80 height 10
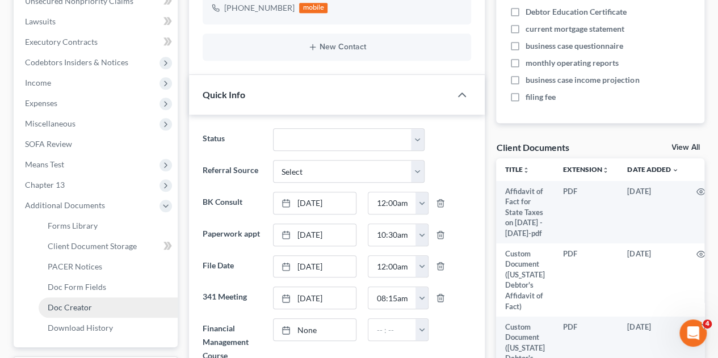
click at [62, 302] on span "Doc Creator" at bounding box center [70, 307] width 44 height 10
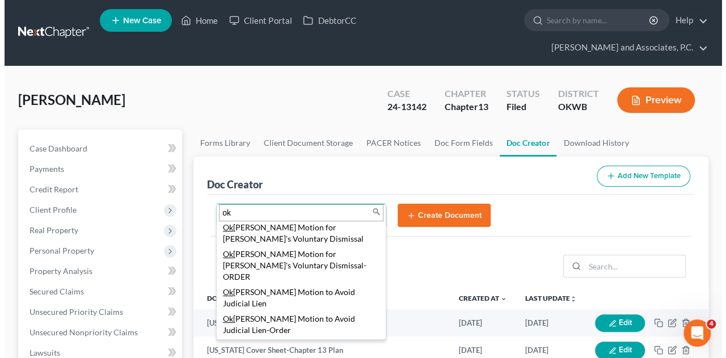
scroll to position [547, 0]
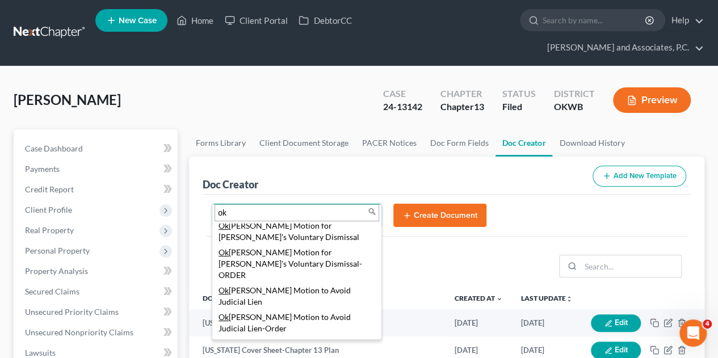
type input "ok"
select select "77478"
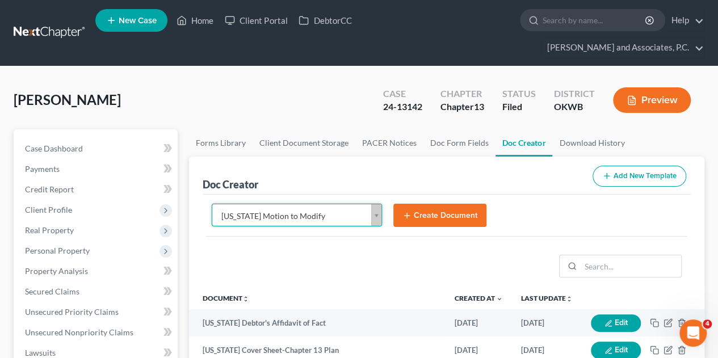
click at [414, 204] on button "Create Document" at bounding box center [439, 216] width 93 height 24
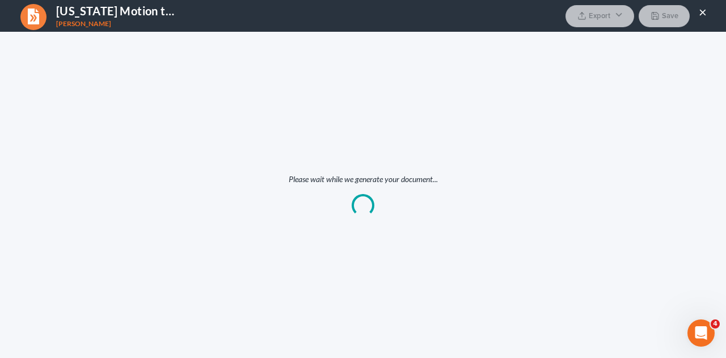
scroll to position [0, 0]
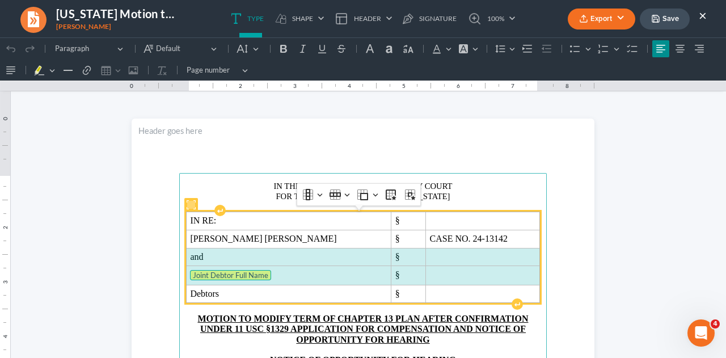
drag, startPoint x: 186, startPoint y: 257, endPoint x: 386, endPoint y: 270, distance: 200.2
click at [386, 270] on tbody "IN RE: § [PERSON_NAME] [PERSON_NAME] § CASE NO. 24-13142 and § Joint Debtor Ful…" at bounding box center [364, 257] width 354 height 91
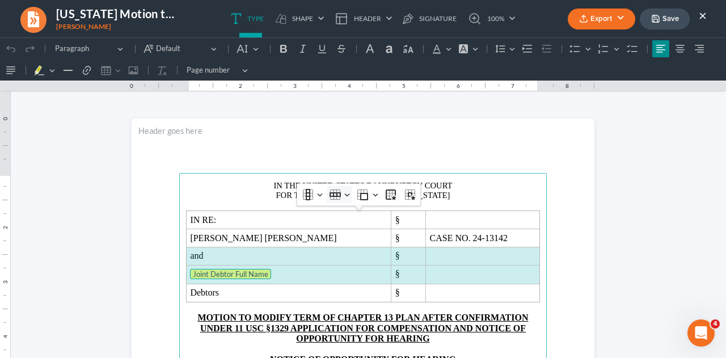
click at [336, 196] on icon "Table toolbar" at bounding box center [334, 194] width 3 height 9
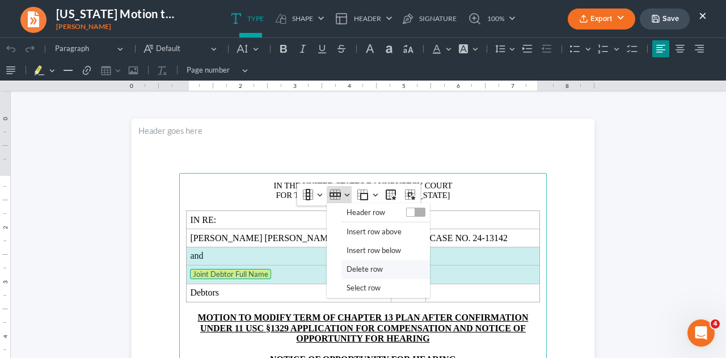
click at [352, 267] on span "Delete row" at bounding box center [365, 269] width 36 height 13
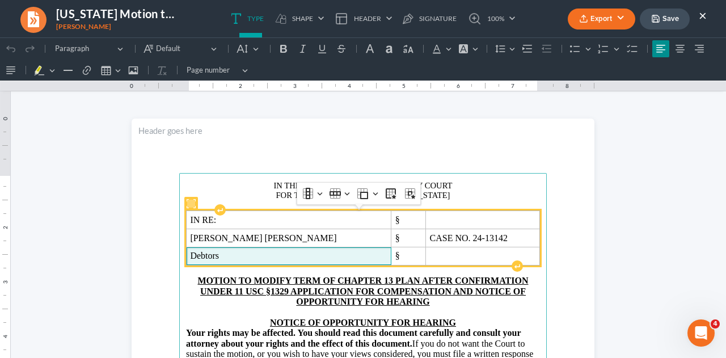
click at [229, 253] on span "Debtors" at bounding box center [288, 256] width 197 height 10
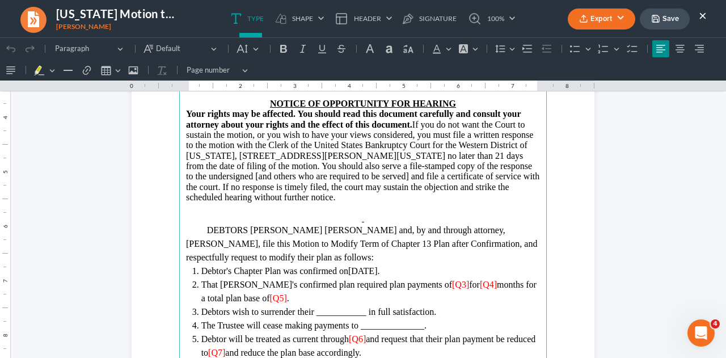
scroll to position [220, 0]
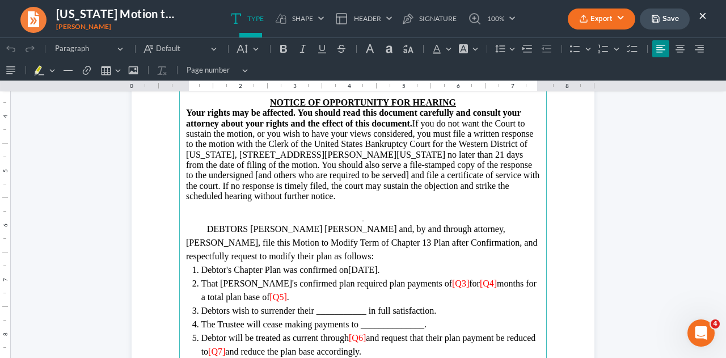
click at [247, 227] on span "DEBTORS" at bounding box center [227, 229] width 41 height 10
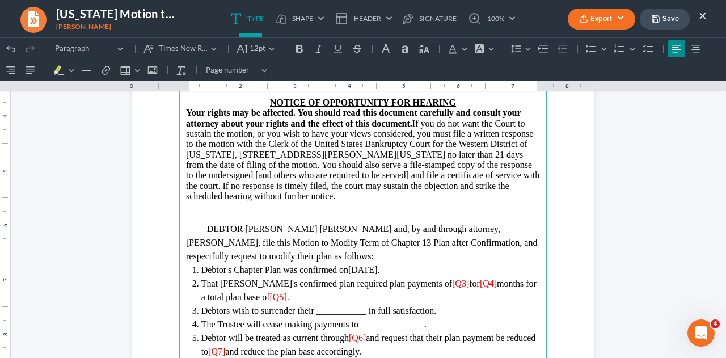
click at [337, 230] on span "and, by and through attorney, [PERSON_NAME], file this Motion to Modify Term of…" at bounding box center [361, 242] width 351 height 37
click at [490, 229] on span "[PERSON_NAME] [PERSON_NAME], by and through attorney, [PERSON_NAME], file this …" at bounding box center [361, 242] width 351 height 37
click at [364, 216] on p "Rich Text Editor, page-0-main" at bounding box center [363, 217] width 354 height 10
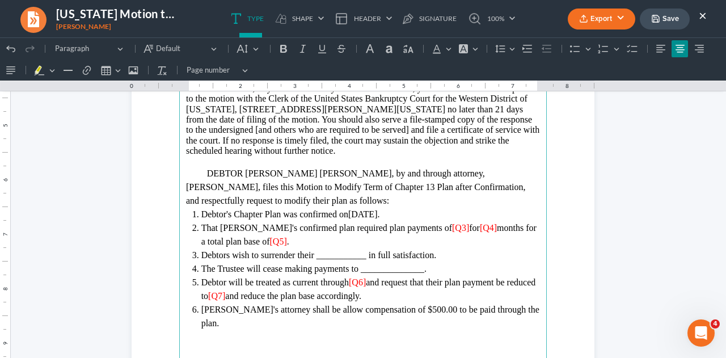
scroll to position [268, 0]
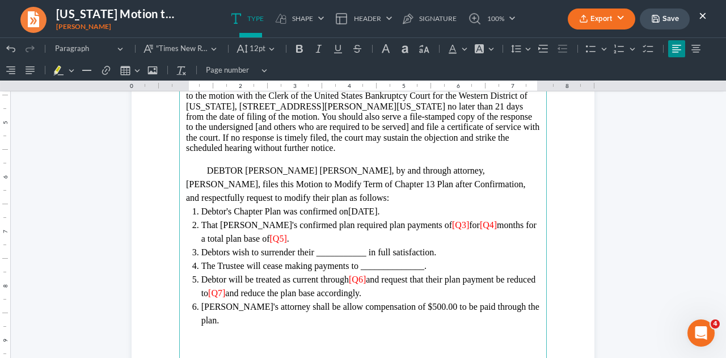
click at [500, 187] on span "[PERSON_NAME] [PERSON_NAME], by and through attorney, [PERSON_NAME], files this…" at bounding box center [356, 184] width 340 height 37
click at [469, 225] on span "for" at bounding box center [474, 225] width 11 height 10
click at [468, 225] on span "[Q4]" at bounding box center [476, 225] width 17 height 10
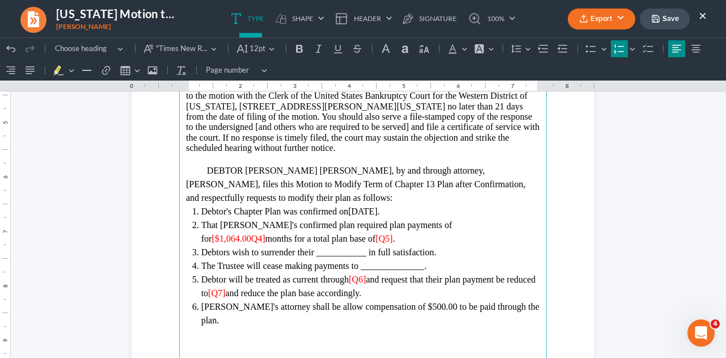
click at [405, 222] on span "That [PERSON_NAME]'s confirmed plan required plan payments of for" at bounding box center [327, 231] width 253 height 23
drag, startPoint x: 453, startPoint y: 223, endPoint x: 506, endPoint y: 229, distance: 52.5
click at [506, 229] on li "That Debtor's confirmed plan required plan payments of $1,064.00for [$1,064.00Q…" at bounding box center [370, 231] width 339 height 27
click at [262, 239] on span "." at bounding box center [263, 239] width 2 height 10
click at [225, 251] on span "Debtors wish to surrender their ___________ in full satisfaction." at bounding box center [319, 252] width 236 height 10
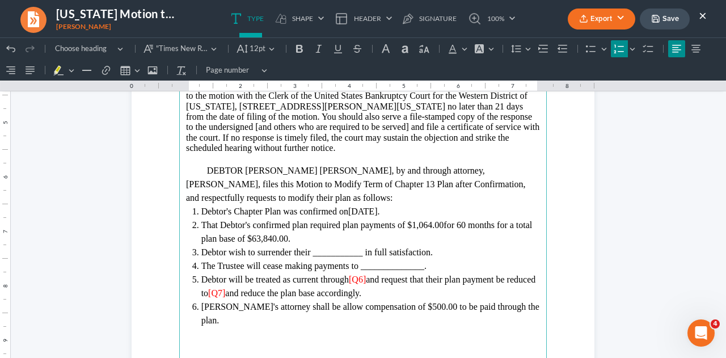
click at [242, 252] on span "Debtor wish to surrender their ___________ in full satisfaction." at bounding box center [317, 252] width 232 height 10
click at [365, 254] on span "Debtor wishes to surrender their ___________ in full satisfaction." at bounding box center [320, 252] width 239 height 10
drag, startPoint x: 420, startPoint y: 266, endPoint x: 359, endPoint y: 268, distance: 61.3
click at [359, 268] on span "The Trustee will cease making payments to ______________." at bounding box center [313, 266] width 225 height 10
click at [364, 279] on span "and request that their plan payment be reduced to" at bounding box center [368, 286] width 335 height 23
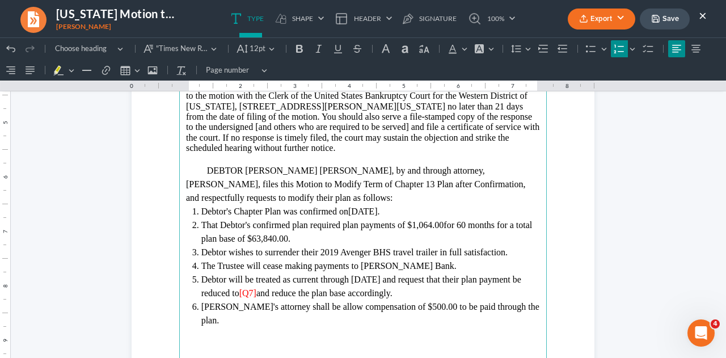
click at [266, 292] on span "and reduce the plan base accordingly." at bounding box center [325, 293] width 136 height 10
click at [440, 278] on span "Debtor will be treated as current through [DATE] and request that their plan pa…" at bounding box center [361, 286] width 320 height 23
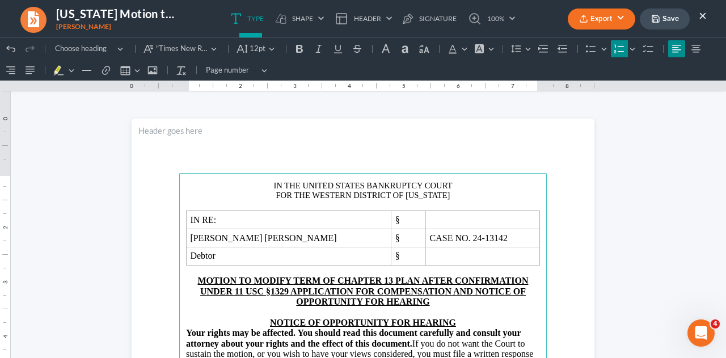
scroll to position [268, 0]
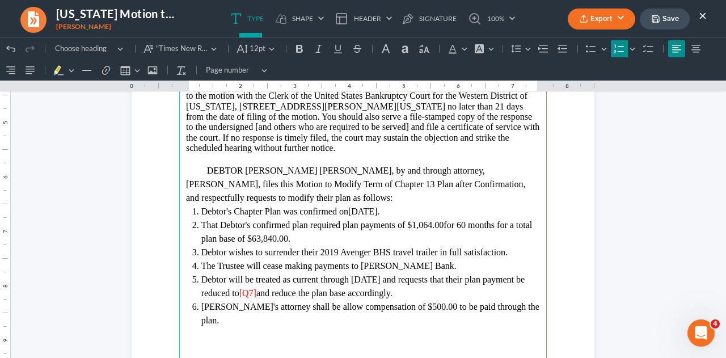
click at [257, 291] on span "[Q7]" at bounding box center [247, 293] width 17 height 10
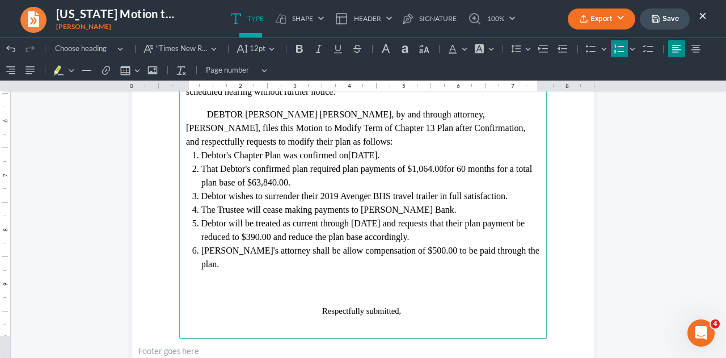
scroll to position [326, 0]
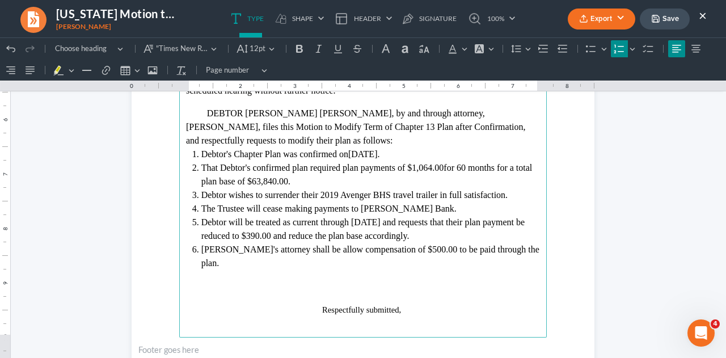
click at [217, 284] on p "Rich Text Editor, page-0-main" at bounding box center [363, 289] width 354 height 10
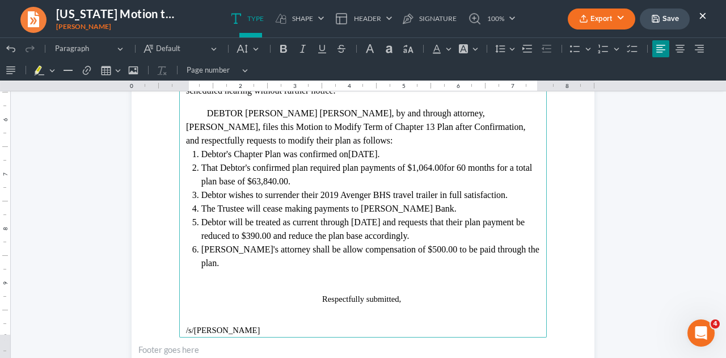
click at [310, 315] on p "Rich Text Editor, page-0-main" at bounding box center [363, 320] width 354 height 10
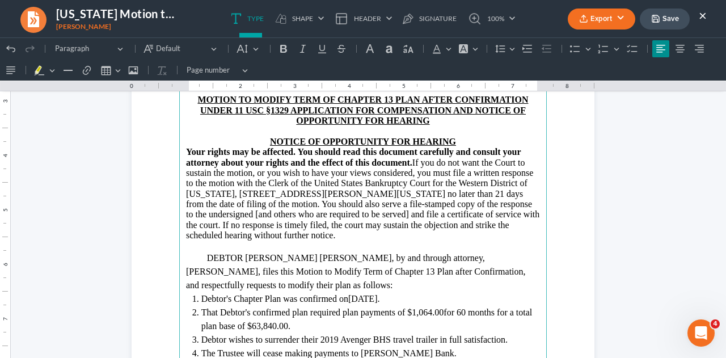
scroll to position [180, 0]
drag, startPoint x: 184, startPoint y: 151, endPoint x: 343, endPoint y: 231, distance: 177.9
click at [343, 231] on p "Your rights may be affected. You should read this document carefully and consul…" at bounding box center [363, 195] width 354 height 94
click at [496, 50] on icon "Editor toolbar" at bounding box center [500, 48] width 11 height 11
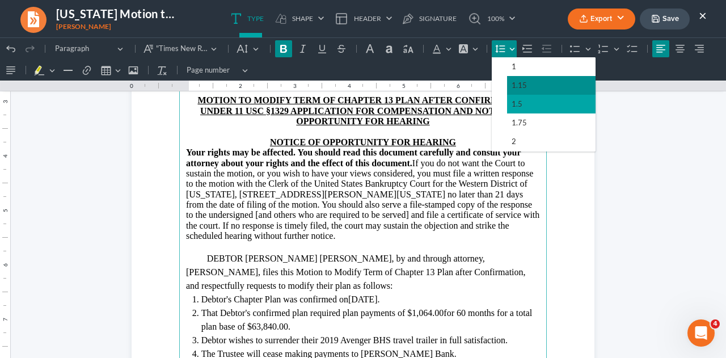
click at [512, 102] on span "1.5" at bounding box center [517, 104] width 11 height 13
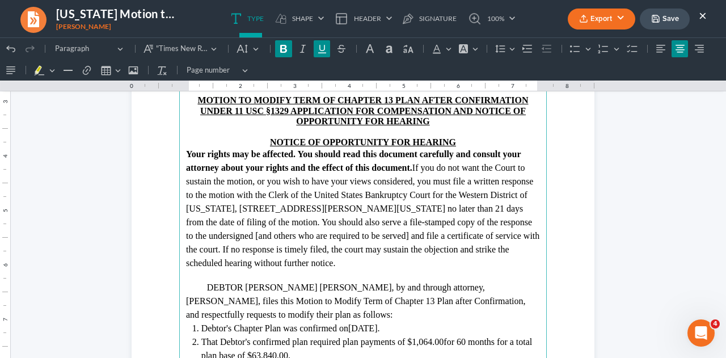
click at [519, 140] on p "NOTICE OF OPPORTUNITY FOR HEARING" at bounding box center [363, 142] width 354 height 10
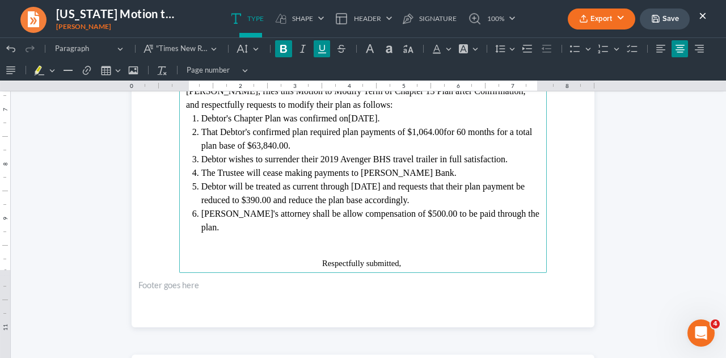
scroll to position [390, 0]
click at [306, 258] on span "Rich Text Editor, page-0-main" at bounding box center [254, 263] width 136 height 10
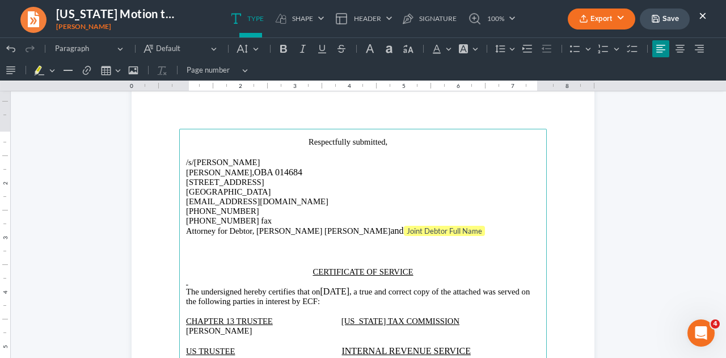
scroll to position [677, 0]
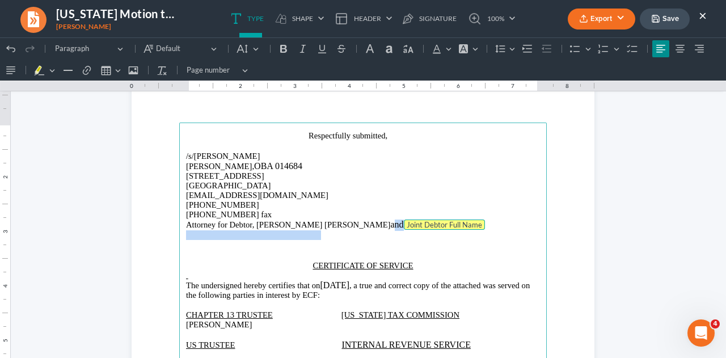
drag, startPoint x: 460, startPoint y: 226, endPoint x: 478, endPoint y: 243, distance: 24.9
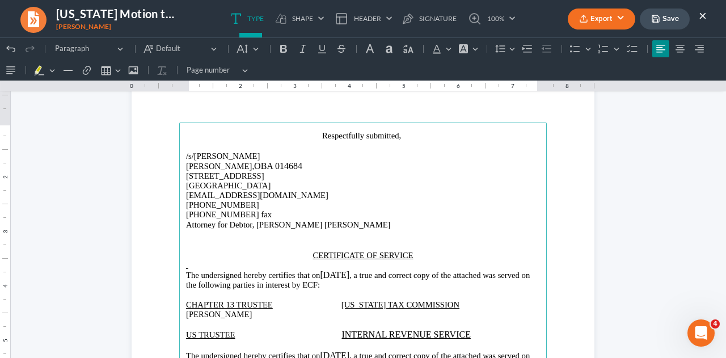
click at [186, 268] on p "Rich Text Editor, page-1-main" at bounding box center [363, 265] width 354 height 10
click at [663, 24] on button "Save" at bounding box center [665, 19] width 50 height 21
